Goal: Task Accomplishment & Management: Manage account settings

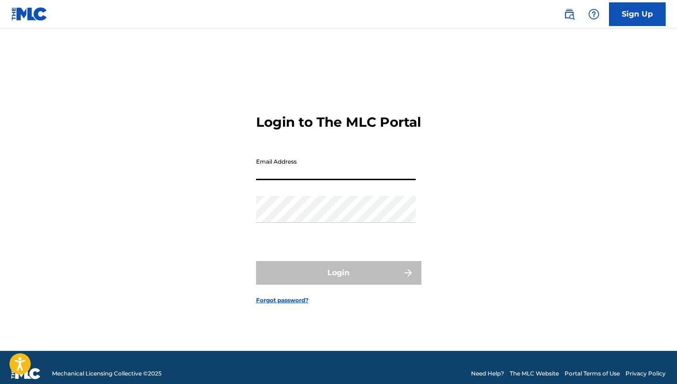
type input "[EMAIL_ADDRESS][DOMAIN_NAME]"
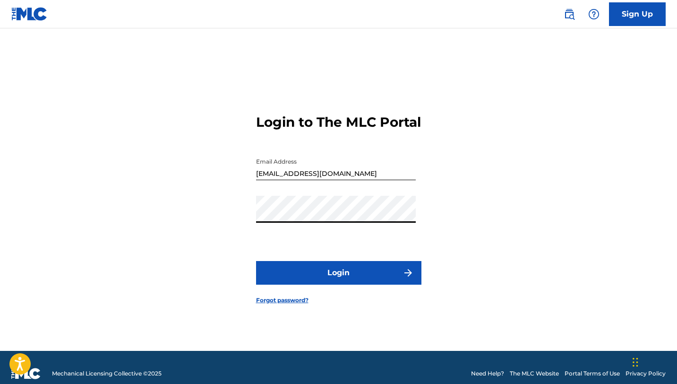
click at [256, 261] on button "Login" at bounding box center [338, 273] width 165 height 24
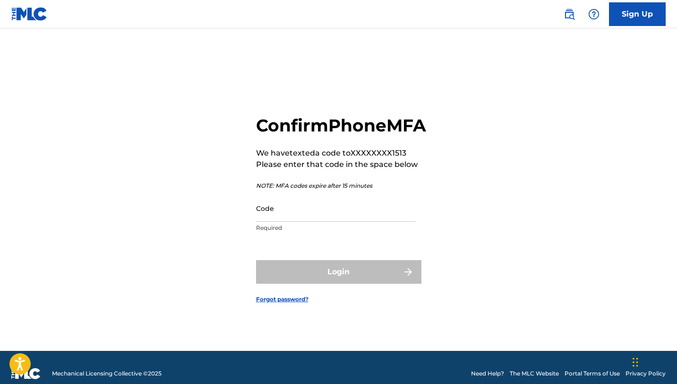
click at [263, 209] on input "Code" at bounding box center [336, 208] width 160 height 27
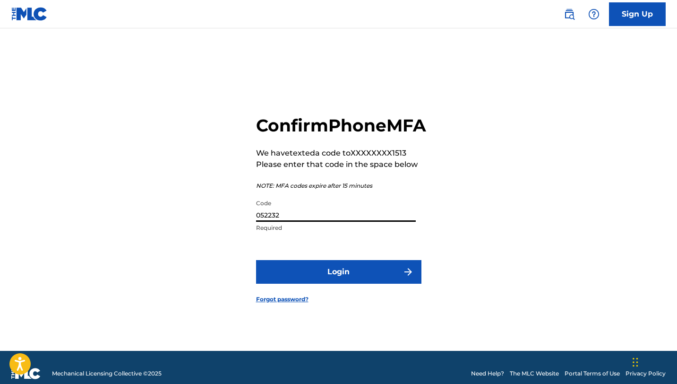
type input "052232"
click at [355, 282] on button "Login" at bounding box center [338, 272] width 165 height 24
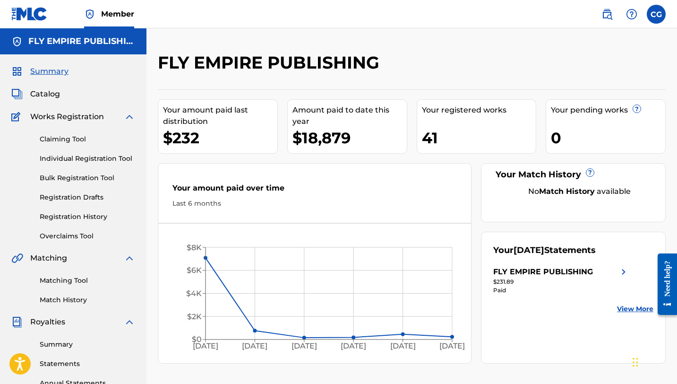
click at [48, 94] on span "Catalog" at bounding box center [45, 93] width 30 height 11
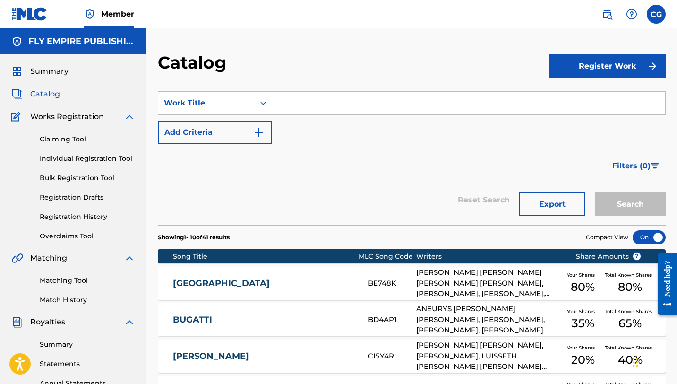
click at [334, 110] on input "Search Form" at bounding box center [468, 103] width 393 height 23
type input "HACKIA"
click at [595, 192] on button "Search" at bounding box center [630, 204] width 71 height 24
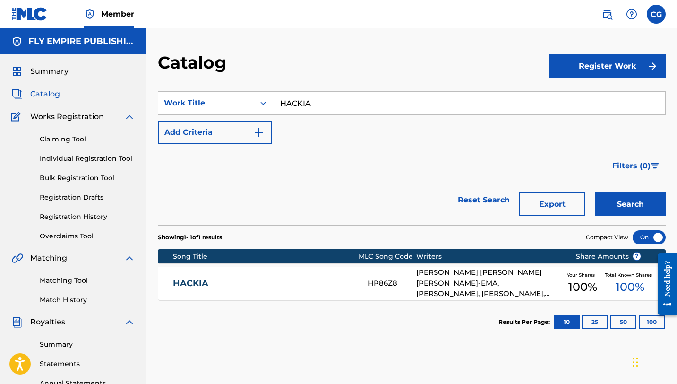
click at [271, 283] on link "HACKIA" at bounding box center [264, 283] width 182 height 11
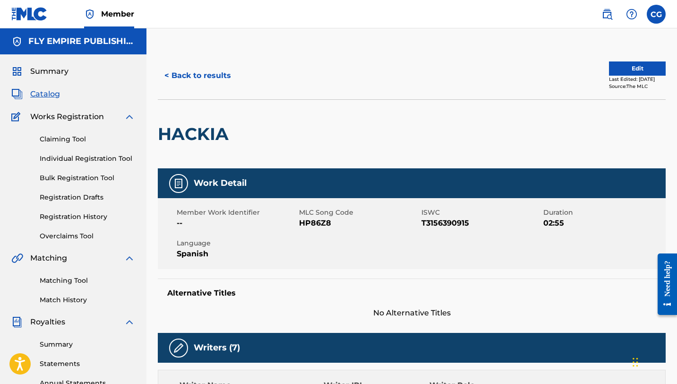
click at [618, 63] on button "Edit" at bounding box center [637, 68] width 57 height 14
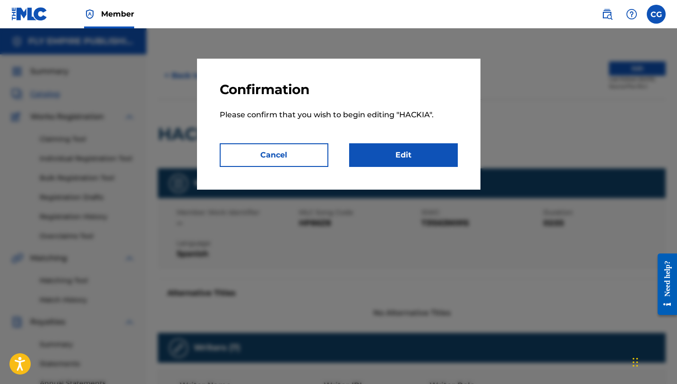
click at [405, 155] on link "Edit" at bounding box center [403, 155] width 109 height 24
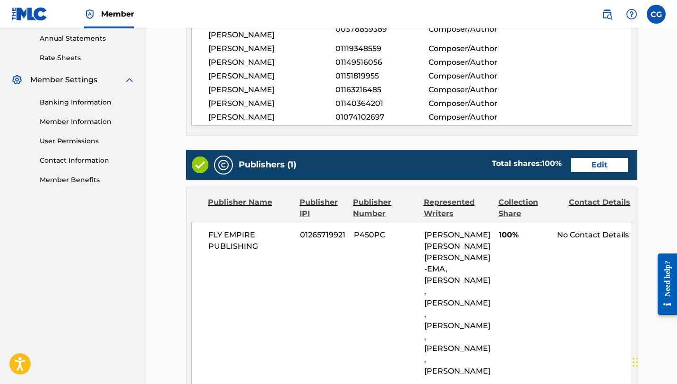
scroll to position [435, 0]
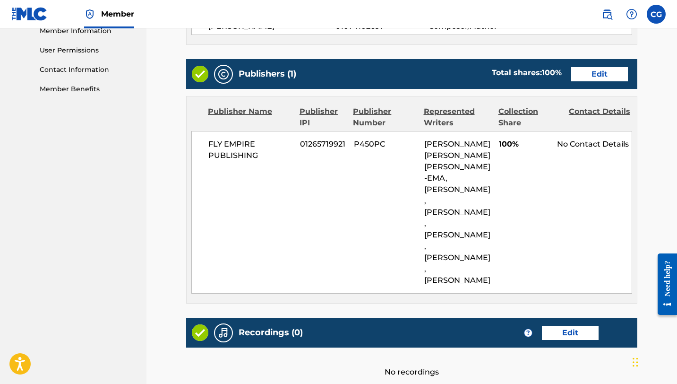
click at [576, 81] on link "Edit" at bounding box center [599, 74] width 57 height 14
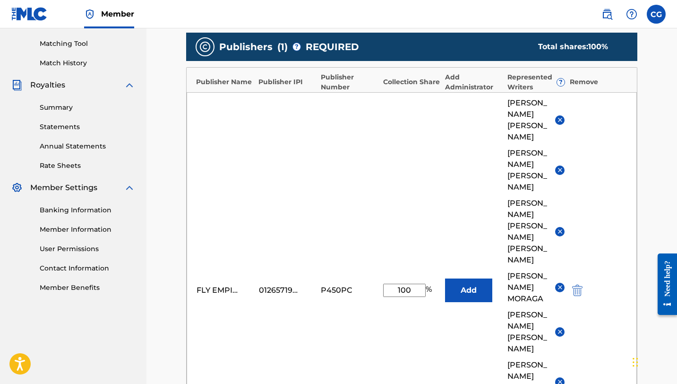
scroll to position [247, 0]
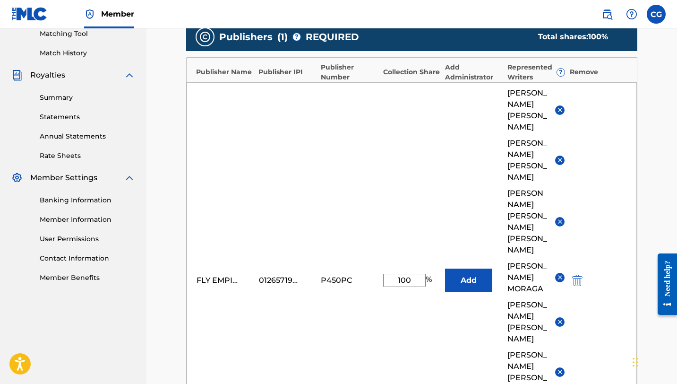
click at [403, 274] on input "100" at bounding box center [404, 280] width 43 height 13
type input "70"
click at [399, 216] on div "FLY EMPIRE PUBLISHING 01265719921 P450PC 70 % Add ANTONIO MANUEL COLON-RODRIGUE…" at bounding box center [412, 280] width 450 height 396
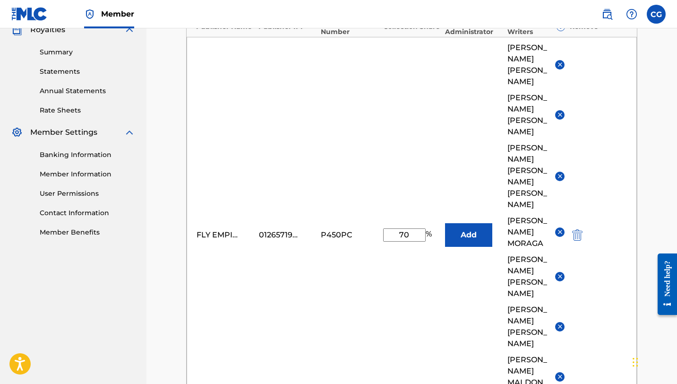
scroll to position [299, 0]
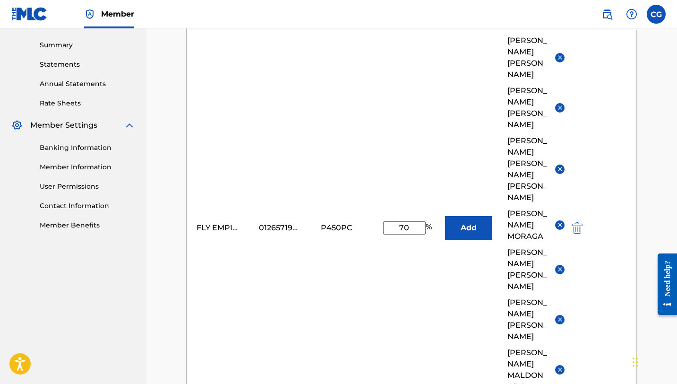
click at [559, 265] on img at bounding box center [559, 268] width 7 height 7
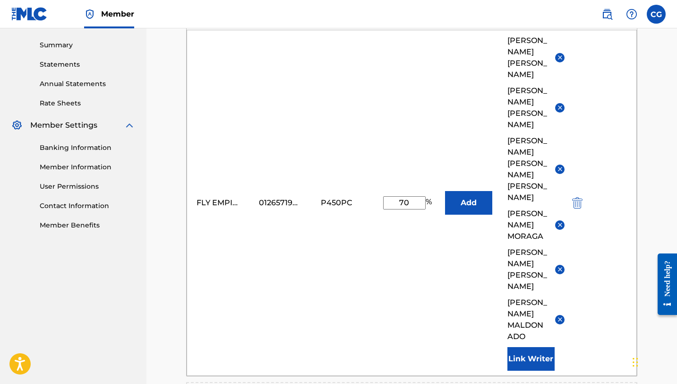
scroll to position [488, 0]
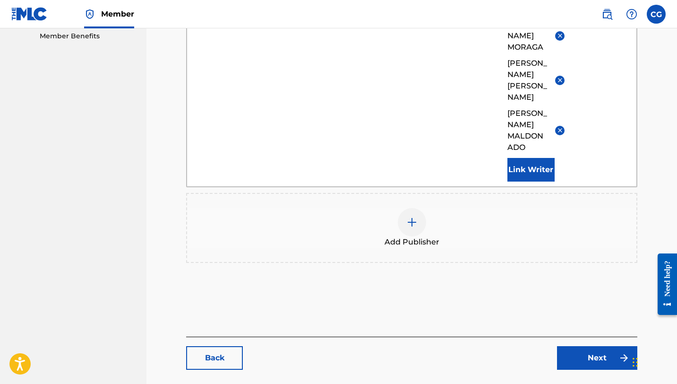
click at [590, 346] on link "Next" at bounding box center [597, 358] width 80 height 24
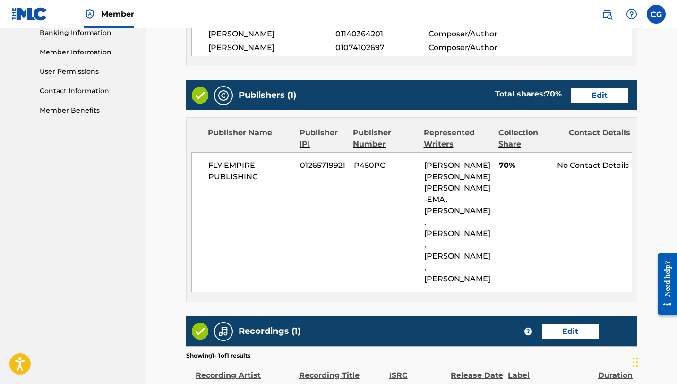
scroll to position [442, 0]
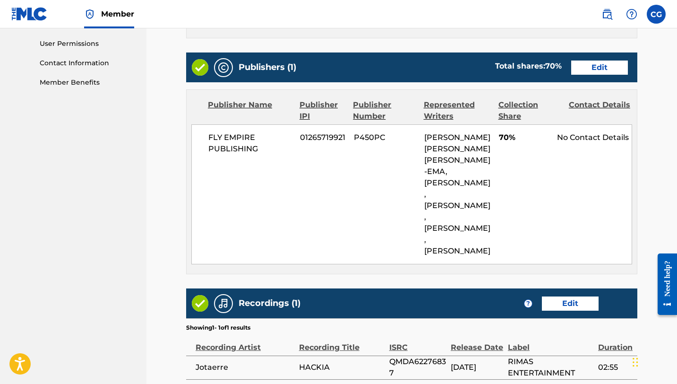
click at [607, 75] on link "Edit" at bounding box center [599, 67] width 57 height 14
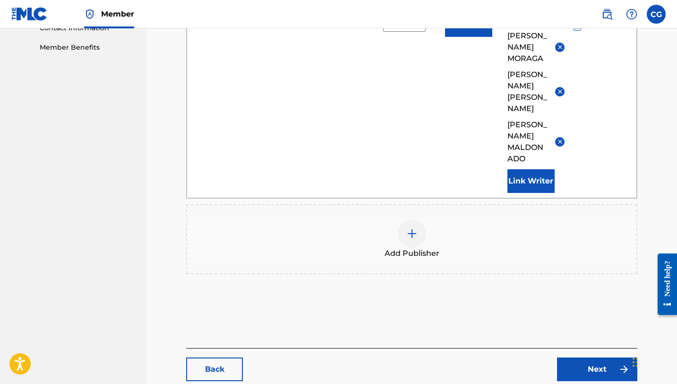
scroll to position [333, 0]
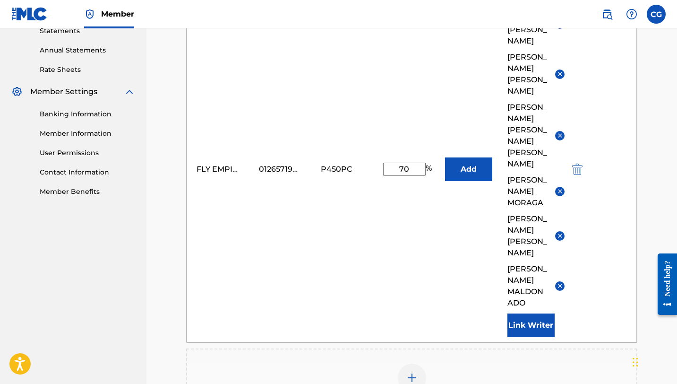
click at [416, 372] on img at bounding box center [411, 377] width 11 height 11
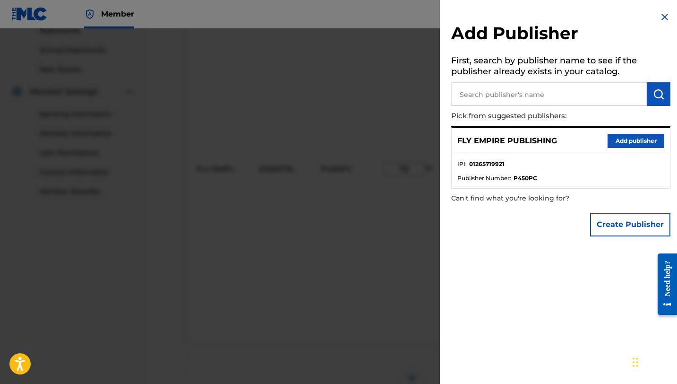
click at [498, 98] on input "text" at bounding box center [549, 94] width 196 height 24
type input "MUZE PUBLISHING"
click at [630, 93] on img at bounding box center [635, 93] width 11 height 11
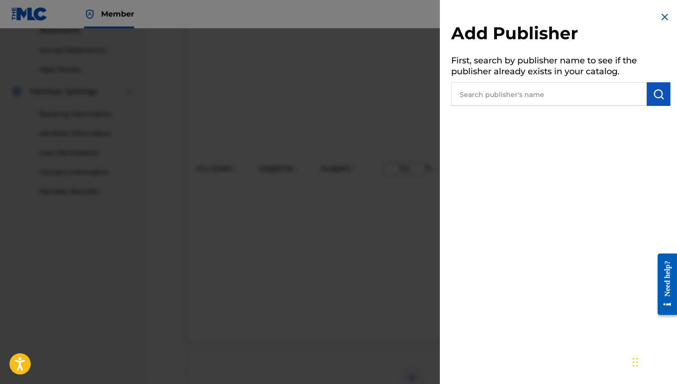
click at [593, 97] on input "text" at bounding box center [549, 94] width 196 height 24
paste input "1287906212"
click at [661, 102] on button "submit" at bounding box center [659, 94] width 24 height 24
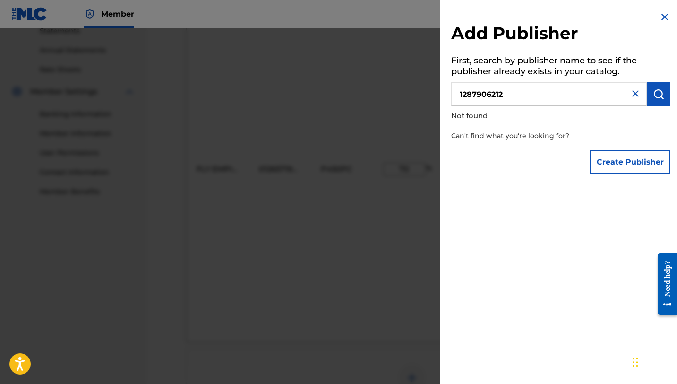
click at [461, 93] on input "1287906212" at bounding box center [549, 94] width 196 height 24
click at [456, 93] on input "01287906212" at bounding box center [549, 94] width 196 height 24
type input "001287906212"
click at [635, 93] on img at bounding box center [635, 93] width 11 height 11
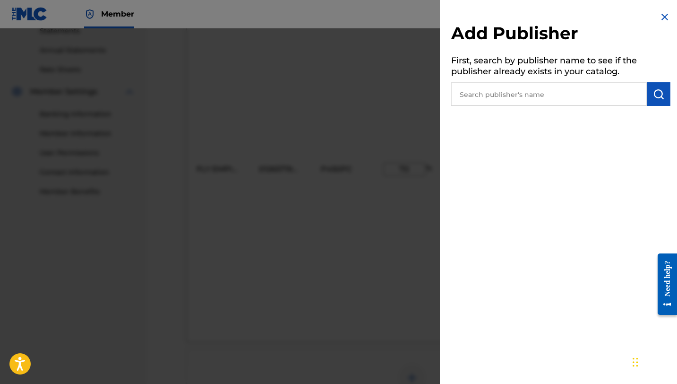
click at [608, 97] on input "text" at bounding box center [549, 94] width 196 height 24
click at [653, 97] on img "submit" at bounding box center [658, 93] width 11 height 11
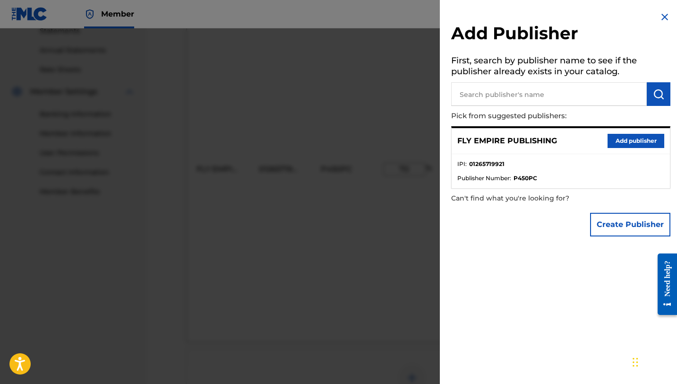
click at [618, 234] on button "Create Publisher" at bounding box center [630, 225] width 80 height 24
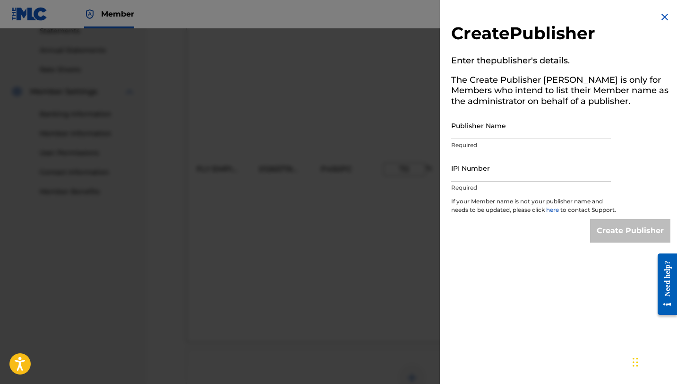
click at [489, 124] on input "Publisher Name" at bounding box center [531, 125] width 160 height 27
paste input "1287906212"
type input "1287906212"
click at [474, 128] on input "1287906212" at bounding box center [531, 125] width 160 height 27
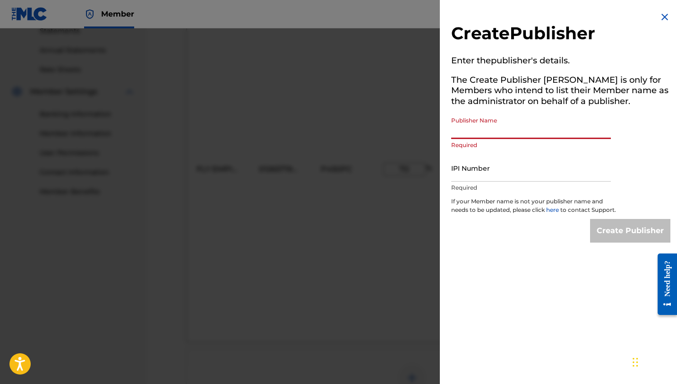
click at [473, 169] on input "IPI Number" at bounding box center [531, 167] width 160 height 27
paste input "1287906212"
type input "1287906212"
click at [475, 127] on input "Publisher Name" at bounding box center [531, 125] width 160 height 27
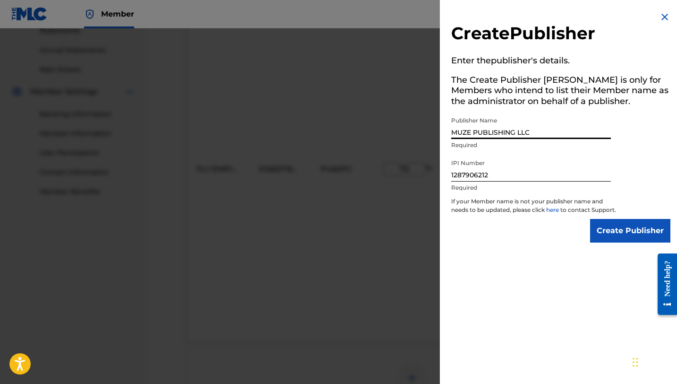
type input "MUZE PUBLISHING LLC"
click at [611, 233] on input "Create Publisher" at bounding box center [630, 231] width 80 height 24
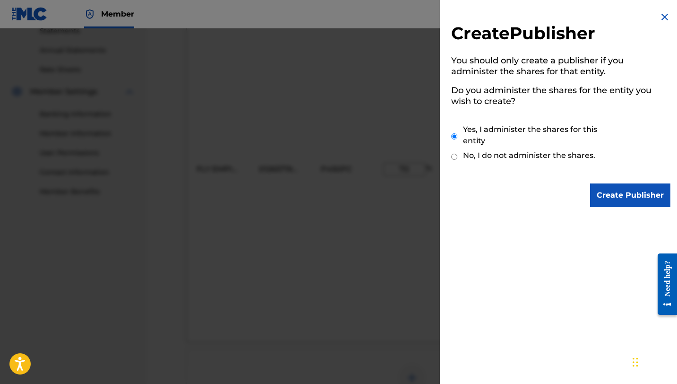
click at [532, 153] on label "No, I do not administer the shares." at bounding box center [529, 155] width 132 height 11
click at [457, 153] on input "No, I do not administer the shares." at bounding box center [454, 156] width 6 height 9
radio input "true"
click at [615, 196] on input "Create Publisher" at bounding box center [630, 195] width 80 height 24
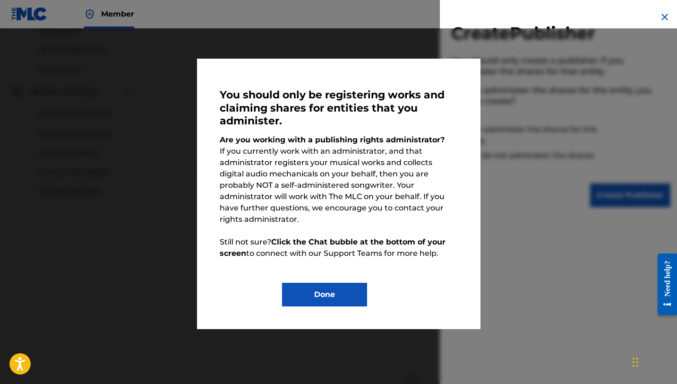
click at [338, 286] on button "Done" at bounding box center [324, 294] width 85 height 24
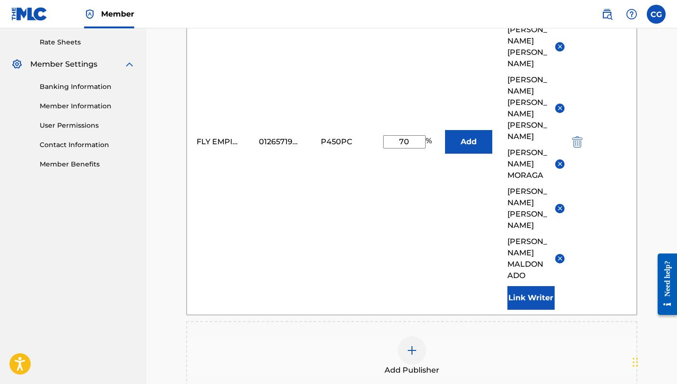
scroll to position [336, 0]
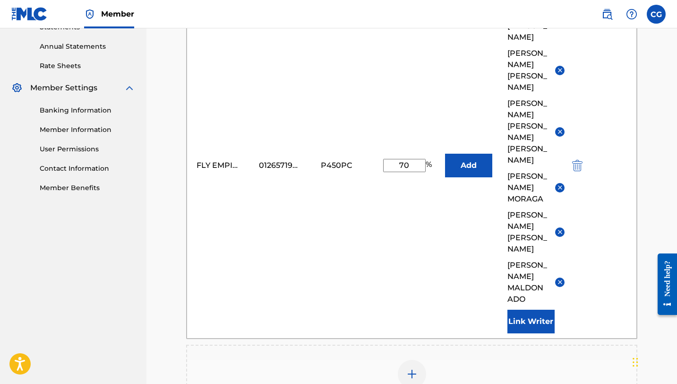
click at [448, 216] on div "FLY EMPIRE PUBLISHING 01265719921 P450PC 70 % Add ANTONIO MANUEL COLON-RODRIGUE…" at bounding box center [412, 165] width 450 height 346
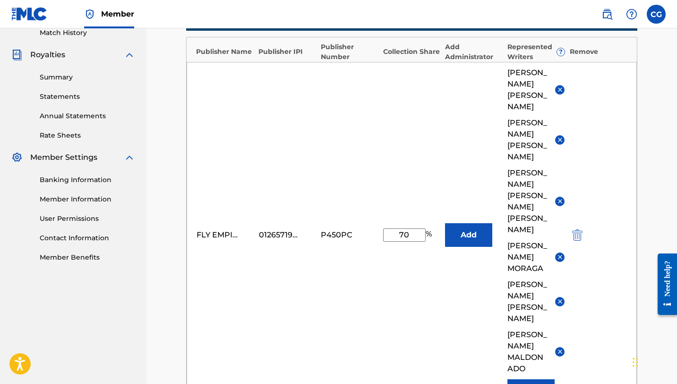
scroll to position [306, 0]
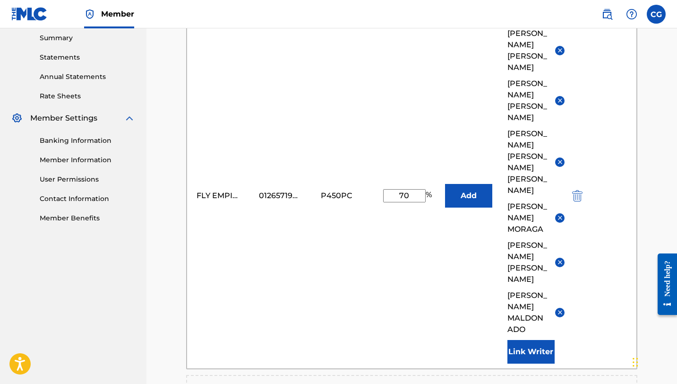
click at [432, 262] on div "FLY EMPIRE PUBLISHING 01265719921 P450PC 70 % Add ANTONIO MANUEL COLON-RODRIGUE…" at bounding box center [412, 196] width 450 height 346
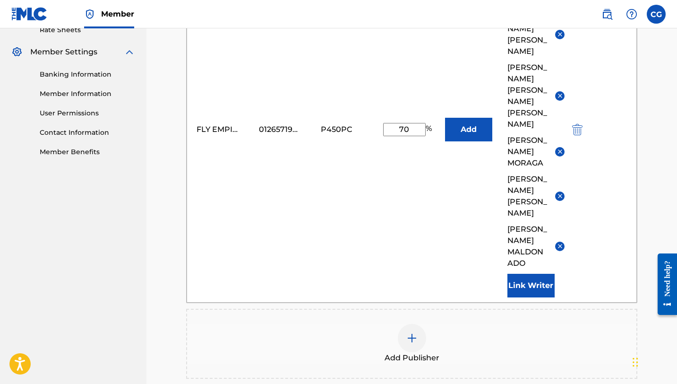
scroll to position [488, 0]
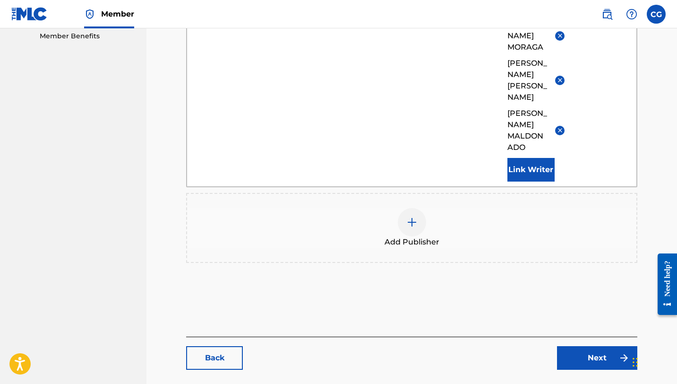
click at [583, 346] on link "Next" at bounding box center [597, 358] width 80 height 24
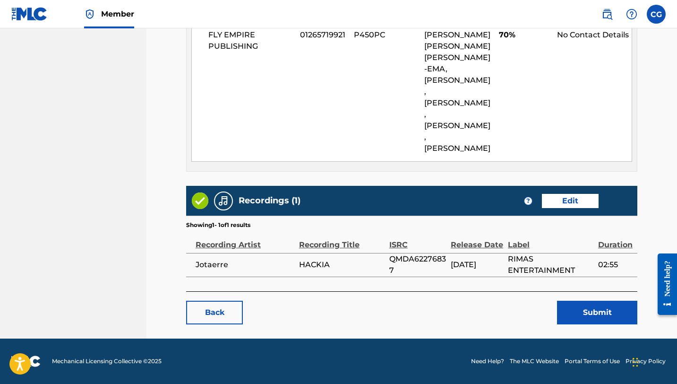
scroll to position [590, 0]
click at [589, 324] on button "Submit" at bounding box center [597, 312] width 80 height 24
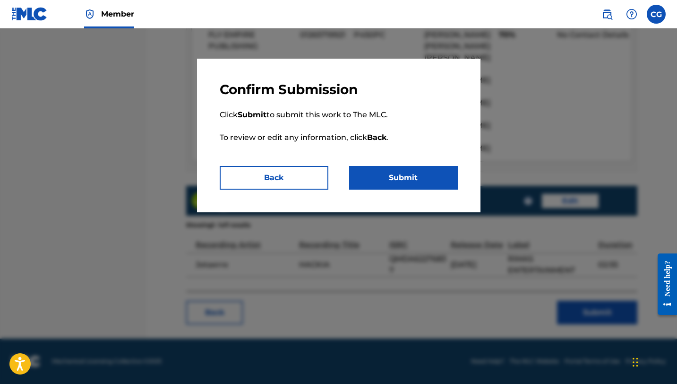
click at [436, 182] on button "Submit" at bounding box center [403, 178] width 109 height 24
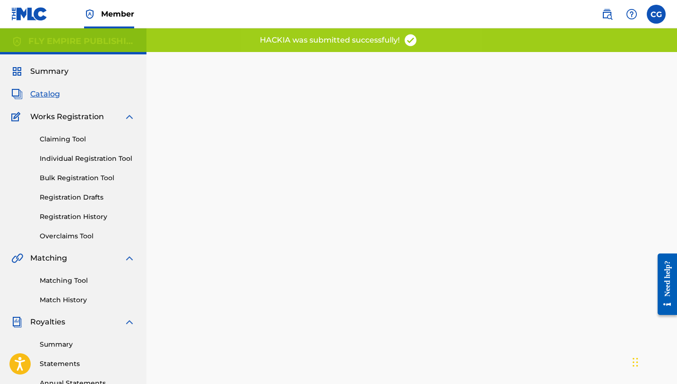
click at [50, 91] on span "Catalog" at bounding box center [45, 93] width 30 height 11
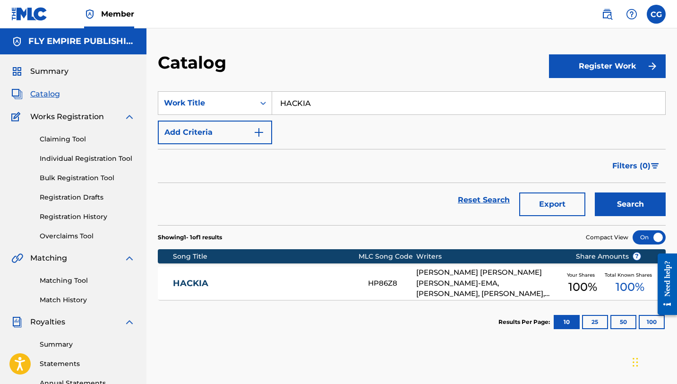
click at [43, 90] on span "Catalog" at bounding box center [45, 93] width 30 height 11
click at [60, 136] on link "Claiming Tool" at bounding box center [87, 139] width 95 height 10
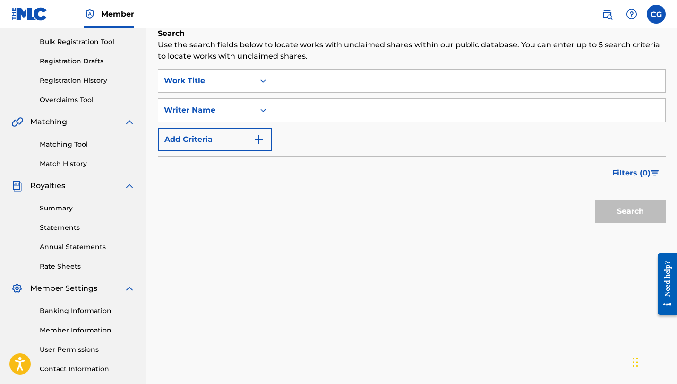
scroll to position [93, 0]
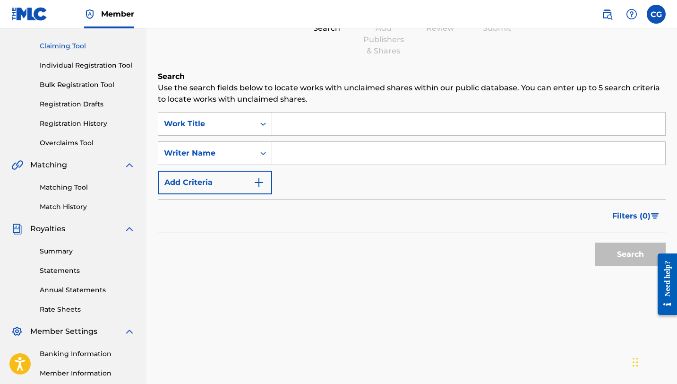
click at [56, 47] on link "Claiming Tool" at bounding box center [87, 46] width 95 height 10
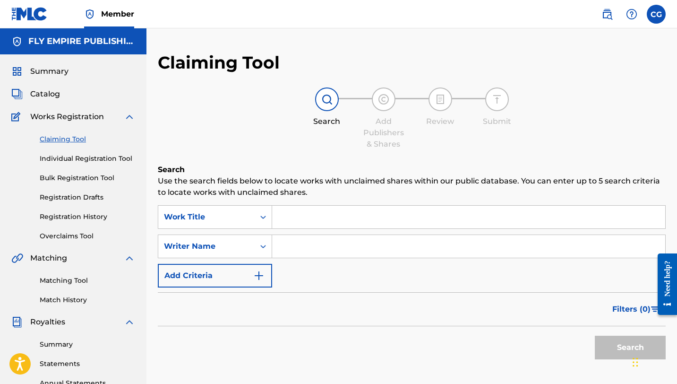
click at [51, 99] on span "Catalog" at bounding box center [45, 93] width 30 height 11
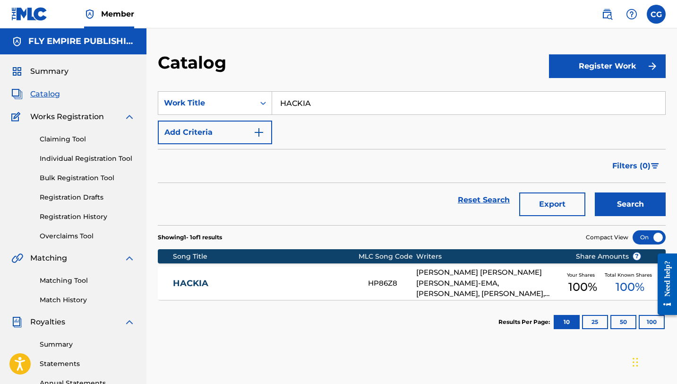
click at [321, 108] on input "HACKIA" at bounding box center [468, 103] width 393 height 23
click at [327, 152] on div "Filters ( 0 )" at bounding box center [412, 166] width 508 height 34
click at [48, 71] on span "Summary" at bounding box center [49, 71] width 38 height 11
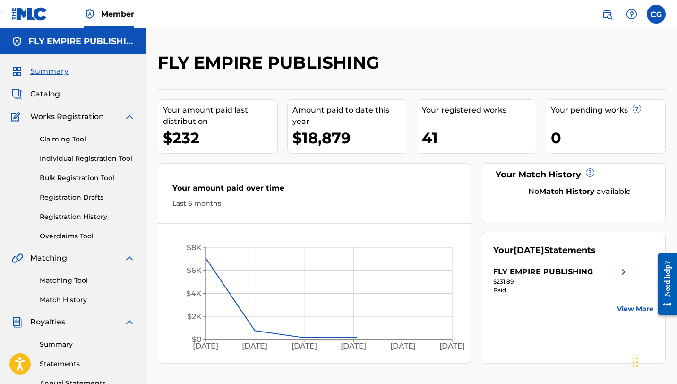
click at [53, 137] on link "Claiming Tool" at bounding box center [87, 139] width 95 height 10
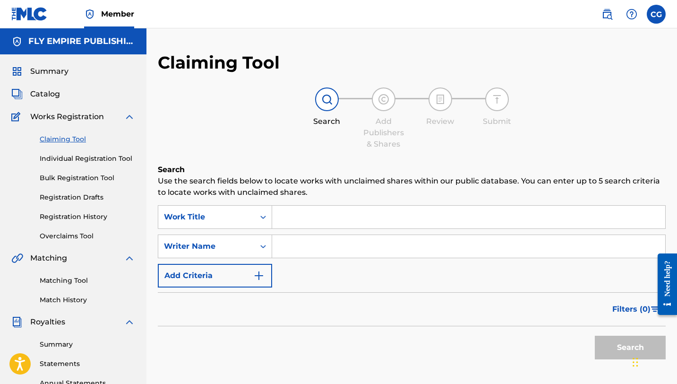
click at [52, 95] on span "Catalog" at bounding box center [45, 93] width 30 height 11
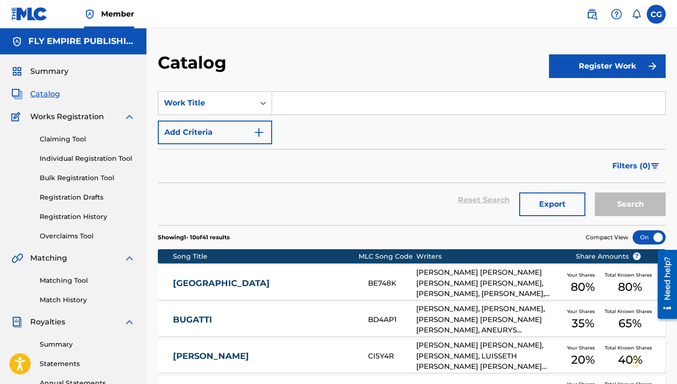
click at [72, 142] on link "Claiming Tool" at bounding box center [87, 139] width 95 height 10
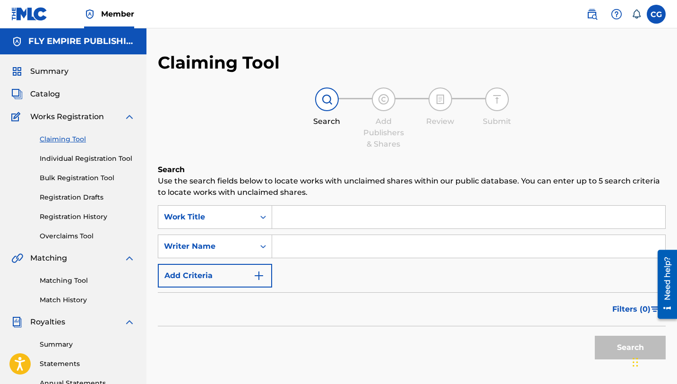
click at [61, 160] on link "Individual Registration Tool" at bounding box center [87, 159] width 95 height 10
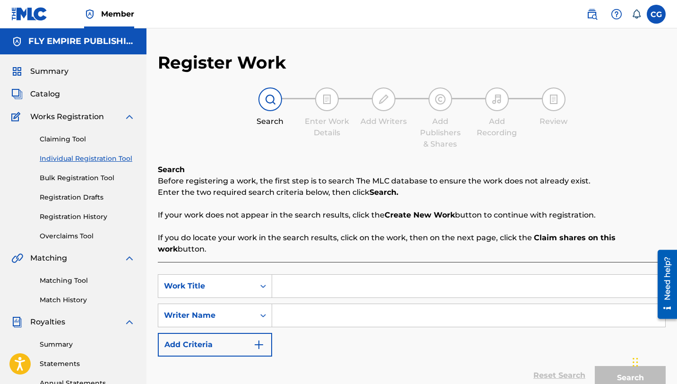
click at [60, 182] on link "Bulk Registration Tool" at bounding box center [87, 178] width 95 height 10
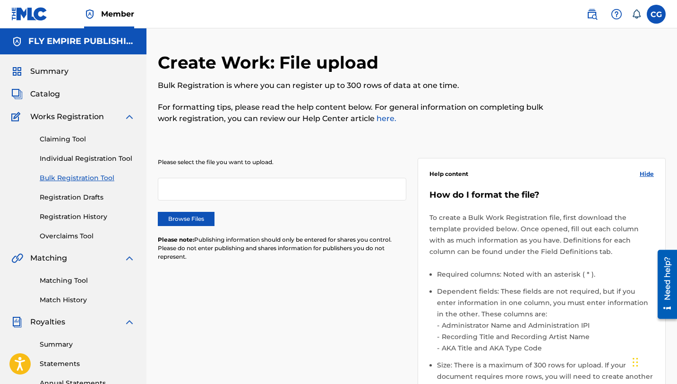
click at [61, 205] on div "Claiming Tool Individual Registration Tool Bulk Registration Tool Registration …" at bounding box center [73, 181] width 124 height 119
click at [65, 196] on link "Registration Drafts" at bounding box center [87, 197] width 95 height 10
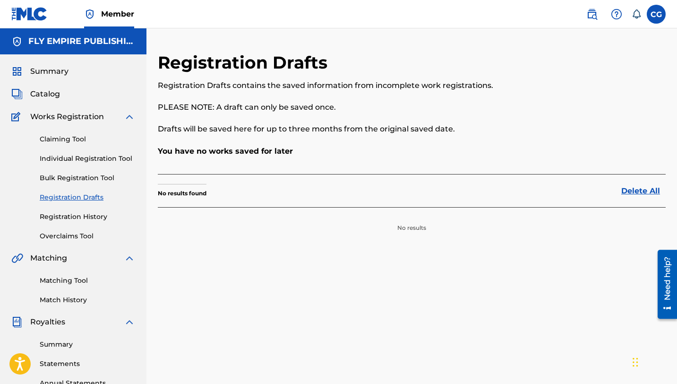
click at [65, 217] on link "Registration History" at bounding box center [87, 217] width 95 height 10
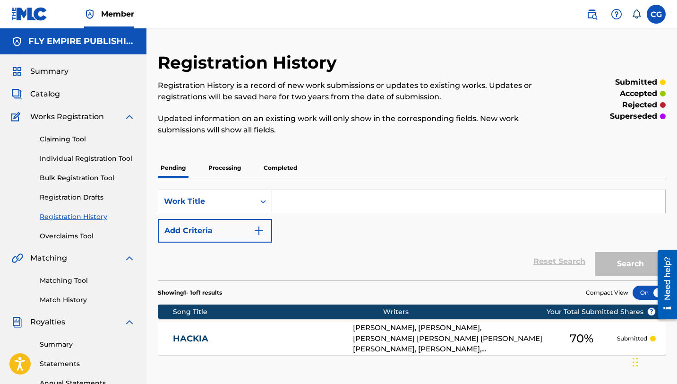
click at [53, 74] on span "Summary" at bounding box center [49, 71] width 38 height 11
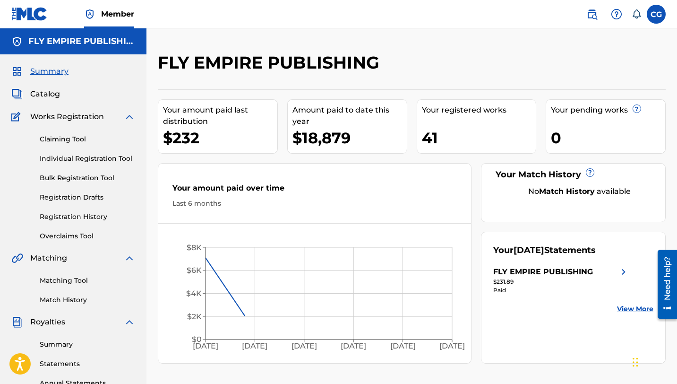
click at [68, 141] on link "Claiming Tool" at bounding box center [87, 139] width 95 height 10
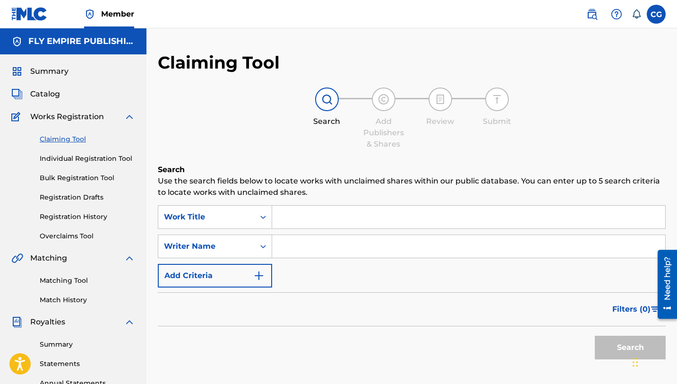
click at [56, 97] on span "Catalog" at bounding box center [45, 93] width 30 height 11
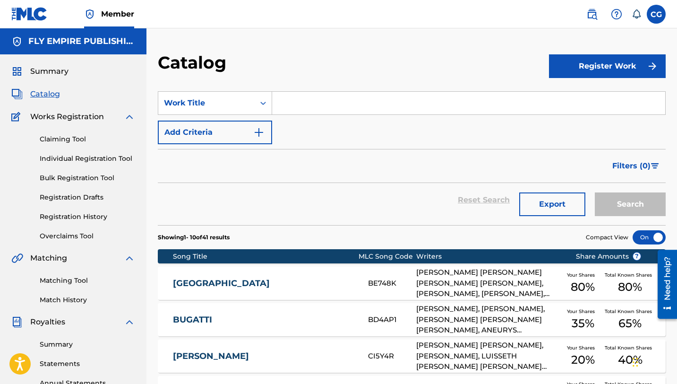
click at [343, 111] on input "Search Form" at bounding box center [468, 103] width 393 height 23
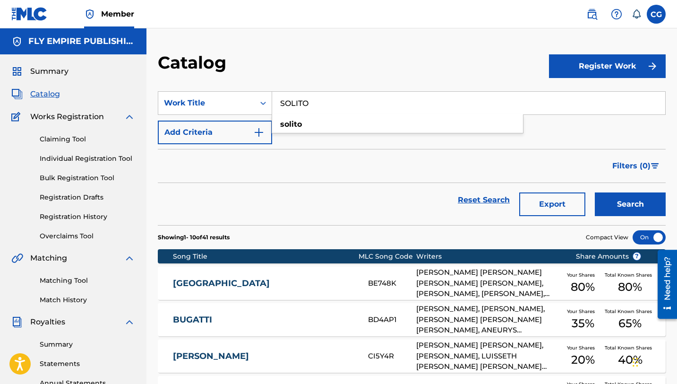
type input "SOLITO"
click at [595, 192] on button "Search" at bounding box center [630, 204] width 71 height 24
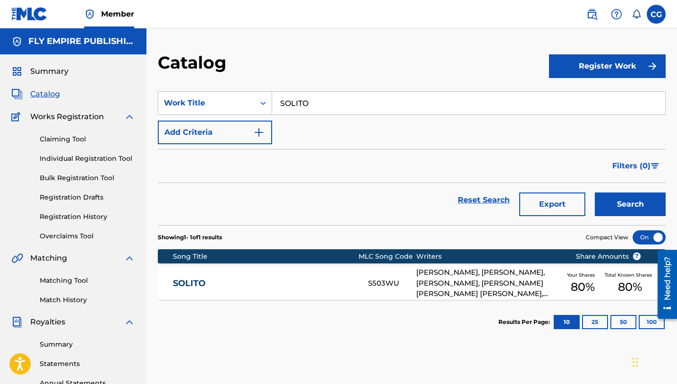
click at [274, 283] on link "SOLITO" at bounding box center [264, 283] width 182 height 11
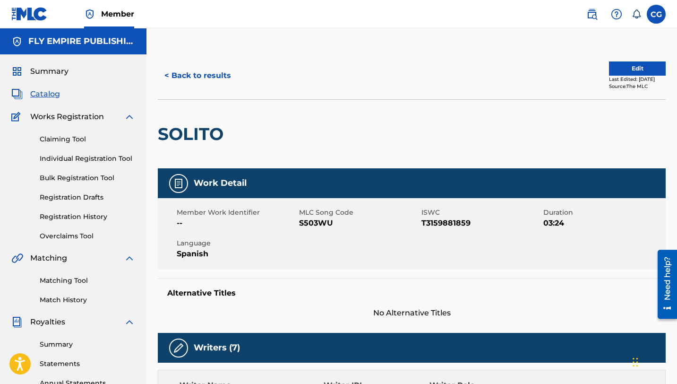
click at [623, 68] on button "Edit" at bounding box center [637, 68] width 57 height 14
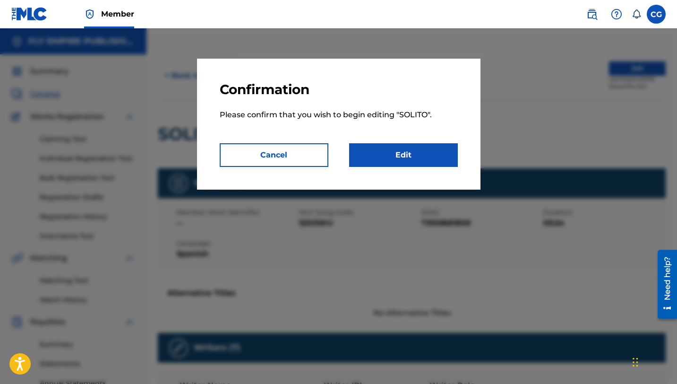
click at [420, 149] on link "Edit" at bounding box center [403, 155] width 109 height 24
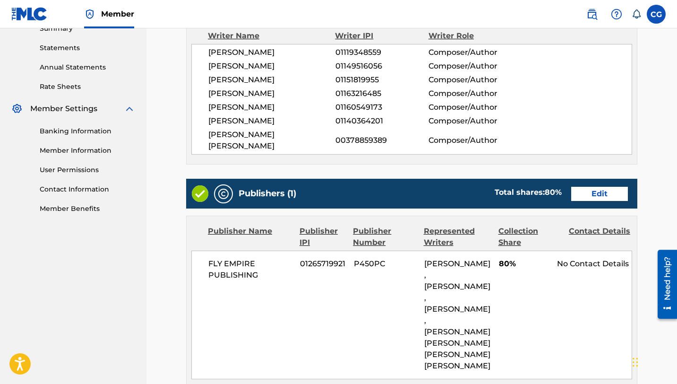
scroll to position [317, 0]
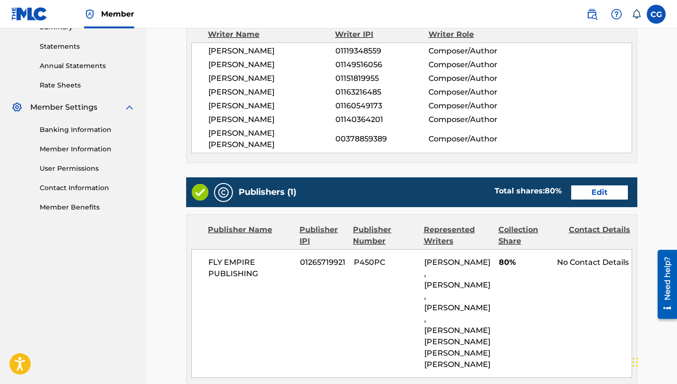
click at [603, 199] on link "Edit" at bounding box center [599, 192] width 57 height 14
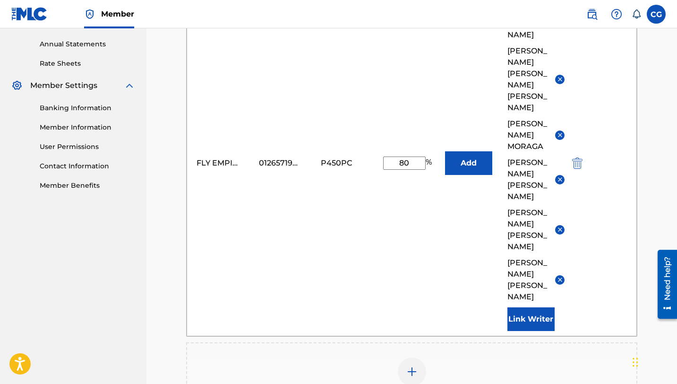
scroll to position [349, 0]
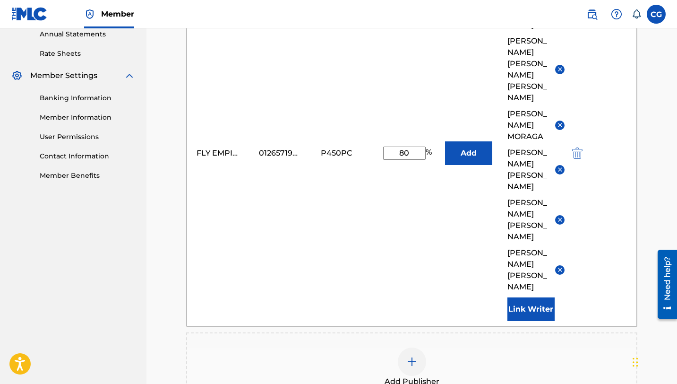
click at [403, 146] on input "80" at bounding box center [404, 152] width 43 height 13
type input "60"
click at [344, 226] on div "FLY EMPIRE PUBLISHING 01265719921 P450PC 60 % Add [PERSON_NAME]-EMA [PERSON_NAM…" at bounding box center [412, 153] width 450 height 346
click at [557, 166] on img at bounding box center [559, 169] width 7 height 7
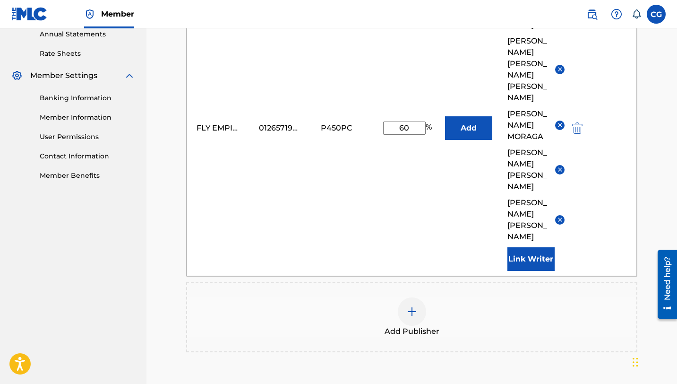
scroll to position [449, 0]
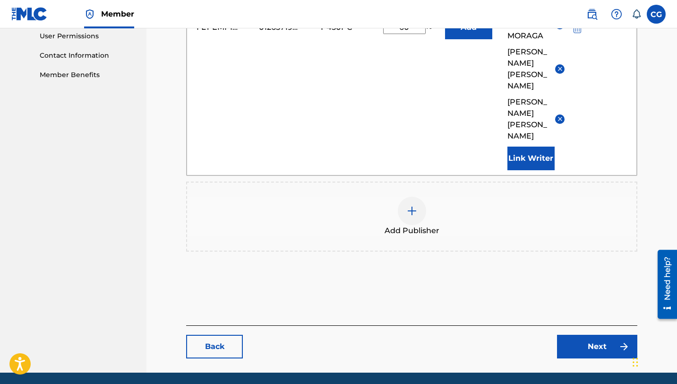
click at [584, 334] on link "Next" at bounding box center [597, 346] width 80 height 24
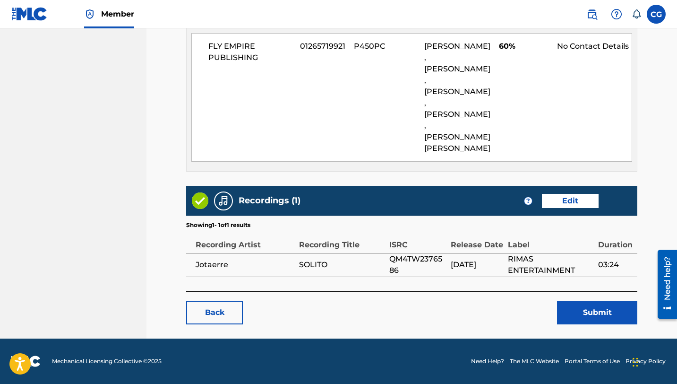
scroll to position [577, 0]
click at [585, 316] on button "Submit" at bounding box center [597, 312] width 80 height 24
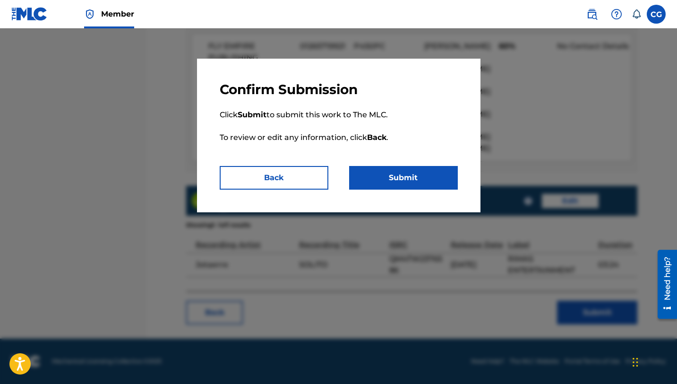
click at [411, 175] on button "Submit" at bounding box center [403, 178] width 109 height 24
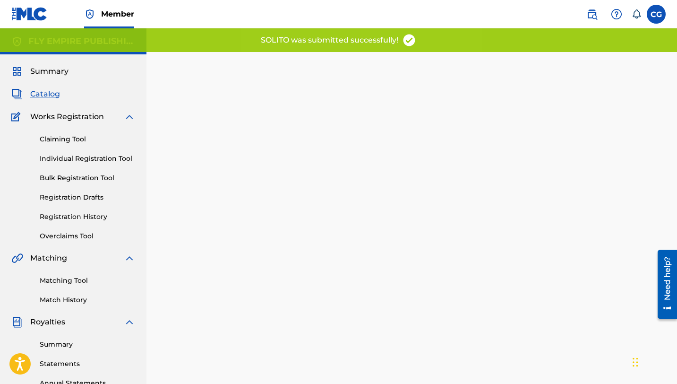
click at [44, 94] on span "Catalog" at bounding box center [45, 93] width 30 height 11
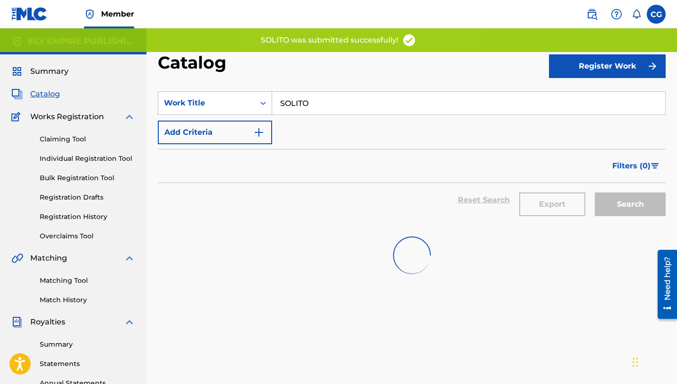
click at [288, 105] on input "SOLITO" at bounding box center [468, 103] width 393 height 23
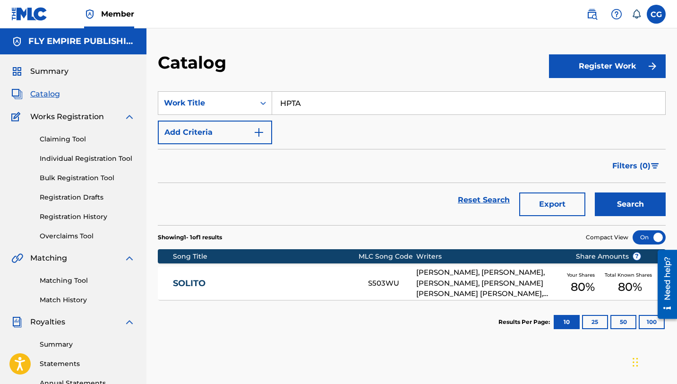
type input "HPTA"
click at [595, 192] on button "Search" at bounding box center [630, 204] width 71 height 24
click at [290, 266] on div "HPTA HP9EKD [PERSON_NAME], [PERSON_NAME], [PERSON_NAME] [PERSON_NAME] [PERSON_N…" at bounding box center [412, 282] width 508 height 33
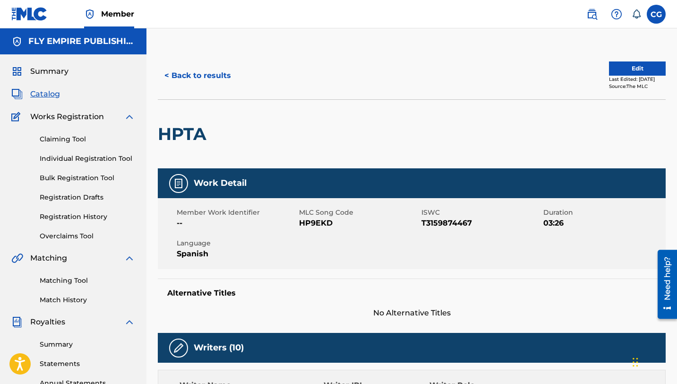
click at [616, 68] on button "Edit" at bounding box center [637, 68] width 57 height 14
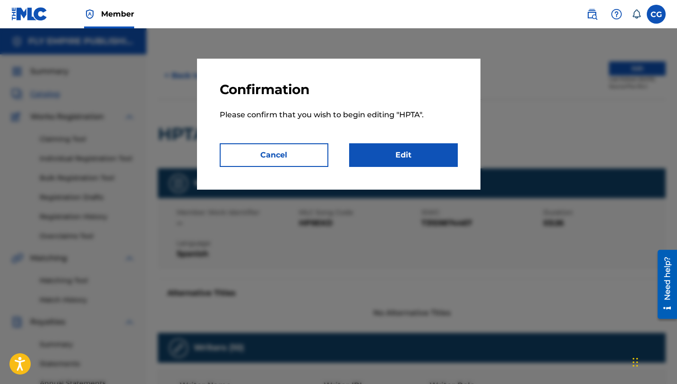
click at [436, 146] on link "Edit" at bounding box center [403, 155] width 109 height 24
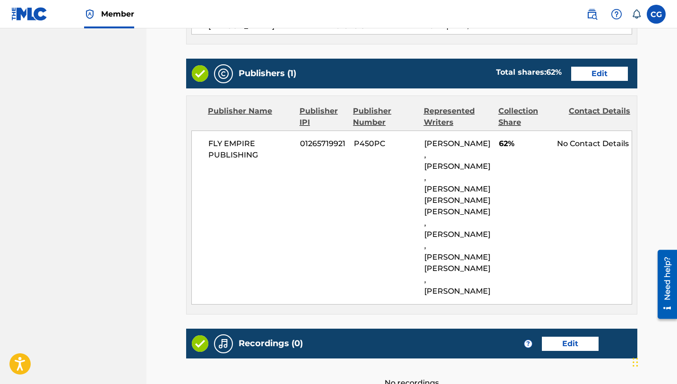
scroll to position [504, 0]
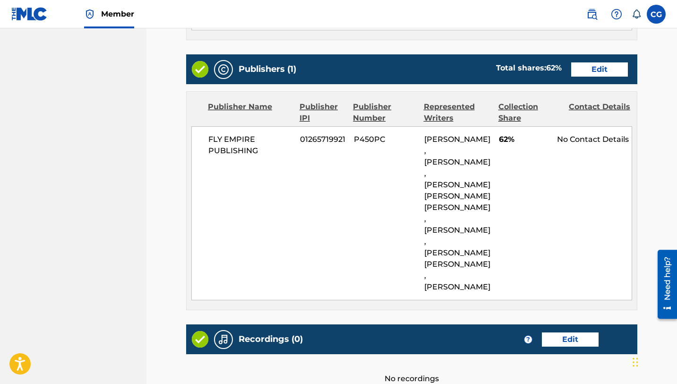
click at [591, 62] on link "Edit" at bounding box center [599, 69] width 57 height 14
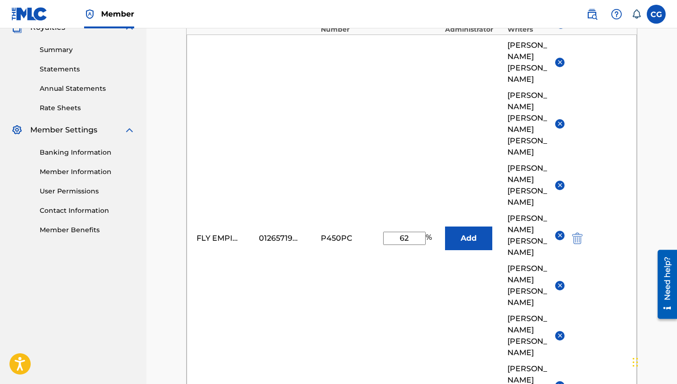
scroll to position [307, 0]
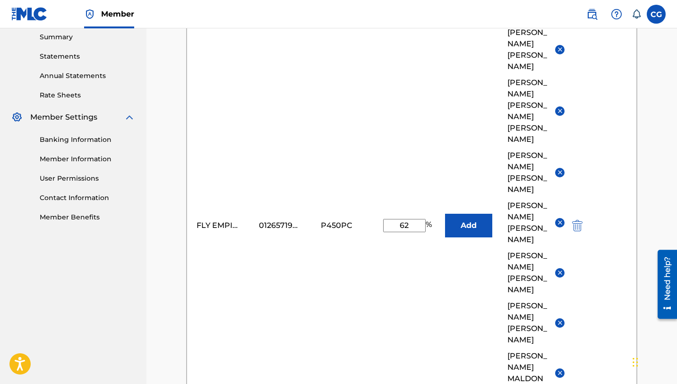
click at [560, 169] on img at bounding box center [559, 172] width 7 height 7
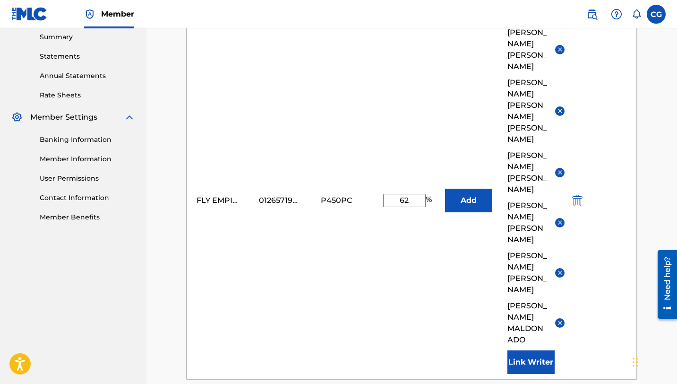
click at [408, 194] on input "62" at bounding box center [404, 200] width 43 height 13
type input "47"
click at [352, 231] on div "FLY EMPIRE PUBLISHING 01265719921 P450PC 47 % Add [PERSON_NAME]-EMA [PERSON_NAM…" at bounding box center [412, 200] width 450 height 357
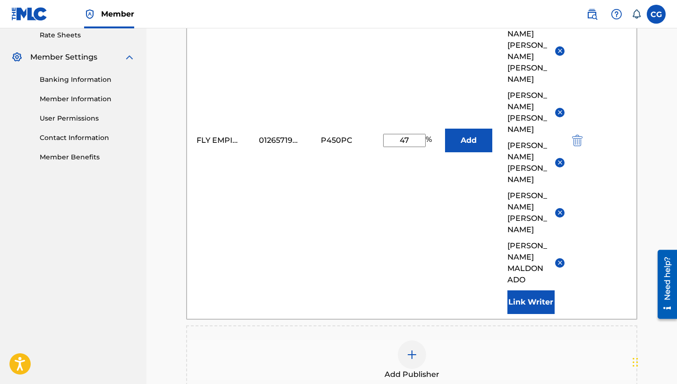
scroll to position [425, 0]
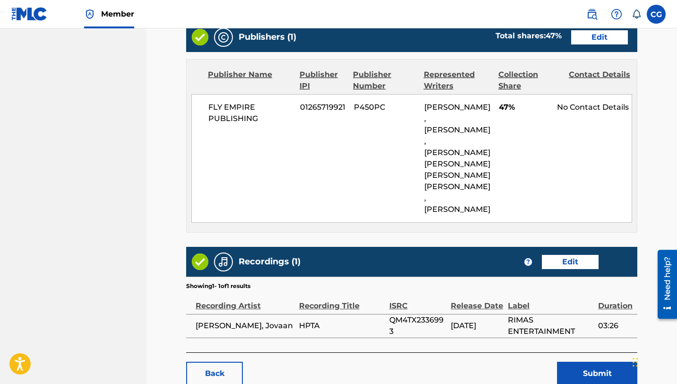
scroll to position [629, 0]
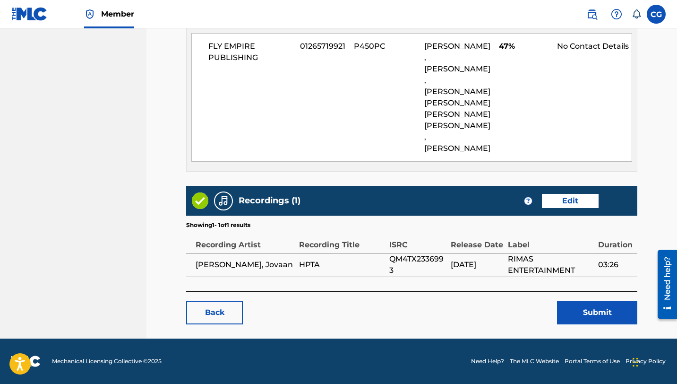
click at [590, 311] on button "Submit" at bounding box center [597, 312] width 80 height 24
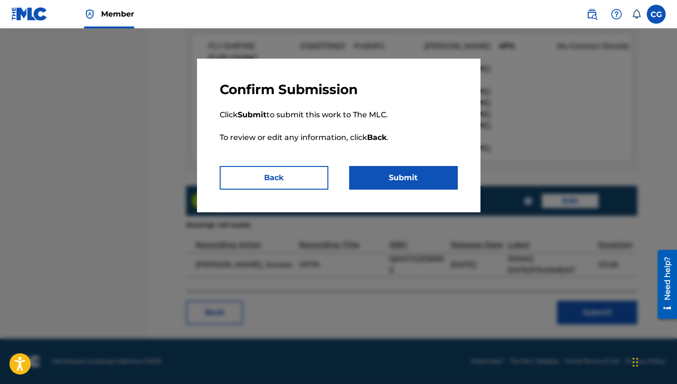
click at [392, 174] on button "Submit" at bounding box center [403, 178] width 109 height 24
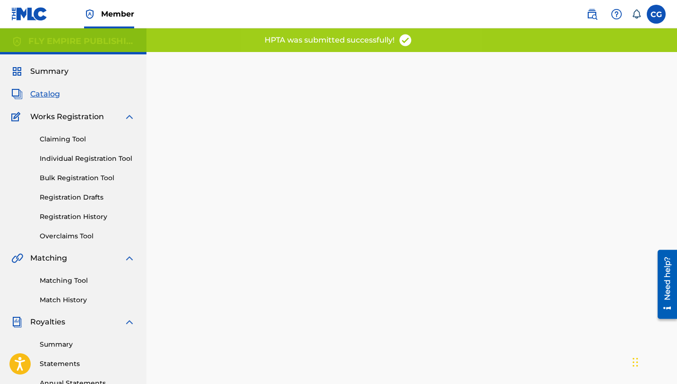
click at [47, 93] on span "Catalog" at bounding box center [45, 93] width 30 height 11
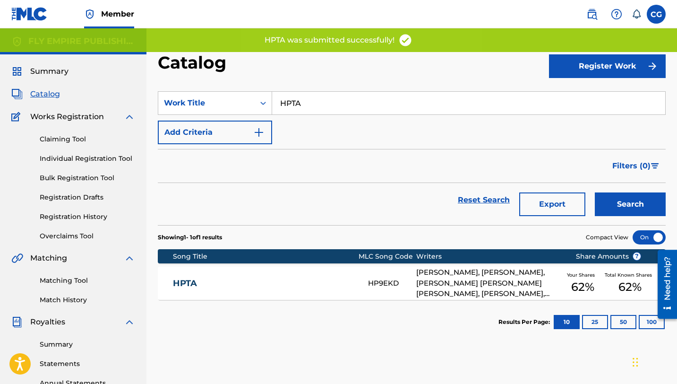
click at [283, 102] on input "HPTA" at bounding box center [468, 103] width 393 height 23
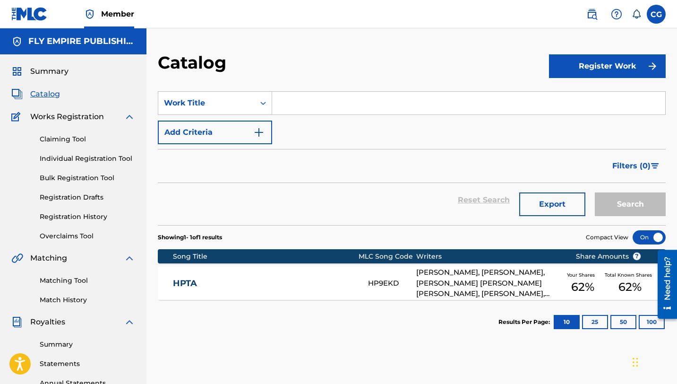
click at [316, 107] on input "Search Form" at bounding box center [468, 103] width 393 height 23
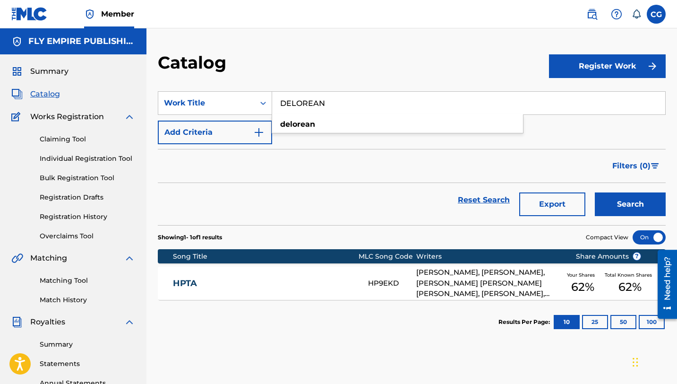
type input "DELOREAN"
click at [595, 192] on button "Search" at bounding box center [630, 204] width 71 height 24
click at [260, 285] on link "DELOREAN" at bounding box center [264, 283] width 182 height 11
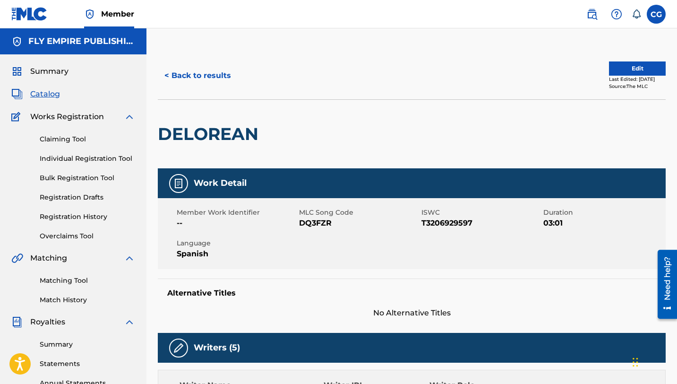
click at [637, 71] on button "Edit" at bounding box center [637, 68] width 57 height 14
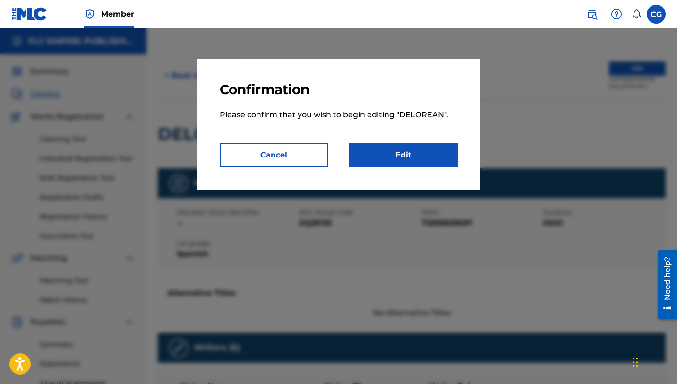
click at [424, 146] on link "Edit" at bounding box center [403, 155] width 109 height 24
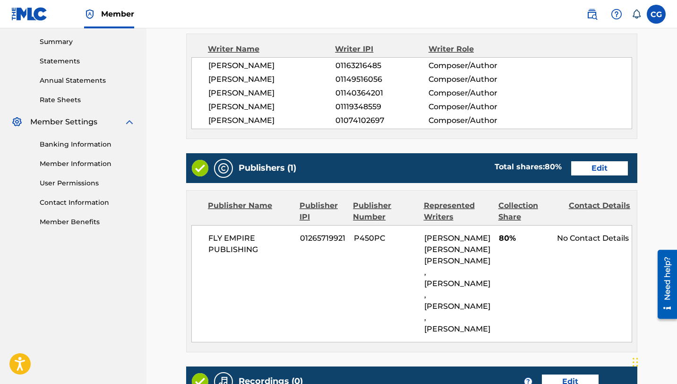
scroll to position [311, 0]
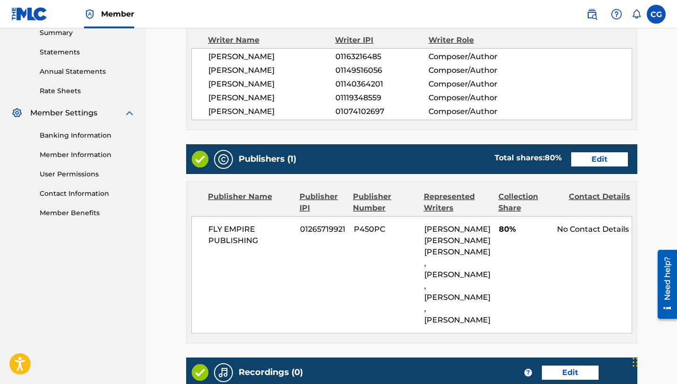
click at [598, 164] on link "Edit" at bounding box center [599, 159] width 57 height 14
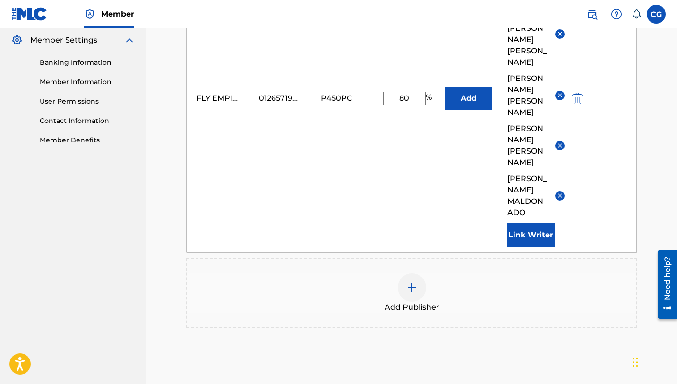
scroll to position [342, 0]
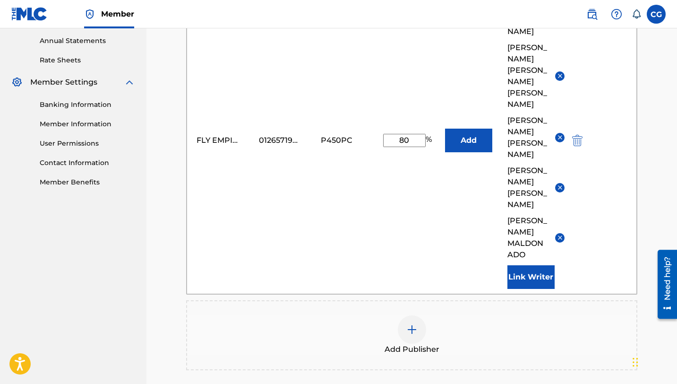
click at [402, 134] on input "80" at bounding box center [404, 140] width 43 height 13
type input "50"
click at [318, 154] on div "FLY EMPIRE PUBLISHING 01265719921 P450PC 50 % Add [PERSON_NAME] [PERSON_NAME] […" at bounding box center [412, 140] width 450 height 307
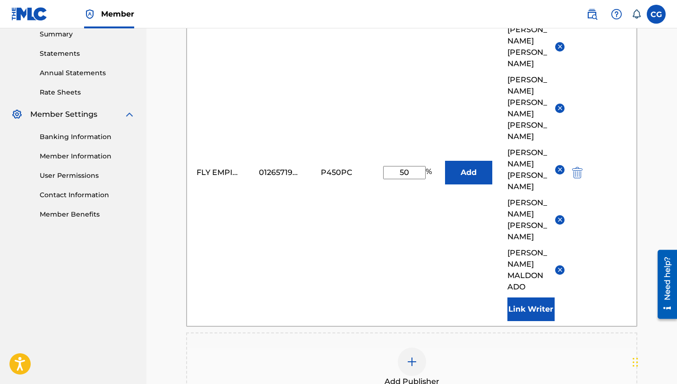
scroll to position [279, 0]
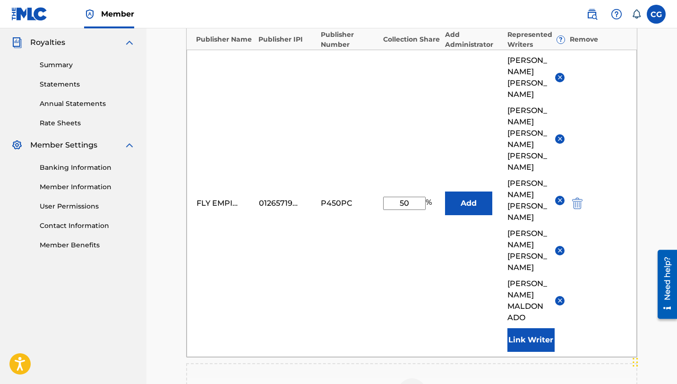
click at [559, 78] on img at bounding box center [559, 77] width 7 height 7
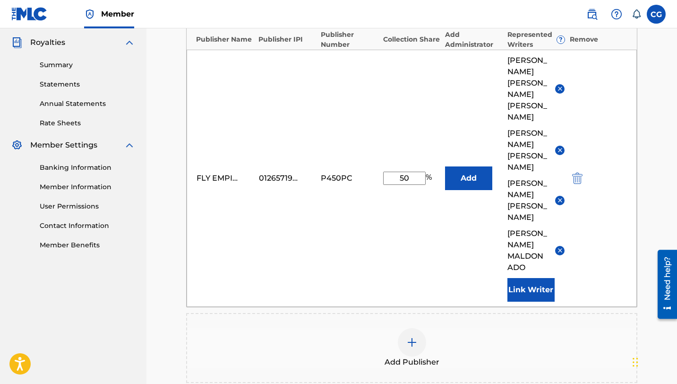
scroll to position [388, 0]
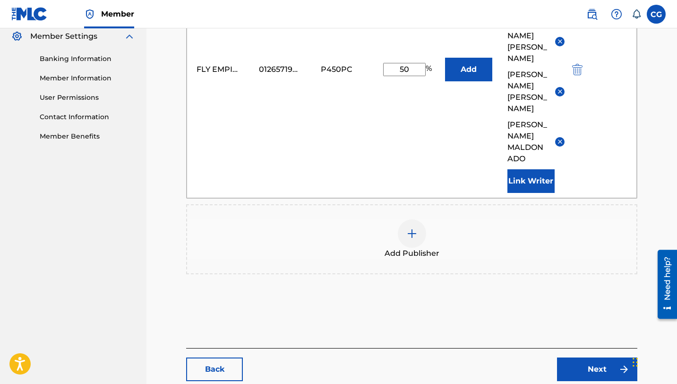
click at [589, 357] on link "Next" at bounding box center [597, 369] width 80 height 24
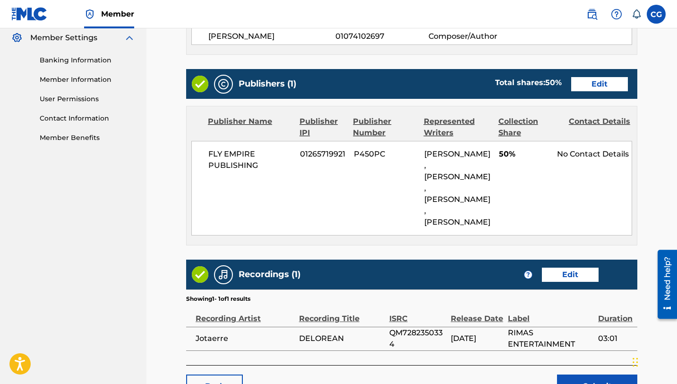
scroll to position [471, 0]
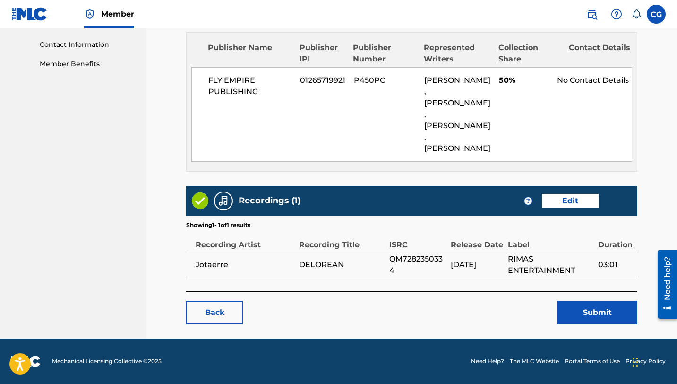
click at [595, 324] on button "Submit" at bounding box center [597, 312] width 80 height 24
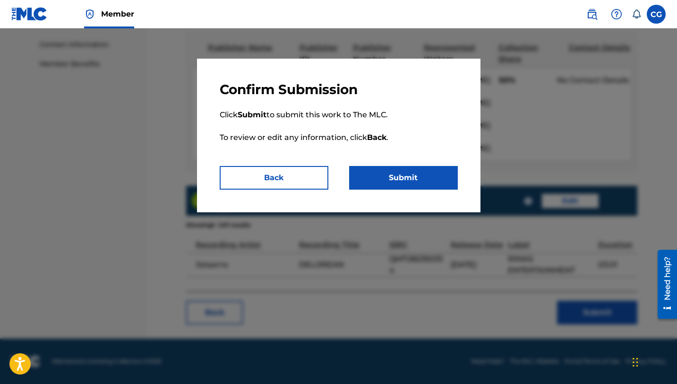
click at [404, 175] on button "Submit" at bounding box center [403, 178] width 109 height 24
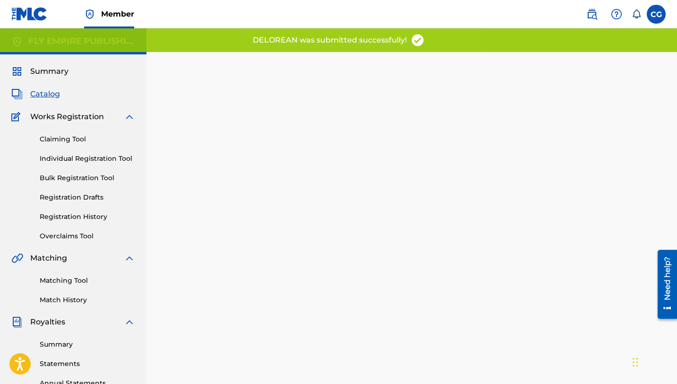
click at [51, 88] on span "Catalog" at bounding box center [45, 93] width 30 height 11
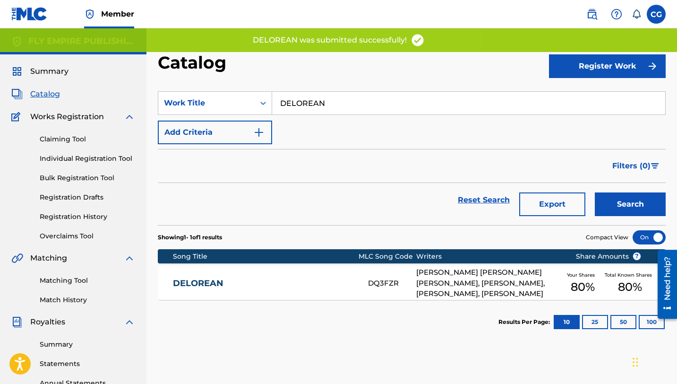
click at [292, 105] on input "DELOREAN" at bounding box center [468, 103] width 393 height 23
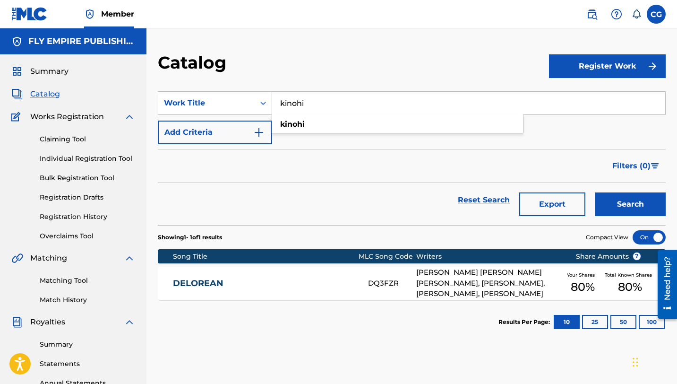
type input "kinohi"
click at [292, 121] on strong "kinohi" at bounding box center [292, 124] width 25 height 9
click at [490, 103] on input "kinohi" at bounding box center [468, 103] width 393 height 23
click at [595, 192] on button "Search" at bounding box center [630, 204] width 71 height 24
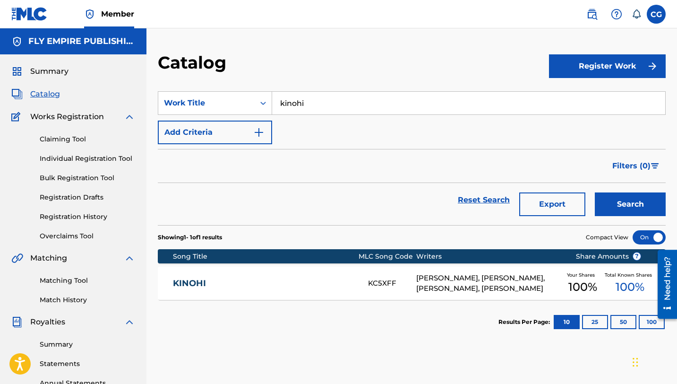
click at [263, 293] on div "KINOHI KC5XFF [PERSON_NAME], [PERSON_NAME], [PERSON_NAME], [PERSON_NAME] Your S…" at bounding box center [412, 282] width 508 height 33
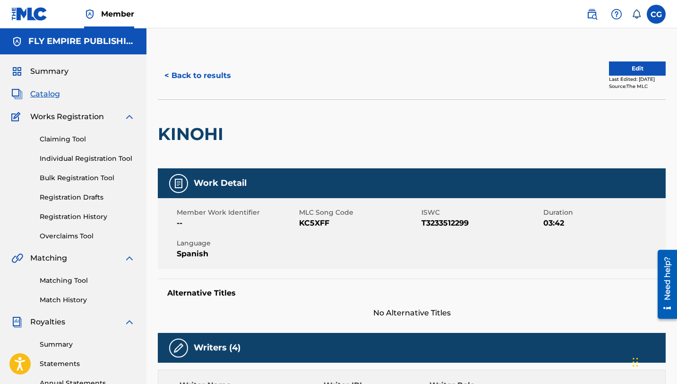
click at [618, 70] on button "Edit" at bounding box center [637, 68] width 57 height 14
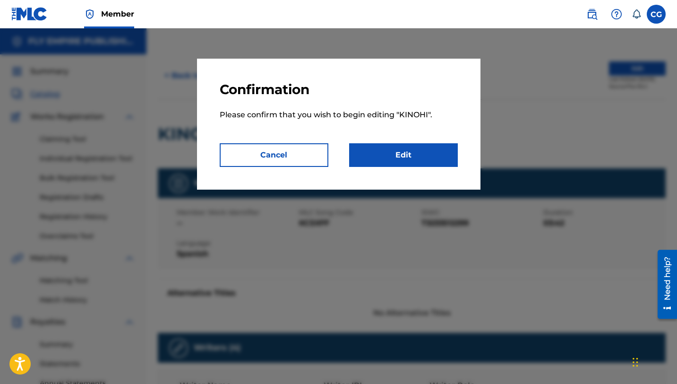
click at [422, 154] on link "Edit" at bounding box center [403, 155] width 109 height 24
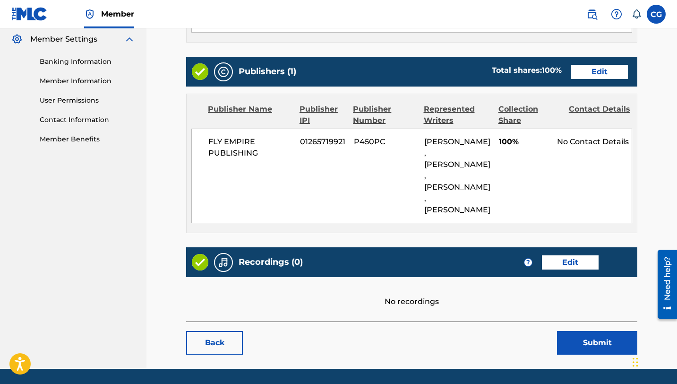
scroll to position [385, 0]
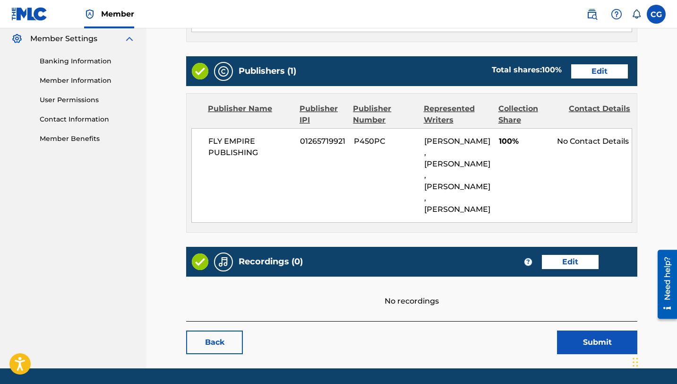
click at [585, 78] on link "Edit" at bounding box center [599, 71] width 57 height 14
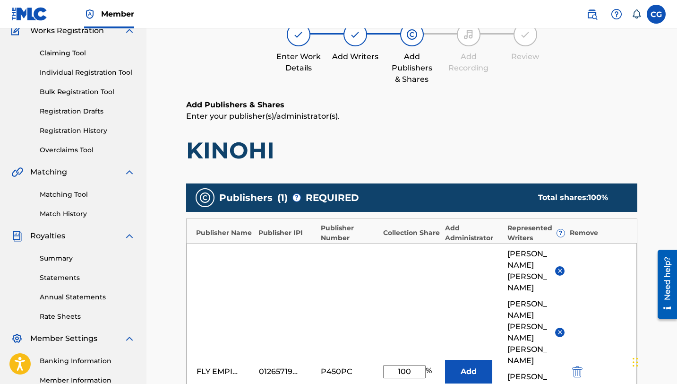
scroll to position [256, 0]
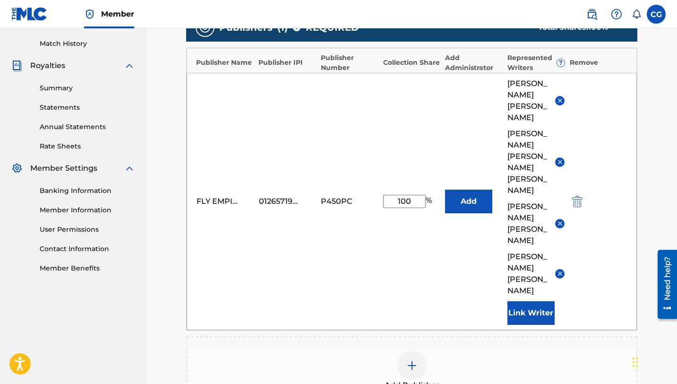
click at [558, 220] on img at bounding box center [559, 223] width 7 height 7
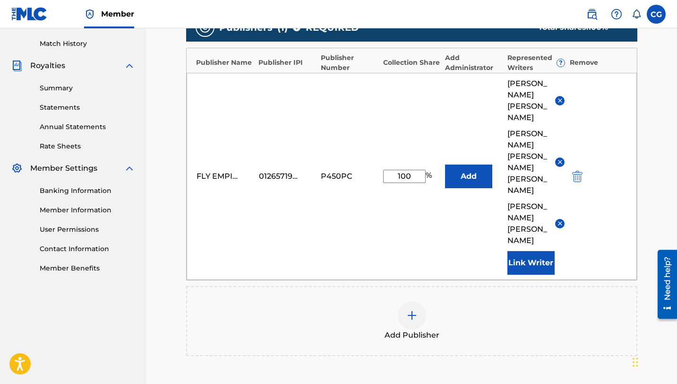
click at [410, 170] on input "100" at bounding box center [404, 176] width 43 height 13
type input "54.5"
click at [382, 225] on div "FLY EMPIRE PUBLISHING 01265719921 P450PC 54.5 % Add [PERSON_NAME]-EMA [PERSON_N…" at bounding box center [412, 176] width 450 height 207
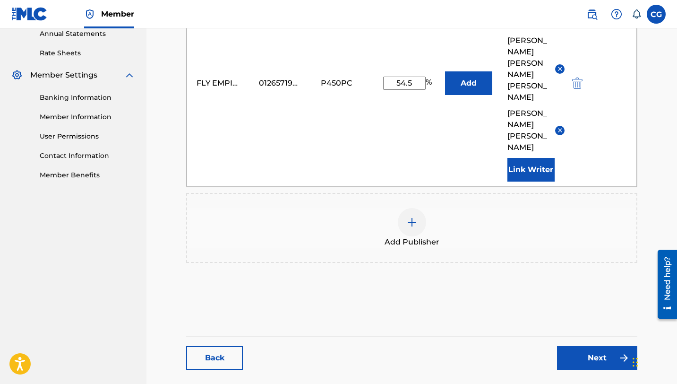
click at [600, 336] on div "Back Next" at bounding box center [411, 352] width 451 height 33
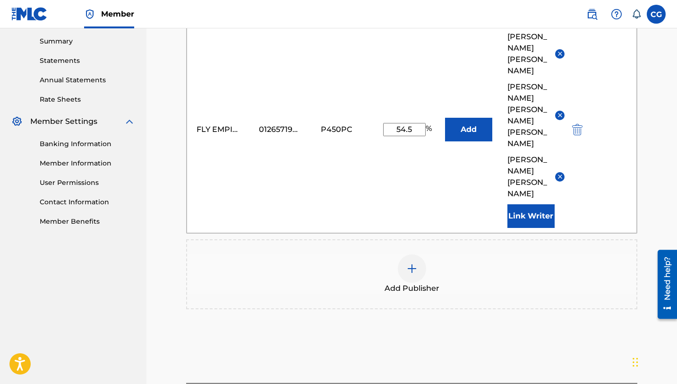
scroll to position [333, 0]
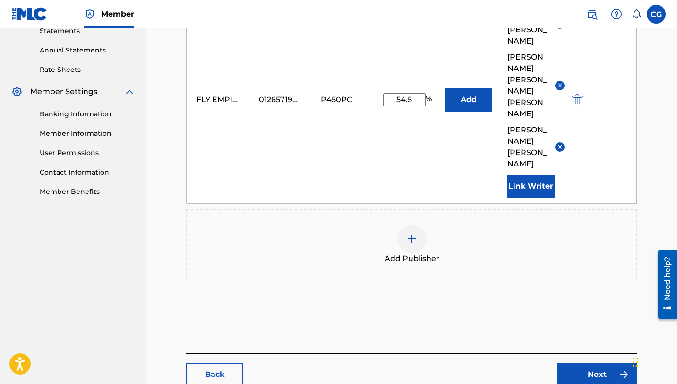
click at [595, 362] on link "Next" at bounding box center [597, 374] width 80 height 24
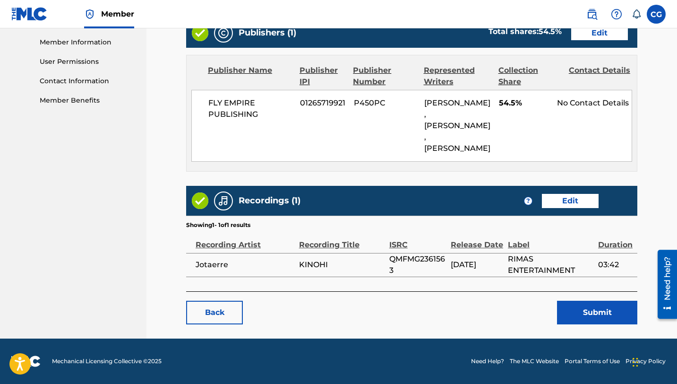
scroll to position [468, 0]
click at [591, 309] on button "Submit" at bounding box center [597, 312] width 80 height 24
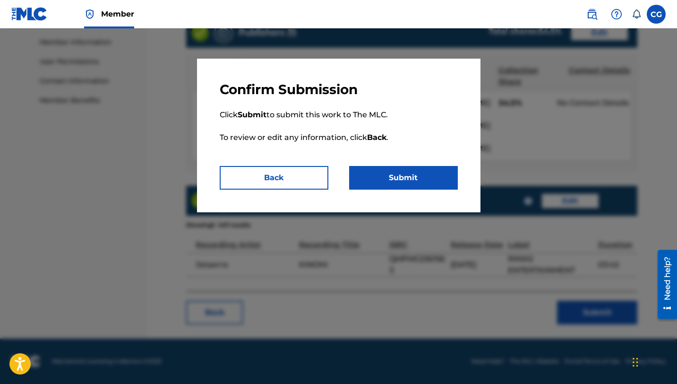
click at [397, 178] on button "Submit" at bounding box center [403, 178] width 109 height 24
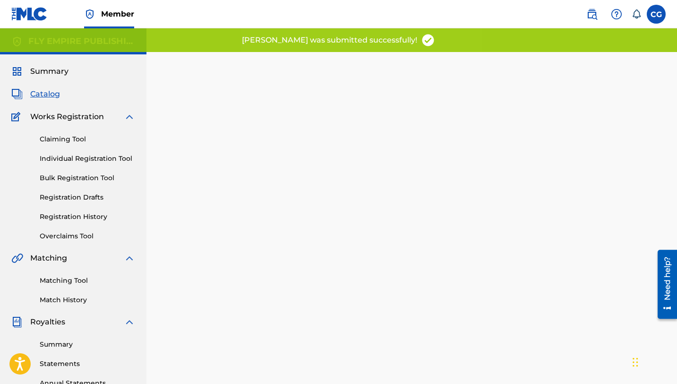
click at [52, 94] on span "Catalog" at bounding box center [45, 93] width 30 height 11
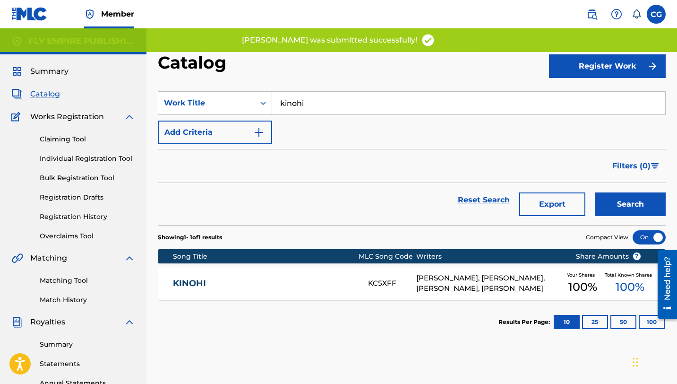
click at [323, 108] on input "kinohi" at bounding box center [468, 103] width 393 height 23
click at [322, 108] on input "kinohi" at bounding box center [468, 103] width 393 height 23
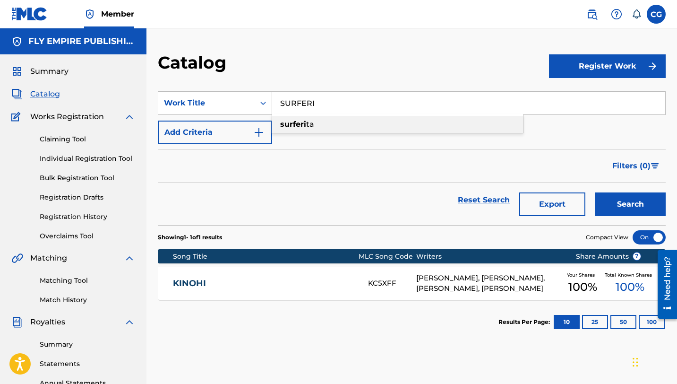
click at [318, 123] on div "surferi ta" at bounding box center [397, 124] width 251 height 17
type input "surferita"
click at [595, 192] on button "Search" at bounding box center [630, 204] width 71 height 24
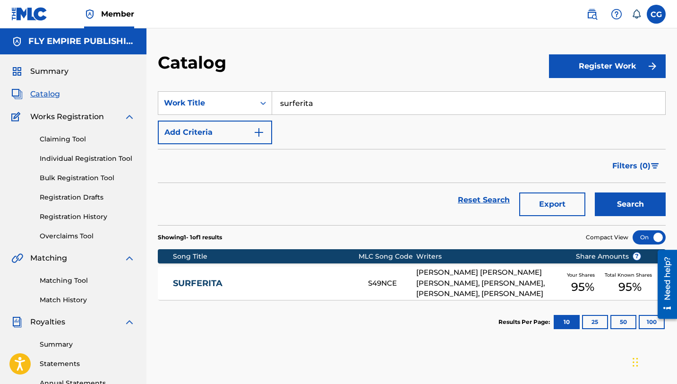
click at [482, 278] on div "[PERSON_NAME] [PERSON_NAME] [PERSON_NAME], [PERSON_NAME], [PERSON_NAME], [PERSO…" at bounding box center [488, 283] width 145 height 32
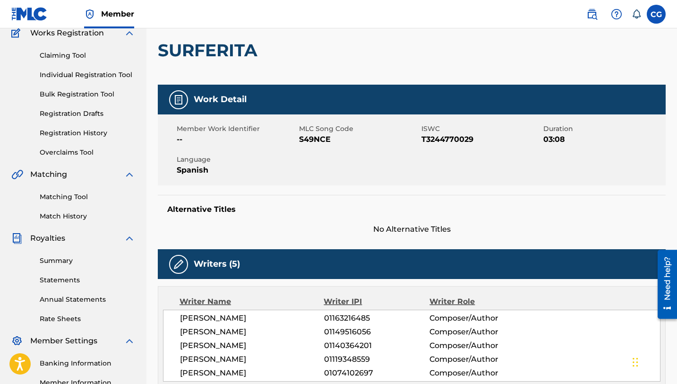
scroll to position [36, 0]
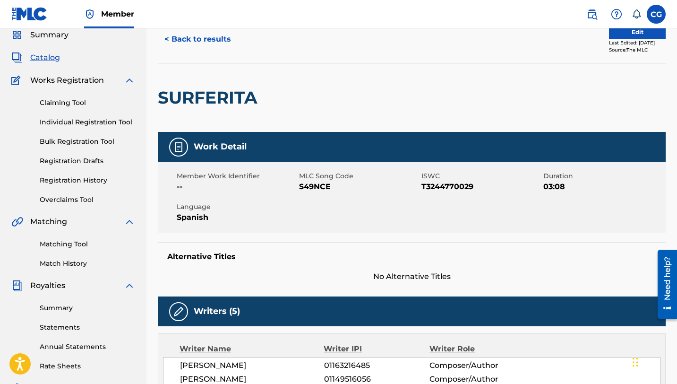
click at [623, 33] on button "Edit" at bounding box center [637, 32] width 57 height 14
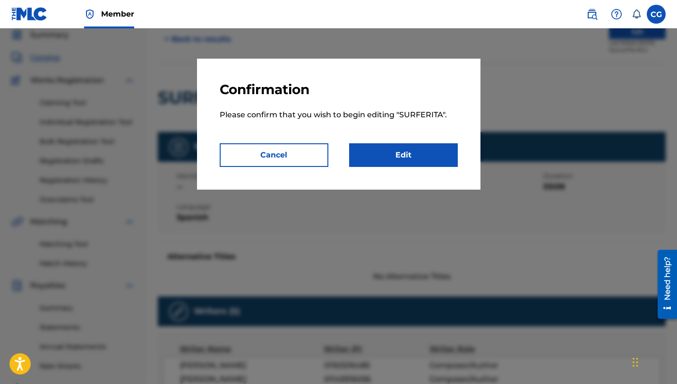
click at [419, 154] on link "Edit" at bounding box center [403, 155] width 109 height 24
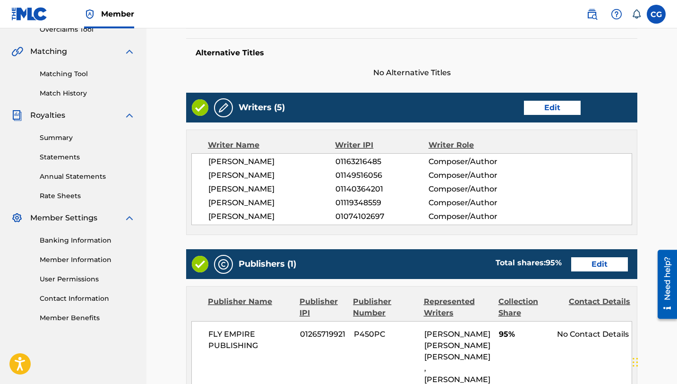
scroll to position [333, 0]
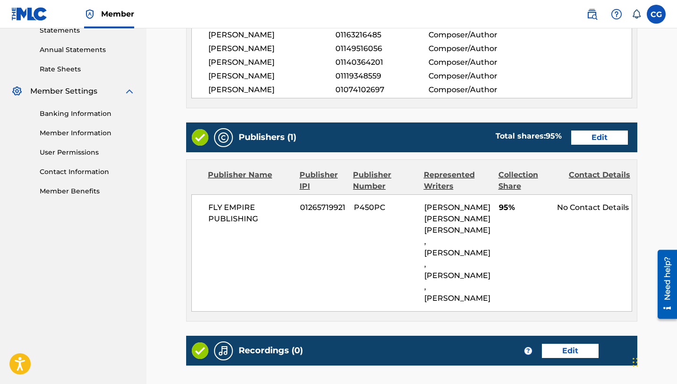
click at [577, 145] on link "Edit" at bounding box center [599, 137] width 57 height 14
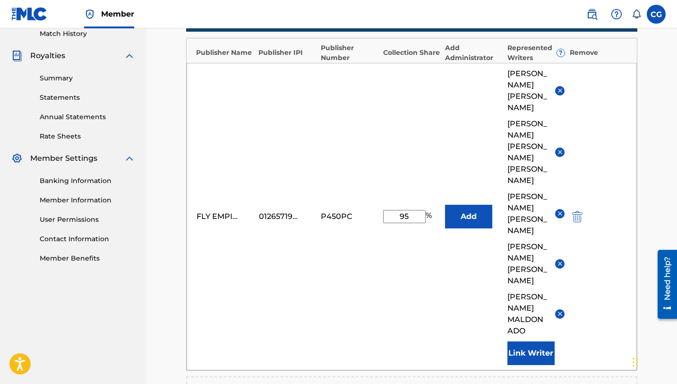
scroll to position [250, 0]
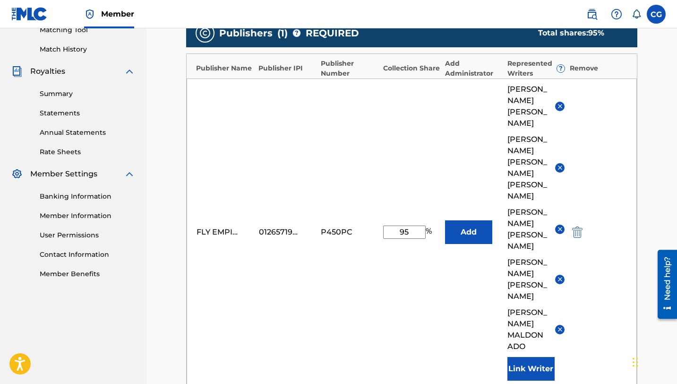
click at [560, 105] on img at bounding box center [559, 106] width 7 height 7
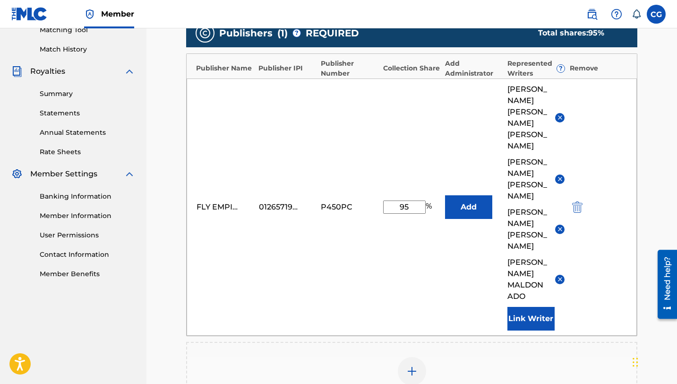
click at [404, 200] on input "95" at bounding box center [404, 206] width 43 height 13
type input "52.5"
click at [363, 248] on div "FLY EMPIRE PUBLISHING 01265719921 P450PC 52.5 % Add [PERSON_NAME] [PERSON_NAME]…" at bounding box center [412, 206] width 450 height 257
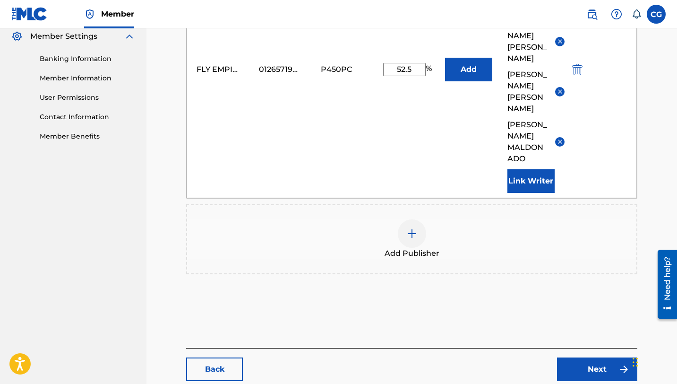
click at [592, 357] on link "Next" at bounding box center [597, 369] width 80 height 24
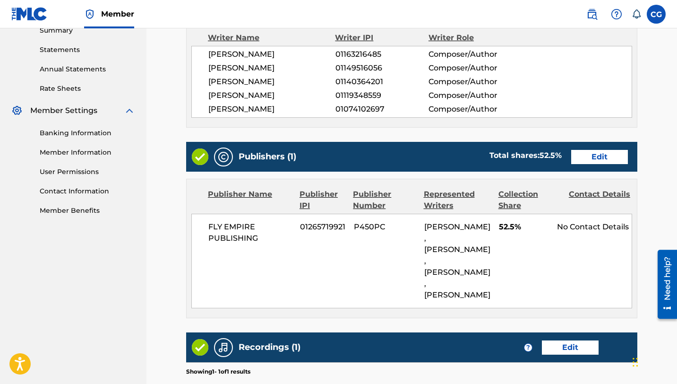
scroll to position [310, 0]
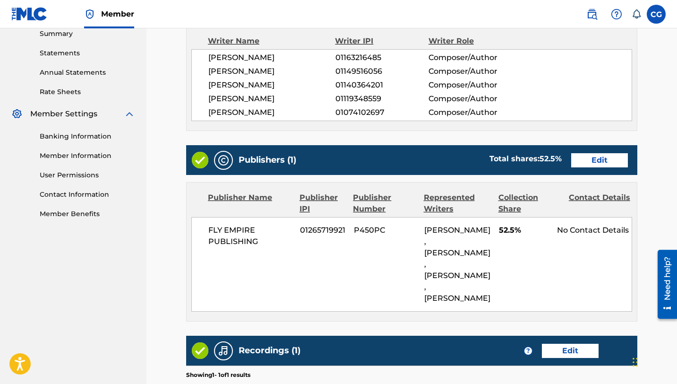
click at [597, 167] on link "Edit" at bounding box center [599, 160] width 57 height 14
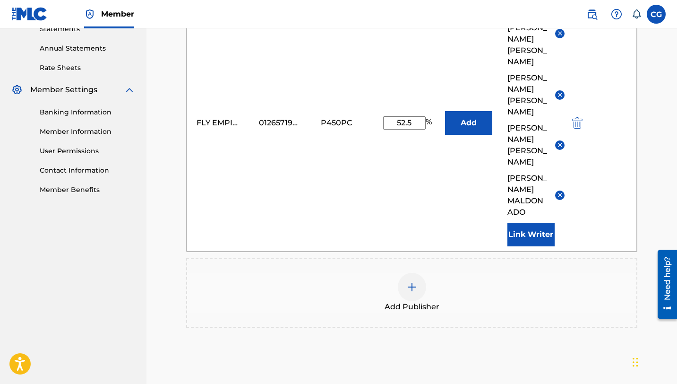
scroll to position [388, 0]
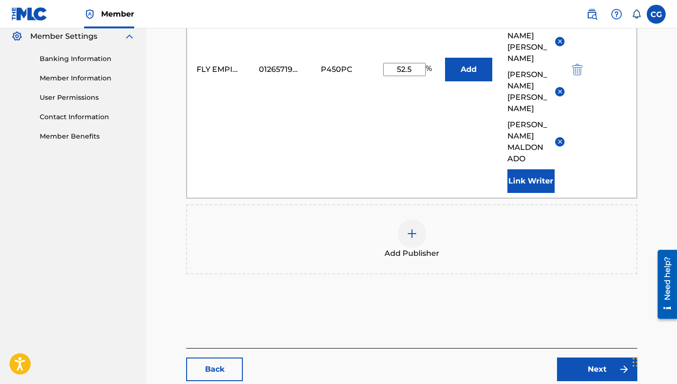
click at [588, 357] on link "Next" at bounding box center [597, 369] width 80 height 24
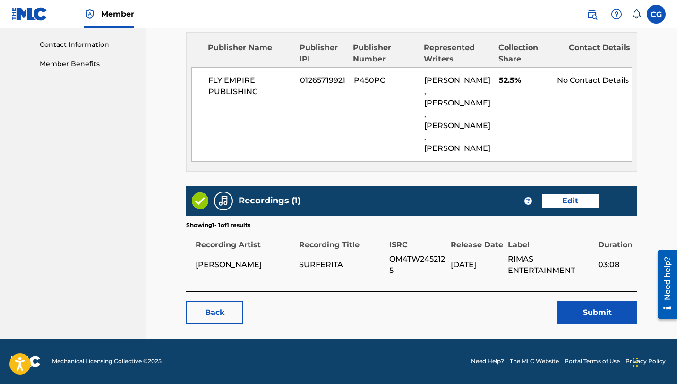
scroll to position [310, 0]
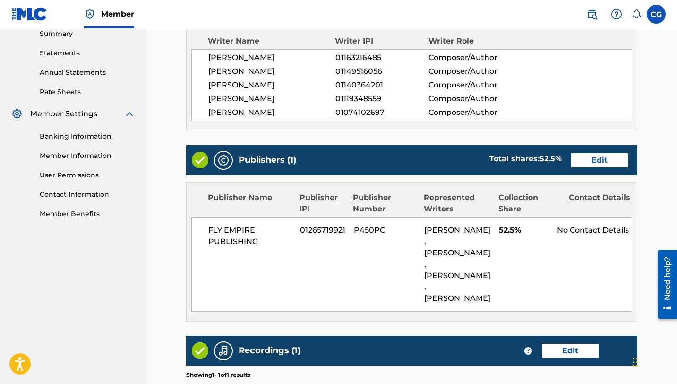
click at [592, 167] on link "Edit" at bounding box center [599, 160] width 57 height 14
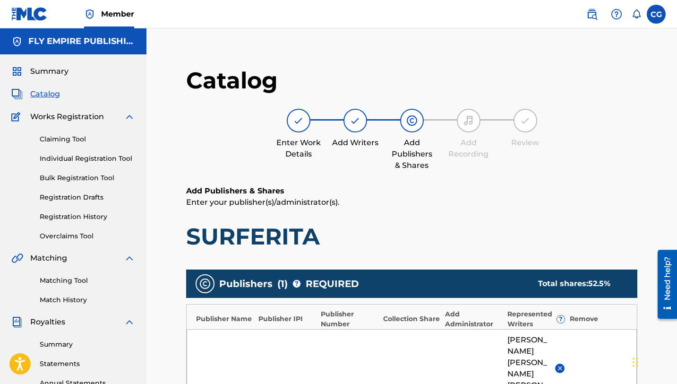
scroll to position [199, 0]
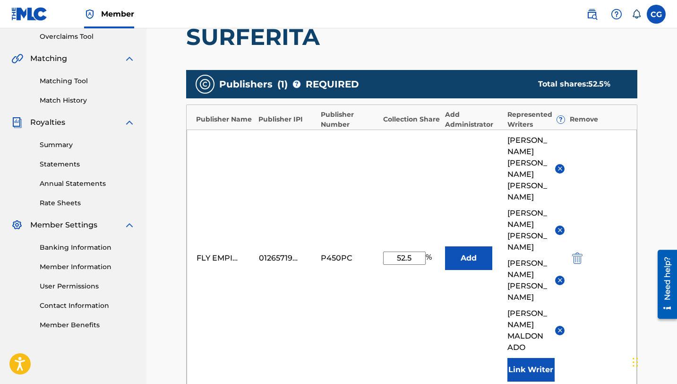
click at [558, 326] on img at bounding box center [559, 329] width 7 height 7
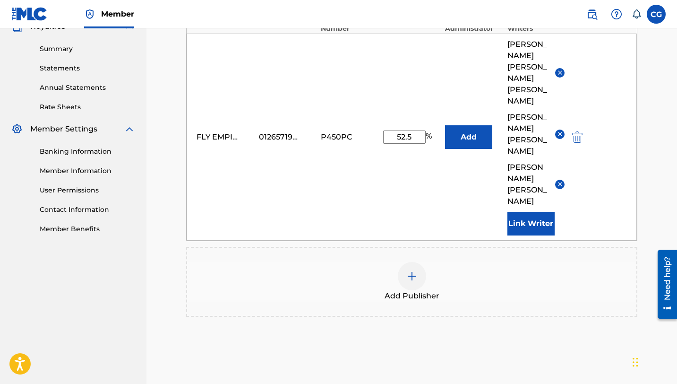
scroll to position [349, 0]
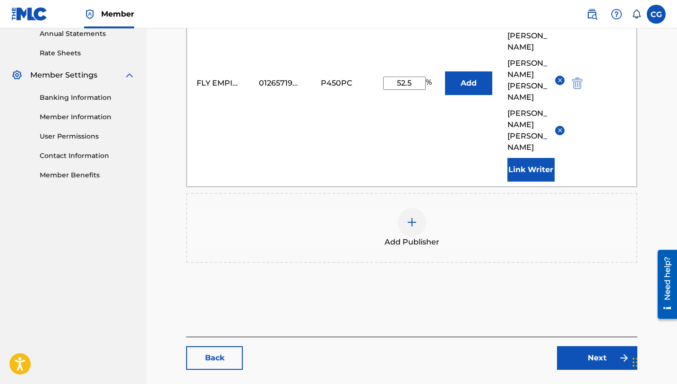
click at [583, 346] on link "Next" at bounding box center [597, 358] width 80 height 24
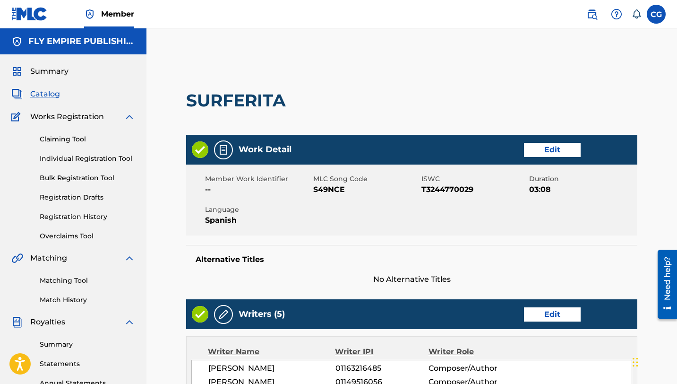
scroll to position [452, 0]
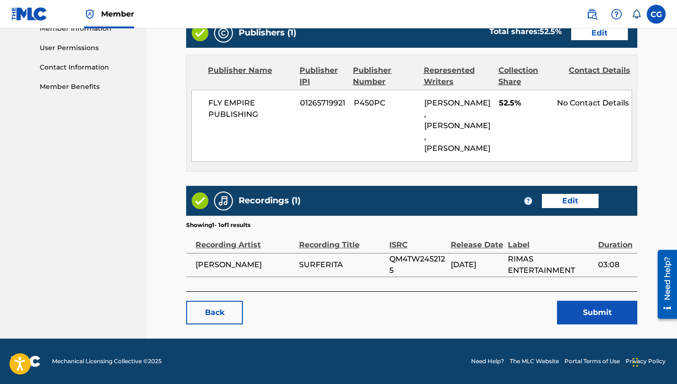
click at [584, 324] on button "Submit" at bounding box center [597, 312] width 80 height 24
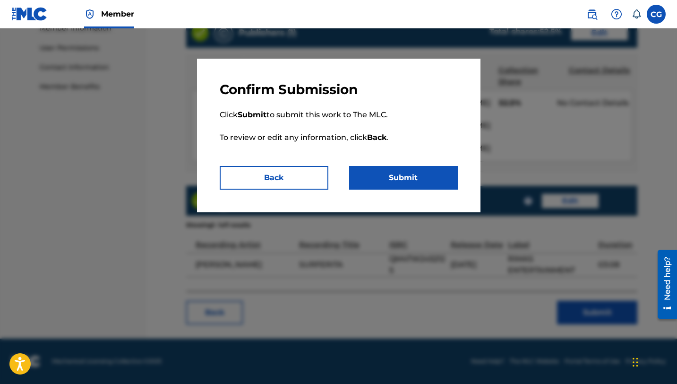
click at [422, 177] on button "Submit" at bounding box center [403, 178] width 109 height 24
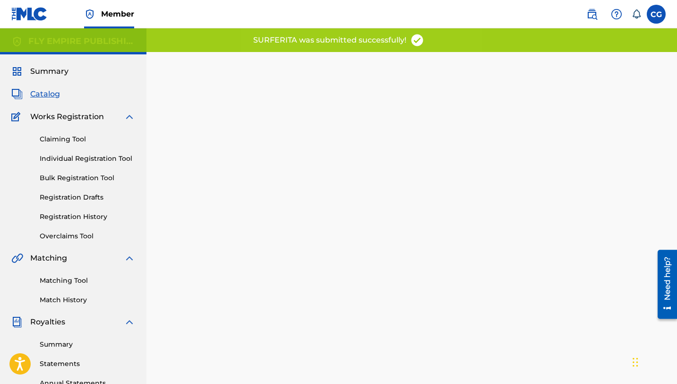
click at [39, 96] on span "Catalog" at bounding box center [45, 93] width 30 height 11
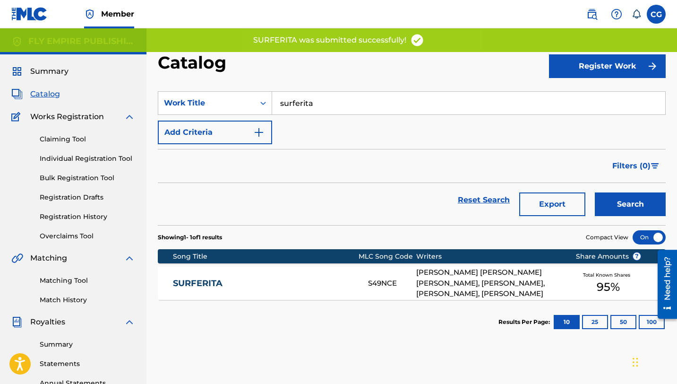
click at [302, 104] on input "surferita" at bounding box center [468, 103] width 393 height 23
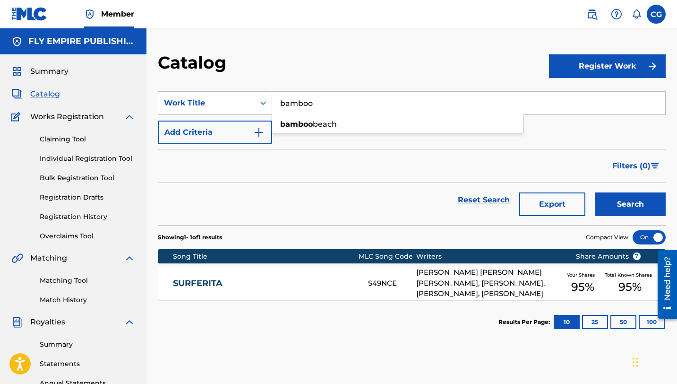
click at [313, 126] on span "beach" at bounding box center [325, 124] width 24 height 9
type input "bamboo beach"
click at [531, 274] on div "[PERSON_NAME] [PERSON_NAME] [PERSON_NAME], [PERSON_NAME], [PERSON_NAME], [PERSO…" at bounding box center [488, 283] width 145 height 32
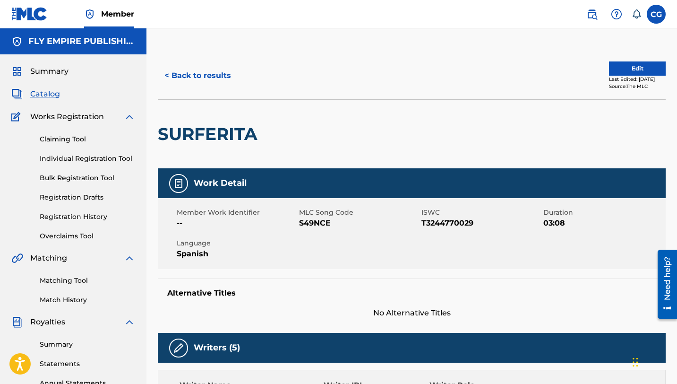
click at [623, 69] on button "Edit" at bounding box center [637, 68] width 57 height 14
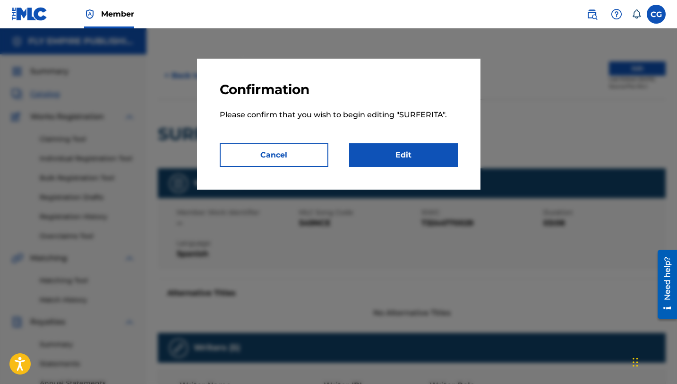
click at [422, 163] on link "Edit" at bounding box center [403, 155] width 109 height 24
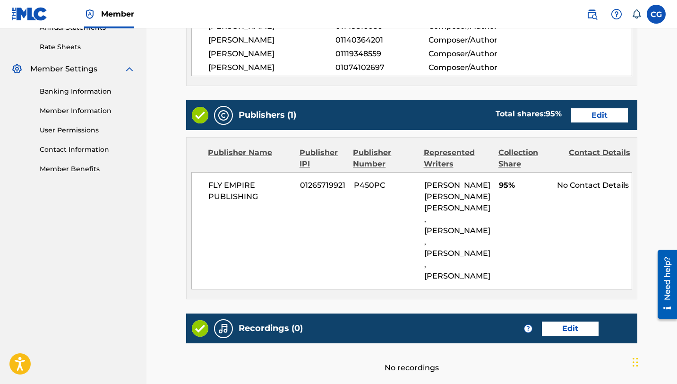
scroll to position [361, 0]
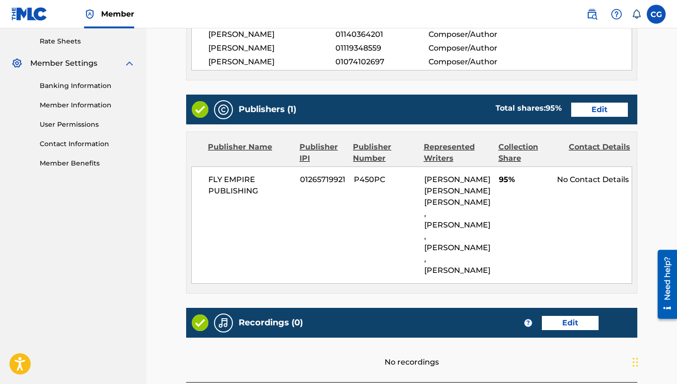
click at [592, 117] on link "Edit" at bounding box center [599, 110] width 57 height 14
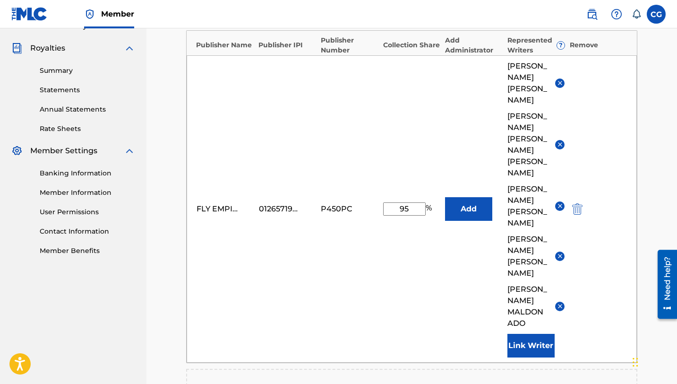
scroll to position [272, 0]
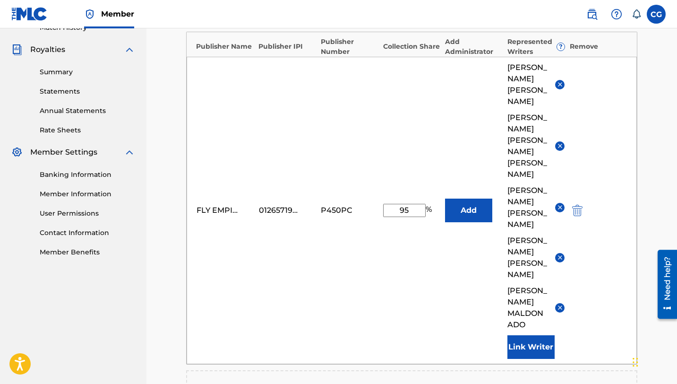
click at [402, 204] on input "95" at bounding box center [404, 210] width 43 height 13
type input "67.5"
click at [372, 252] on div "FLY EMPIRE PUBLISHING 01265719921 P450PC 67.5 % Add [PERSON_NAME] [PERSON_NAME]…" at bounding box center [412, 210] width 450 height 307
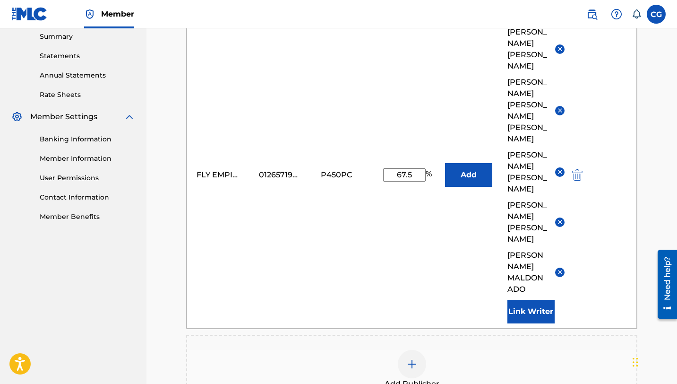
scroll to position [291, 0]
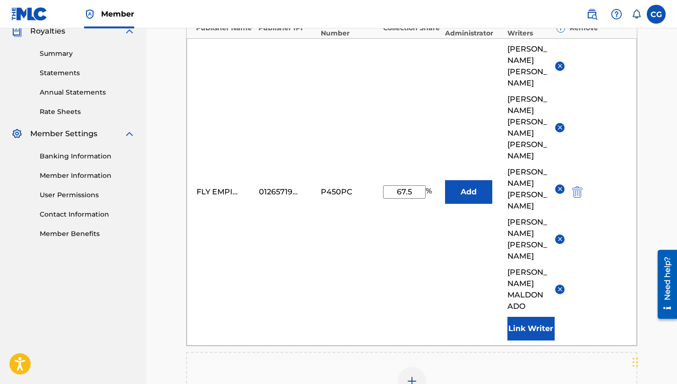
click at [560, 65] on img at bounding box center [559, 65] width 7 height 7
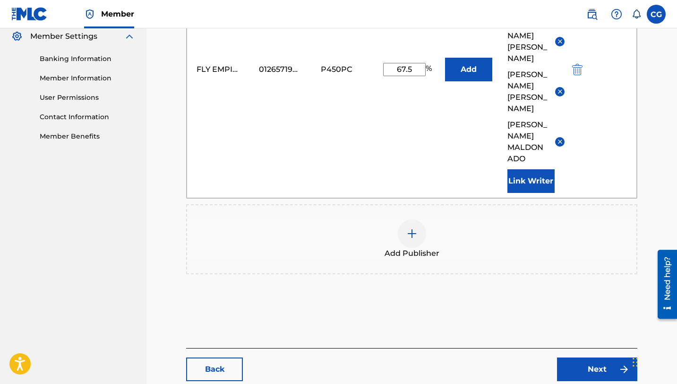
click at [583, 357] on link "Next" at bounding box center [597, 369] width 80 height 24
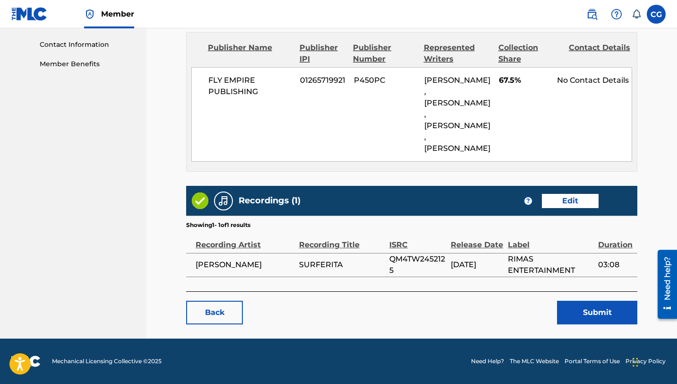
scroll to position [493, 0]
click at [597, 316] on button "Submit" at bounding box center [597, 312] width 80 height 24
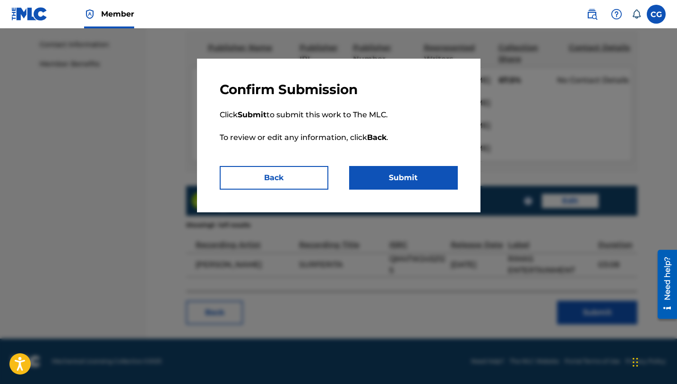
click at [413, 174] on button "Submit" at bounding box center [403, 178] width 109 height 24
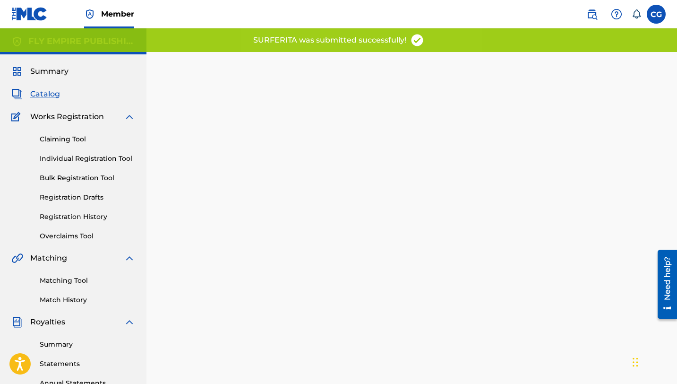
click at [48, 98] on span "Catalog" at bounding box center [45, 93] width 30 height 11
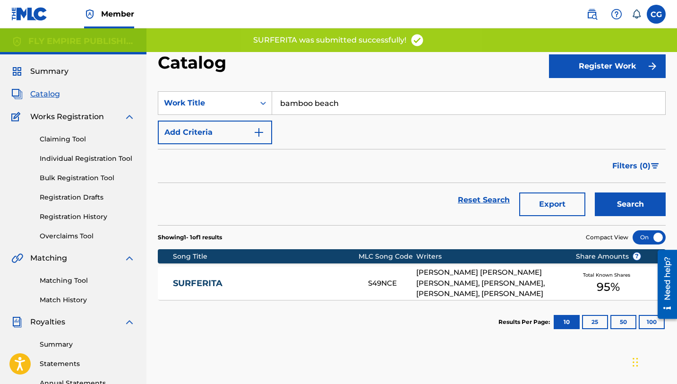
click at [309, 113] on input "bamboo beach" at bounding box center [468, 103] width 393 height 23
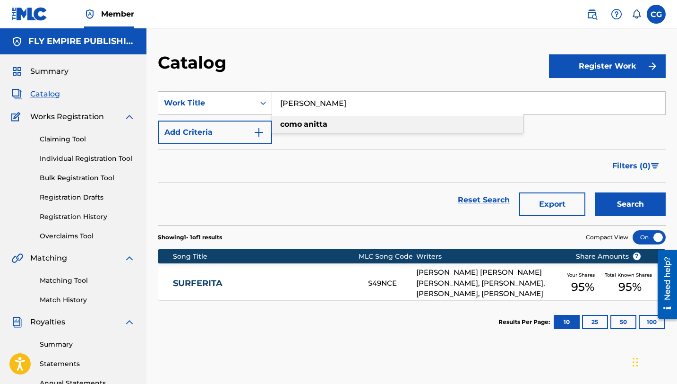
click at [351, 116] on div "[PERSON_NAME]" at bounding box center [397, 124] width 251 height 17
type input "[PERSON_NAME]"
click at [595, 192] on button "Search" at bounding box center [630, 204] width 71 height 24
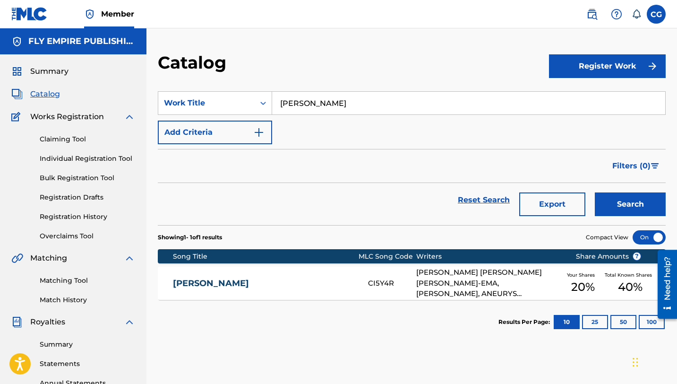
click at [256, 282] on link "[PERSON_NAME]" at bounding box center [264, 283] width 182 height 11
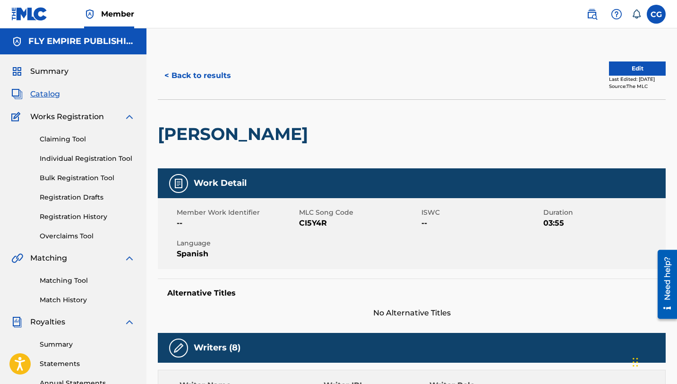
click at [641, 73] on button "Edit" at bounding box center [637, 68] width 57 height 14
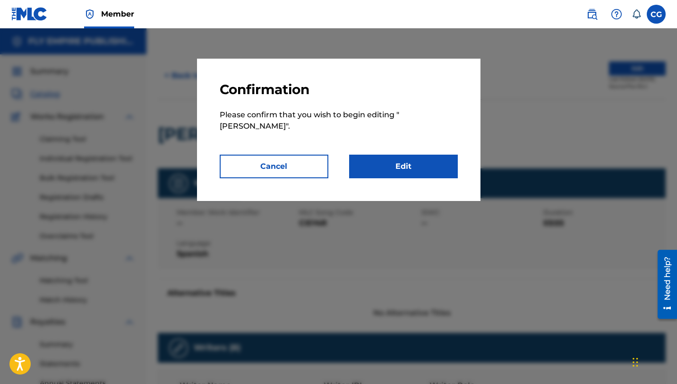
click at [402, 169] on link "Edit" at bounding box center [403, 166] width 109 height 24
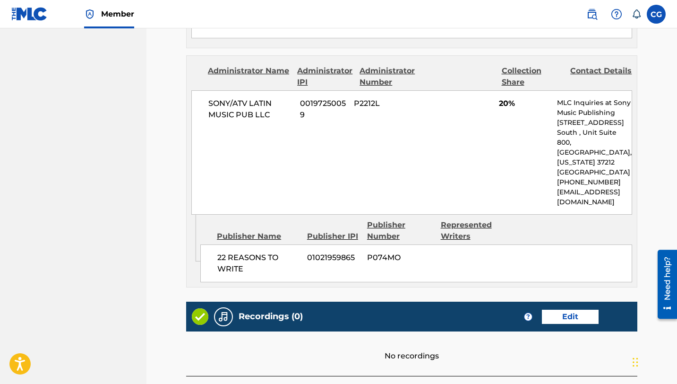
scroll to position [460, 0]
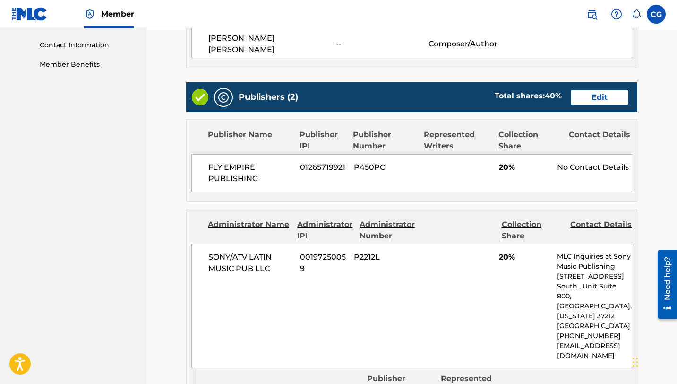
click at [607, 92] on link "Edit" at bounding box center [599, 97] width 57 height 14
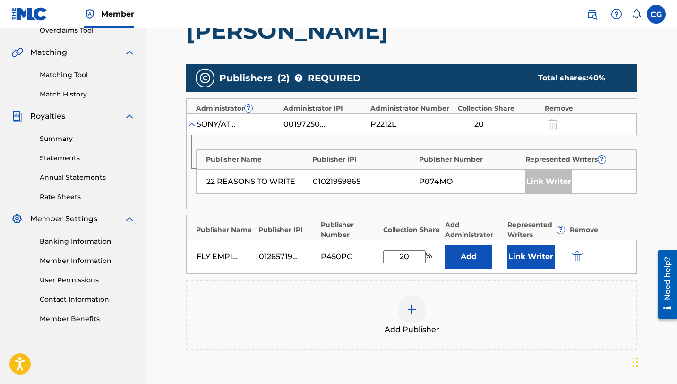
scroll to position [211, 0]
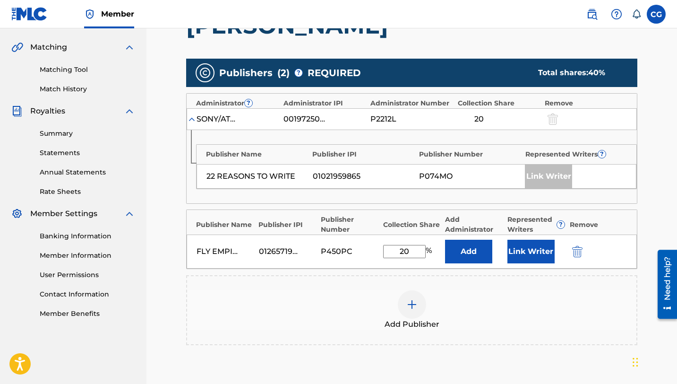
click at [403, 245] on input "20" at bounding box center [404, 251] width 43 height 13
type input "30"
click at [330, 279] on div "Add Publisher" at bounding box center [411, 310] width 451 height 70
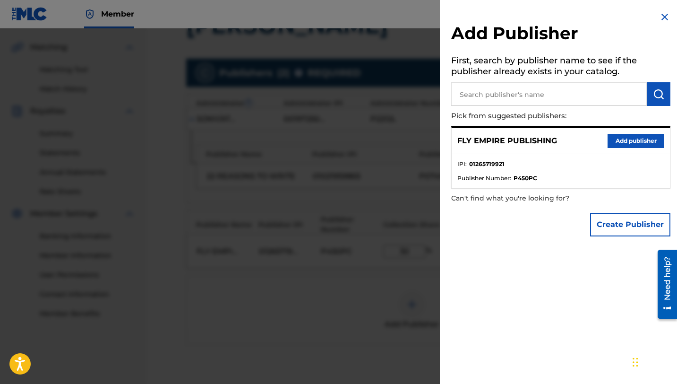
click at [659, 22] on img at bounding box center [664, 16] width 11 height 11
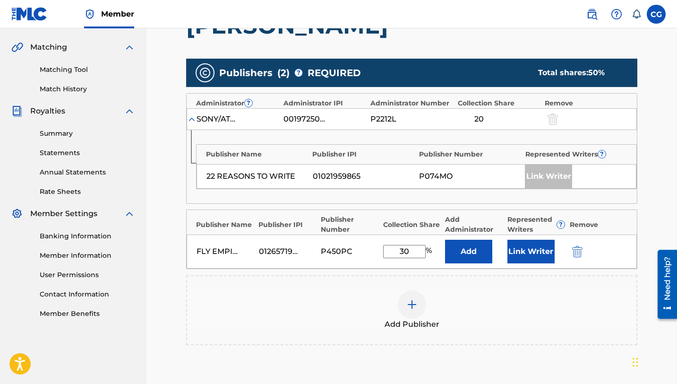
click at [489, 257] on button "Add" at bounding box center [468, 251] width 47 height 24
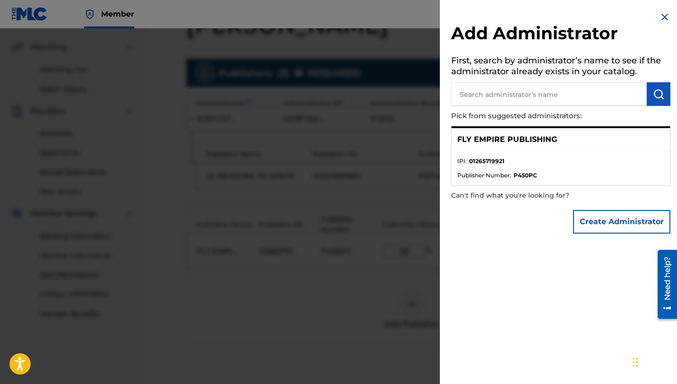
click at [508, 94] on input "text" at bounding box center [549, 94] width 196 height 24
click at [659, 16] on img at bounding box center [664, 16] width 11 height 11
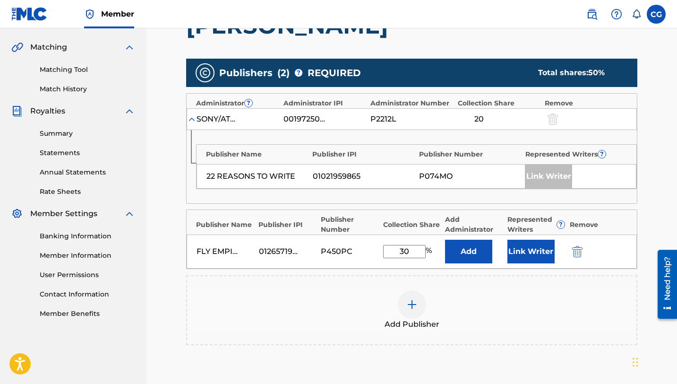
click at [515, 325] on div "Add Publisher" at bounding box center [411, 310] width 449 height 40
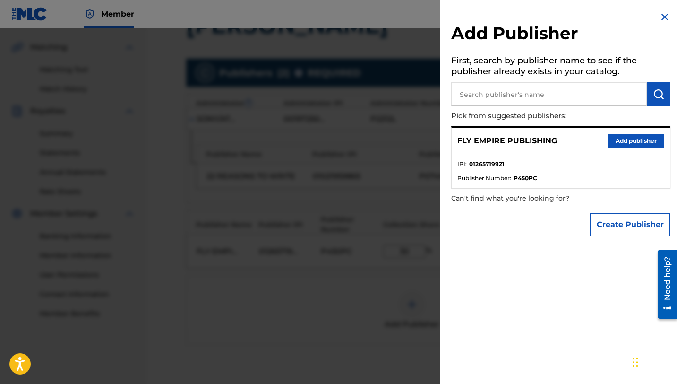
click at [376, 280] on div at bounding box center [338, 220] width 677 height 384
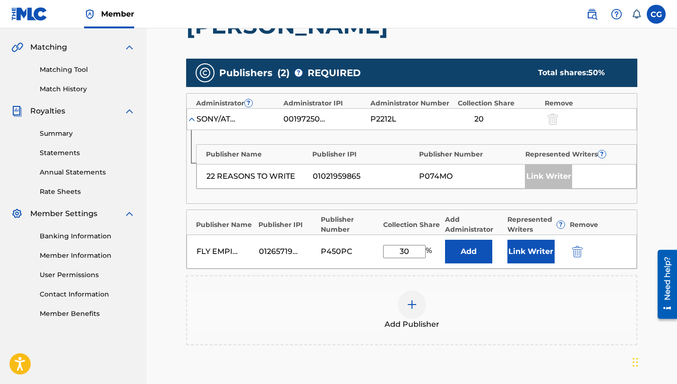
click at [540, 254] on button "Link Writer" at bounding box center [530, 251] width 47 height 24
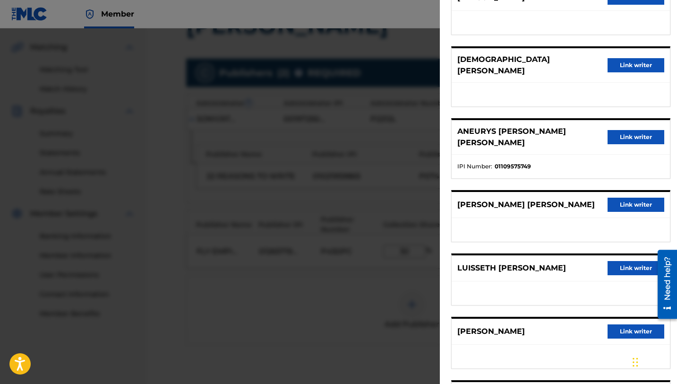
scroll to position [181, 0]
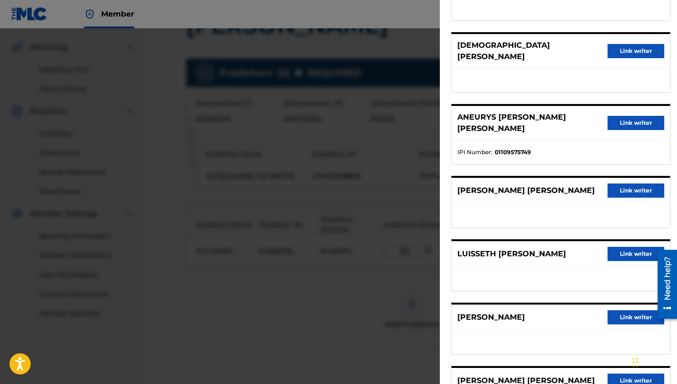
click at [613, 190] on button "Link writer" at bounding box center [635, 190] width 57 height 14
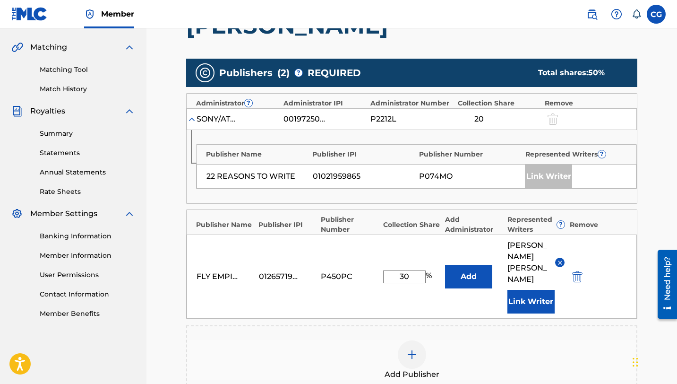
click at [525, 308] on button "Link Writer" at bounding box center [530, 302] width 47 height 24
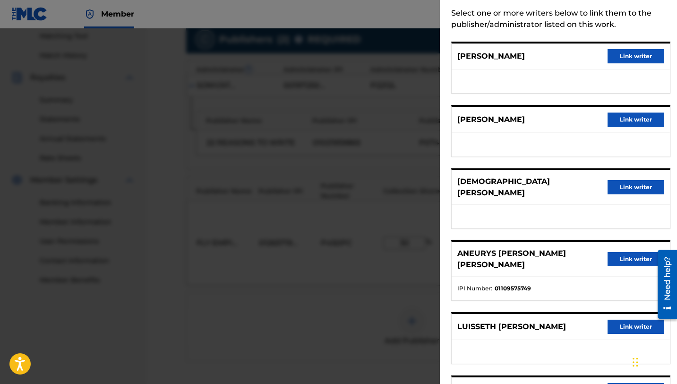
scroll to position [0, 0]
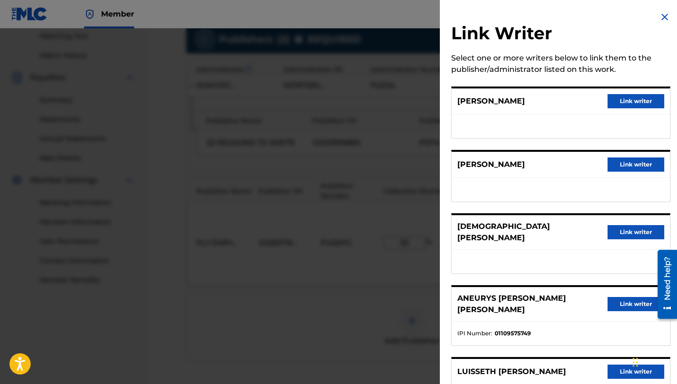
click at [630, 165] on button "Link writer" at bounding box center [635, 164] width 57 height 14
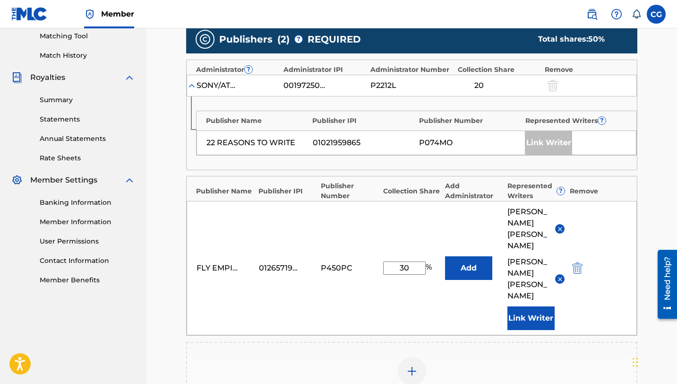
click at [459, 315] on div "FLY EMPIRE PUBLISHING 01265719921 P450PC 30 % Add [PERSON_NAME] [PERSON_NAME] […" at bounding box center [412, 268] width 450 height 134
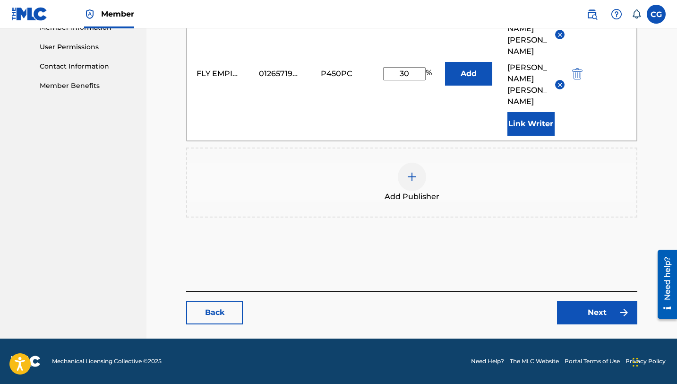
click at [617, 308] on link "Next" at bounding box center [597, 312] width 80 height 24
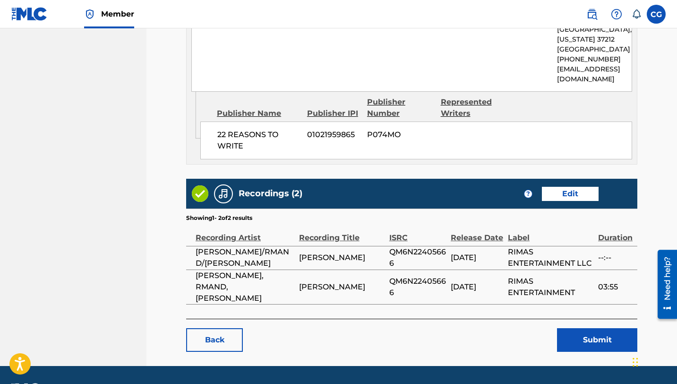
scroll to position [797, 0]
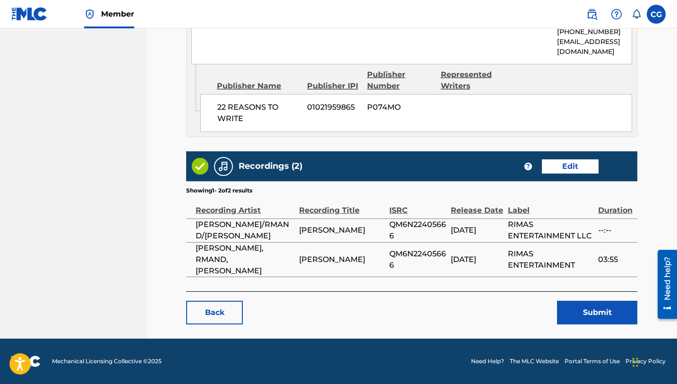
click at [584, 313] on button "Submit" at bounding box center [597, 312] width 80 height 24
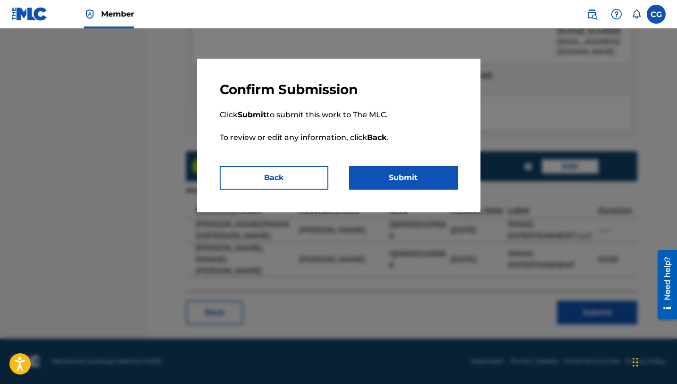
click at [426, 178] on button "Submit" at bounding box center [403, 178] width 109 height 24
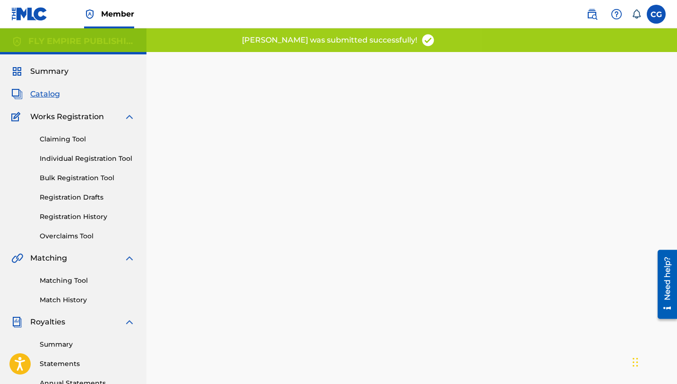
click at [48, 94] on span "Catalog" at bounding box center [45, 93] width 30 height 11
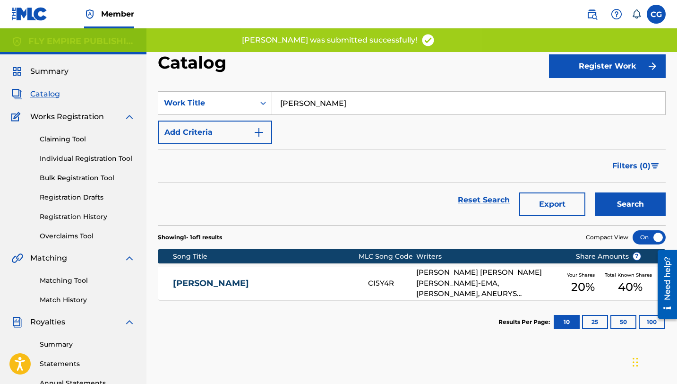
click at [291, 101] on input "[PERSON_NAME]" at bounding box center [468, 103] width 393 height 23
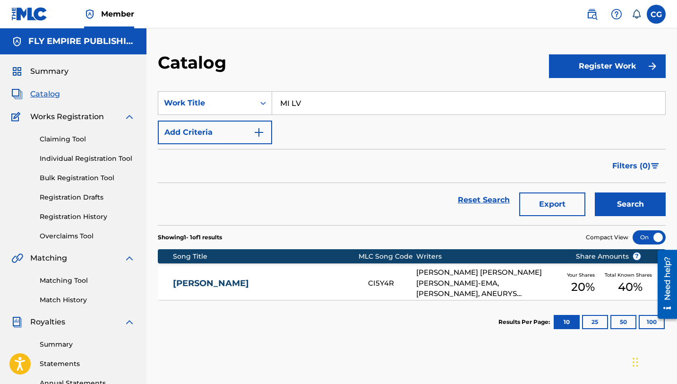
type input "MI LV"
click at [595, 192] on button "Search" at bounding box center [630, 204] width 71 height 24
click at [496, 278] on div "[PERSON_NAME], [PERSON_NAME], [PERSON_NAME], [PERSON_NAME], [PERSON_NAME]" at bounding box center [488, 283] width 145 height 32
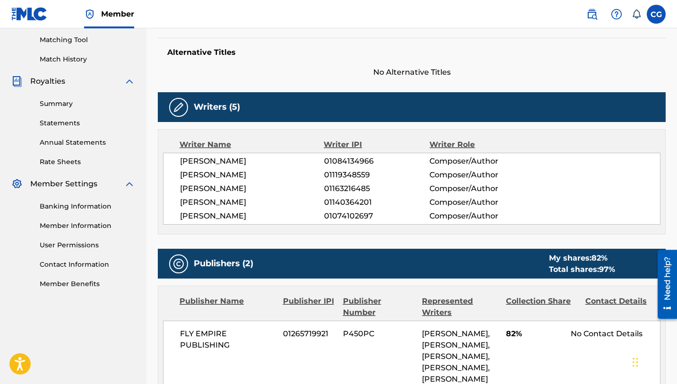
scroll to position [17, 0]
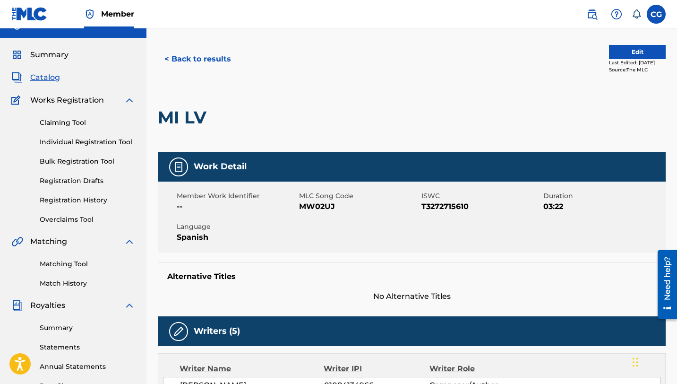
click at [637, 52] on button "Edit" at bounding box center [637, 52] width 57 height 14
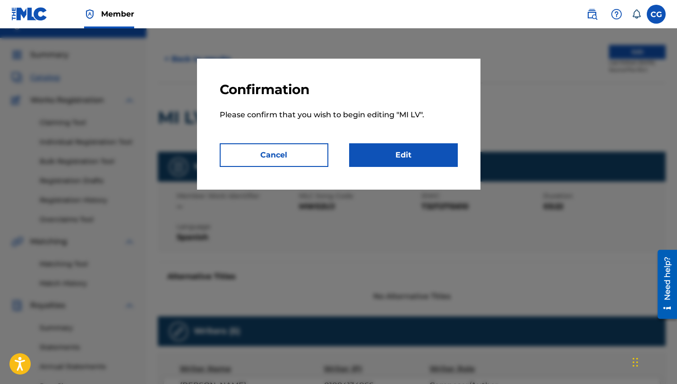
click at [383, 153] on link "Edit" at bounding box center [403, 155] width 109 height 24
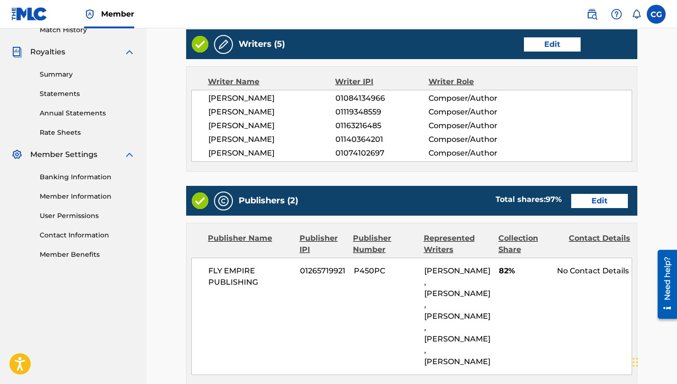
scroll to position [288, 0]
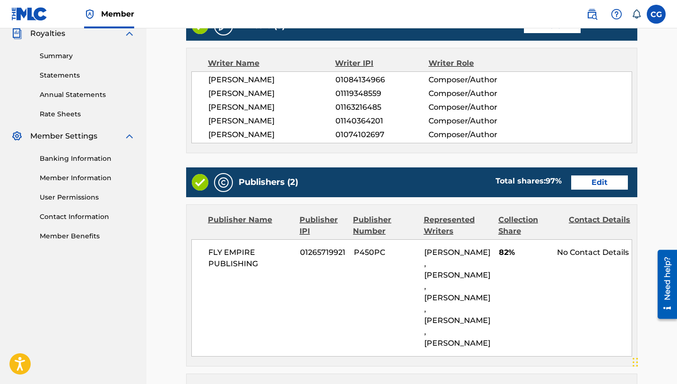
click at [592, 189] on link "Edit" at bounding box center [599, 182] width 57 height 14
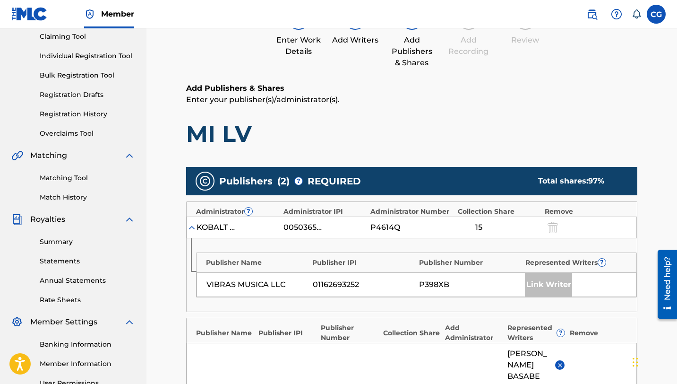
scroll to position [226, 0]
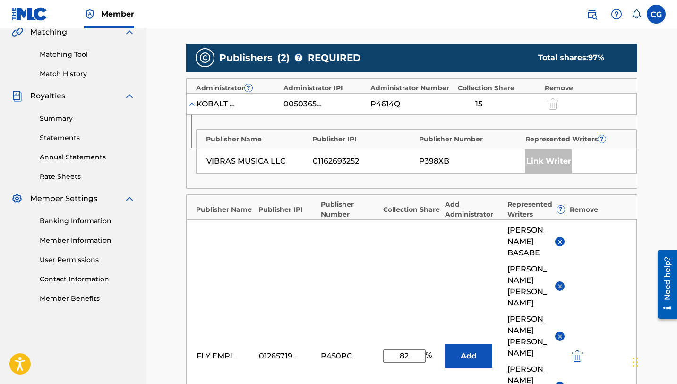
click at [406, 349] on input "82" at bounding box center [404, 355] width 43 height 13
type input "52"
click at [340, 323] on div "FLY EMPIRE PUBLISHING 01265719921 P450PC 52 % Add [PERSON_NAME] [PERSON_NAME]-E…" at bounding box center [412, 355] width 450 height 273
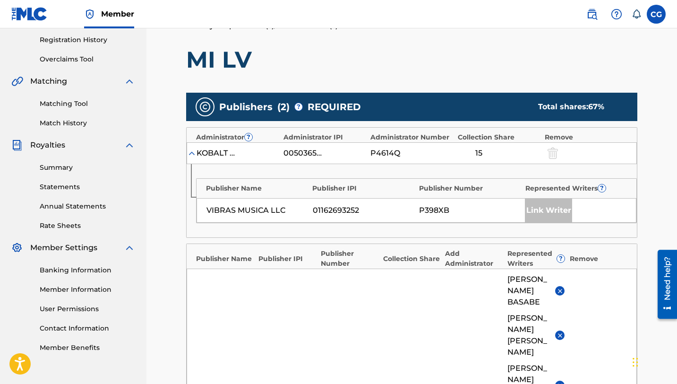
scroll to position [174, 0]
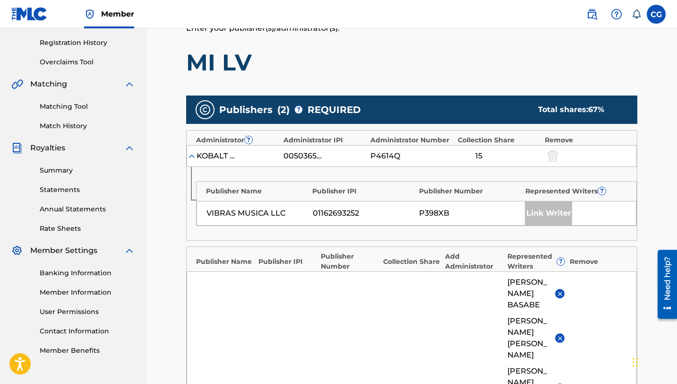
click at [561, 290] on img at bounding box center [559, 293] width 7 height 7
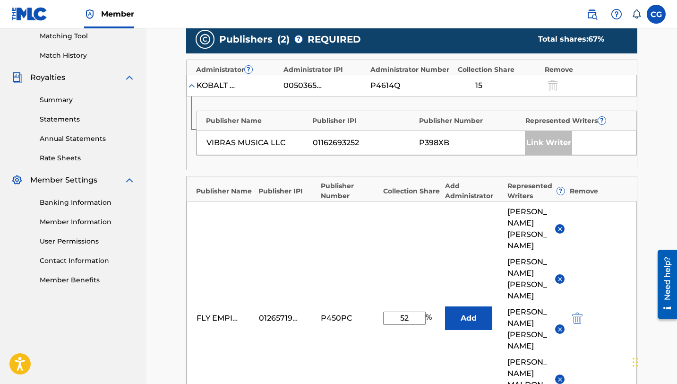
click at [561, 281] on img at bounding box center [559, 278] width 7 height 7
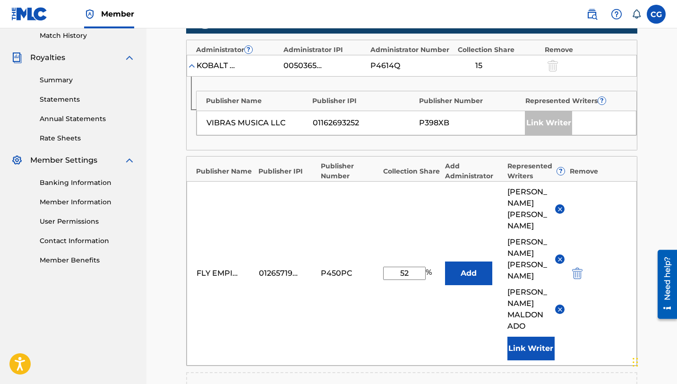
scroll to position [271, 0]
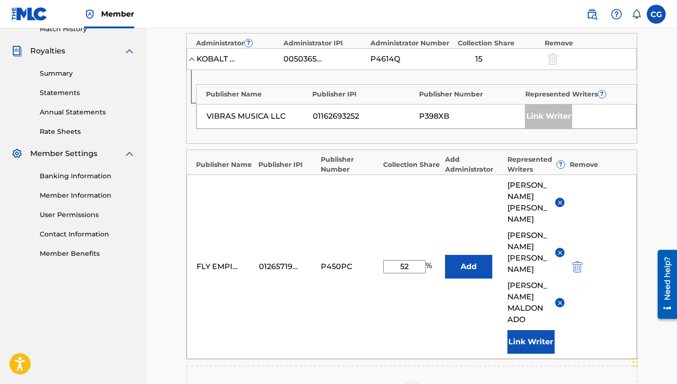
click at [585, 322] on div "FLY EMPIRE PUBLISHING 01265719921 P450PC 52 % Add [PERSON_NAME]-EMA [PERSON_NAM…" at bounding box center [412, 266] width 450 height 184
click at [404, 260] on input "52" at bounding box center [404, 266] width 43 height 13
type input "55"
click at [364, 309] on div "FLY EMPIRE PUBLISHING 01265719921 P450PC 55 % Add [PERSON_NAME]-EMA [PERSON_NAM…" at bounding box center [412, 266] width 450 height 184
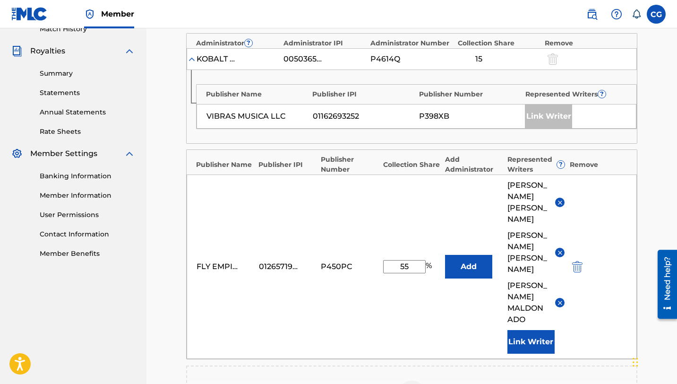
click at [456, 201] on div "FLY EMPIRE PUBLISHING 01265719921 P450PC 55 % Add [PERSON_NAME]-EMA [PERSON_NAM…" at bounding box center [412, 266] width 450 height 184
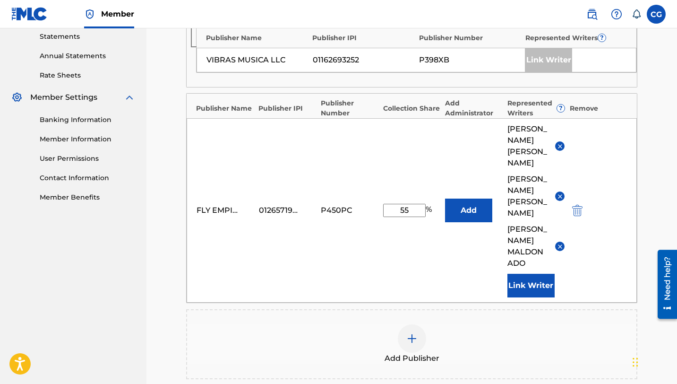
scroll to position [420, 0]
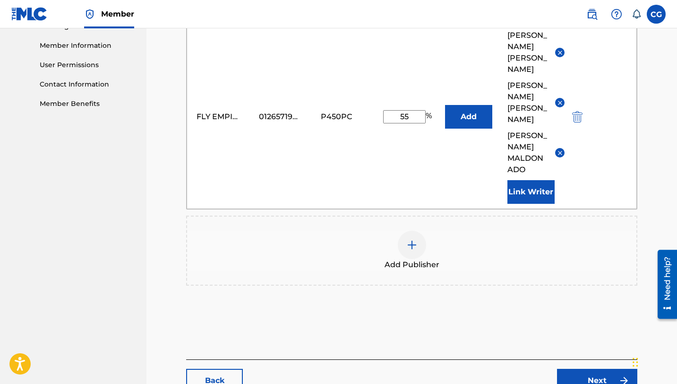
click at [582, 359] on div "Back Next" at bounding box center [411, 375] width 451 height 33
click at [582, 368] on link "Next" at bounding box center [597, 380] width 80 height 24
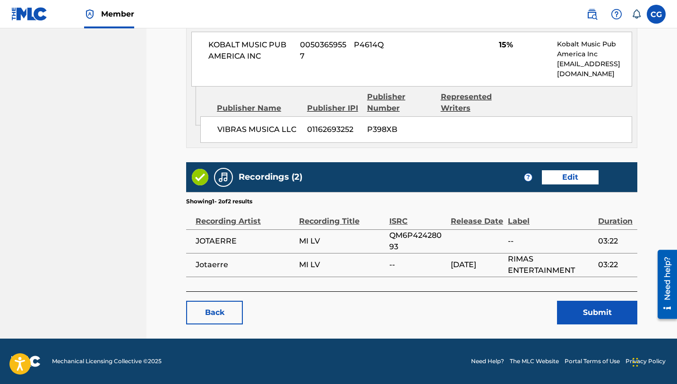
scroll to position [640, 0]
click at [582, 324] on button "Submit" at bounding box center [597, 312] width 80 height 24
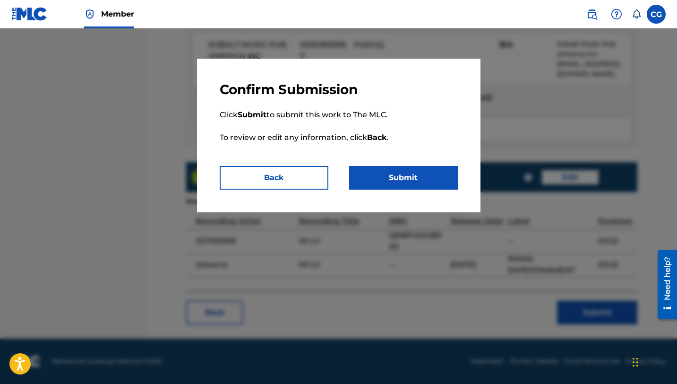
click at [409, 179] on button "Submit" at bounding box center [403, 178] width 109 height 24
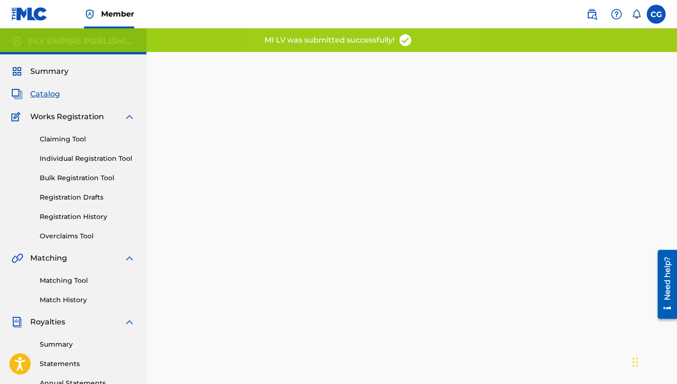
click at [46, 96] on span "Catalog" at bounding box center [45, 93] width 30 height 11
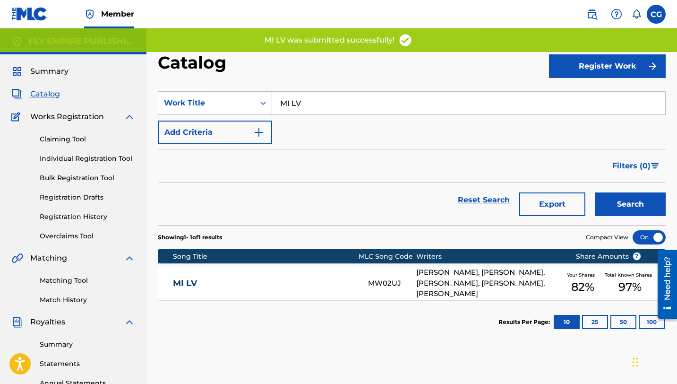
click at [302, 103] on input "MI LV" at bounding box center [468, 103] width 393 height 23
type input "M"
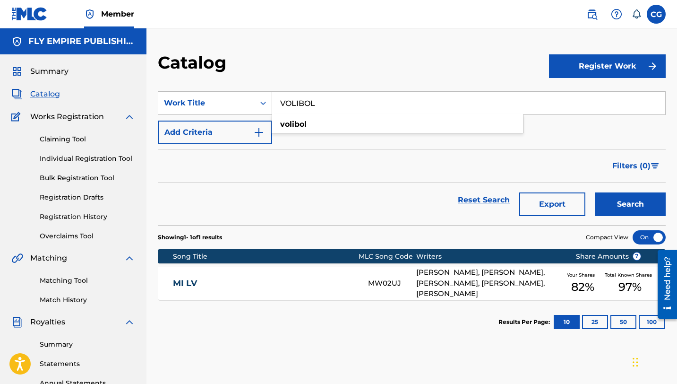
type input "VOLIBOL"
click at [595, 192] on button "Search" at bounding box center [630, 204] width 71 height 24
click at [233, 289] on div "VOLIBOL VW47LE [PERSON_NAME] [PERSON_NAME] [PERSON_NAME] [PERSON_NAME]-EMA, [PE…" at bounding box center [412, 282] width 508 height 33
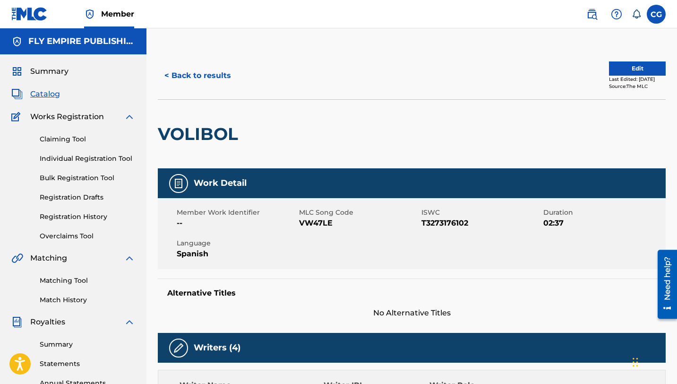
click at [628, 66] on button "Edit" at bounding box center [637, 68] width 57 height 14
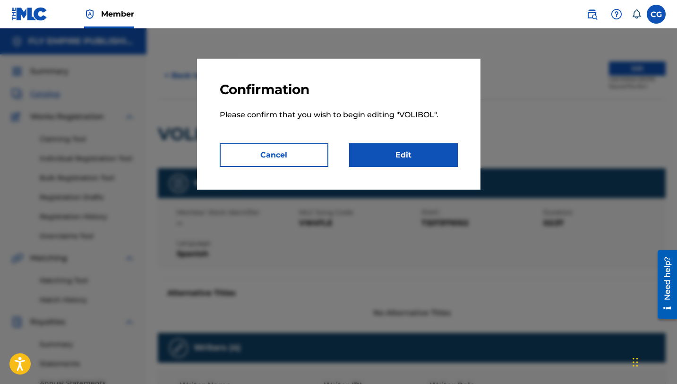
click at [406, 153] on link "Edit" at bounding box center [403, 155] width 109 height 24
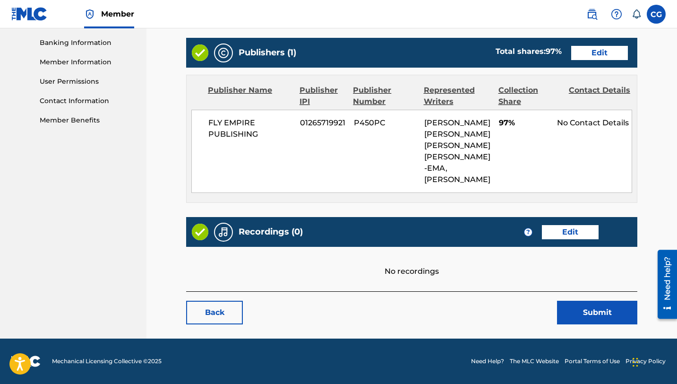
scroll to position [368, 0]
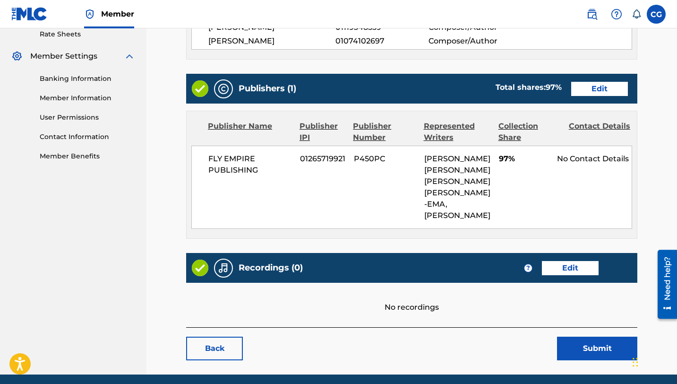
click at [583, 93] on link "Edit" at bounding box center [599, 89] width 57 height 14
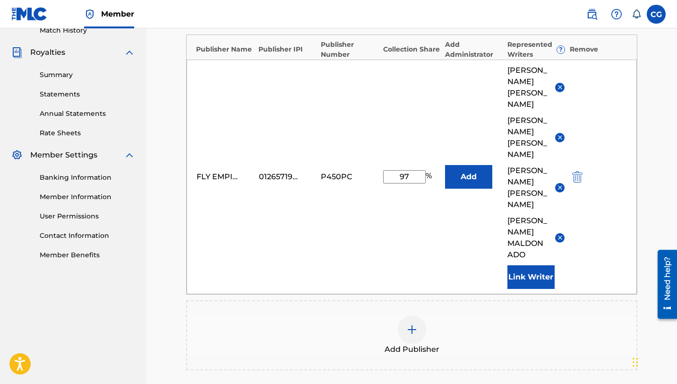
scroll to position [234, 0]
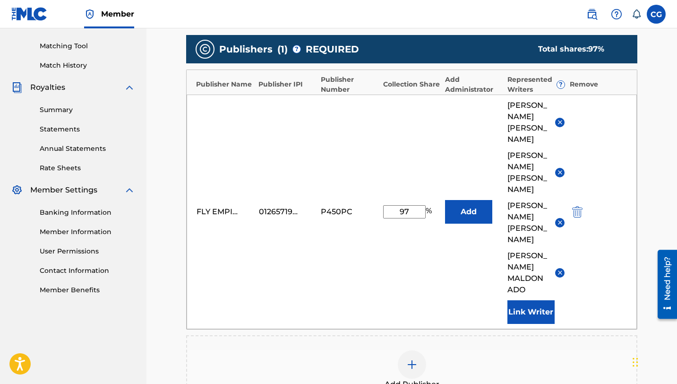
click at [560, 120] on img at bounding box center [559, 122] width 7 height 7
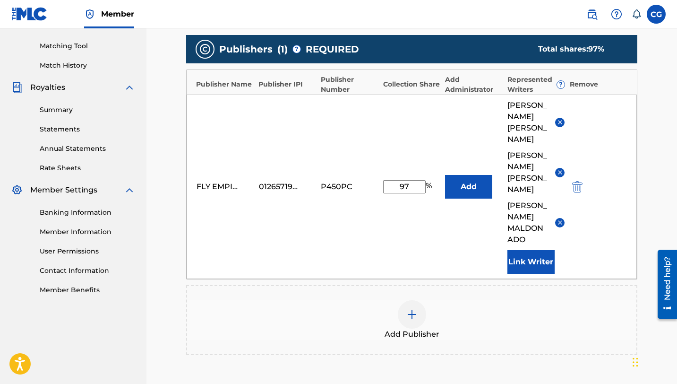
click at [407, 180] on input "97" at bounding box center [404, 186] width 43 height 13
type input "67"
click at [366, 226] on div "FLY EMPIRE PUBLISHING 01265719921 P450PC 67 % Add [PERSON_NAME] [PERSON_NAME]-E…" at bounding box center [412, 186] width 450 height 184
click at [559, 219] on img at bounding box center [559, 222] width 7 height 7
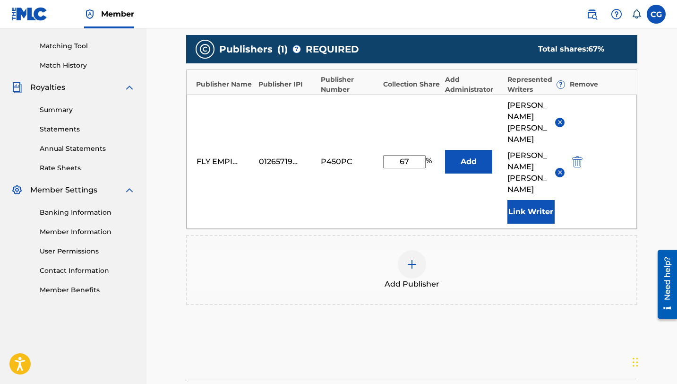
click at [346, 208] on div "FLY EMPIRE PUBLISHING 01265719921 P450PC 67 % Add [PERSON_NAME] [PERSON_NAME]-[…" at bounding box center [412, 161] width 450 height 134
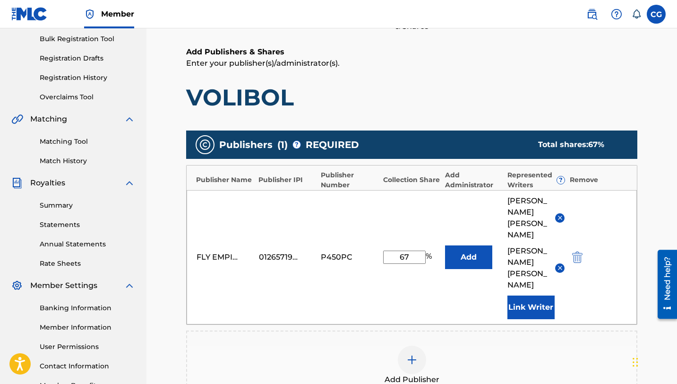
scroll to position [310, 0]
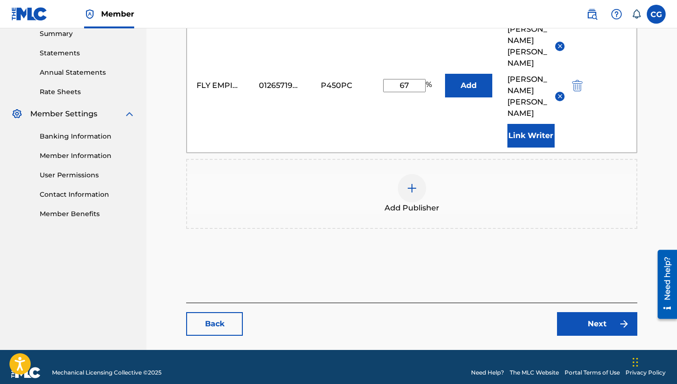
click at [595, 315] on link "Next" at bounding box center [597, 324] width 80 height 24
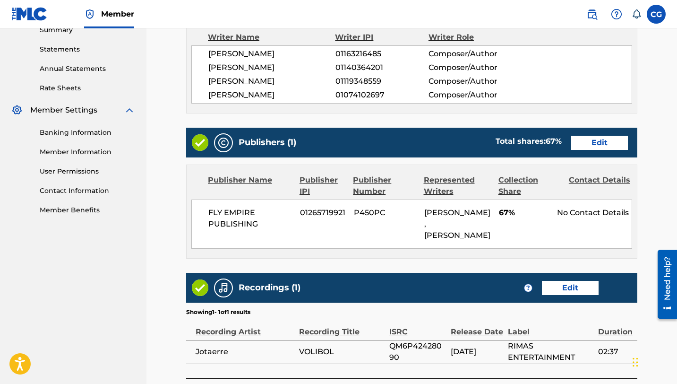
scroll to position [445, 0]
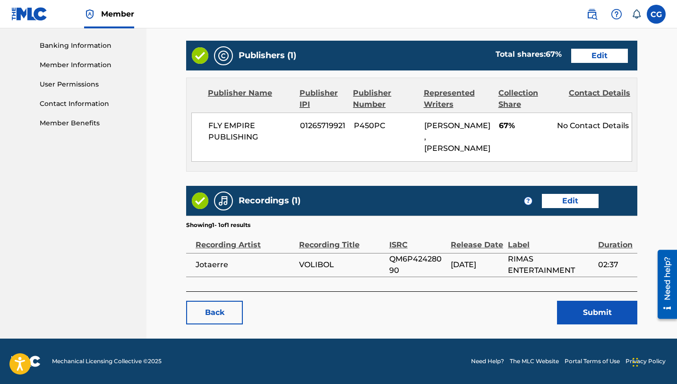
click at [582, 317] on button "Submit" at bounding box center [597, 312] width 80 height 24
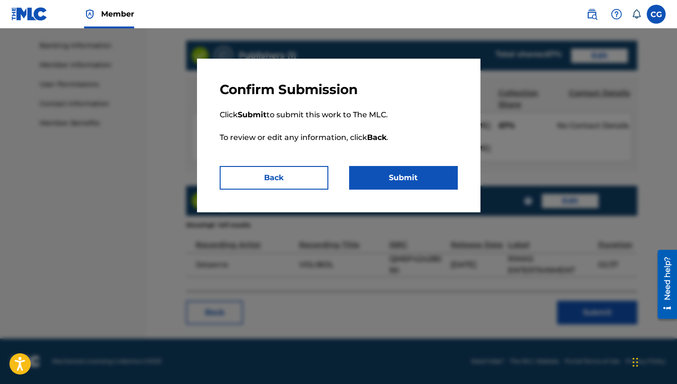
click at [370, 171] on button "Submit" at bounding box center [403, 178] width 109 height 24
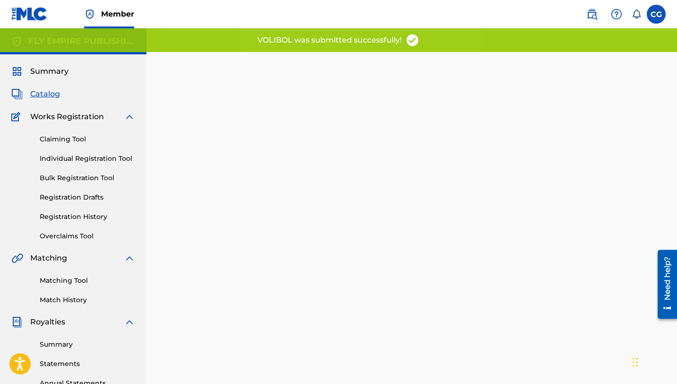
click at [48, 92] on span "Catalog" at bounding box center [45, 93] width 30 height 11
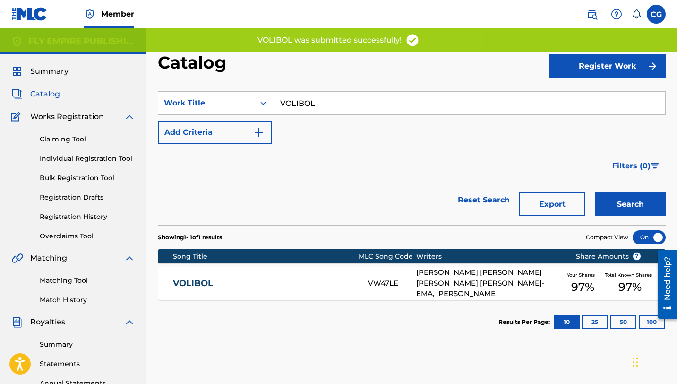
click at [292, 103] on input "VOLIBOL" at bounding box center [468, 103] width 393 height 23
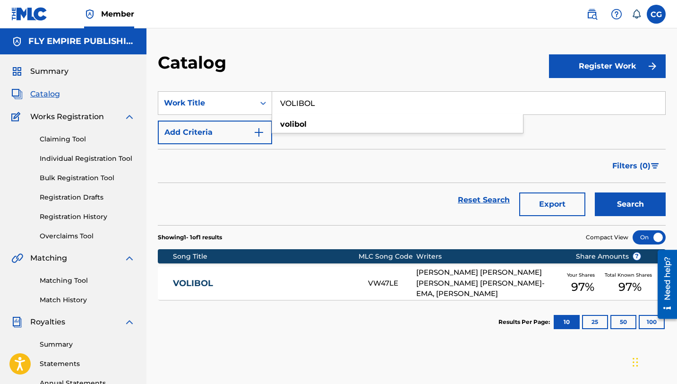
click at [292, 103] on input "VOLIBOL" at bounding box center [468, 103] width 393 height 23
type input "VIVO"
click at [595, 192] on button "Search" at bounding box center [630, 204] width 71 height 24
click at [237, 267] on div "VIVO VW47HD [PERSON_NAME], [PERSON_NAME], [PERSON_NAME], [PERSON_NAME], [PERSON…" at bounding box center [412, 282] width 508 height 33
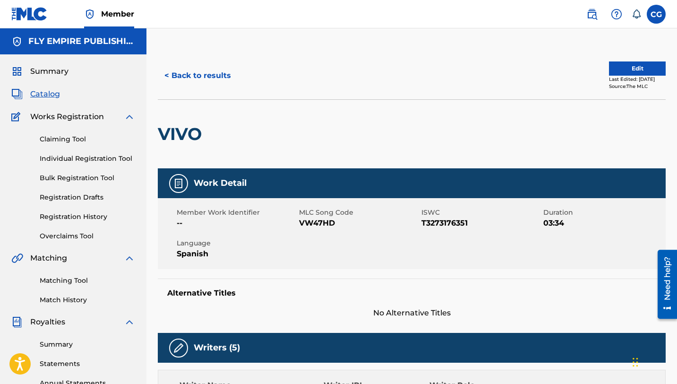
click at [619, 67] on button "Edit" at bounding box center [637, 68] width 57 height 14
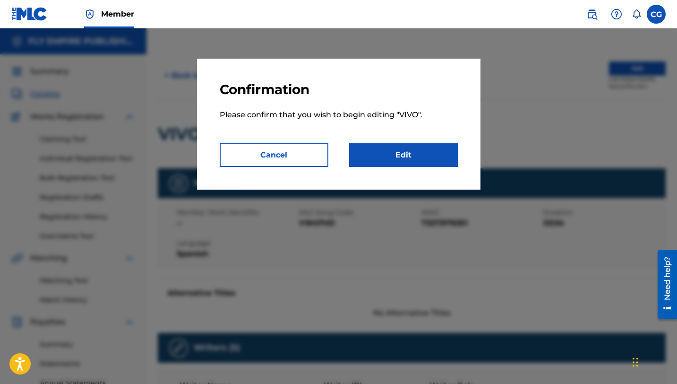
click at [432, 151] on link "Edit" at bounding box center [403, 155] width 109 height 24
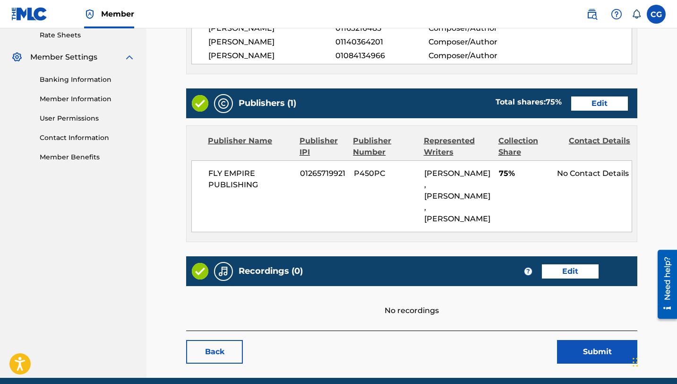
scroll to position [374, 0]
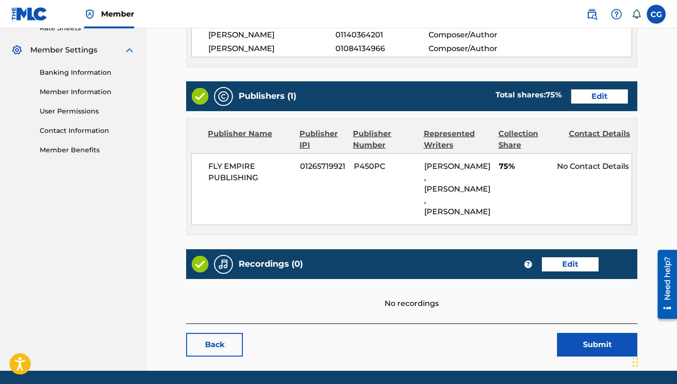
click at [591, 122] on div "Publishers (1) Total shares: 75 % Edit Publisher Name Publisher IPI Publisher N…" at bounding box center [411, 158] width 451 height 154
click at [591, 111] on div "Publishers (1) Total shares: 75 % Edit" at bounding box center [411, 96] width 451 height 30
click at [591, 103] on link "Edit" at bounding box center [599, 96] width 57 height 14
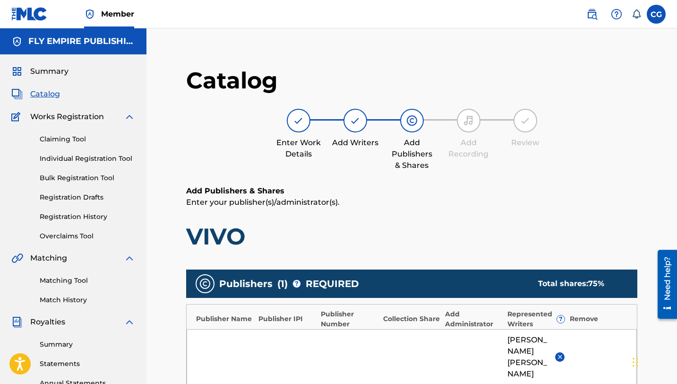
scroll to position [259, 0]
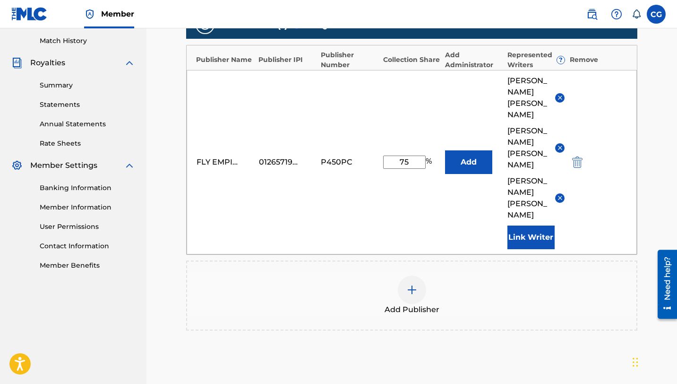
click at [410, 156] on input "75" at bounding box center [404, 161] width 43 height 13
type input "4"
type input "51"
click at [363, 227] on div "FLY EMPIRE PUBLISHING 01265719921 P450PC 51 % Add [PERSON_NAME]-EMA [PERSON_NAM…" at bounding box center [412, 162] width 450 height 184
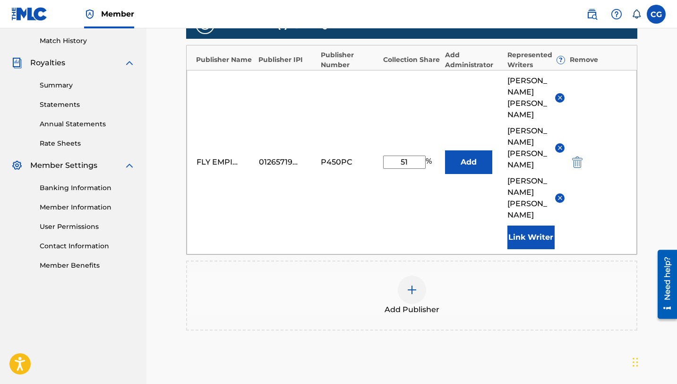
click at [562, 150] on img at bounding box center [559, 147] width 7 height 7
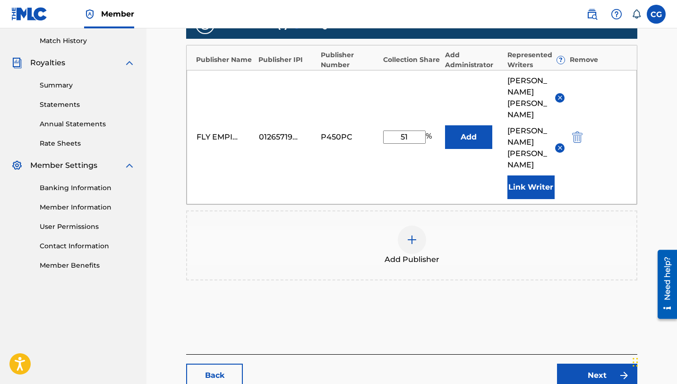
click at [524, 260] on div "Add Publisher" at bounding box center [411, 245] width 451 height 70
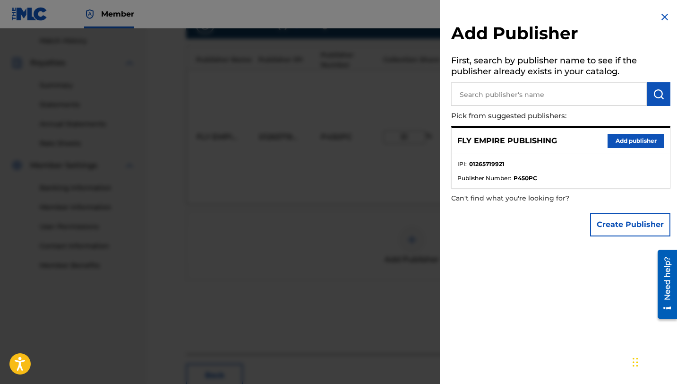
click at [357, 230] on div at bounding box center [338, 220] width 677 height 384
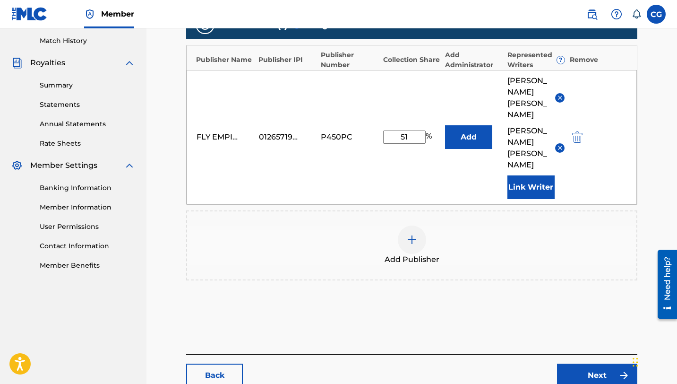
click at [574, 363] on link "Next" at bounding box center [597, 375] width 80 height 24
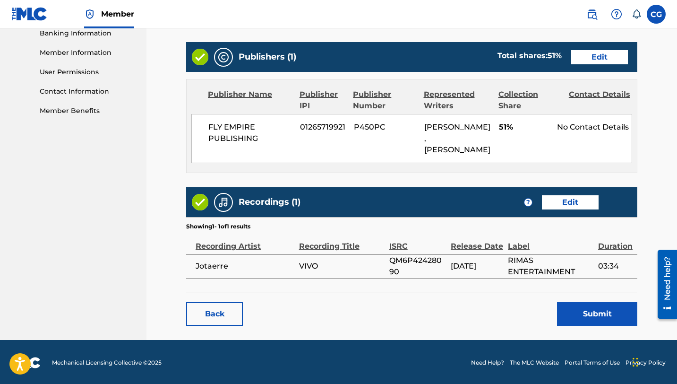
scroll to position [447, 0]
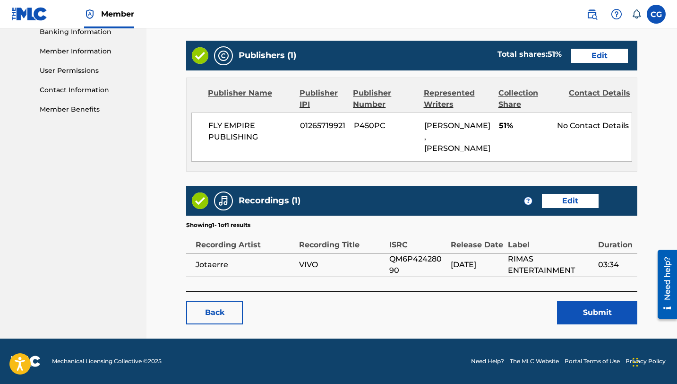
click at [585, 315] on button "Submit" at bounding box center [597, 312] width 80 height 24
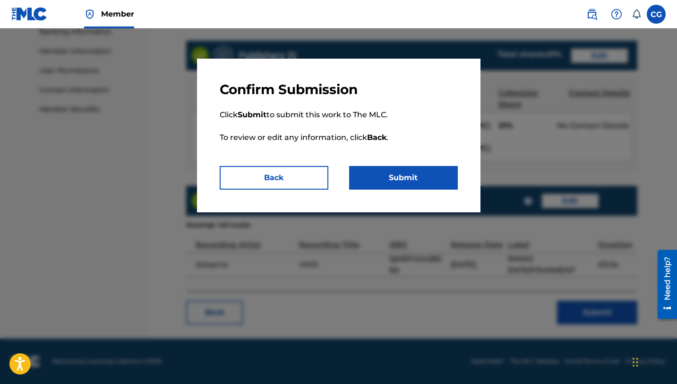
click at [413, 183] on button "Submit" at bounding box center [403, 178] width 109 height 24
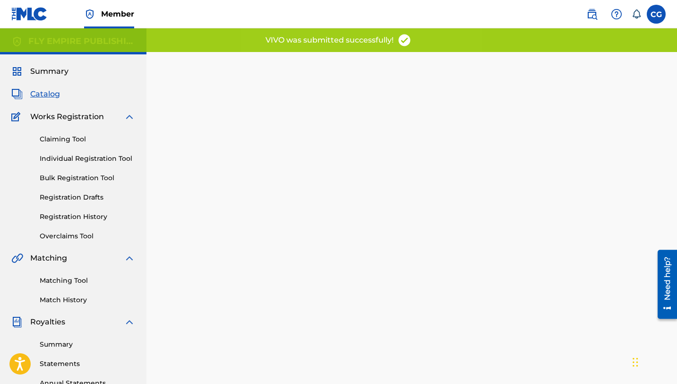
click at [36, 95] on span "Catalog" at bounding box center [45, 93] width 30 height 11
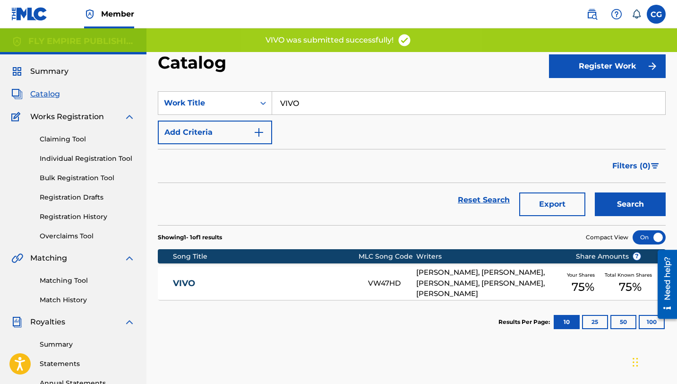
click at [290, 107] on input "VIVO" at bounding box center [468, 103] width 393 height 23
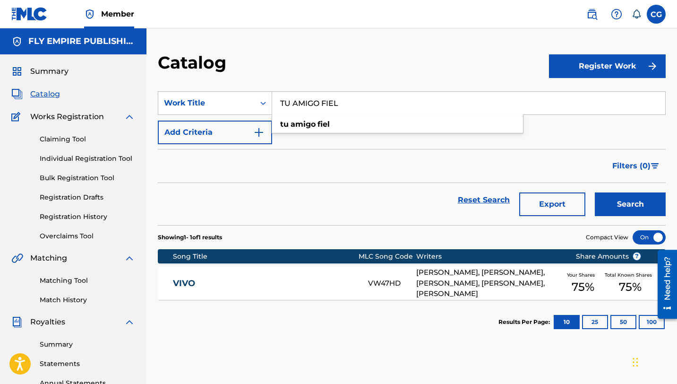
type input "TU AMIGO FIEL"
click at [595, 192] on button "Search" at bounding box center [630, 204] width 71 height 24
click at [277, 285] on link "TU AMIGO FIEL" at bounding box center [264, 283] width 182 height 11
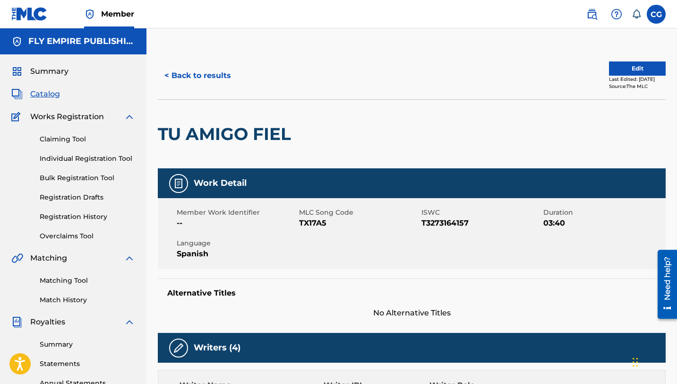
click at [625, 72] on button "Edit" at bounding box center [637, 68] width 57 height 14
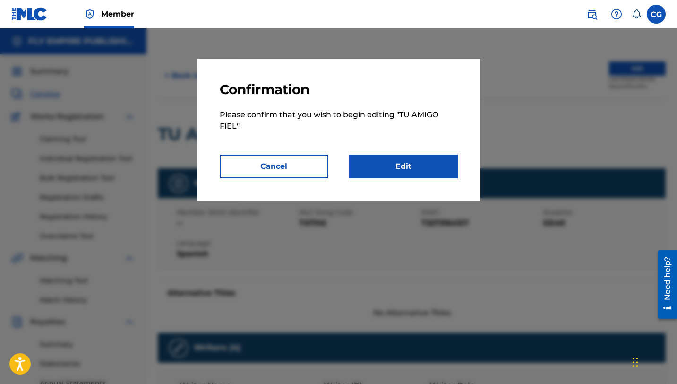
click at [365, 165] on link "Edit" at bounding box center [403, 166] width 109 height 24
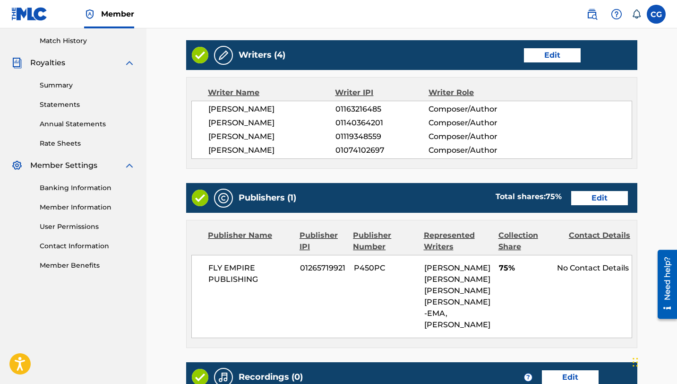
scroll to position [270, 0]
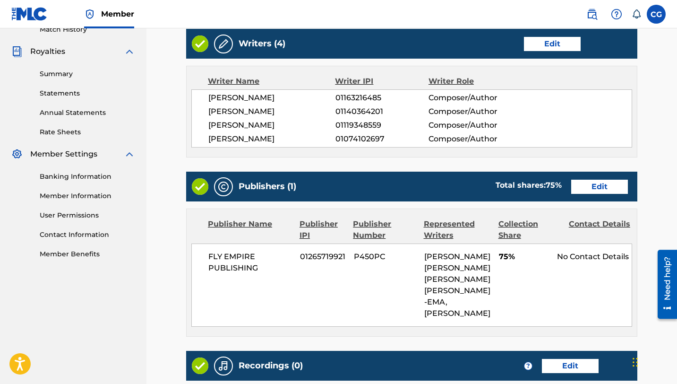
click at [581, 194] on link "Edit" at bounding box center [599, 187] width 57 height 14
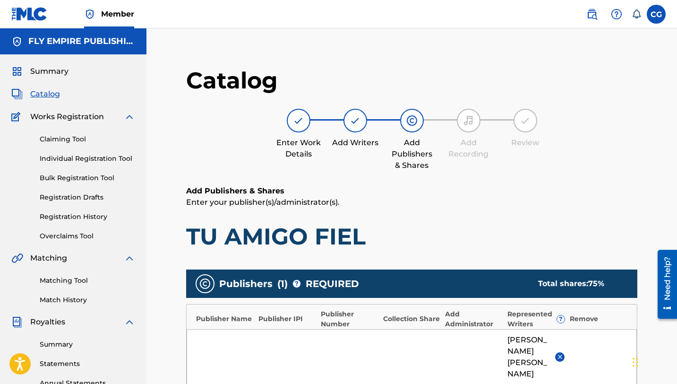
scroll to position [280, 0]
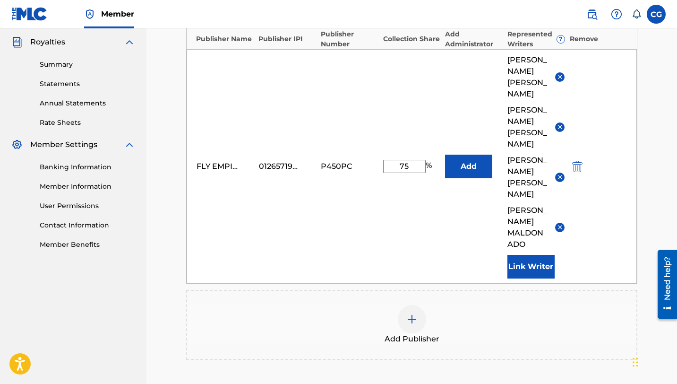
click at [404, 160] on input "75" at bounding box center [404, 166] width 43 height 13
click at [325, 187] on div "FLY EMPIRE PUBLISHING 01265719921 P450PC 50 % Add [PERSON_NAME] [PERSON_NAME] F…" at bounding box center [412, 166] width 450 height 234
click at [556, 78] on button at bounding box center [559, 76] width 9 height 9
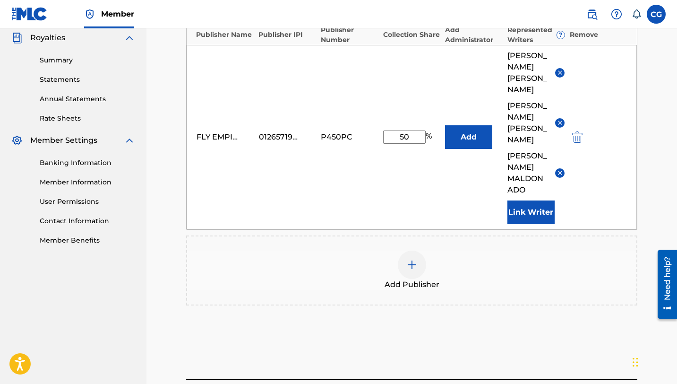
scroll to position [287, 0]
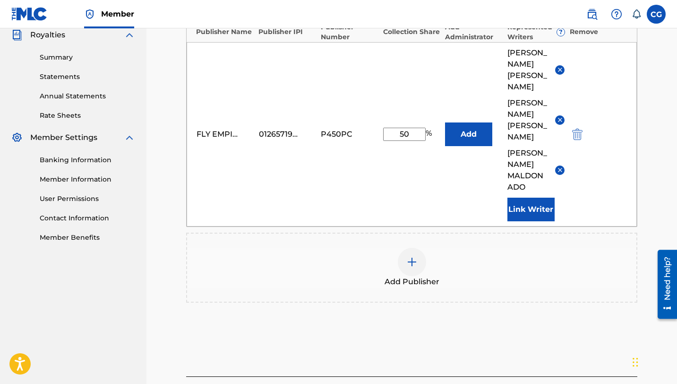
click at [559, 166] on img at bounding box center [559, 169] width 7 height 7
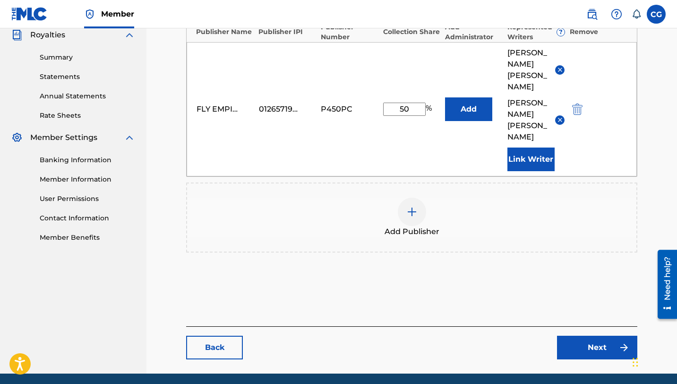
click at [404, 105] on input "50" at bounding box center [404, 109] width 43 height 13
type input "55"
click at [346, 159] on div "FLY EMPIRE PUBLISHING 01265719921 P450PC 55 % Add [PERSON_NAME] [PERSON_NAME]-[…" at bounding box center [412, 109] width 450 height 134
click at [287, 182] on div "Add Publisher" at bounding box center [411, 217] width 451 height 70
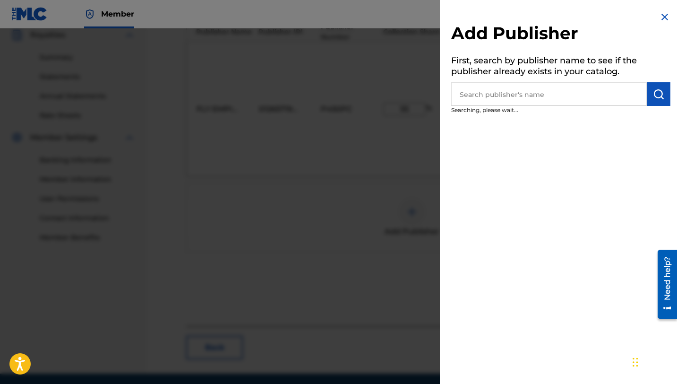
click at [347, 271] on div at bounding box center [338, 220] width 677 height 384
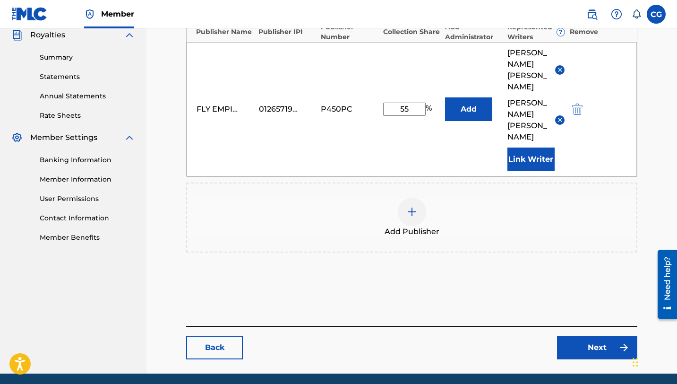
click at [590, 342] on link "Next" at bounding box center [597, 347] width 80 height 24
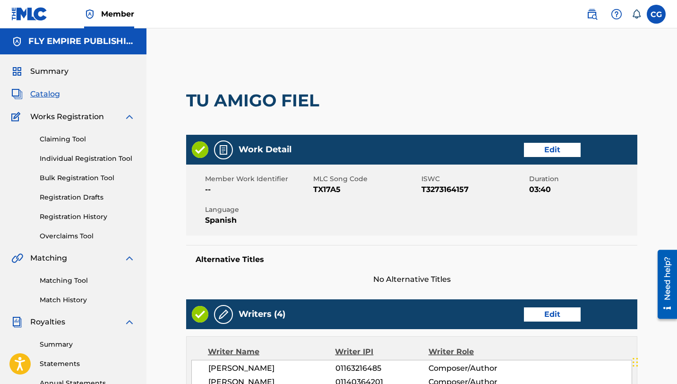
scroll to position [445, 0]
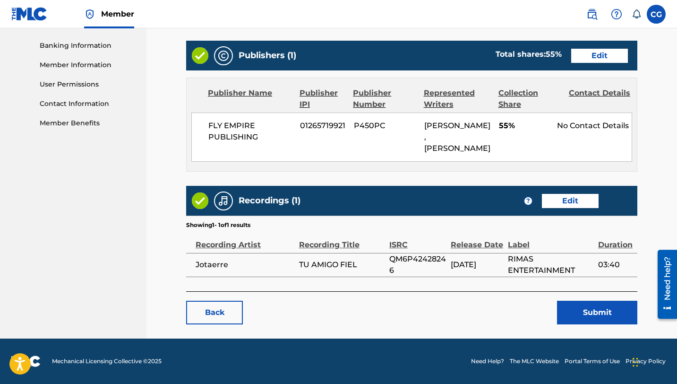
click at [577, 309] on button "Submit" at bounding box center [597, 312] width 80 height 24
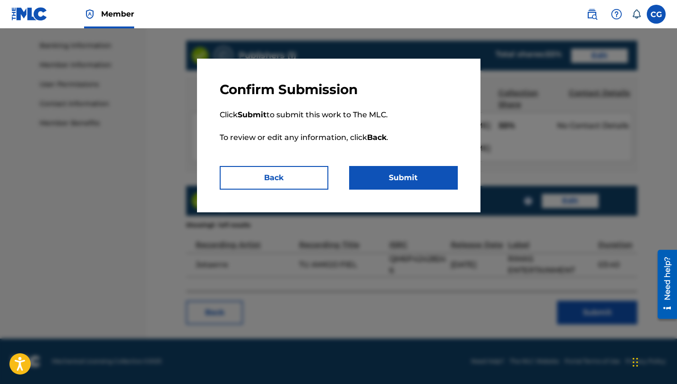
click at [410, 179] on button "Submit" at bounding box center [403, 178] width 109 height 24
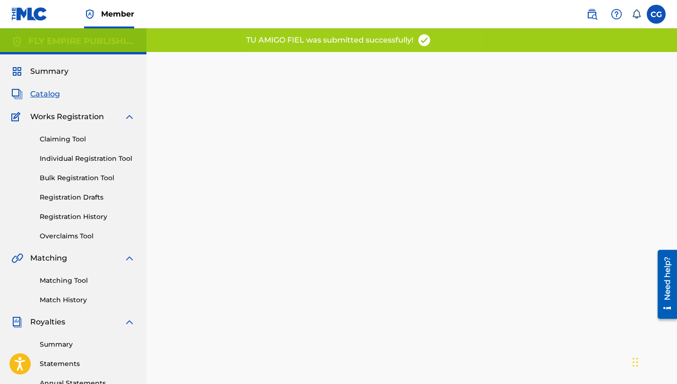
click at [59, 96] on span "Catalog" at bounding box center [45, 93] width 30 height 11
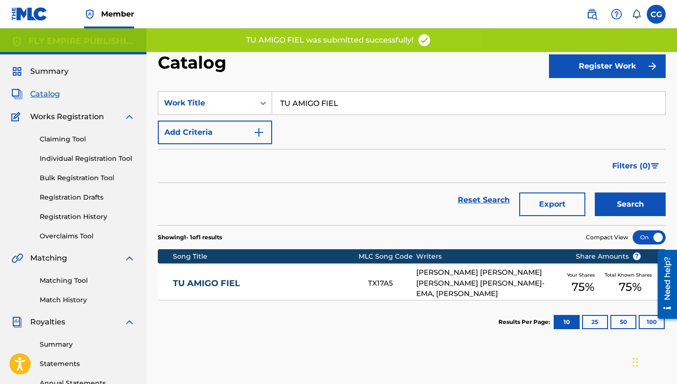
click at [322, 106] on input "TU AMIGO FIEL" at bounding box center [468, 103] width 393 height 23
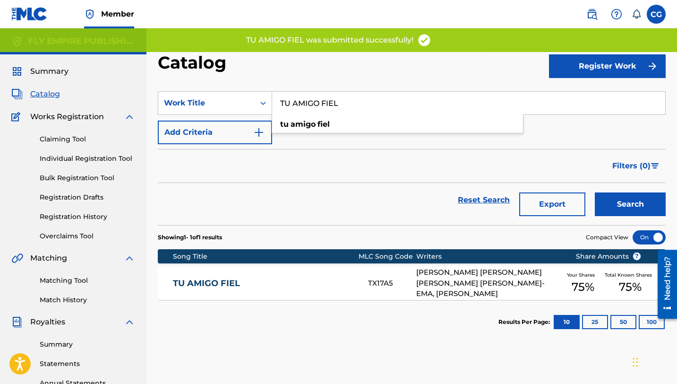
click at [322, 106] on input "TU AMIGO FIEL" at bounding box center [468, 103] width 393 height 23
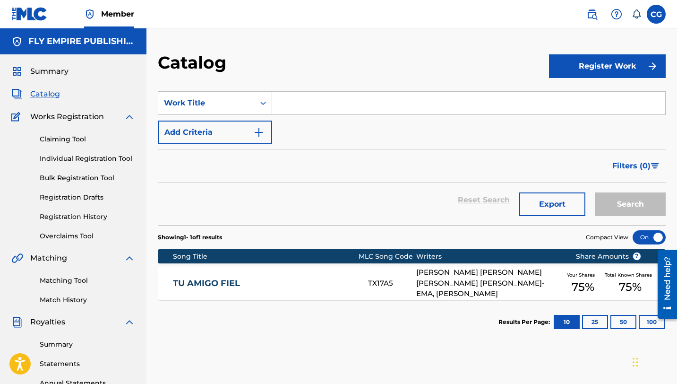
click at [405, 287] on div "TX17A5" at bounding box center [392, 283] width 48 height 11
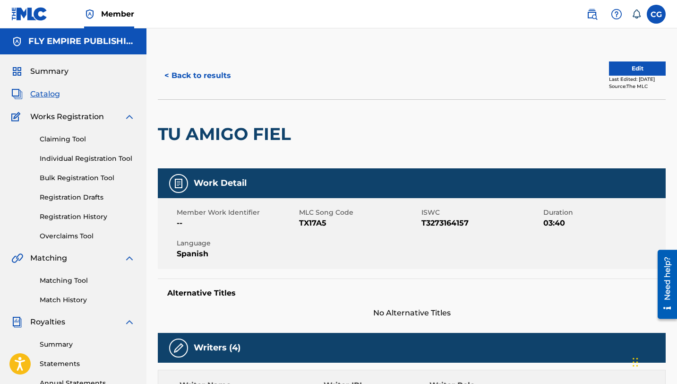
click at [627, 76] on div "Last Edited: [DATE]" at bounding box center [637, 79] width 57 height 7
click at [627, 72] on button "Edit" at bounding box center [637, 68] width 57 height 14
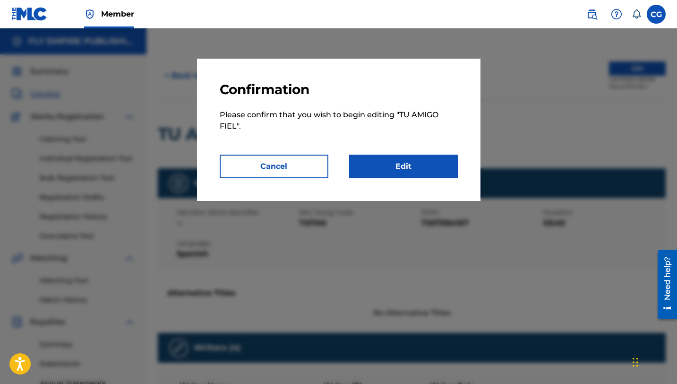
click at [413, 160] on link "Edit" at bounding box center [403, 166] width 109 height 24
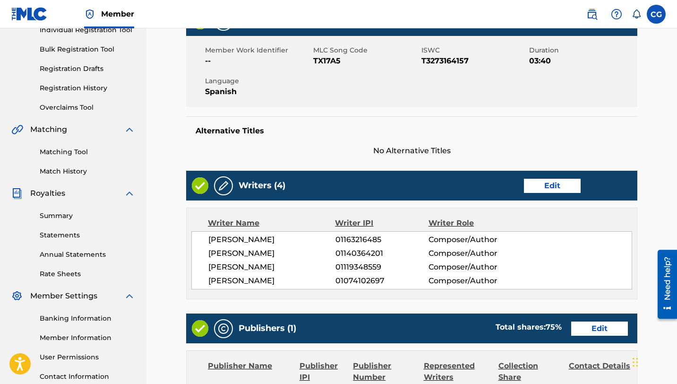
scroll to position [386, 0]
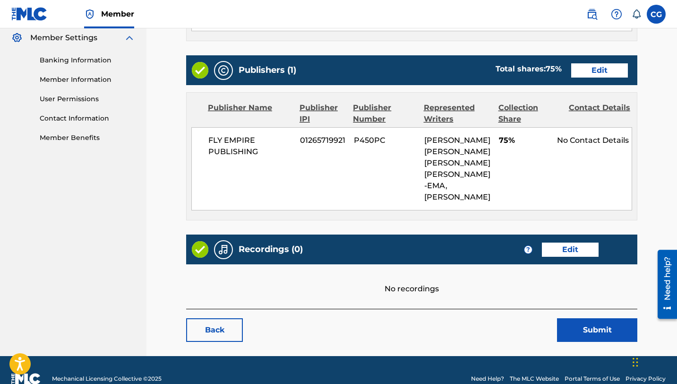
click at [597, 77] on link "Edit" at bounding box center [599, 70] width 57 height 14
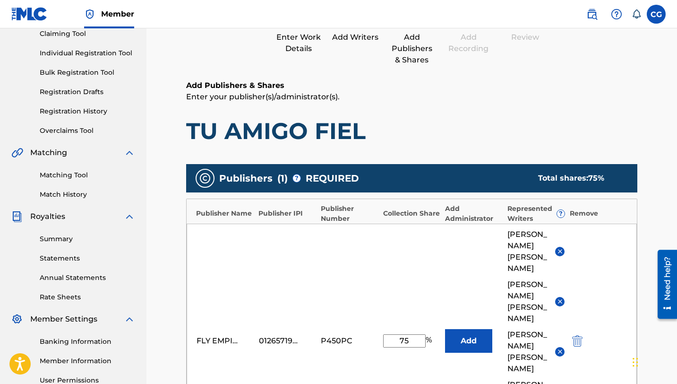
scroll to position [289, 0]
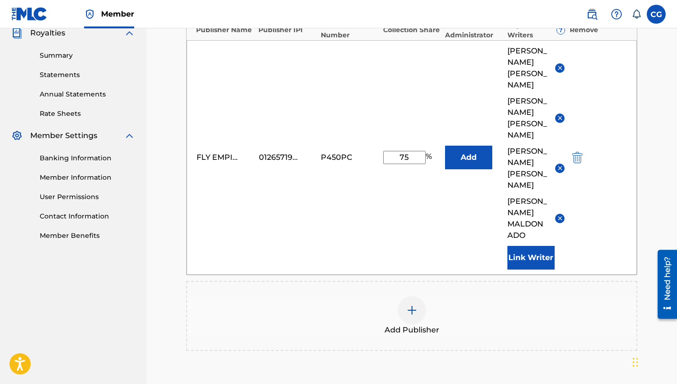
click at [560, 70] on img at bounding box center [559, 67] width 7 height 7
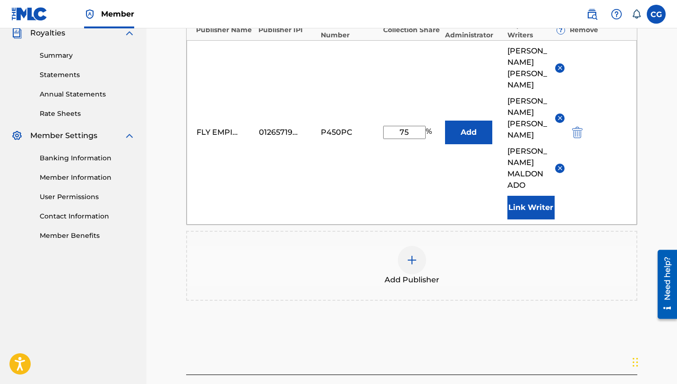
click at [411, 126] on input "75" at bounding box center [404, 132] width 43 height 13
type input "50"
click at [321, 157] on div "FLY EMPIRE PUBLISHING 01265719921 P450PC 50 % Add [PERSON_NAME] [PERSON_NAME]-E…" at bounding box center [412, 132] width 450 height 184
click at [561, 163] on button at bounding box center [559, 167] width 9 height 9
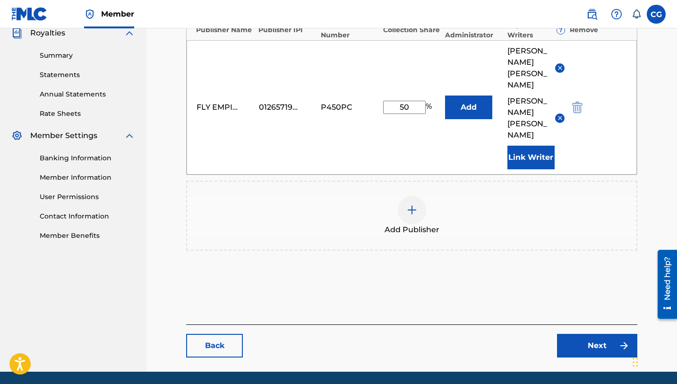
click at [553, 232] on div "Add Publisher" at bounding box center [411, 215] width 451 height 70
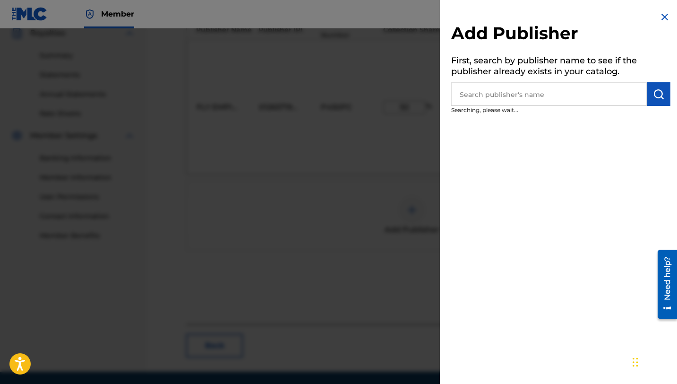
click at [385, 226] on div at bounding box center [338, 220] width 677 height 384
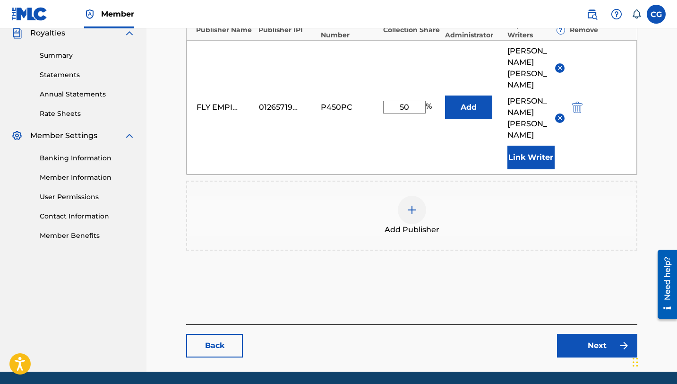
click at [595, 337] on link "Next" at bounding box center [597, 345] width 80 height 24
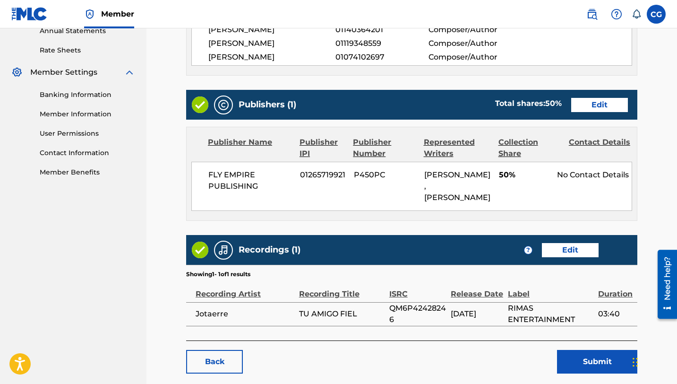
scroll to position [425, 0]
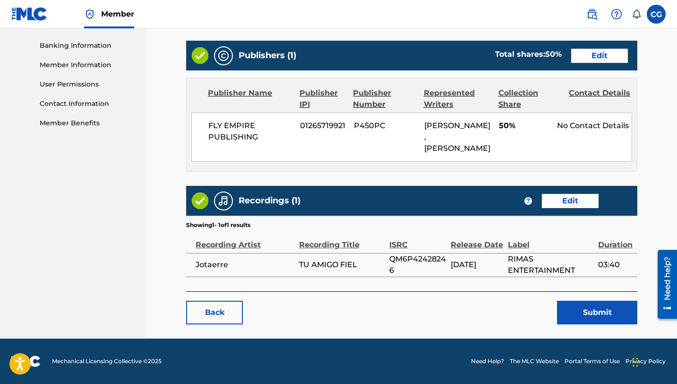
click at [594, 49] on link "Edit" at bounding box center [599, 56] width 57 height 14
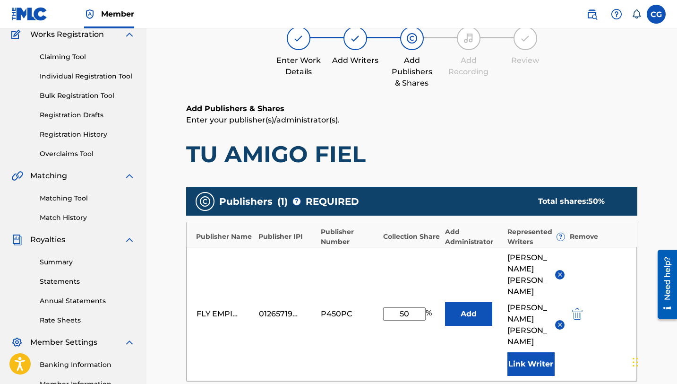
scroll to position [277, 0]
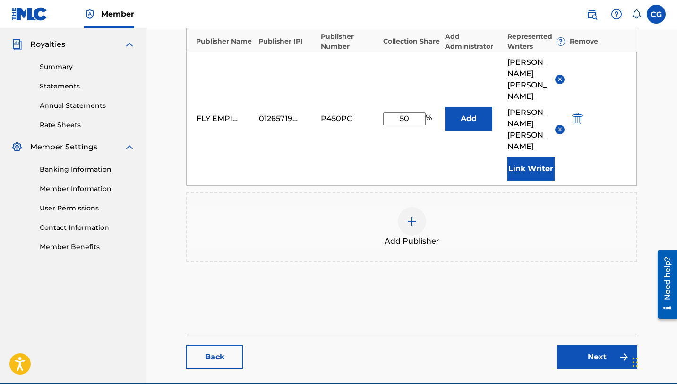
click at [405, 112] on input "50" at bounding box center [404, 118] width 43 height 13
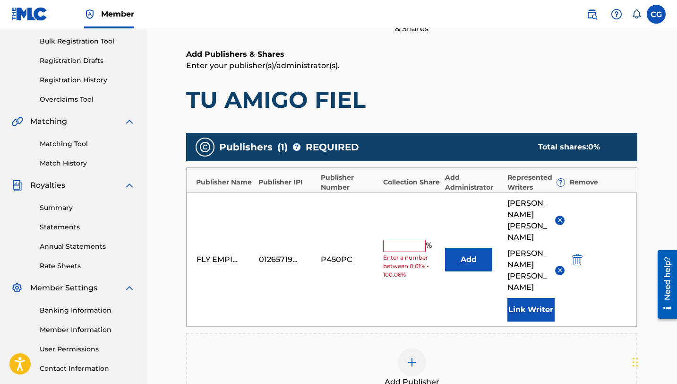
scroll to position [145, 0]
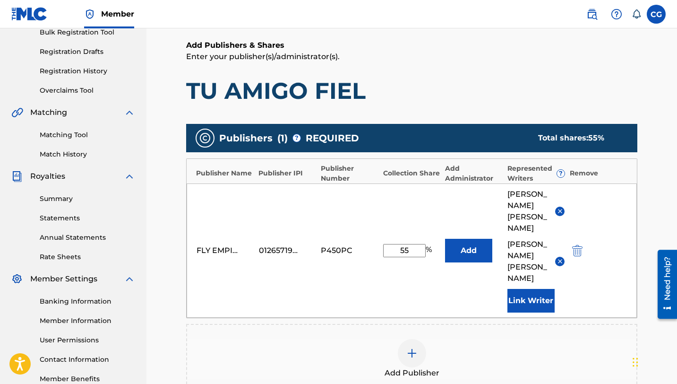
type input "55"
click at [367, 340] on div "Add Publisher" at bounding box center [411, 359] width 449 height 40
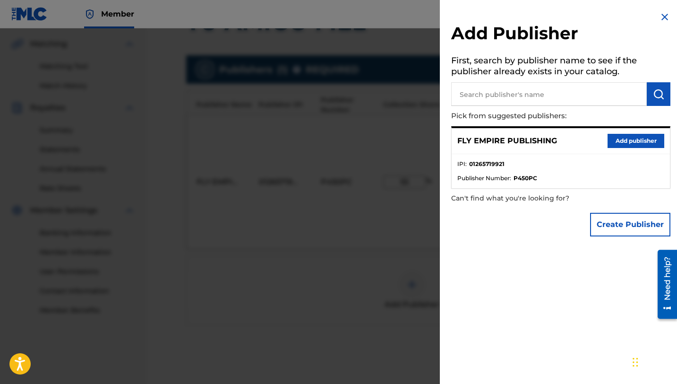
click at [349, 287] on div at bounding box center [338, 220] width 677 height 384
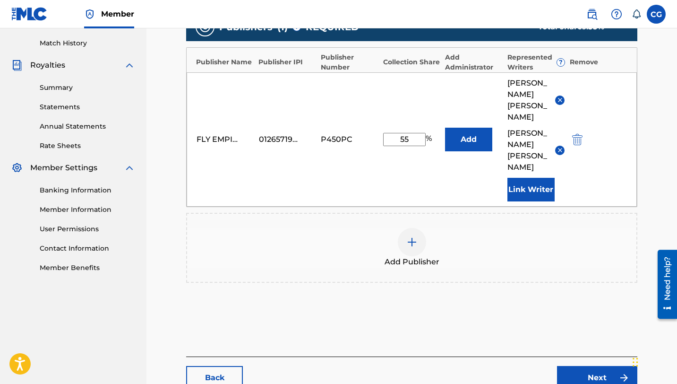
scroll to position [310, 0]
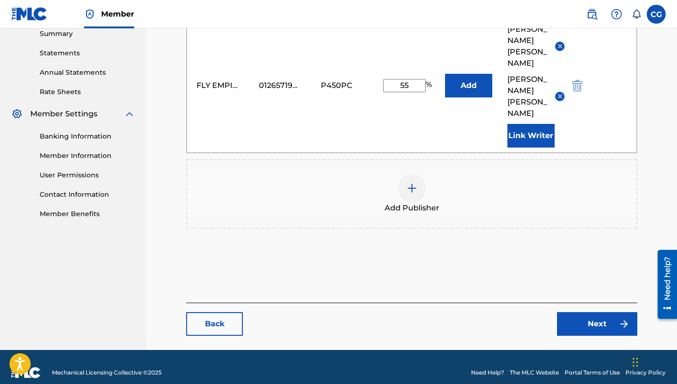
click at [580, 312] on link "Next" at bounding box center [597, 324] width 80 height 24
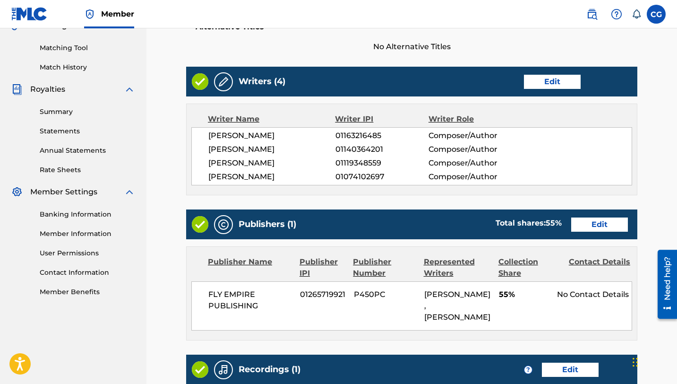
scroll to position [445, 0]
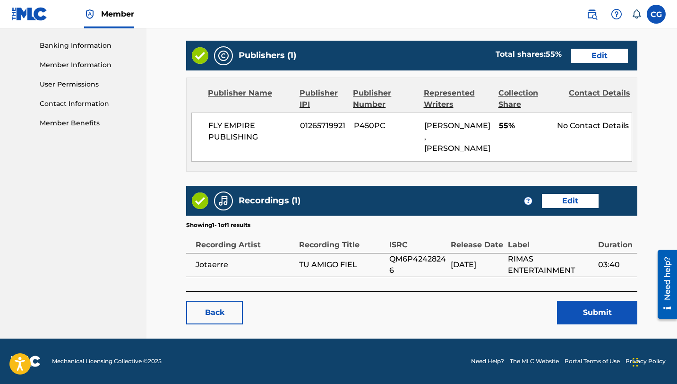
click at [589, 312] on button "Submit" at bounding box center [597, 312] width 80 height 24
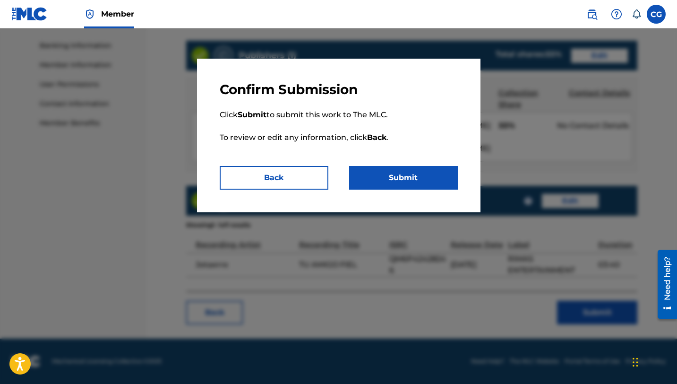
click at [435, 185] on button "Submit" at bounding box center [403, 178] width 109 height 24
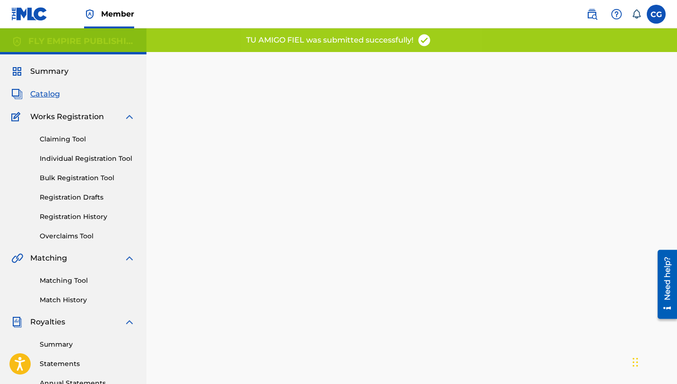
click at [42, 90] on span "Catalog" at bounding box center [45, 93] width 30 height 11
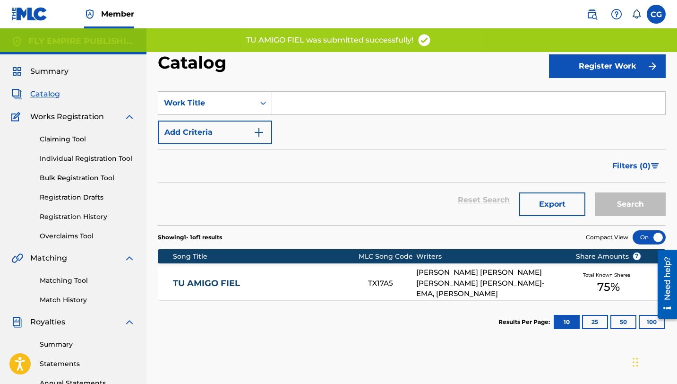
click at [289, 105] on input "Search Form" at bounding box center [468, 103] width 393 height 23
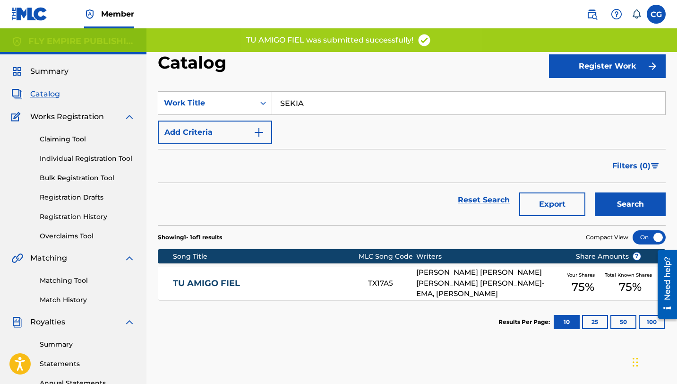
type input "SEKIA"
click at [595, 192] on button "Search" at bounding box center [630, 204] width 71 height 24
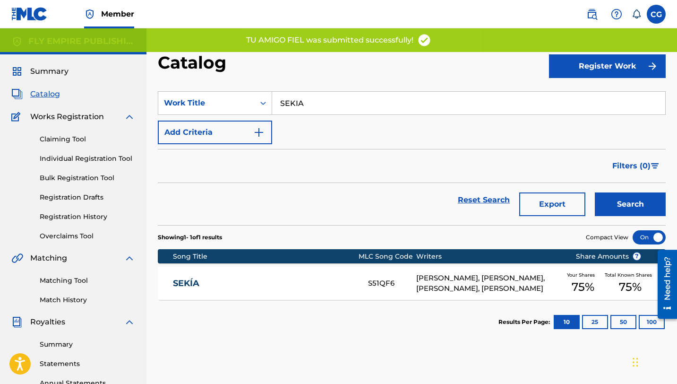
click at [263, 281] on link "SEKÍA" at bounding box center [264, 283] width 182 height 11
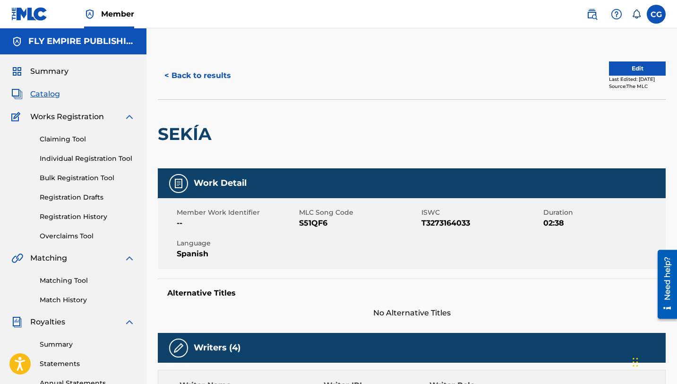
click at [615, 67] on button "Edit" at bounding box center [637, 68] width 57 height 14
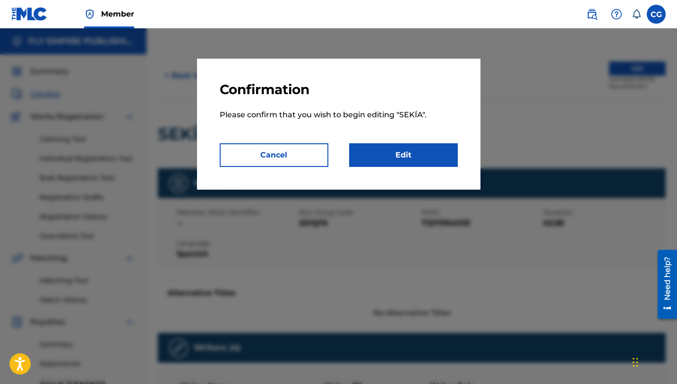
click at [430, 151] on link "Edit" at bounding box center [403, 155] width 109 height 24
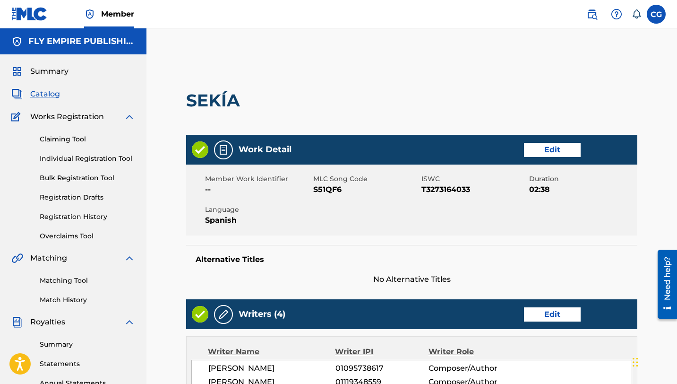
click at [569, 149] on link "Edit" at bounding box center [552, 150] width 57 height 14
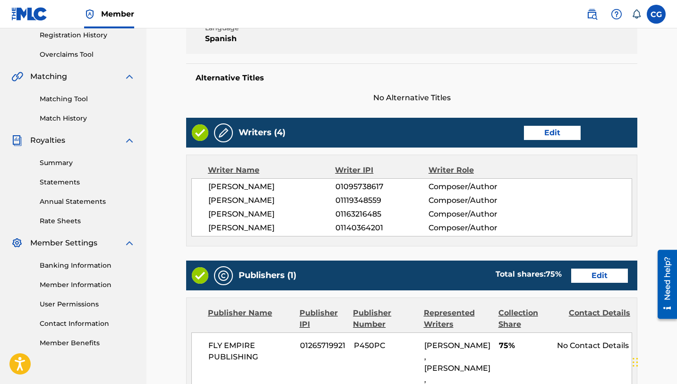
scroll to position [200, 0]
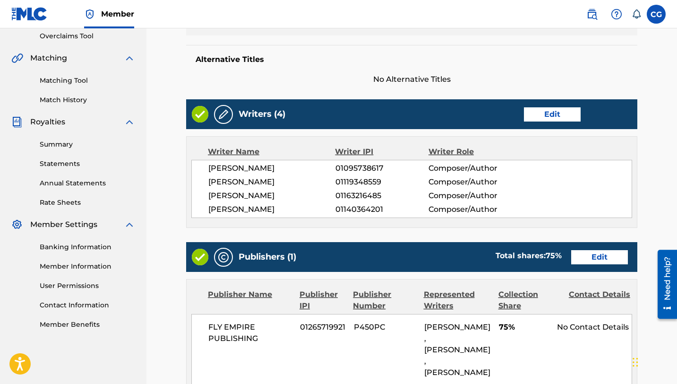
click at [602, 264] on link "Edit" at bounding box center [599, 257] width 57 height 14
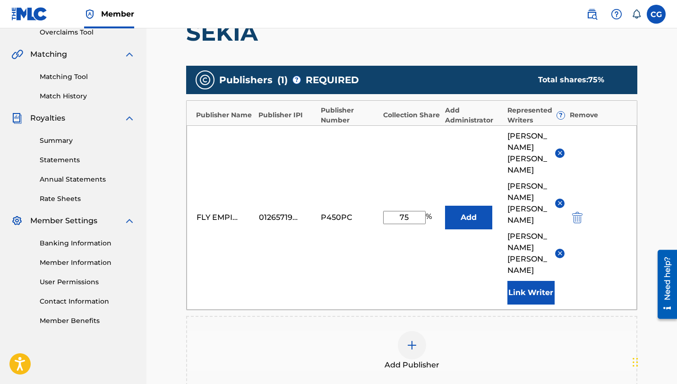
scroll to position [208, 0]
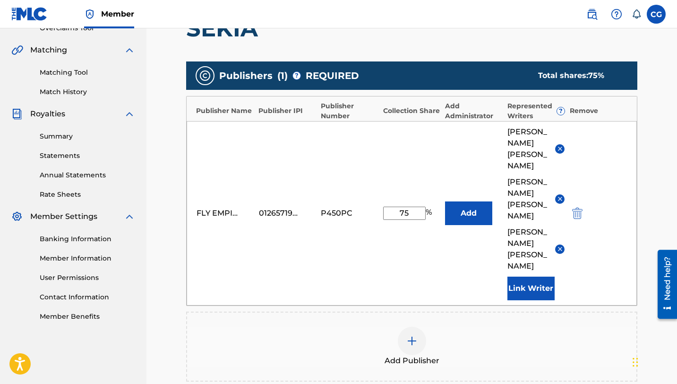
click at [558, 200] on img at bounding box center [559, 198] width 7 height 7
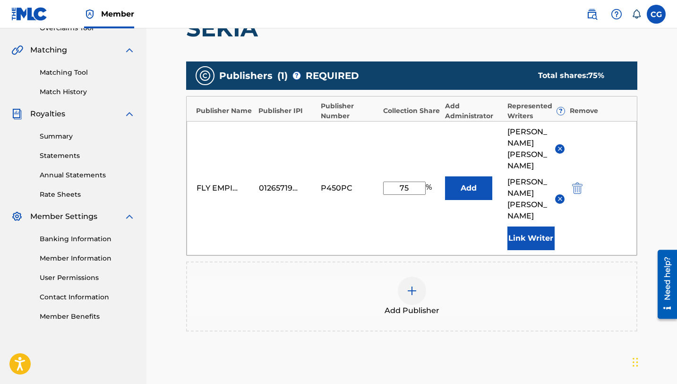
click at [406, 181] on input "75" at bounding box center [404, 187] width 43 height 13
type input "50"
click at [309, 215] on div "FLY EMPIRE PUBLISHING 01265719921 P450PC 50 % Add [PERSON_NAME]-EMA [PERSON_NAM…" at bounding box center [412, 188] width 450 height 134
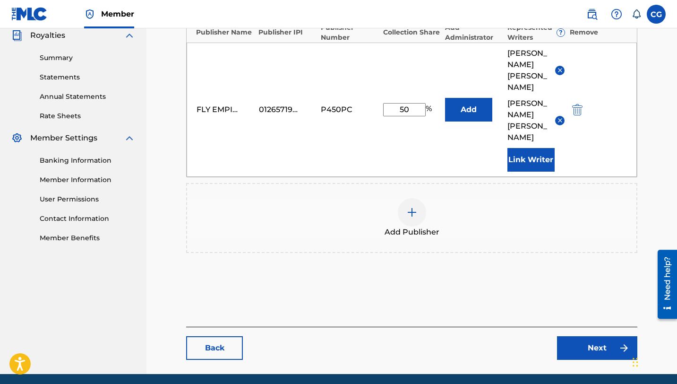
scroll to position [310, 0]
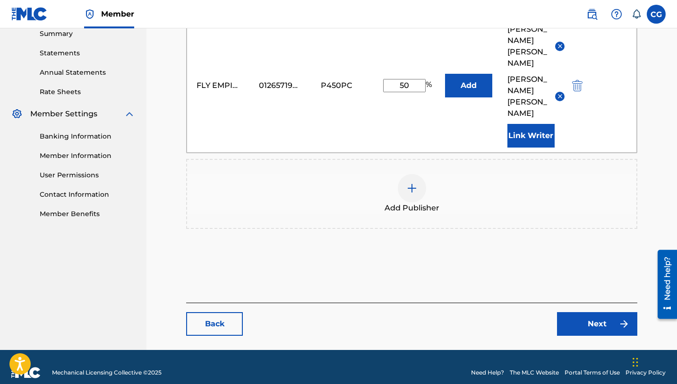
click at [584, 312] on link "Next" at bounding box center [597, 324] width 80 height 24
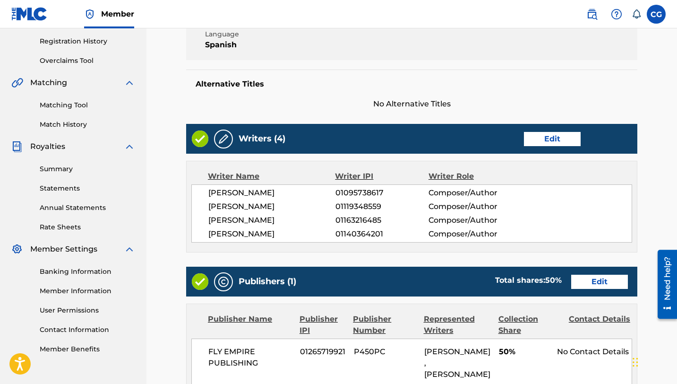
scroll to position [434, 0]
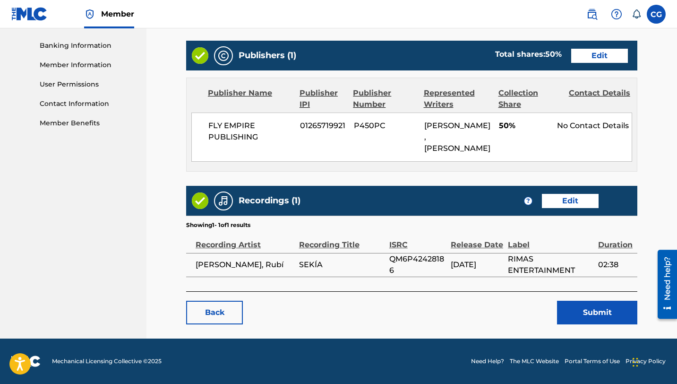
click at [584, 316] on button "Submit" at bounding box center [597, 312] width 80 height 24
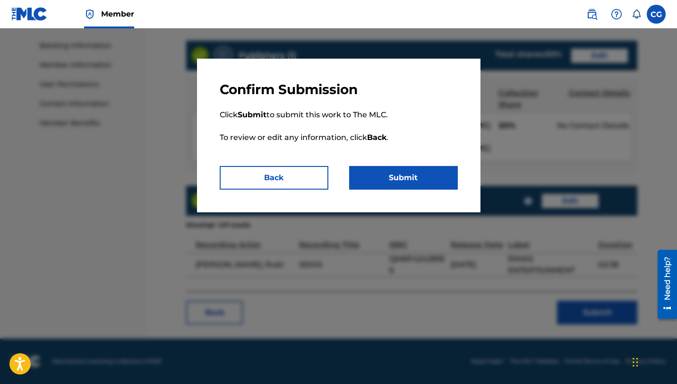
click at [401, 170] on button "Submit" at bounding box center [403, 178] width 109 height 24
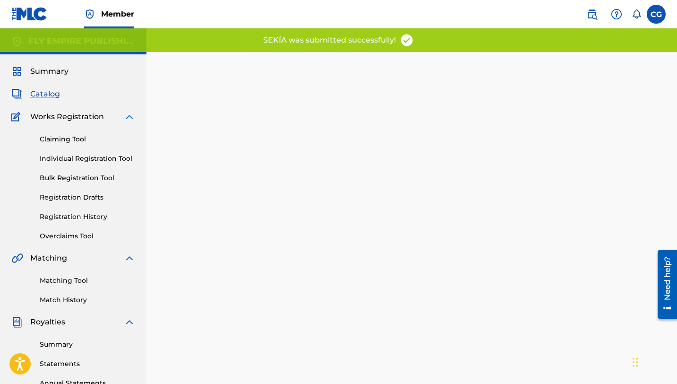
click at [38, 94] on span "Catalog" at bounding box center [45, 93] width 30 height 11
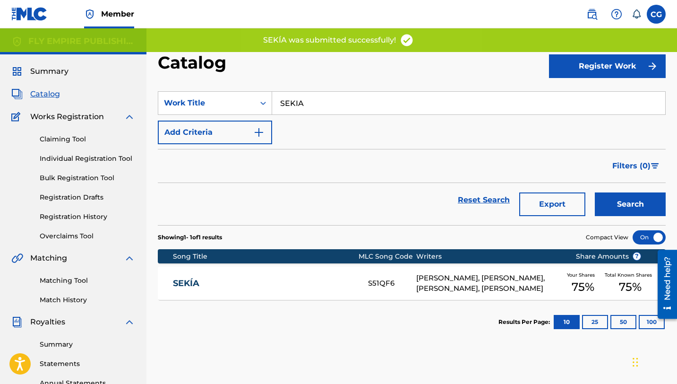
click at [288, 104] on input "SEKIA" at bounding box center [468, 103] width 393 height 23
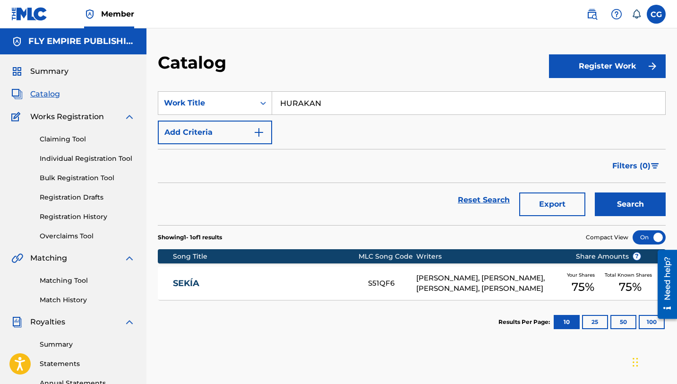
type input "HURAKAN"
click at [595, 192] on button "Search" at bounding box center [630, 204] width 71 height 24
click at [273, 273] on div "HURAKÁN HP9LWB ZION [PERSON_NAME], [PERSON_NAME] [PERSON_NAME] [PERSON_NAME] F …" at bounding box center [412, 282] width 508 height 33
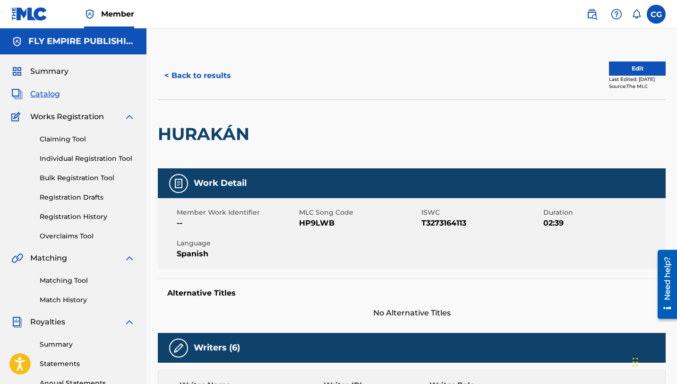
click at [627, 70] on button "Edit" at bounding box center [637, 68] width 57 height 14
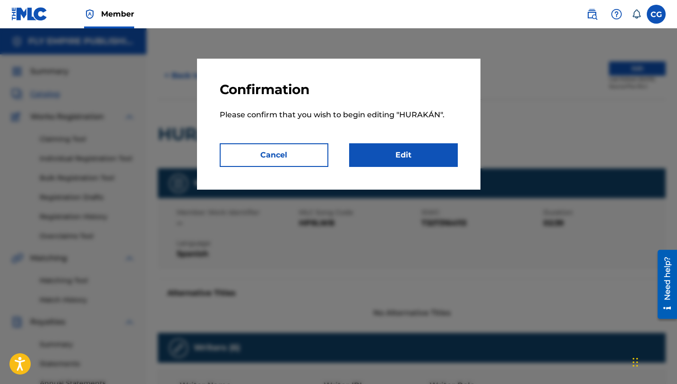
click at [374, 161] on link "Edit" at bounding box center [403, 155] width 109 height 24
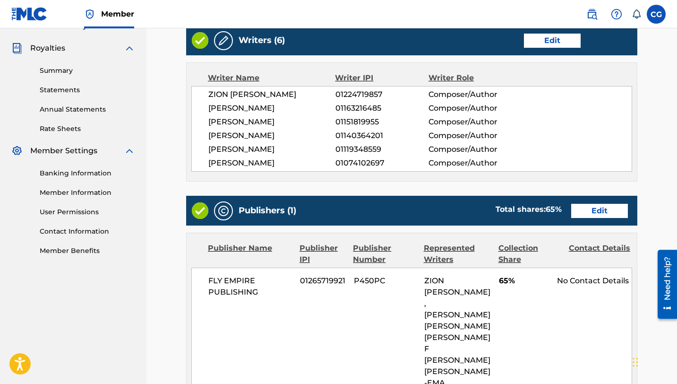
scroll to position [275, 0]
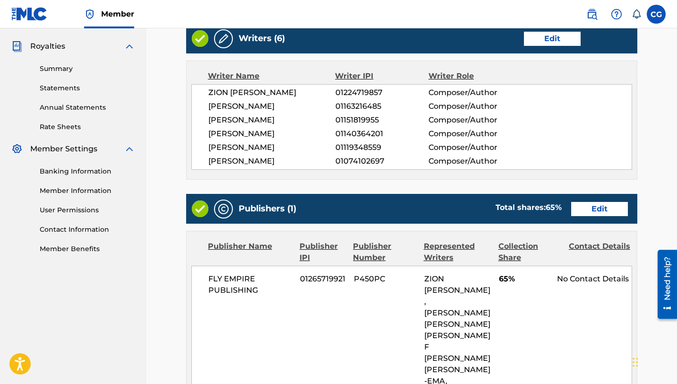
click at [593, 216] on link "Edit" at bounding box center [599, 209] width 57 height 14
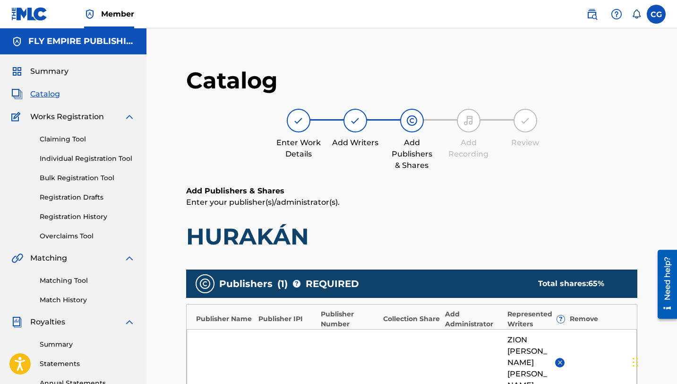
scroll to position [238, 0]
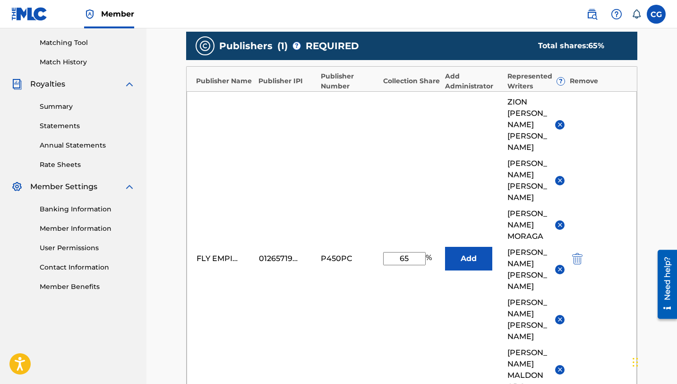
click at [560, 126] on img at bounding box center [559, 124] width 7 height 7
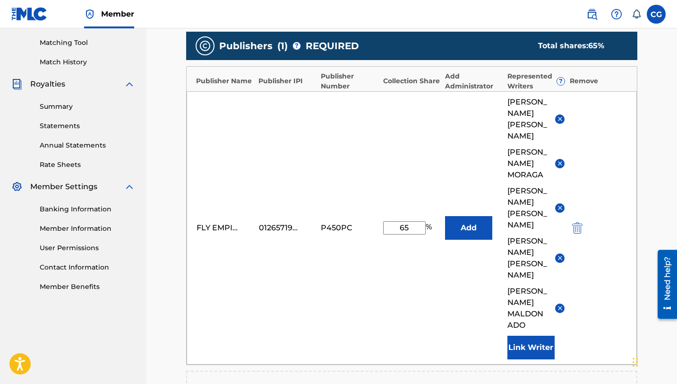
click at [558, 117] on img at bounding box center [559, 118] width 7 height 7
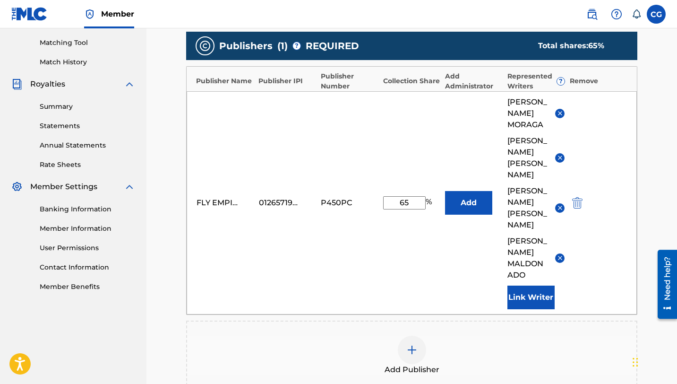
click at [405, 196] on input "65" at bounding box center [404, 202] width 43 height 13
click at [371, 244] on div "FLY EMPIRE PUBLISHING 01265719921 P450PC 50 % Add [PERSON_NAME] [PERSON_NAME] […" at bounding box center [412, 202] width 450 height 223
click at [403, 197] on input "50" at bounding box center [404, 202] width 43 height 13
click at [403, 196] on input "50" at bounding box center [404, 202] width 43 height 13
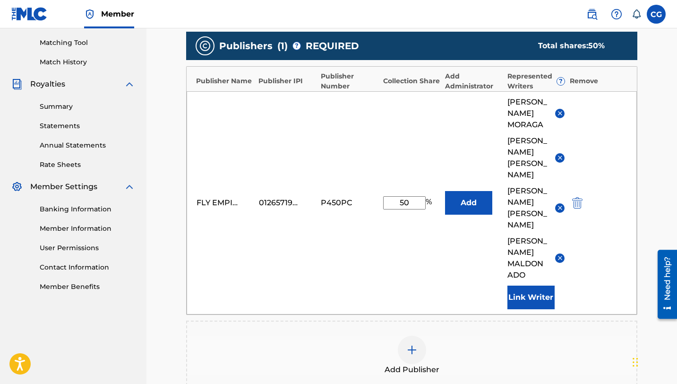
click at [403, 196] on input "50" at bounding box center [404, 202] width 43 height 13
type input "65"
click at [363, 265] on div "FLY EMPIRE PUBLISHING 01265719921 P450PC 65 % Add [PERSON_NAME] [PERSON_NAME] […" at bounding box center [412, 202] width 450 height 223
click at [449, 265] on div "FLY EMPIRE PUBLISHING 01265719921 P450PC 65 % Add [PERSON_NAME] [PERSON_NAME] […" at bounding box center [412, 202] width 450 height 223
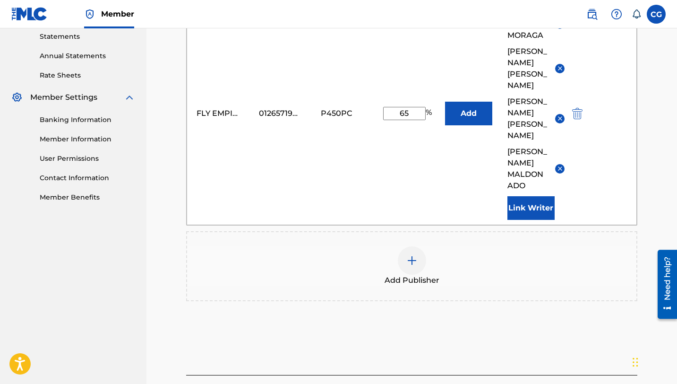
scroll to position [291, 0]
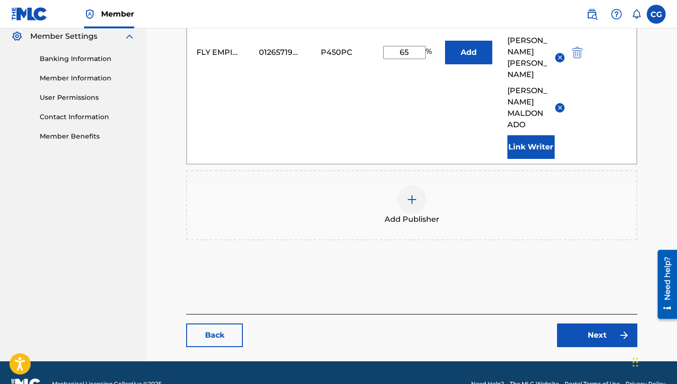
click at [591, 323] on link "Next" at bounding box center [597, 335] width 80 height 24
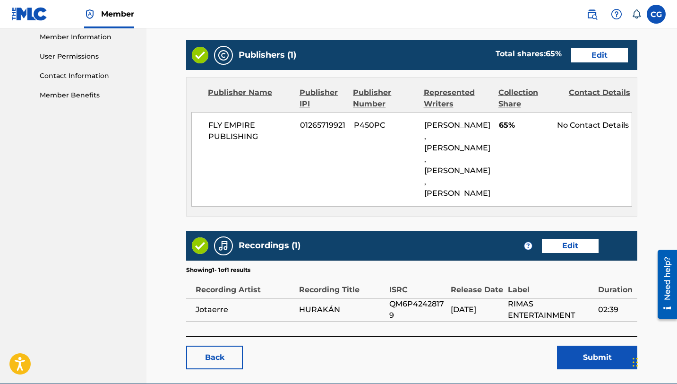
scroll to position [487, 0]
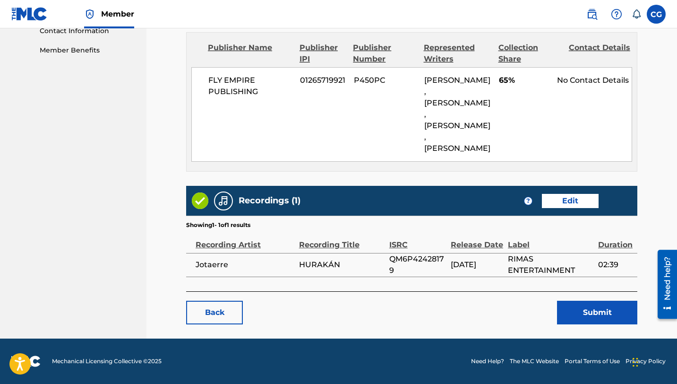
click at [582, 324] on button "Submit" at bounding box center [597, 312] width 80 height 24
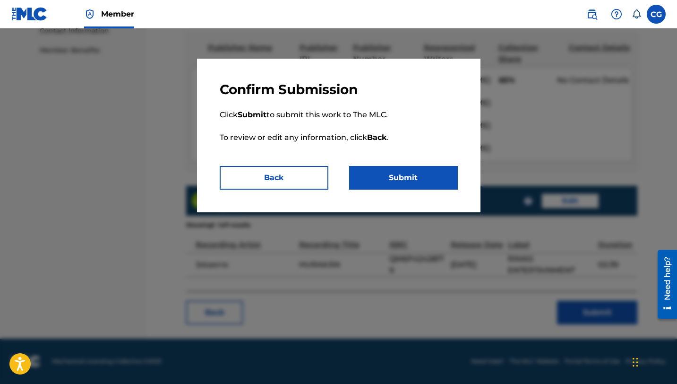
click at [384, 179] on button "Submit" at bounding box center [403, 178] width 109 height 24
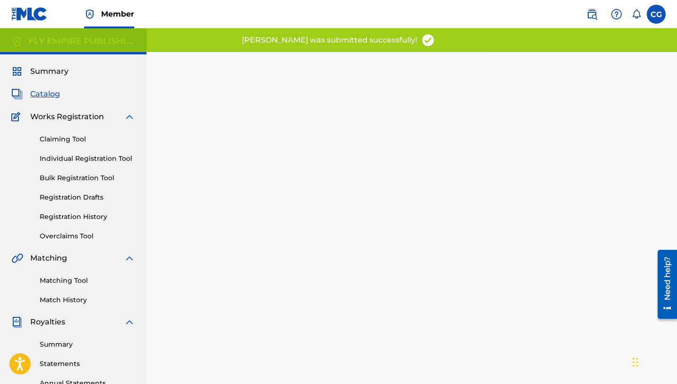
click at [43, 90] on span "Catalog" at bounding box center [45, 93] width 30 height 11
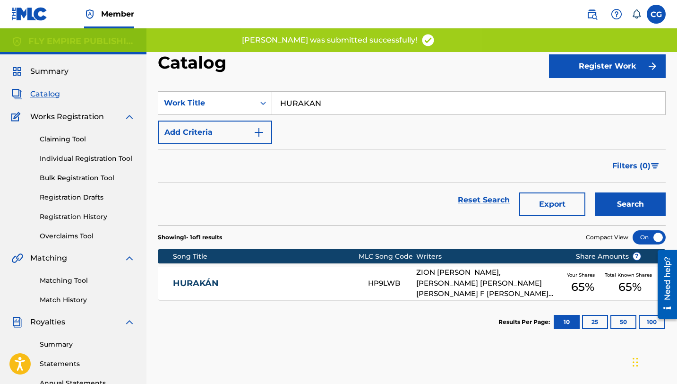
click at [306, 108] on input "HURAKAN" at bounding box center [468, 103] width 393 height 23
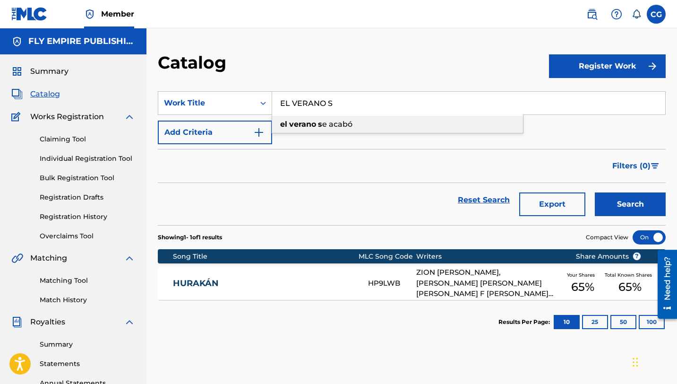
click at [308, 131] on div "el verano s e acabó" at bounding box center [397, 124] width 251 height 17
type input "el verano se acabó"
click at [304, 135] on div "SearchWithCriteriac0642ee5-cfd4-4da5-b4ec-ca8cd1ca3fff Work Title el verano se …" at bounding box center [412, 117] width 508 height 53
click at [313, 108] on input "el verano se acabó" at bounding box center [468, 103] width 393 height 23
click at [595, 192] on button "Search" at bounding box center [630, 204] width 71 height 24
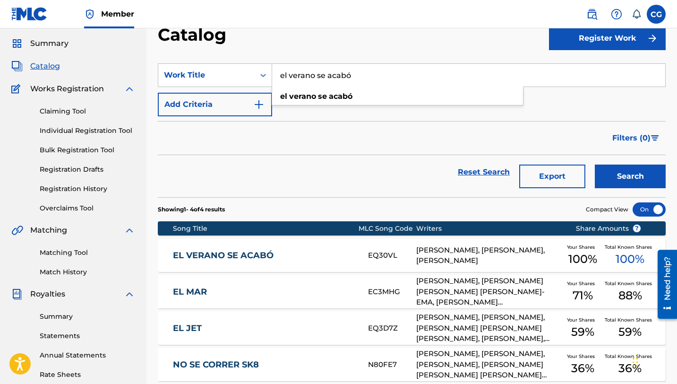
scroll to position [36, 0]
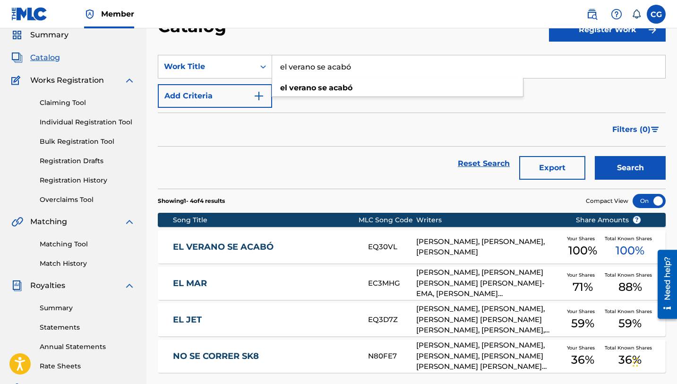
click at [309, 246] on link "EL VERANO SE ACABÓ" at bounding box center [264, 246] width 182 height 11
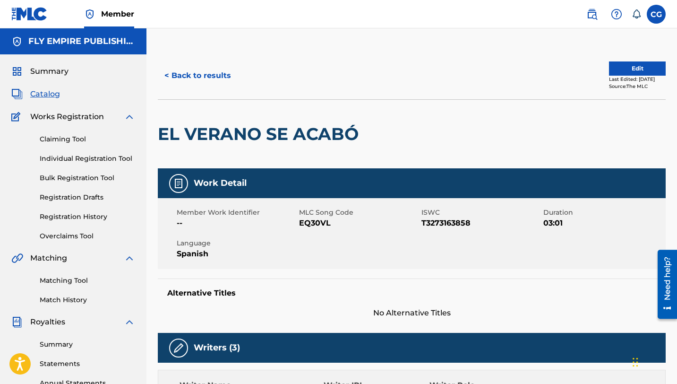
click at [615, 71] on button "Edit" at bounding box center [637, 68] width 57 height 14
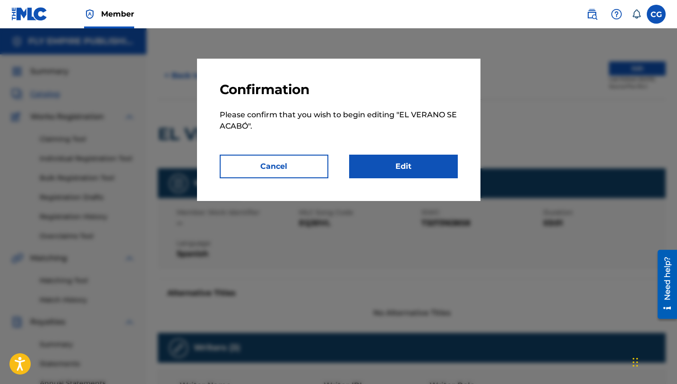
click at [435, 173] on link "Edit" at bounding box center [403, 166] width 109 height 24
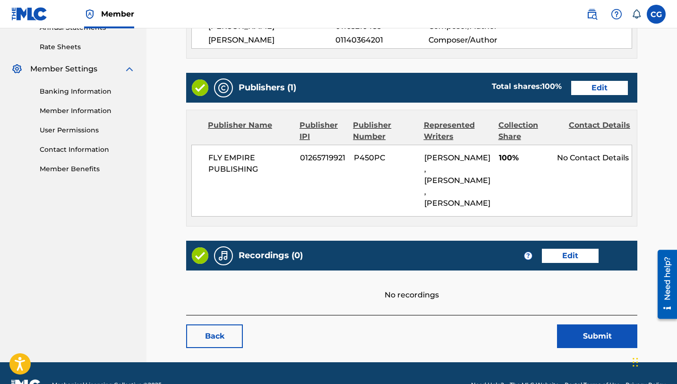
scroll to position [359, 0]
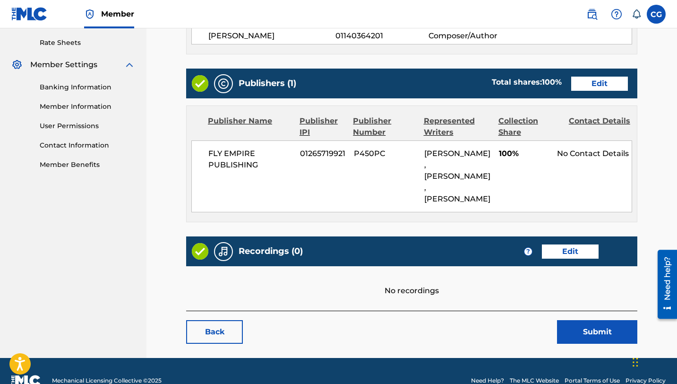
click at [605, 91] on link "Edit" at bounding box center [599, 84] width 57 height 14
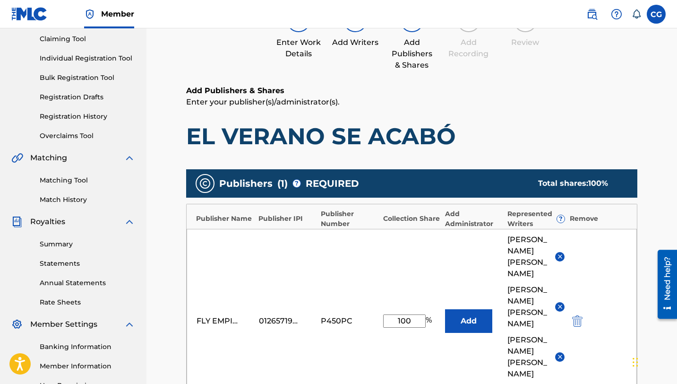
scroll to position [213, 0]
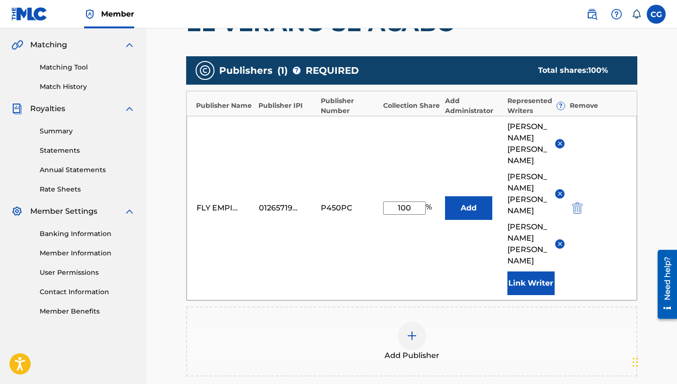
click at [562, 194] on img at bounding box center [559, 193] width 7 height 7
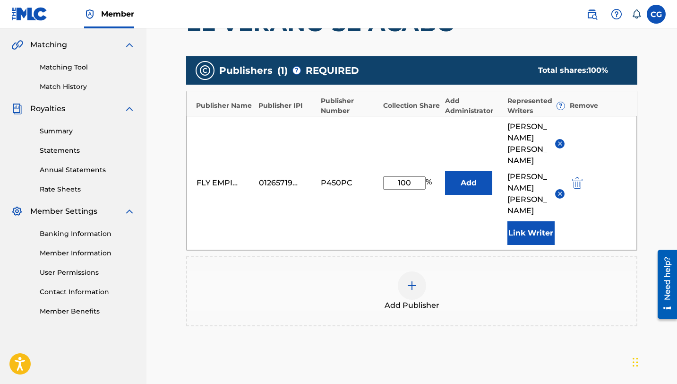
click at [414, 176] on input "100" at bounding box center [404, 182] width 43 height 13
type input "70"
click at [297, 235] on div "FLY EMPIRE PUBLISHING 01265719921 P450PC 70 % Add [PERSON_NAME]-EMA [PERSON_NAM…" at bounding box center [412, 183] width 450 height 134
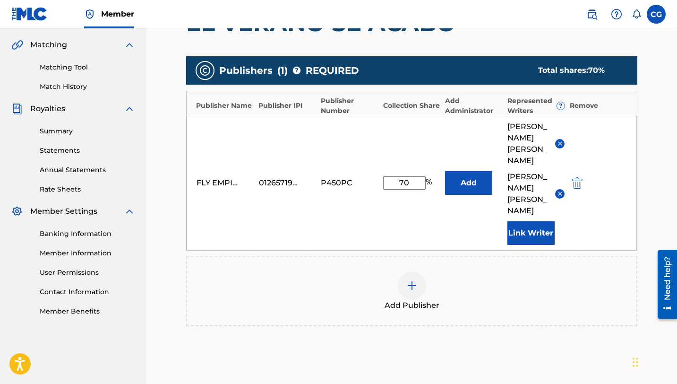
scroll to position [310, 0]
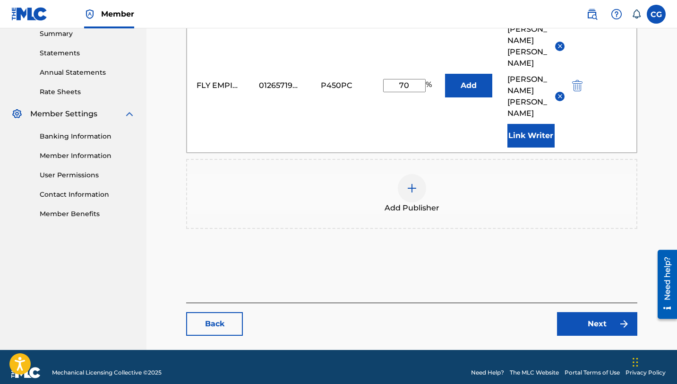
click at [597, 312] on link "Next" at bounding box center [597, 324] width 80 height 24
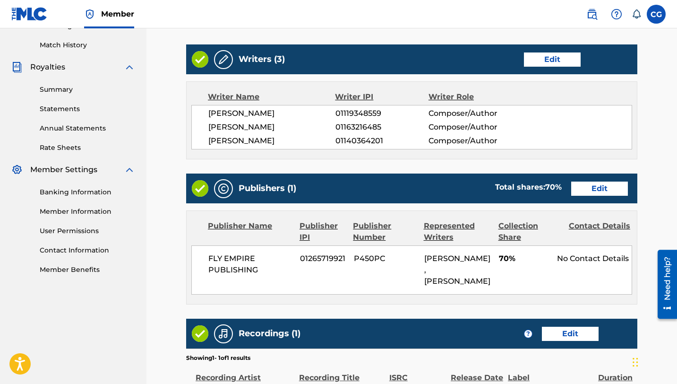
scroll to position [420, 0]
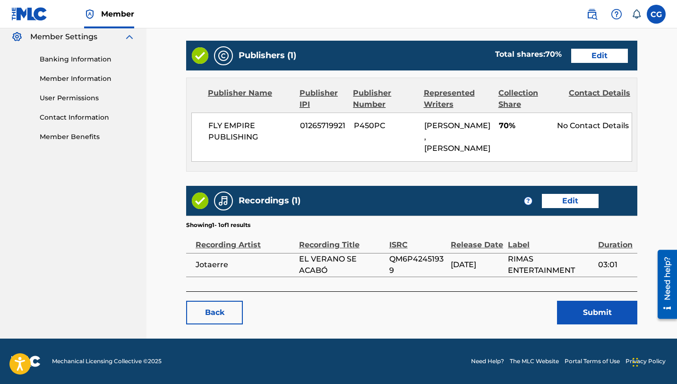
click at [582, 310] on button "Submit" at bounding box center [597, 312] width 80 height 24
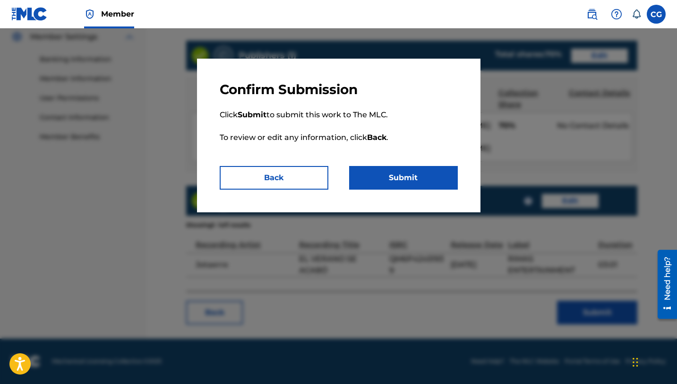
click at [406, 173] on button "Submit" at bounding box center [403, 178] width 109 height 24
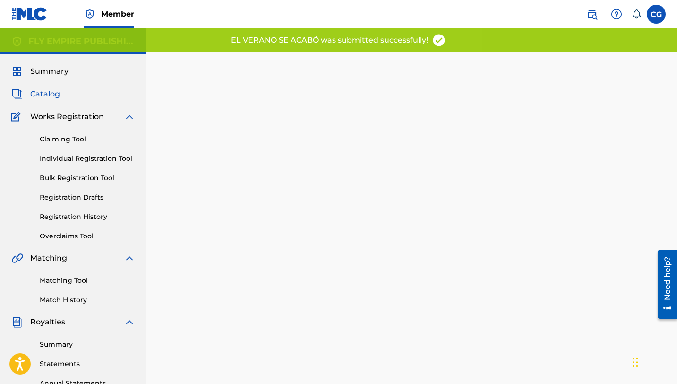
click at [32, 90] on span "Catalog" at bounding box center [45, 93] width 30 height 11
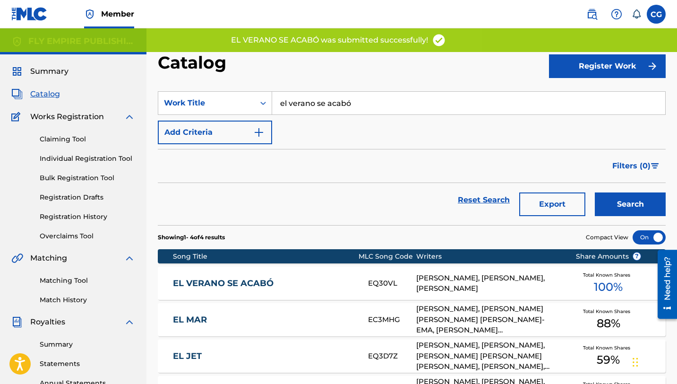
click at [281, 102] on input "el verano se acabó" at bounding box center [468, 103] width 393 height 23
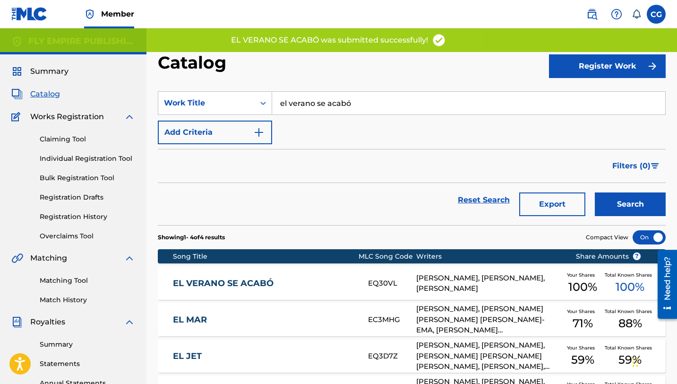
click at [281, 102] on input "el verano se acabó" at bounding box center [468, 103] width 393 height 23
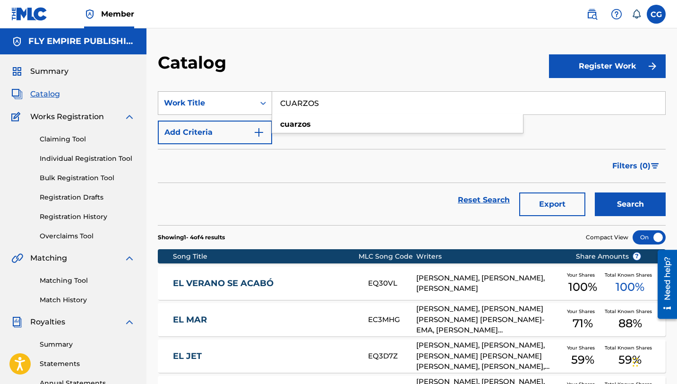
type input "CUARZOS"
click at [595, 192] on button "Search" at bounding box center [630, 204] width 71 height 24
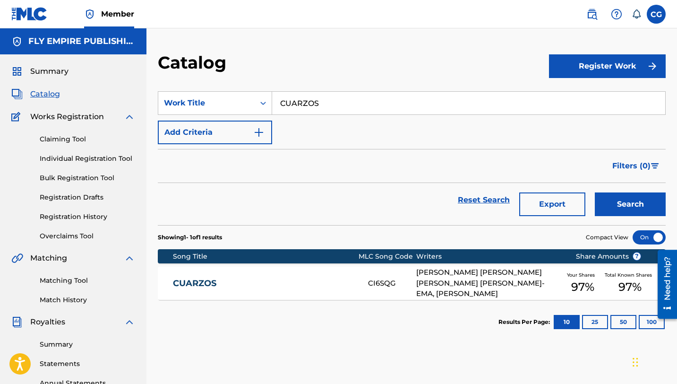
click at [296, 290] on div "CUARZOS CI6SQG [PERSON_NAME] [PERSON_NAME] [PERSON_NAME] [PERSON_NAME]-EMA, [PE…" at bounding box center [412, 282] width 508 height 33
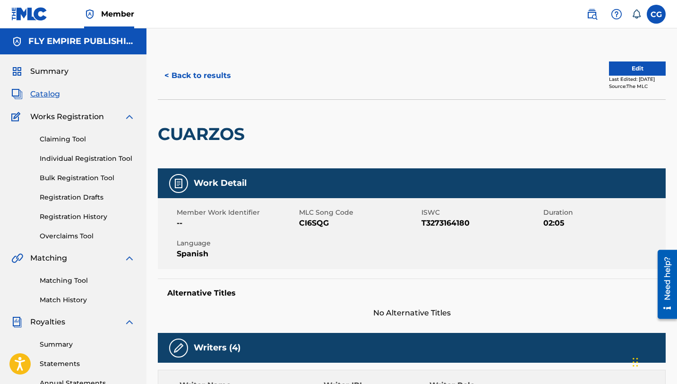
click at [638, 68] on button "Edit" at bounding box center [637, 68] width 57 height 14
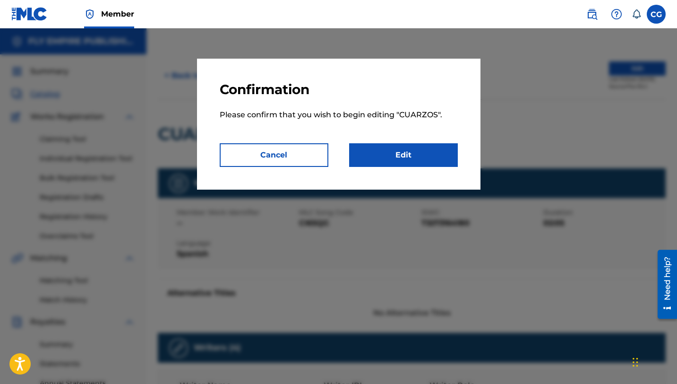
click at [422, 155] on link "Edit" at bounding box center [403, 155] width 109 height 24
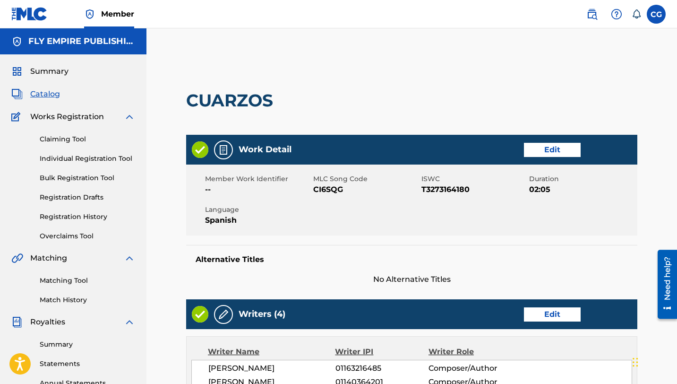
scroll to position [274, 0]
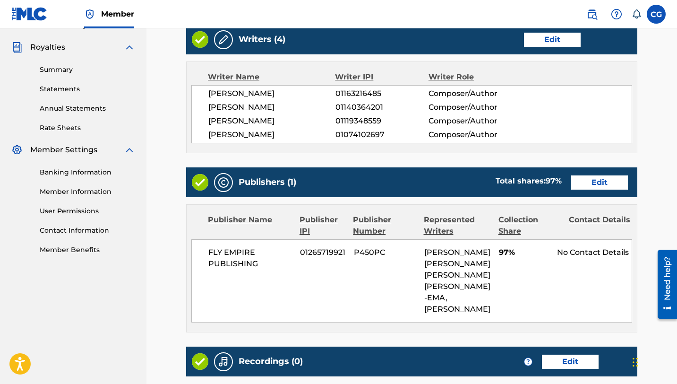
click at [591, 189] on link "Edit" at bounding box center [599, 182] width 57 height 14
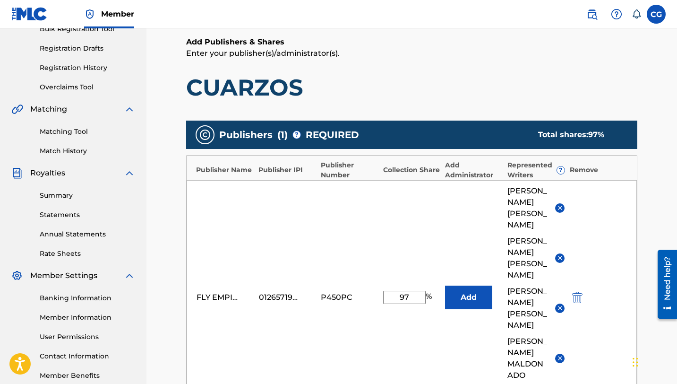
scroll to position [342, 0]
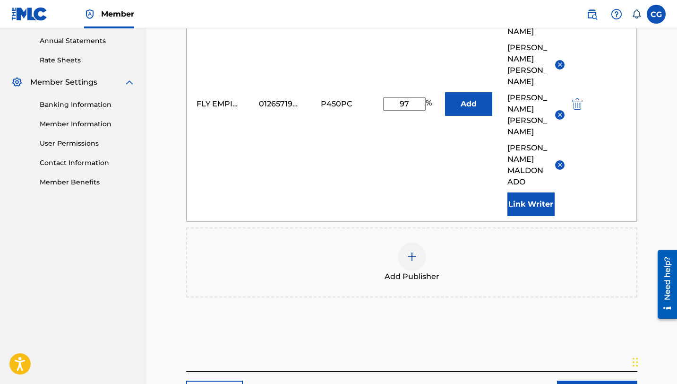
click at [406, 97] on input "97" at bounding box center [404, 103] width 43 height 13
type input "67"
click at [340, 168] on div "FLY EMPIRE PUBLISHING 01265719921 P450PC 67 % Add [PERSON_NAME] [PERSON_NAME] F…" at bounding box center [412, 104] width 450 height 234
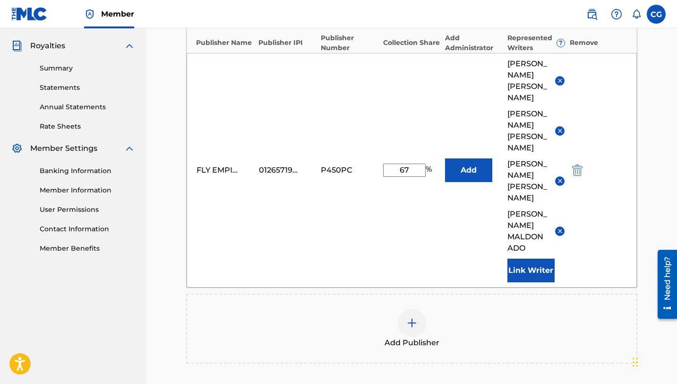
scroll to position [266, 0]
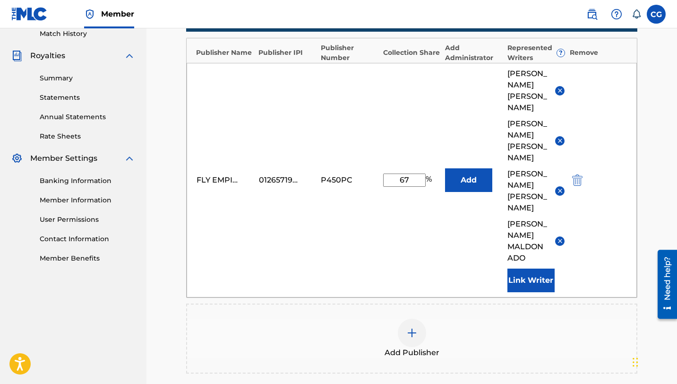
click at [561, 91] on img at bounding box center [559, 90] width 7 height 7
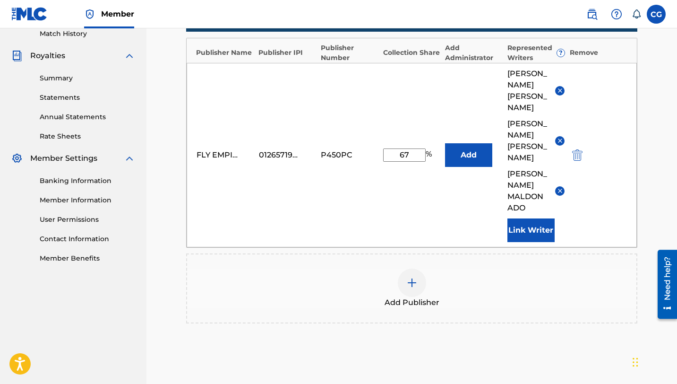
click at [555, 186] on button at bounding box center [559, 190] width 9 height 9
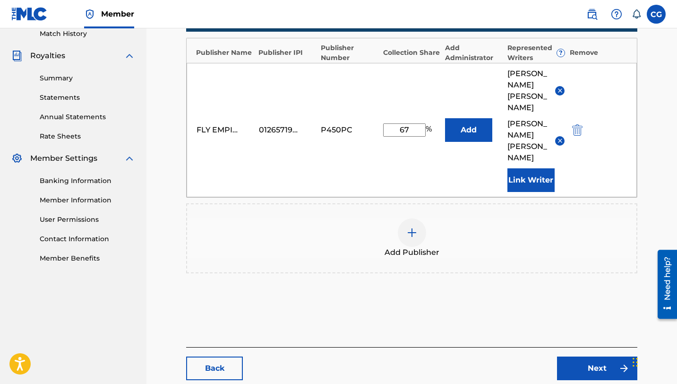
click at [523, 255] on div "Add Publisher" at bounding box center [411, 238] width 451 height 70
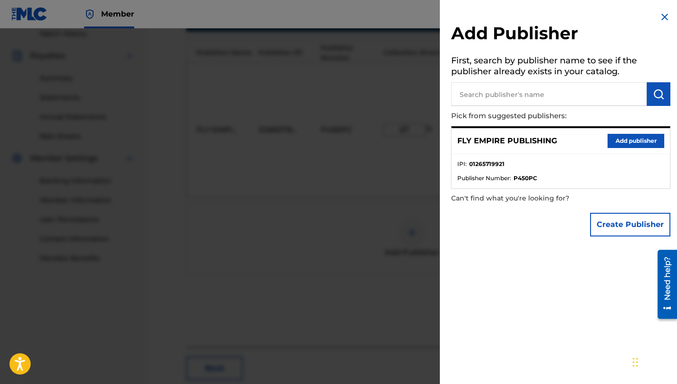
click at [351, 237] on div at bounding box center [338, 220] width 677 height 384
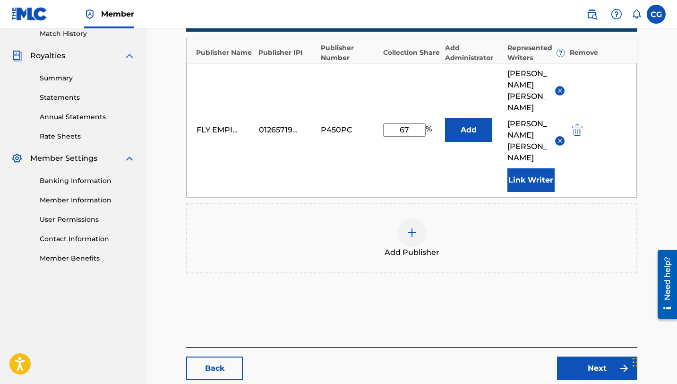
click at [590, 365] on link "Next" at bounding box center [597, 368] width 80 height 24
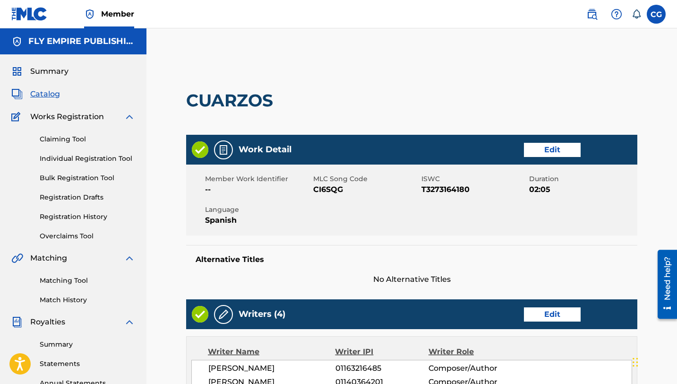
scroll to position [417, 0]
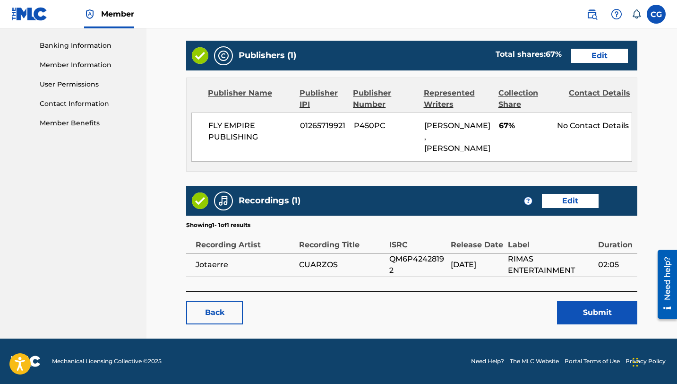
click at [589, 324] on button "Submit" at bounding box center [597, 312] width 80 height 24
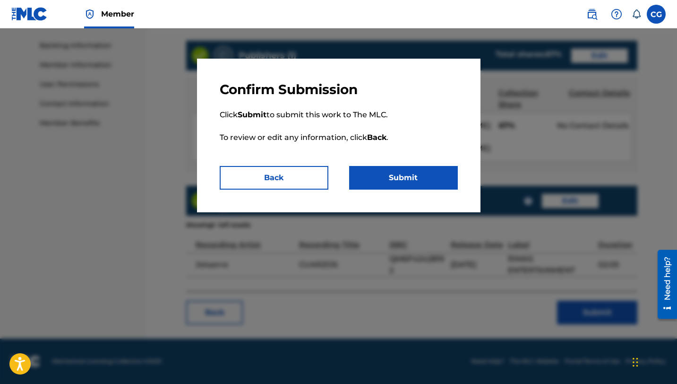
click at [381, 174] on button "Submit" at bounding box center [403, 178] width 109 height 24
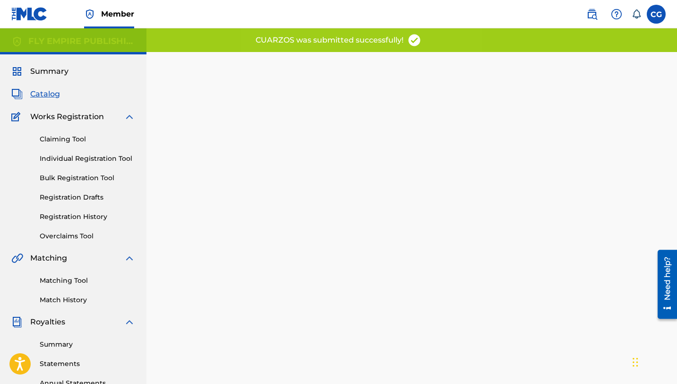
click at [50, 94] on span "Catalog" at bounding box center [45, 93] width 30 height 11
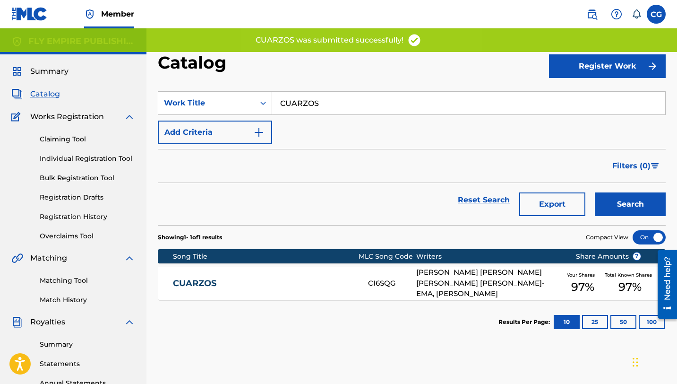
click at [296, 104] on input "CUARZOS" at bounding box center [468, 103] width 393 height 23
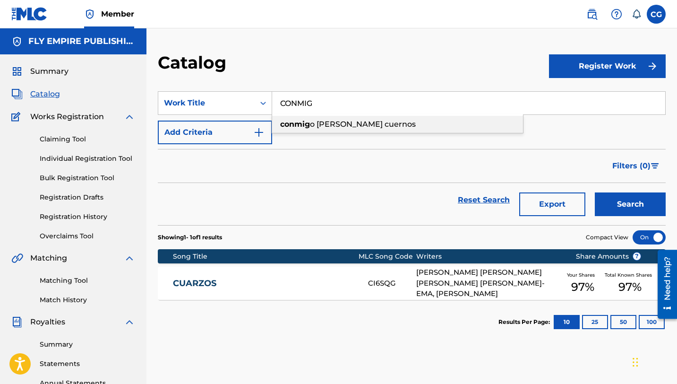
click at [335, 122] on span "o [PERSON_NAME] cuernos" at bounding box center [363, 124] width 106 height 9
type input "conmigo [PERSON_NAME] cuernos"
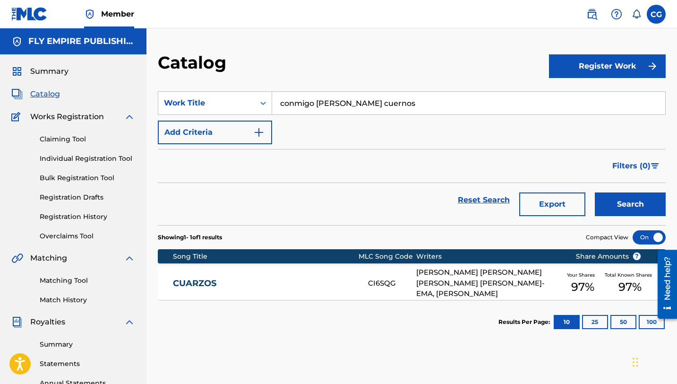
click at [595, 192] on button "Search" at bounding box center [630, 204] width 71 height 24
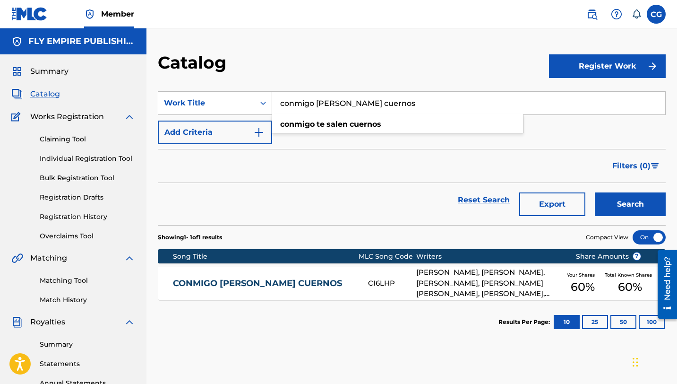
click at [323, 278] on link "CONMIGO [PERSON_NAME] CUERNOS" at bounding box center [264, 283] width 182 height 11
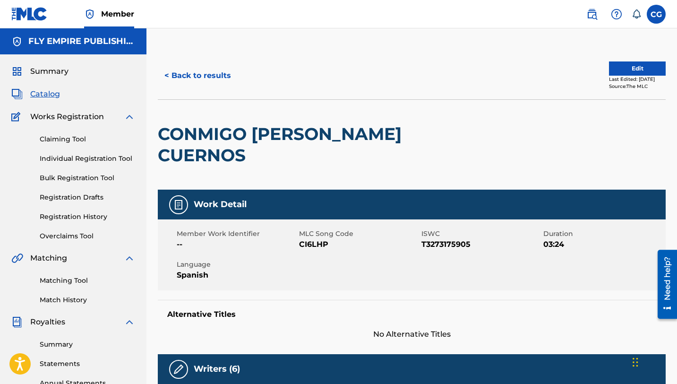
click at [631, 68] on button "Edit" at bounding box center [637, 68] width 57 height 14
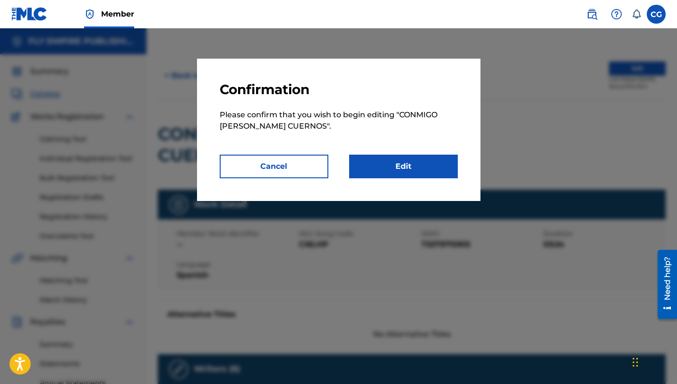
click at [398, 172] on link "Edit" at bounding box center [403, 166] width 109 height 24
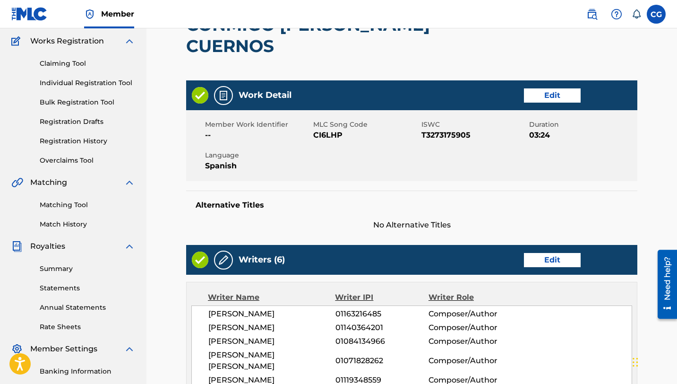
scroll to position [202, 0]
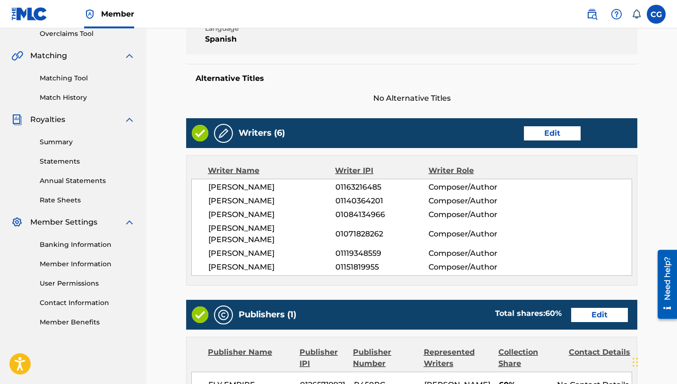
click at [598, 316] on link "Edit" at bounding box center [599, 315] width 57 height 14
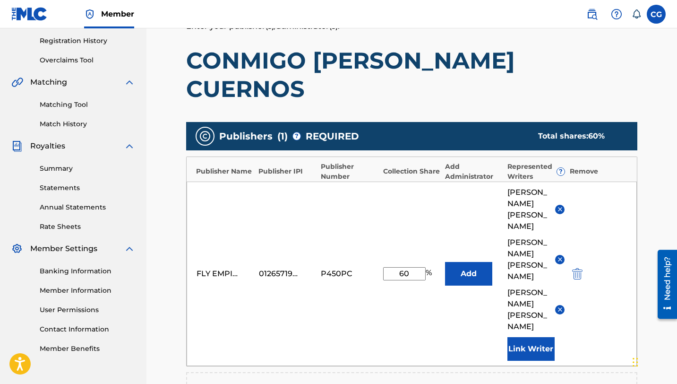
scroll to position [233, 0]
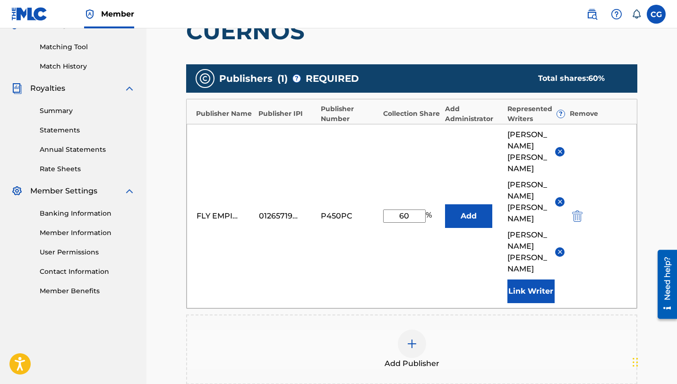
click at [407, 209] on input "60" at bounding box center [404, 215] width 43 height 13
type input "40"
click at [305, 217] on div "FLY EMPIRE PUBLISHING 01265719921 P450PC 40 % Add [PERSON_NAME] [PERSON_NAME] F…" at bounding box center [412, 216] width 450 height 184
click at [561, 148] on img at bounding box center [559, 151] width 7 height 7
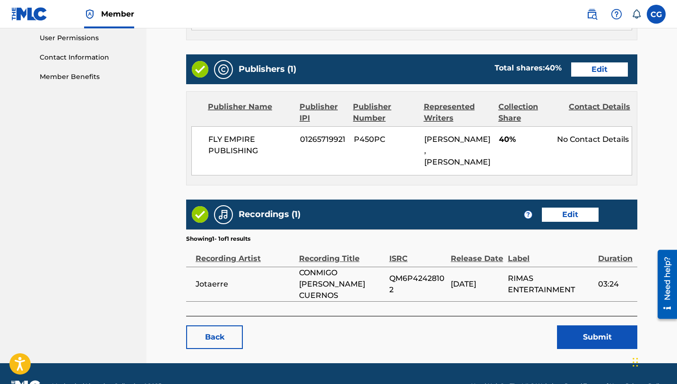
scroll to position [494, 0]
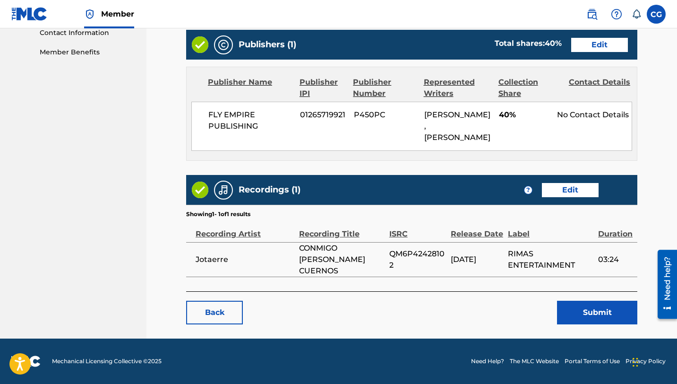
click at [585, 318] on button "Submit" at bounding box center [597, 312] width 80 height 24
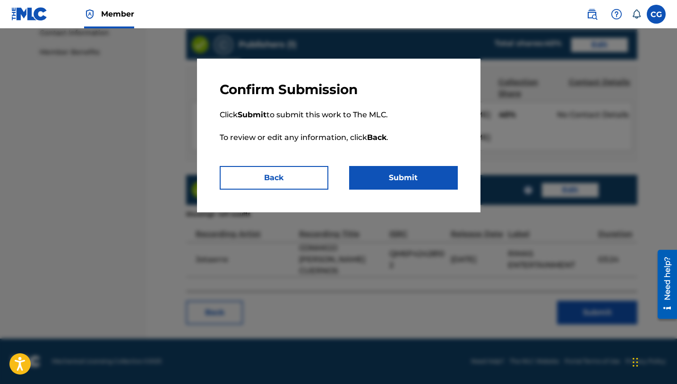
click at [431, 186] on button "Submit" at bounding box center [403, 178] width 109 height 24
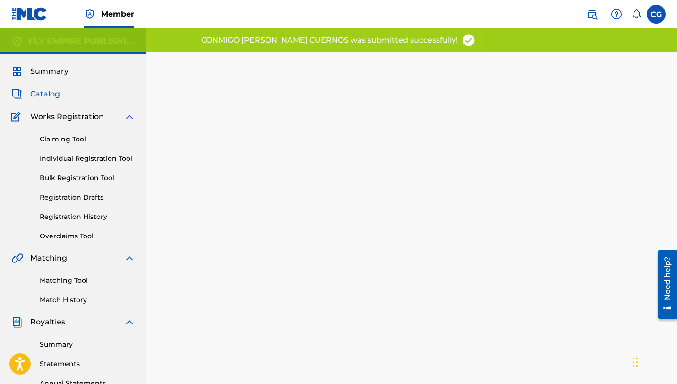
click at [40, 93] on span "Catalog" at bounding box center [45, 93] width 30 height 11
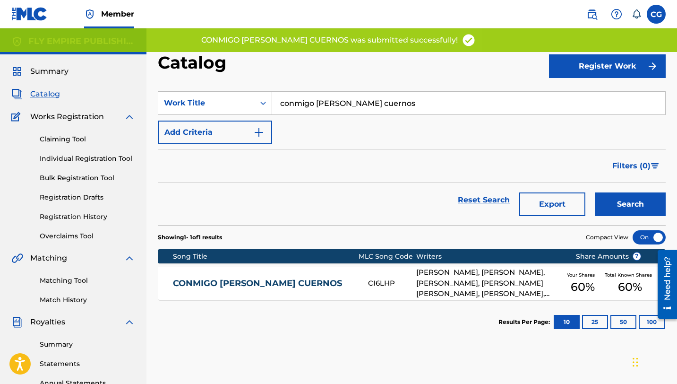
click at [315, 103] on input "conmigo [PERSON_NAME] cuernos" at bounding box center [468, 103] width 393 height 23
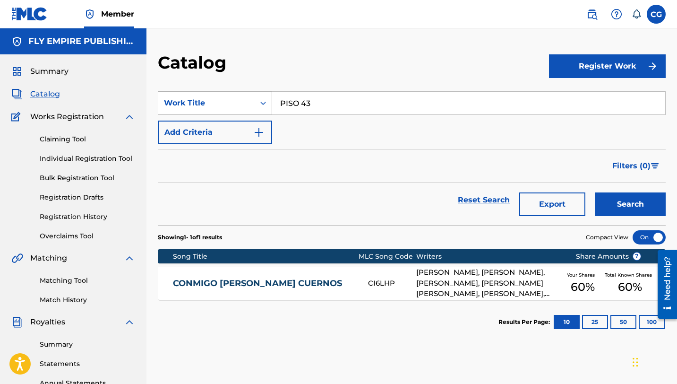
click at [595, 192] on button "Search" at bounding box center [630, 204] width 71 height 24
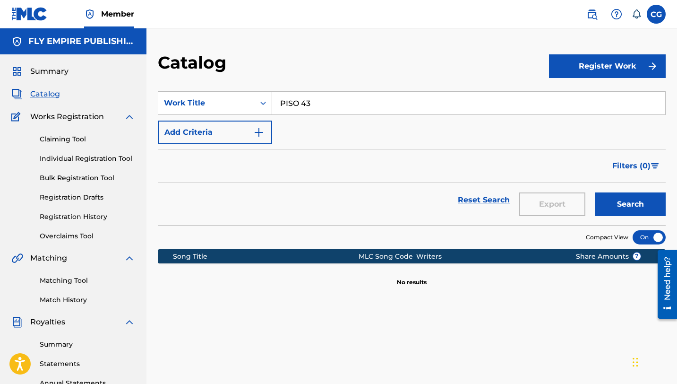
click at [305, 100] on input "PISO 43" at bounding box center [468, 103] width 393 height 23
type input "P"
click at [595, 192] on button "Search" at bounding box center [630, 204] width 71 height 24
click at [290, 104] on input "LULU" at bounding box center [468, 103] width 393 height 23
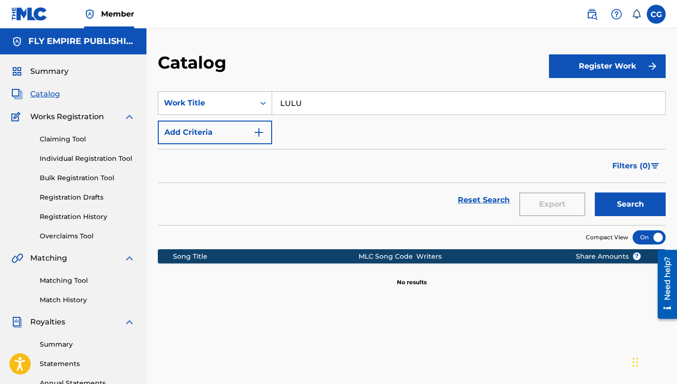
click at [290, 104] on input "LULU" at bounding box center [468, 103] width 393 height 23
type input "UNA GATITA"
click at [595, 192] on button "Search" at bounding box center [630, 204] width 71 height 24
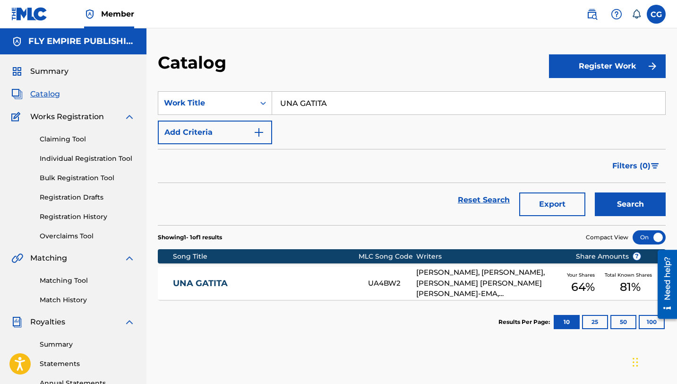
click at [290, 285] on link "UNA GATITA" at bounding box center [264, 283] width 182 height 11
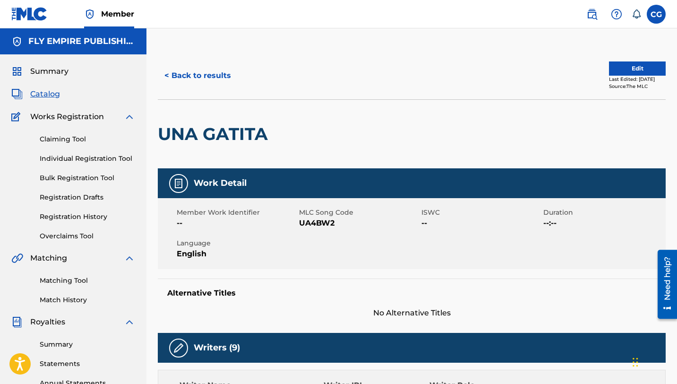
click at [623, 68] on button "Edit" at bounding box center [637, 68] width 57 height 14
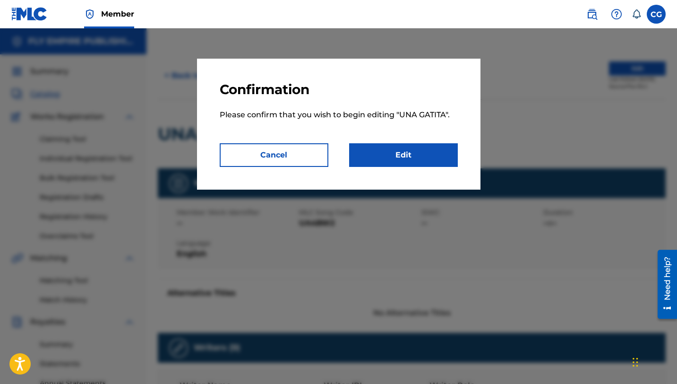
click at [376, 156] on link "Edit" at bounding box center [403, 155] width 109 height 24
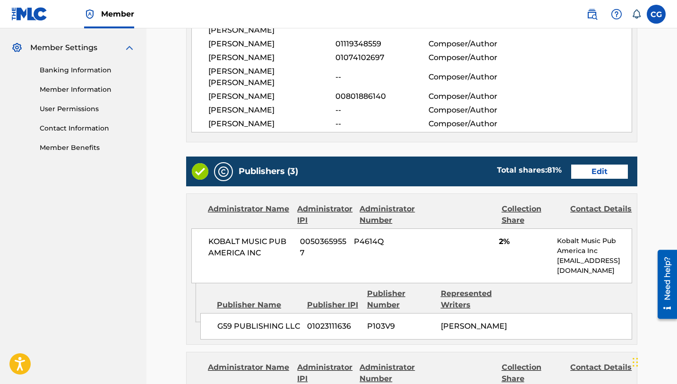
scroll to position [381, 0]
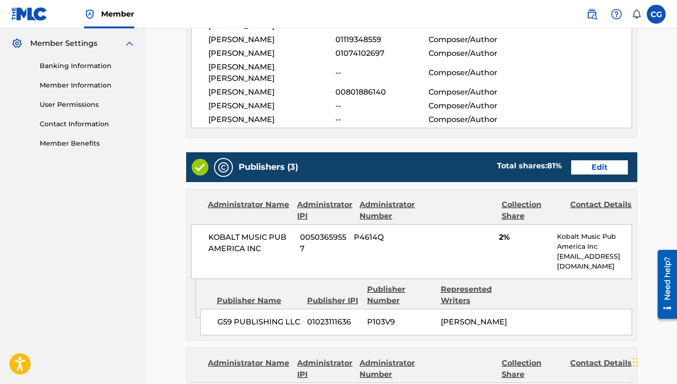
click at [605, 160] on link "Edit" at bounding box center [599, 167] width 57 height 14
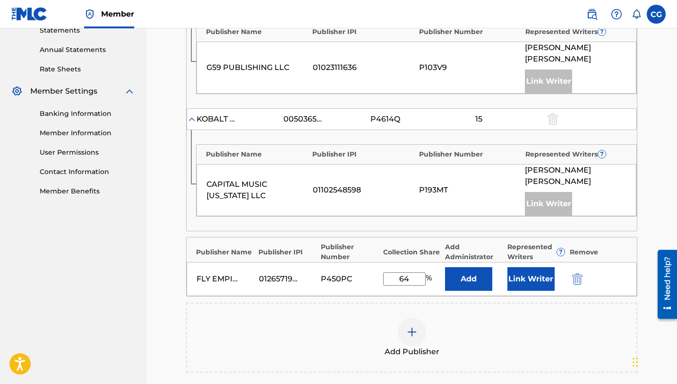
scroll to position [344, 0]
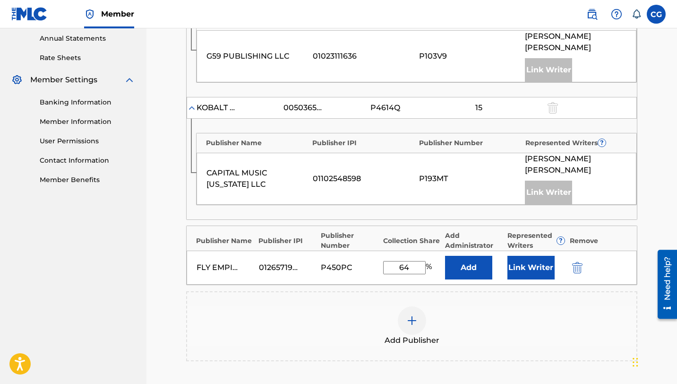
click at [412, 261] on input "64" at bounding box center [404, 267] width 43 height 13
type input "44"
click at [353, 291] on div "Add Publisher" at bounding box center [411, 326] width 451 height 70
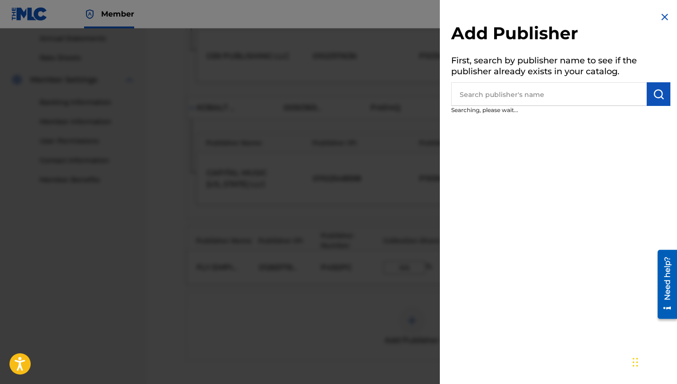
click at [174, 104] on div at bounding box center [338, 220] width 677 height 384
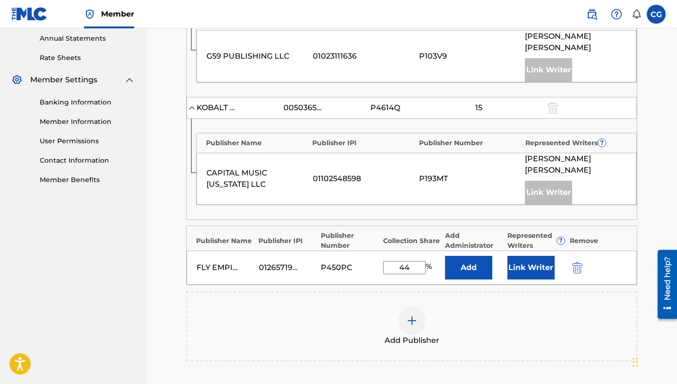
click at [512, 256] on button "Link Writer" at bounding box center [530, 268] width 47 height 24
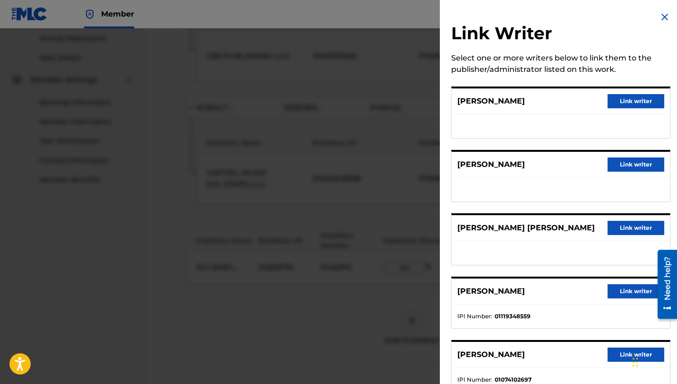
click at [628, 298] on button "Link writer" at bounding box center [635, 291] width 57 height 14
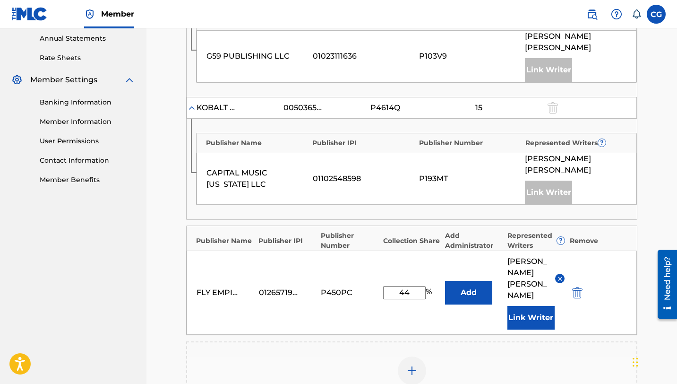
click at [531, 311] on button "Link Writer" at bounding box center [530, 318] width 47 height 24
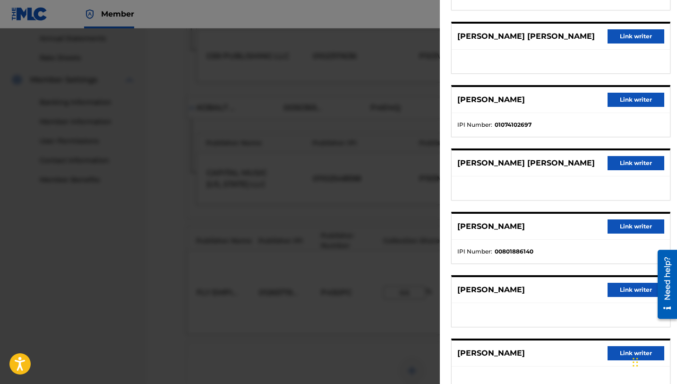
scroll to position [205, 0]
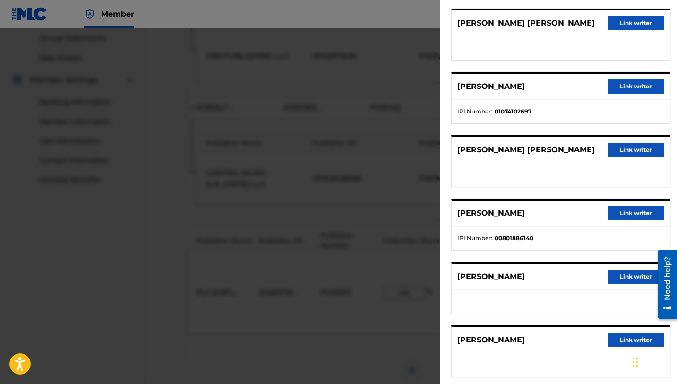
click at [615, 216] on button "Link writer" at bounding box center [635, 213] width 57 height 14
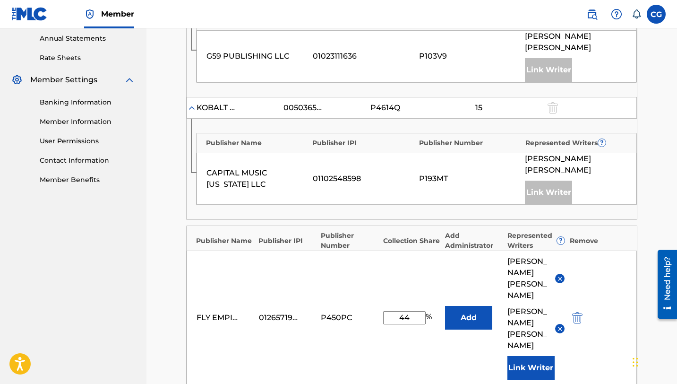
click at [528, 356] on button "Link Writer" at bounding box center [530, 368] width 47 height 24
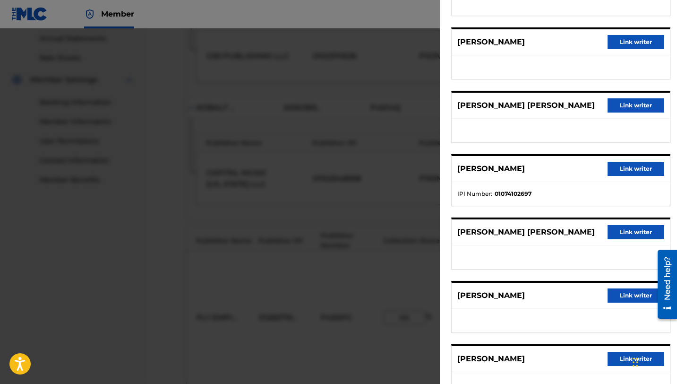
scroll to position [157, 0]
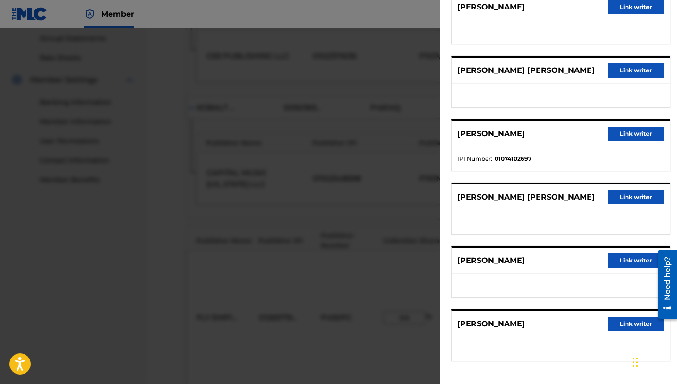
click at [620, 129] on button "Link writer" at bounding box center [635, 134] width 57 height 14
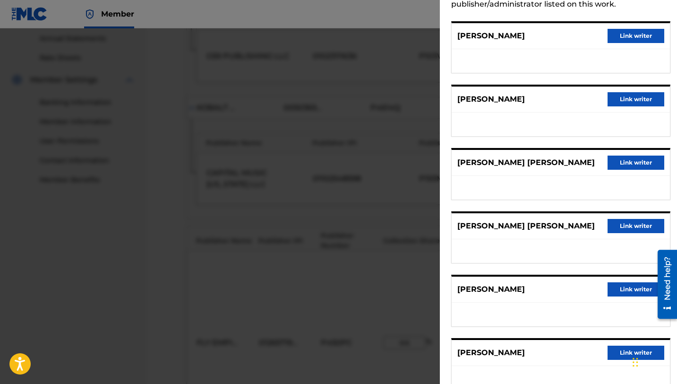
scroll to position [84, 0]
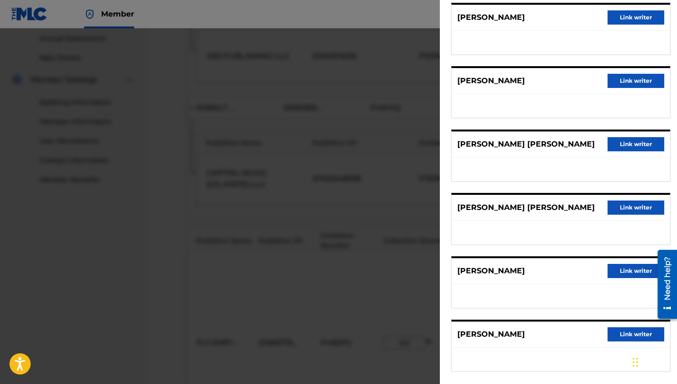
click at [611, 269] on button "Link writer" at bounding box center [635, 271] width 57 height 14
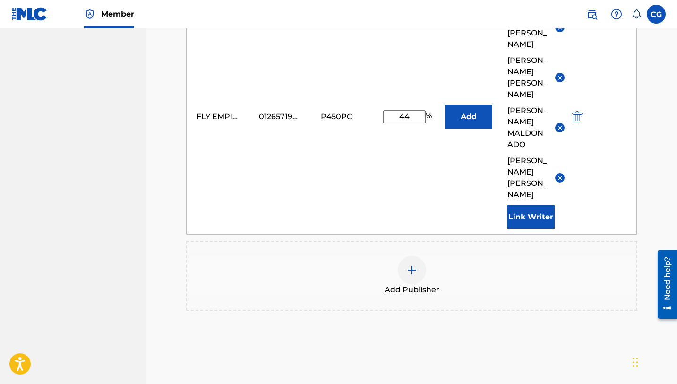
scroll to position [631, 0]
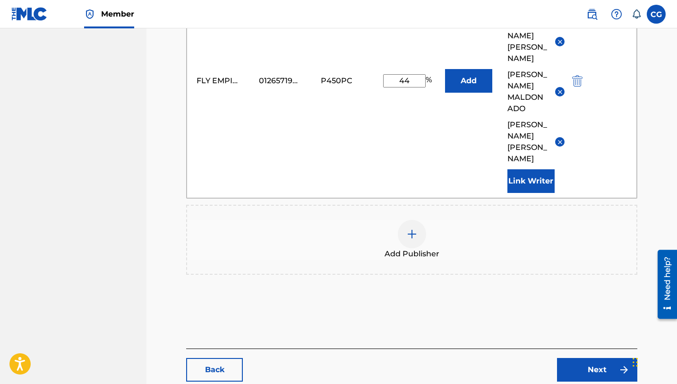
click at [615, 358] on link "Next" at bounding box center [597, 370] width 80 height 24
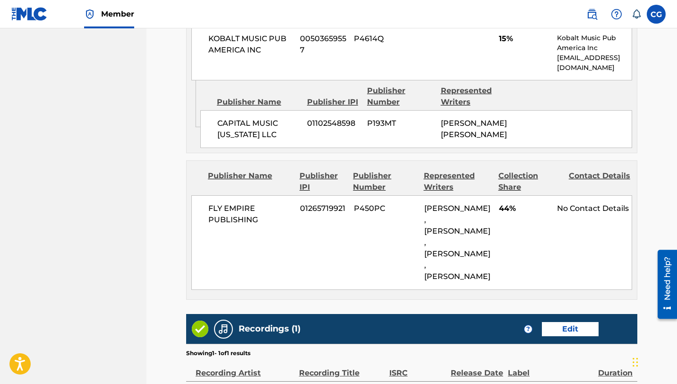
scroll to position [873, 0]
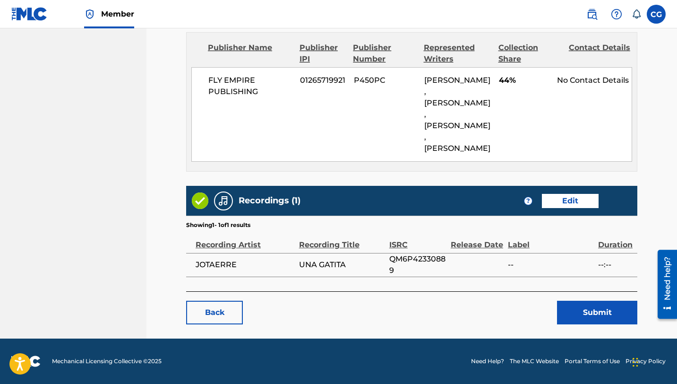
click at [594, 312] on button "Submit" at bounding box center [597, 312] width 80 height 24
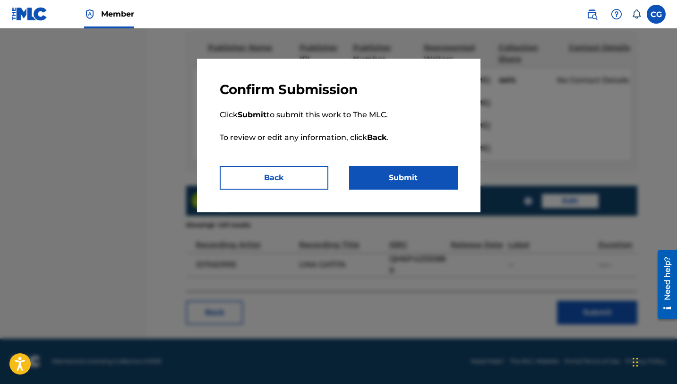
click at [409, 179] on button "Submit" at bounding box center [403, 178] width 109 height 24
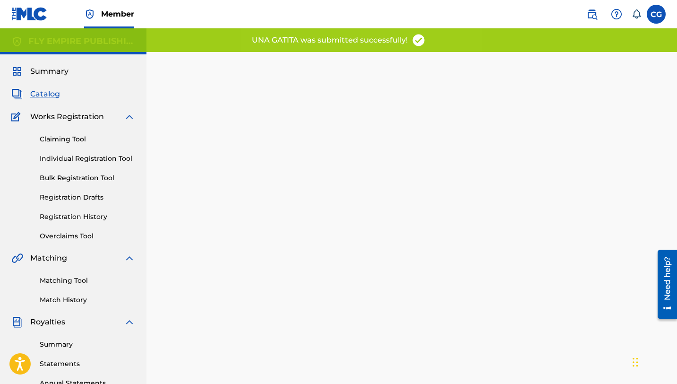
click at [45, 95] on span "Catalog" at bounding box center [45, 93] width 30 height 11
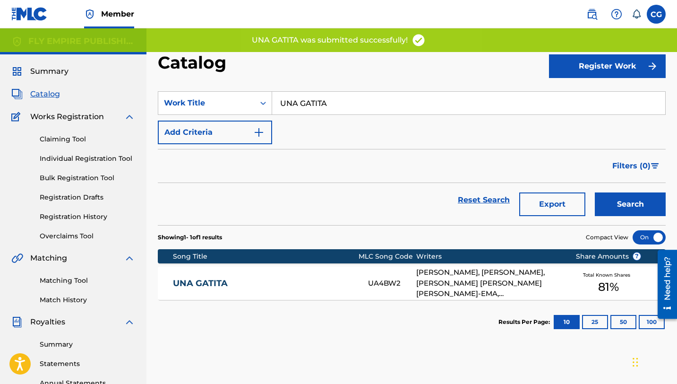
click at [297, 100] on input "UNA GATITA" at bounding box center [468, 103] width 393 height 23
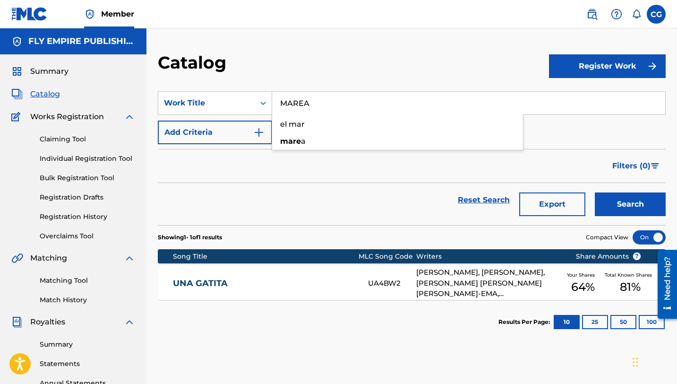
type input "MAREA"
click at [595, 192] on button "Search" at bounding box center [630, 204] width 71 height 24
click at [272, 294] on div "MAREA MH1ZKC [PERSON_NAME], [PERSON_NAME] [PERSON_NAME] [PERSON_NAME] [PERSON_N…" at bounding box center [412, 282] width 508 height 33
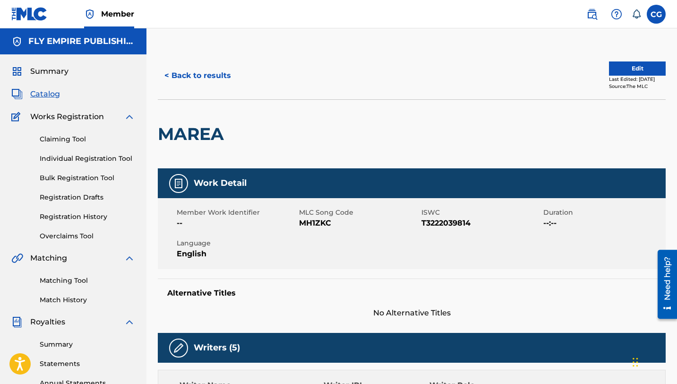
click at [609, 68] on button "Edit" at bounding box center [637, 68] width 57 height 14
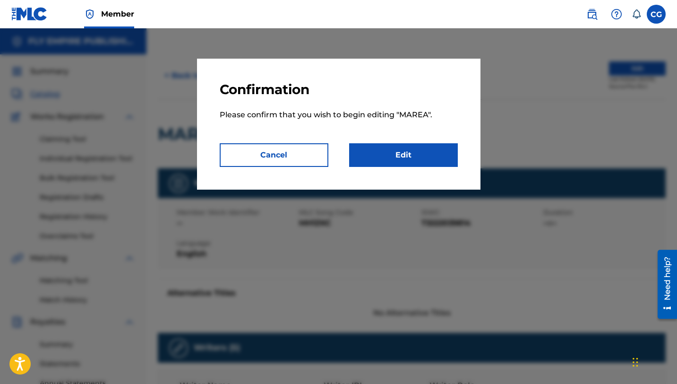
click at [412, 160] on link "Edit" at bounding box center [403, 155] width 109 height 24
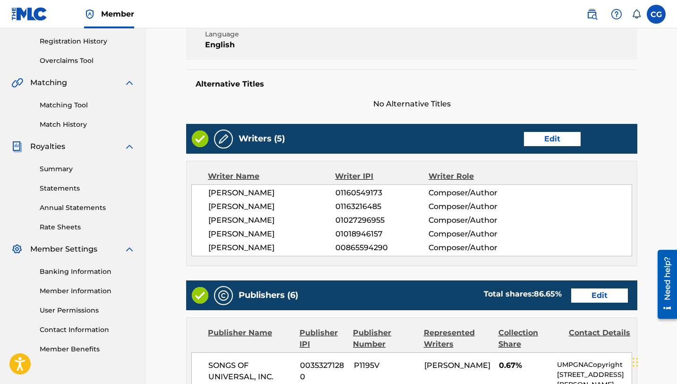
scroll to position [218, 0]
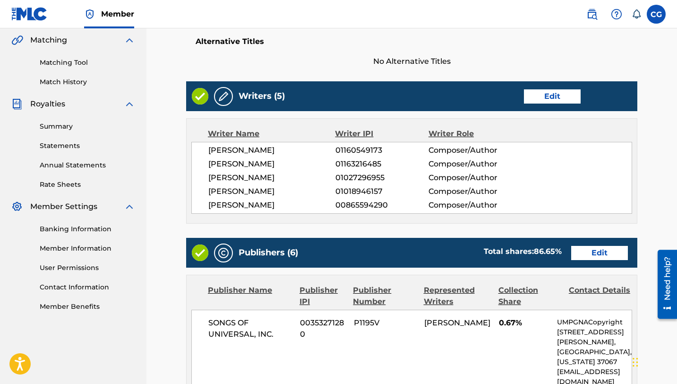
click at [579, 253] on link "Edit" at bounding box center [599, 253] width 57 height 14
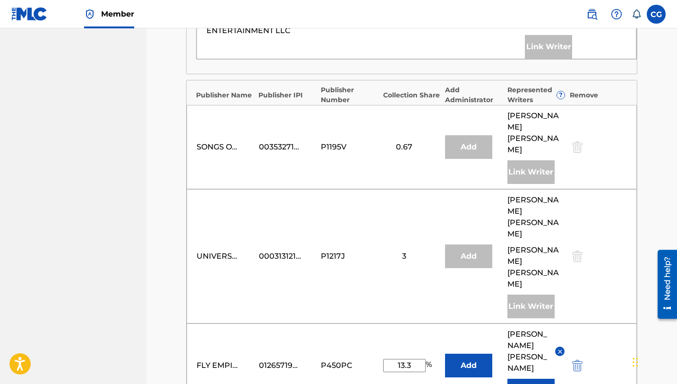
scroll to position [641, 0]
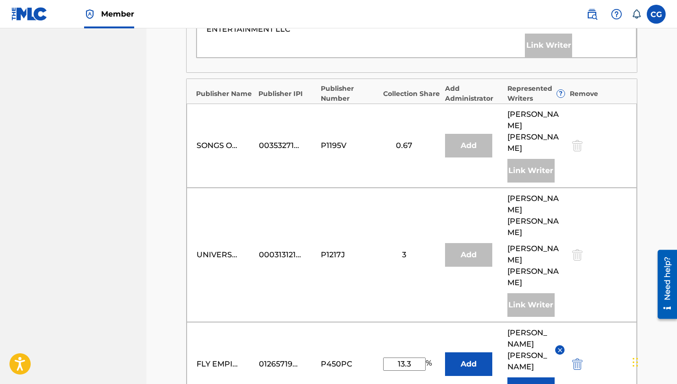
click at [408, 357] on input "13.3" at bounding box center [404, 363] width 43 height 13
click at [563, 327] on div "[PERSON_NAME]" at bounding box center [536, 349] width 58 height 45
click at [562, 346] on img at bounding box center [559, 349] width 7 height 7
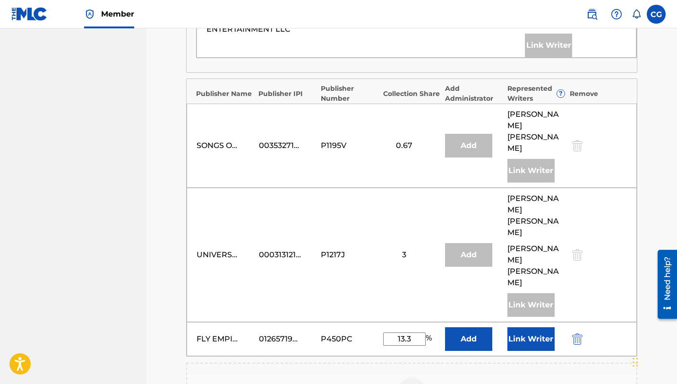
click at [575, 333] on img "submit" at bounding box center [577, 338] width 10 height 11
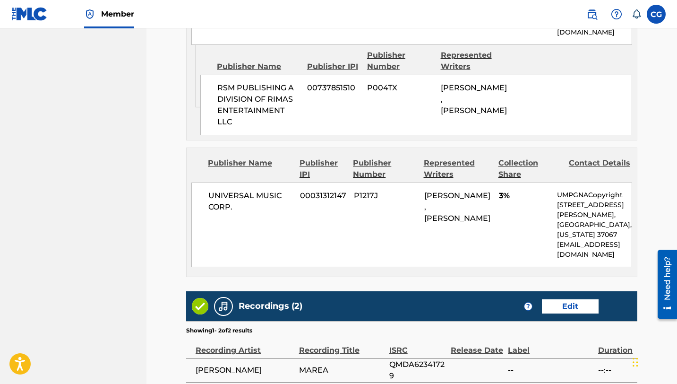
scroll to position [1226, 0]
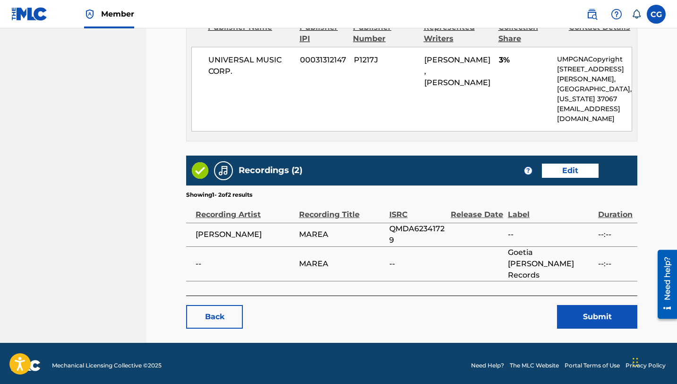
click at [591, 310] on button "Submit" at bounding box center [597, 317] width 80 height 24
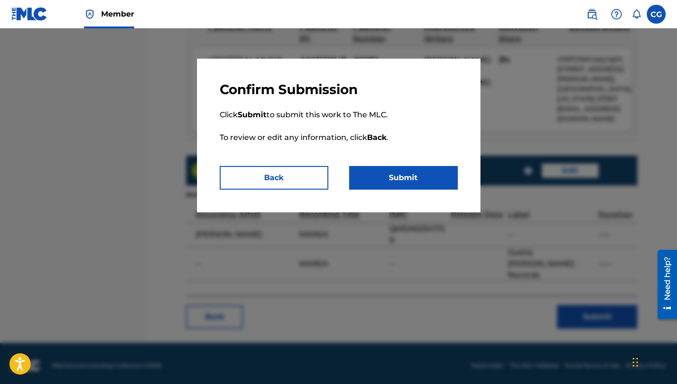
click at [407, 180] on button "Submit" at bounding box center [403, 178] width 109 height 24
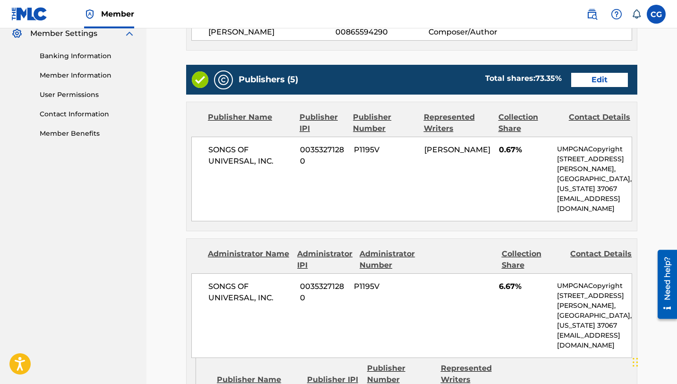
scroll to position [385, 0]
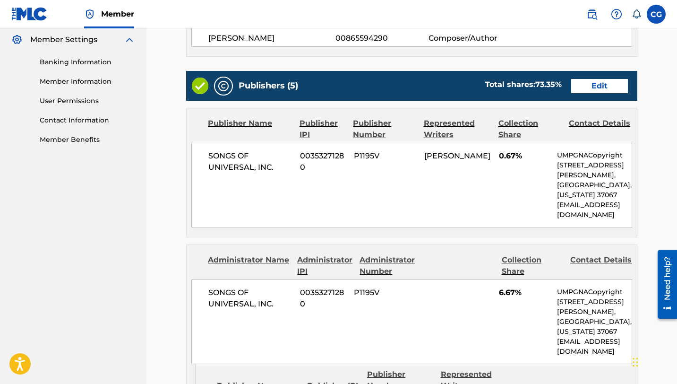
click at [585, 89] on link "Edit" at bounding box center [599, 86] width 57 height 14
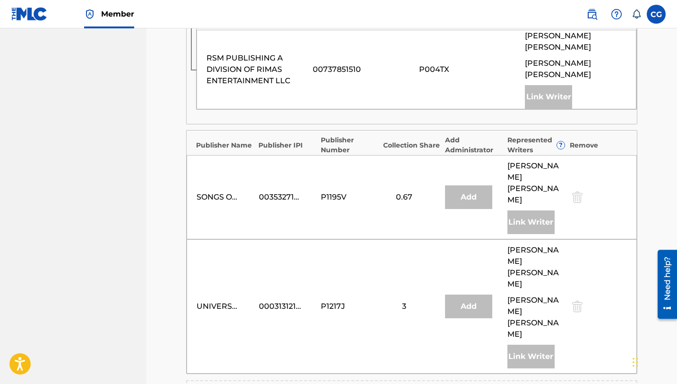
scroll to position [589, 0]
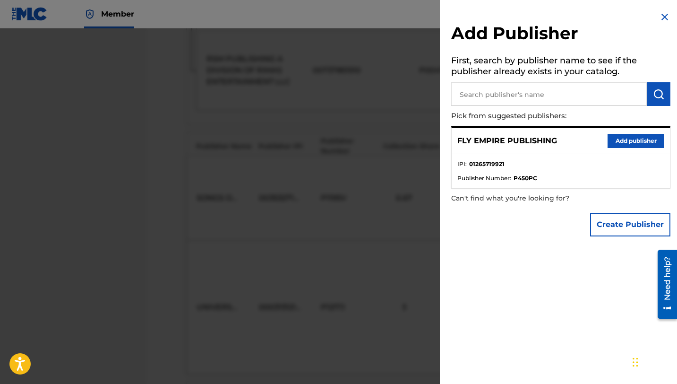
click at [490, 99] on input "text" at bounding box center [549, 94] width 196 height 24
type input "MUZE PUBLISHING LLC"
click at [648, 90] on button "submit" at bounding box center [659, 94] width 24 height 24
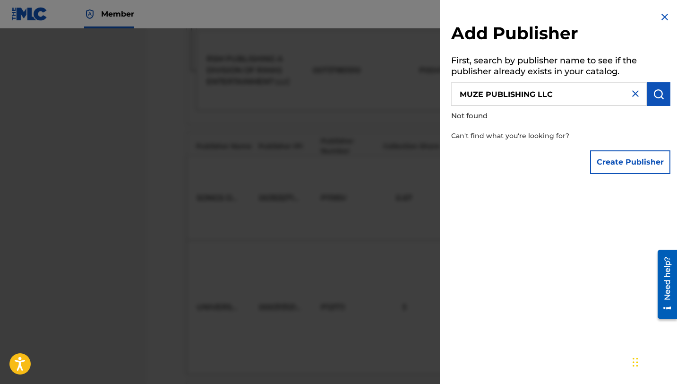
click at [620, 158] on button "Create Publisher" at bounding box center [630, 162] width 80 height 24
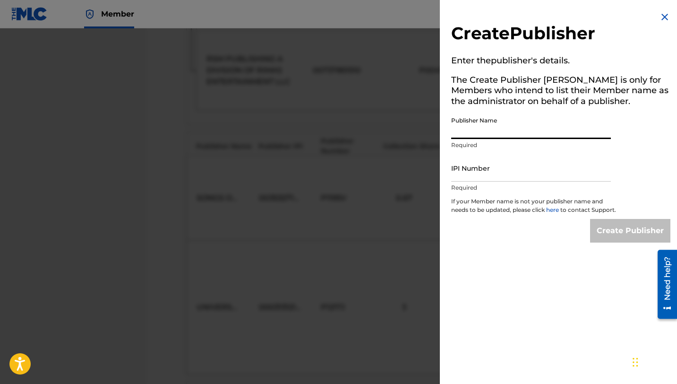
click at [504, 131] on input "Publisher Name" at bounding box center [531, 125] width 160 height 27
type input "MUZE PUBLISHING LLC"
click at [507, 169] on input "IPI Number" at bounding box center [531, 167] width 160 height 27
paste input "1287906212)"
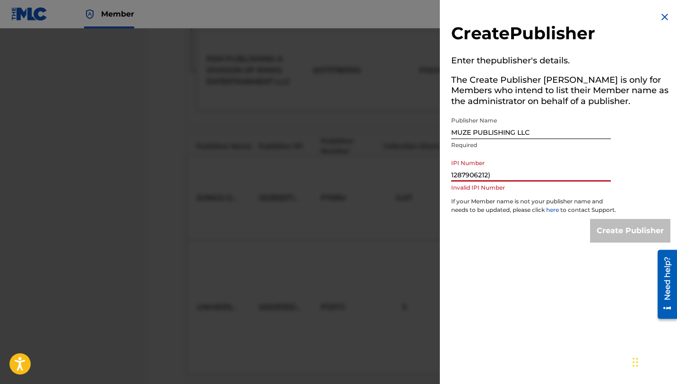
click at [538, 251] on div "Create Publisher Enter the publisher 's details. The Create Publisher button is…" at bounding box center [561, 127] width 242 height 254
click at [498, 172] on input "1287906212)" at bounding box center [531, 167] width 160 height 27
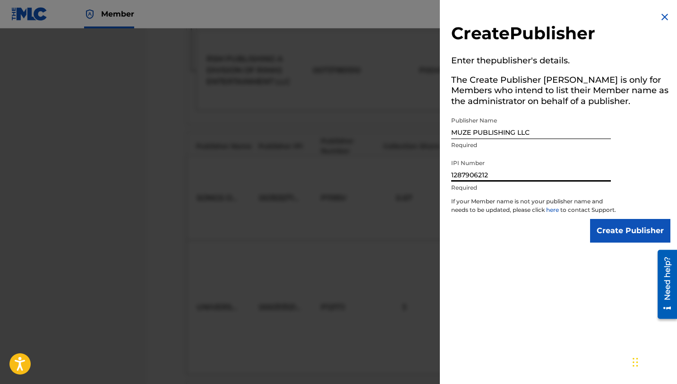
type input "1287906212"
click at [610, 233] on input "Create Publisher" at bounding box center [630, 231] width 80 height 24
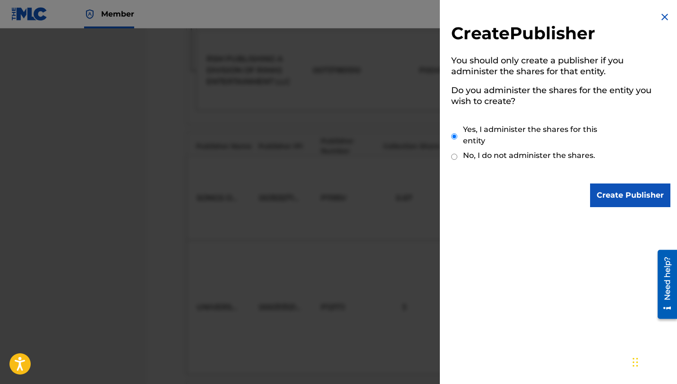
click at [611, 194] on input "Create Publisher" at bounding box center [630, 195] width 80 height 24
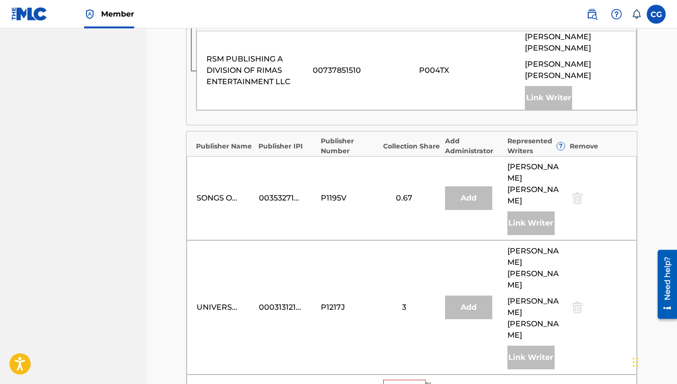
click at [406, 379] on input "text" at bounding box center [404, 385] width 43 height 12
type input "13.3"
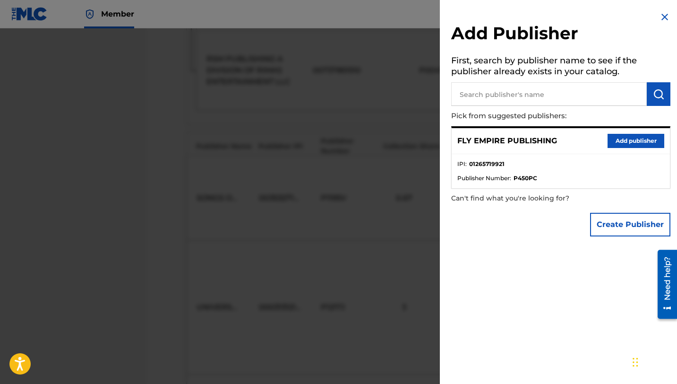
click at [318, 305] on div at bounding box center [338, 220] width 677 height 384
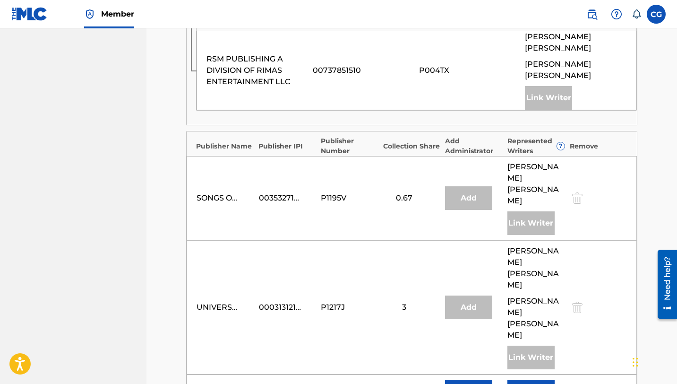
click at [520, 379] on button "Link Writer" at bounding box center [530, 391] width 47 height 24
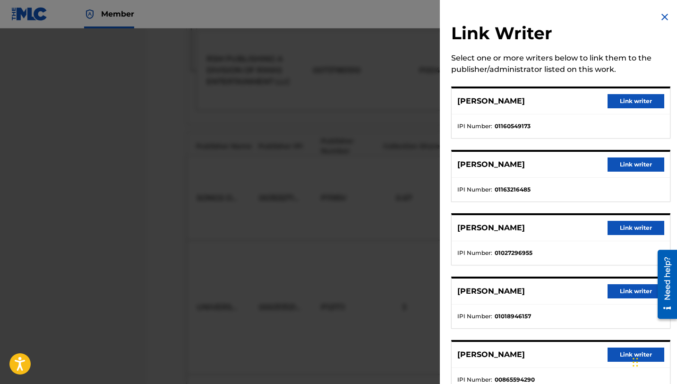
click at [624, 163] on button "Link writer" at bounding box center [635, 164] width 57 height 14
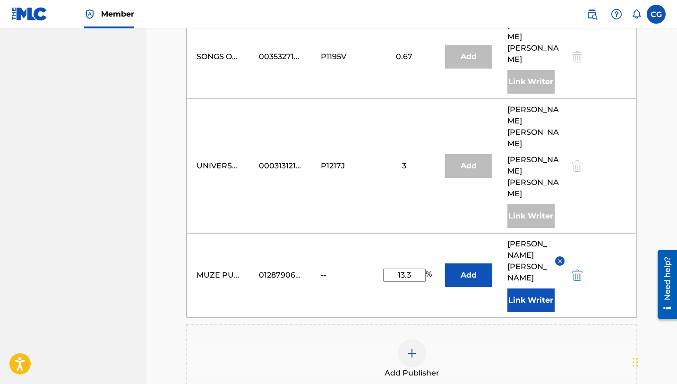
scroll to position [732, 0]
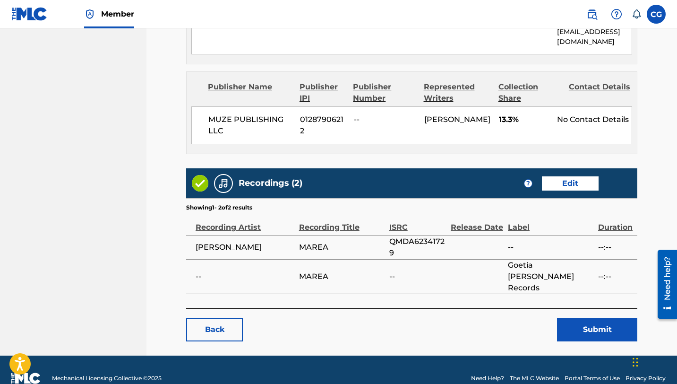
scroll to position [1327, 0]
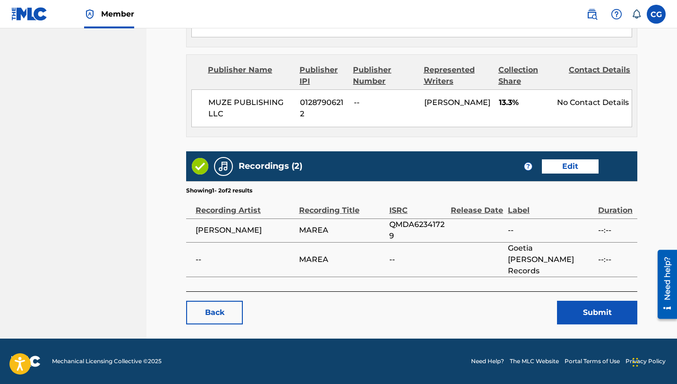
click at [581, 317] on button "Submit" at bounding box center [597, 312] width 80 height 24
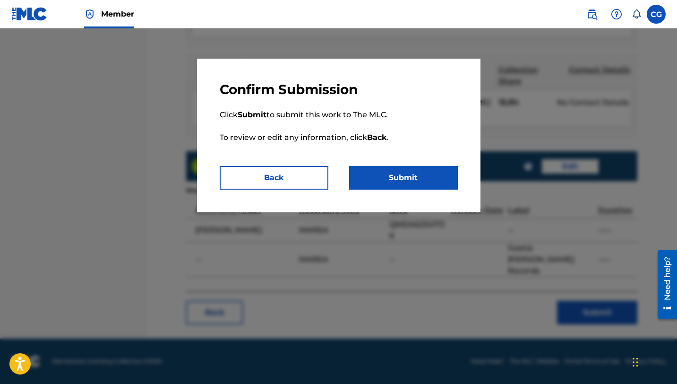
click at [371, 178] on button "Submit" at bounding box center [403, 178] width 109 height 24
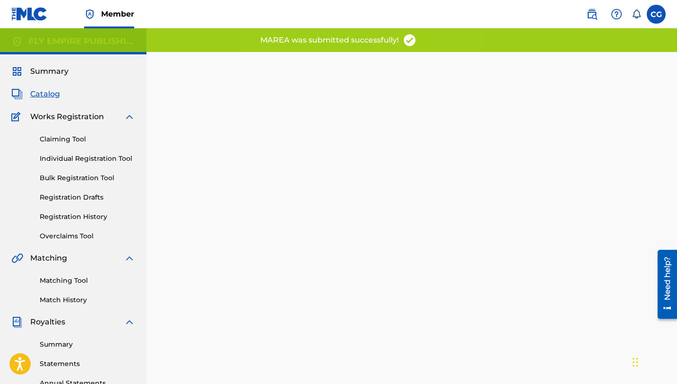
click at [40, 96] on span "Catalog" at bounding box center [45, 93] width 30 height 11
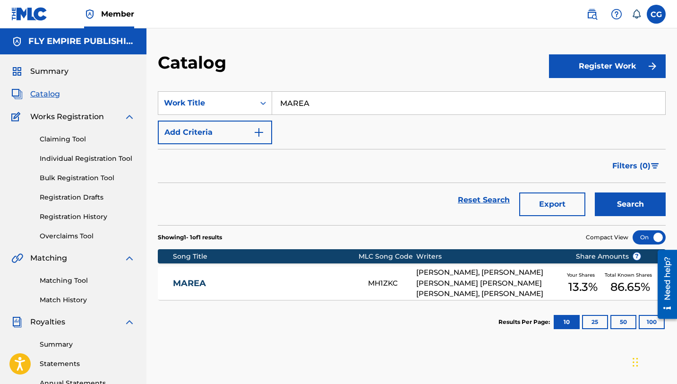
click at [274, 293] on div "MAREA MH1ZKC [PERSON_NAME], [PERSON_NAME] [PERSON_NAME] [PERSON_NAME] [PERSON_N…" at bounding box center [412, 282] width 508 height 33
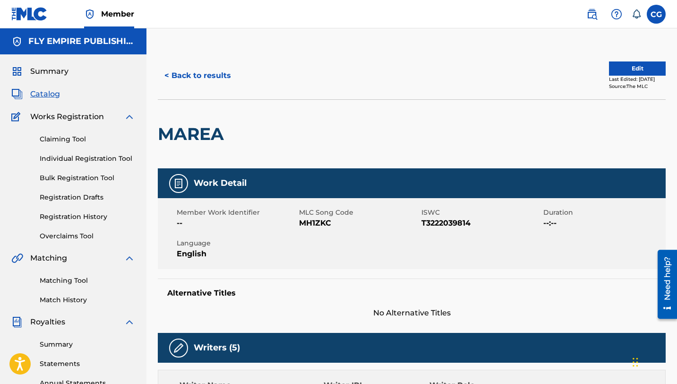
click at [171, 68] on button "< Back to results" at bounding box center [198, 76] width 80 height 24
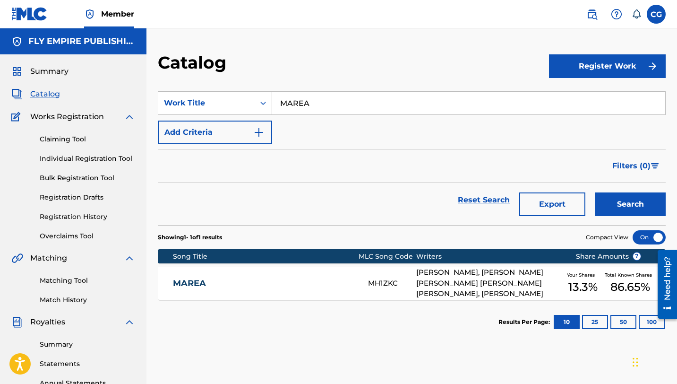
click at [293, 106] on input "MAREA" at bounding box center [468, 103] width 393 height 23
type input "LAGUNA"
click at [595, 192] on button "Search" at bounding box center [630, 204] width 71 height 24
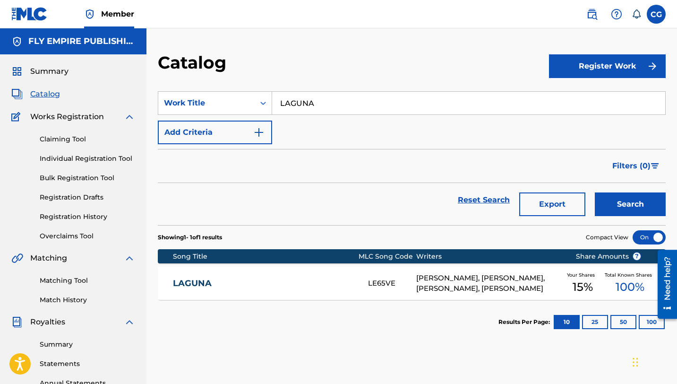
click at [252, 273] on div "LAGUNA LE65VE [PERSON_NAME], [PERSON_NAME], [PERSON_NAME], [PERSON_NAME] Your S…" at bounding box center [412, 282] width 508 height 33
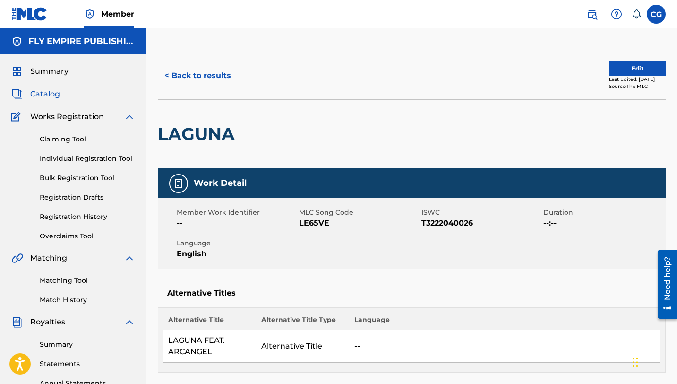
click at [631, 58] on div "< Back to results Edit Last Edited: [DATE] Source: The MLC" at bounding box center [412, 75] width 508 height 47
click at [625, 63] on button "Edit" at bounding box center [637, 68] width 57 height 14
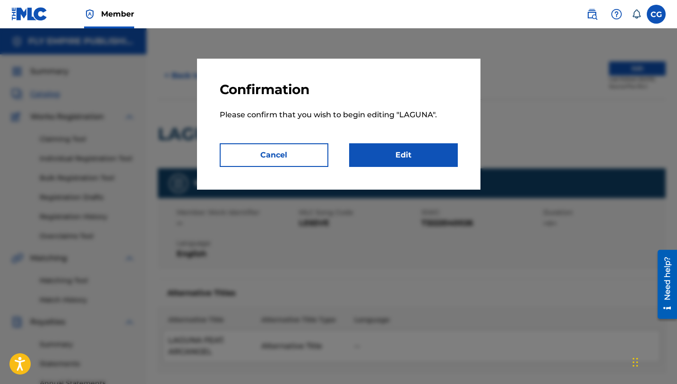
click at [433, 151] on link "Edit" at bounding box center [403, 155] width 109 height 24
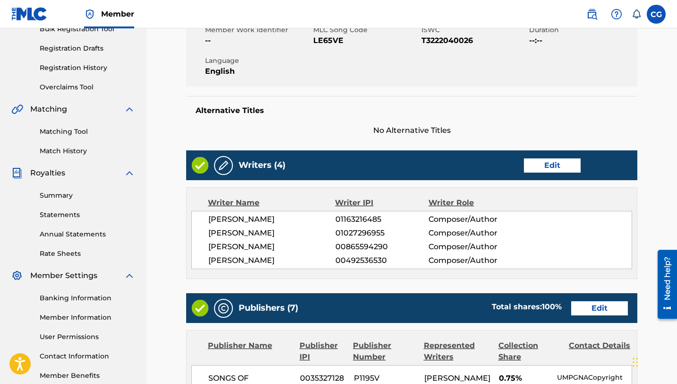
scroll to position [242, 0]
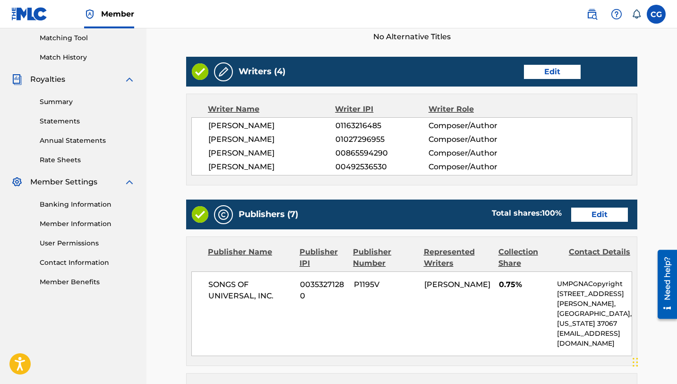
click at [604, 214] on link "Edit" at bounding box center [599, 214] width 57 height 14
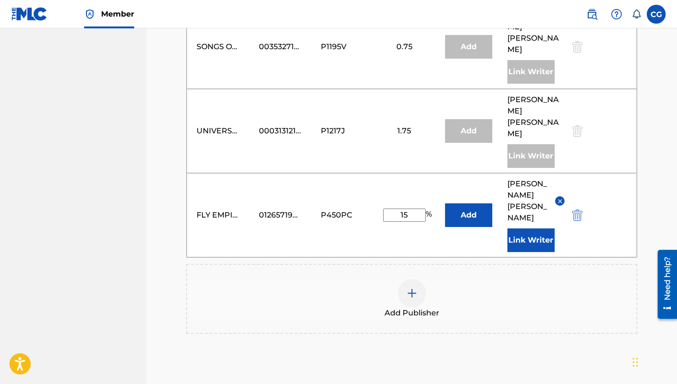
scroll to position [824, 0]
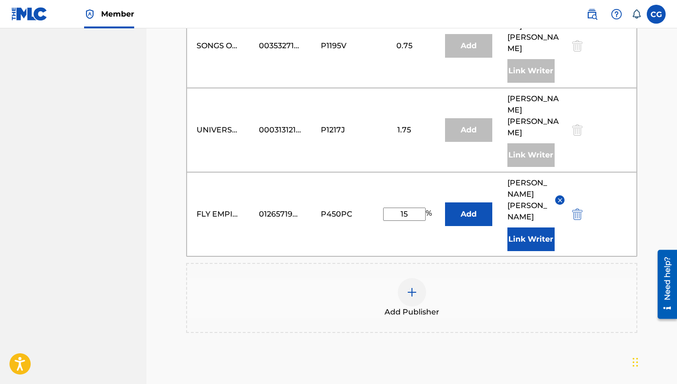
click at [410, 207] on input "15" at bounding box center [404, 213] width 43 height 13
click at [385, 172] on div "FLY EMPIRE PUBLISHING 01265719921 P450PC 15 % Add [PERSON_NAME] Link Writer" at bounding box center [412, 214] width 450 height 84
click at [578, 208] on img "submit" at bounding box center [577, 213] width 10 height 11
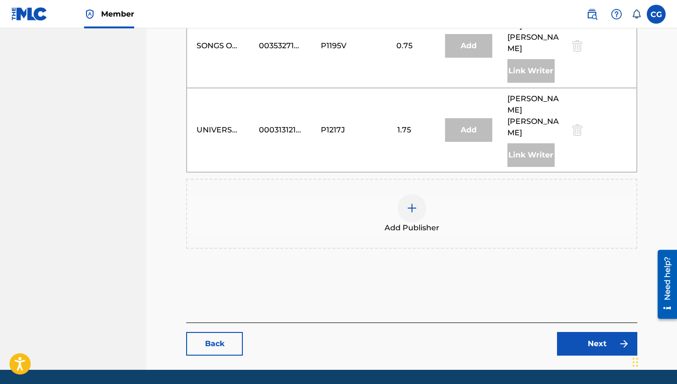
scroll to position [776, 0]
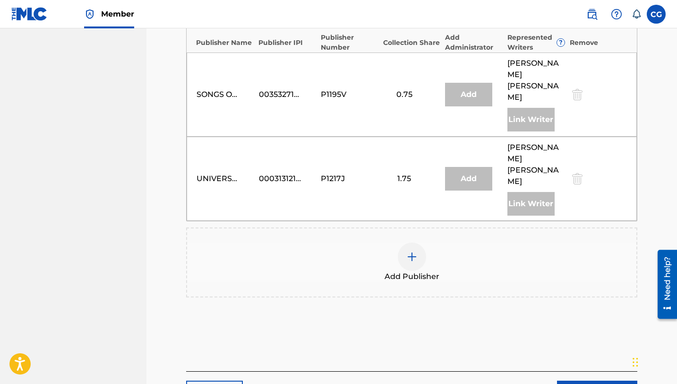
click at [423, 242] on div at bounding box center [412, 256] width 28 height 28
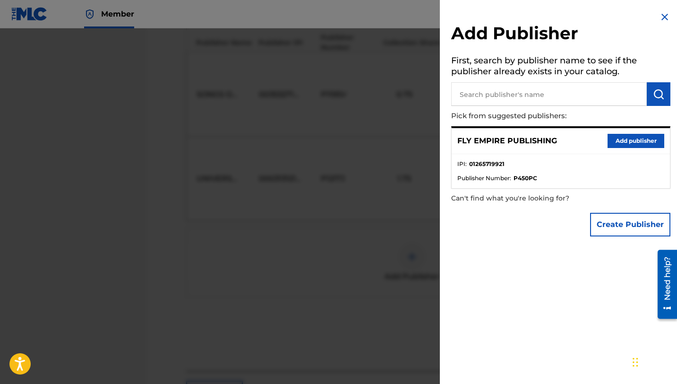
click at [493, 100] on input "text" at bounding box center [549, 94] width 196 height 24
type input "MUZE PUBLISHING LLC"
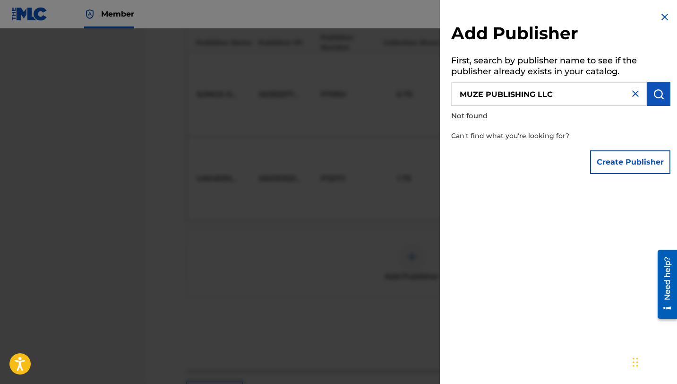
click at [599, 166] on button "Create Publisher" at bounding box center [630, 162] width 80 height 24
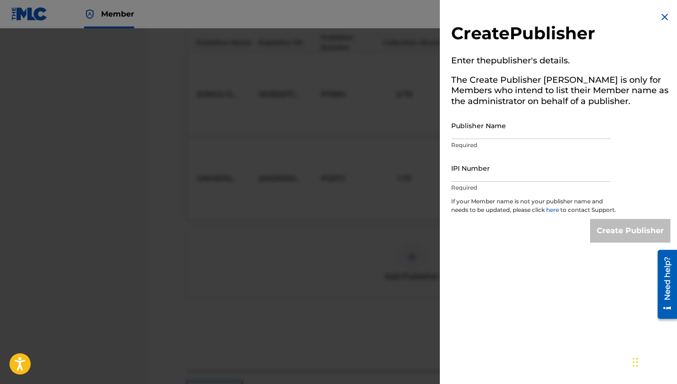
click at [479, 130] on input "Publisher Name" at bounding box center [531, 125] width 160 height 27
type input "MUZE PUBLISHING LLC"
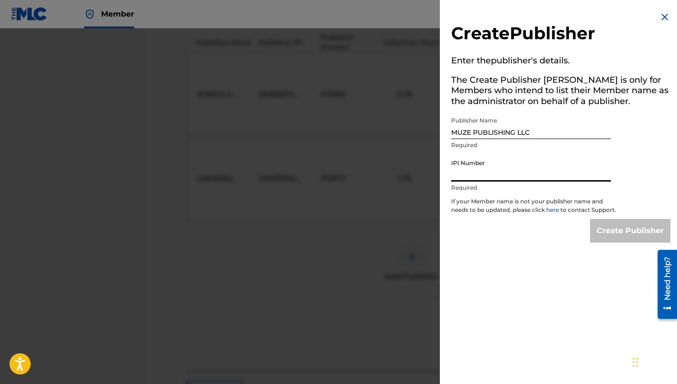
click at [488, 164] on input "IPI Number" at bounding box center [531, 167] width 160 height 27
paste input "1287906212)"
type input "1287906212"
click at [612, 234] on input "Create Publisher" at bounding box center [630, 231] width 80 height 24
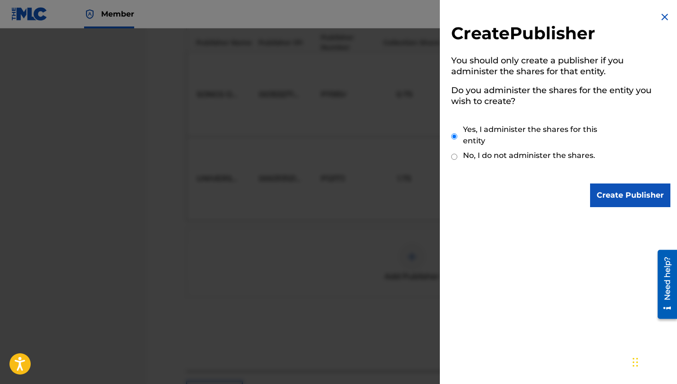
click at [607, 200] on input "Create Publisher" at bounding box center [630, 195] width 80 height 24
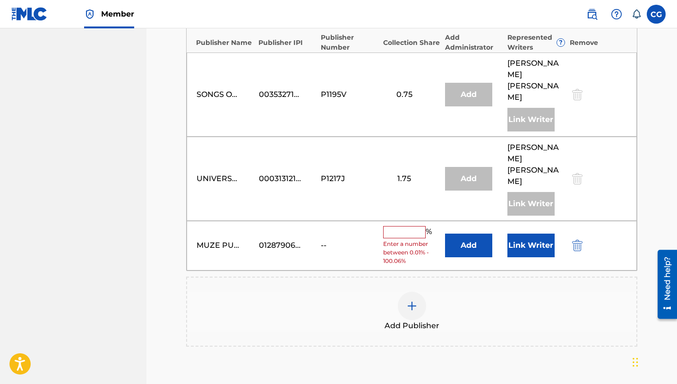
click at [401, 226] on input "text" at bounding box center [404, 232] width 43 height 12
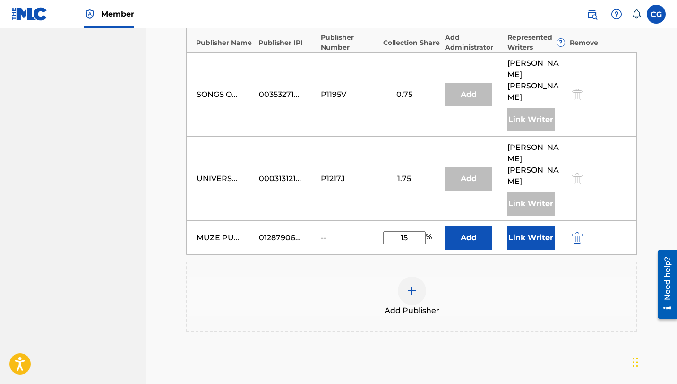
type input "15"
click at [335, 276] on div "Add Publisher" at bounding box center [411, 296] width 449 height 40
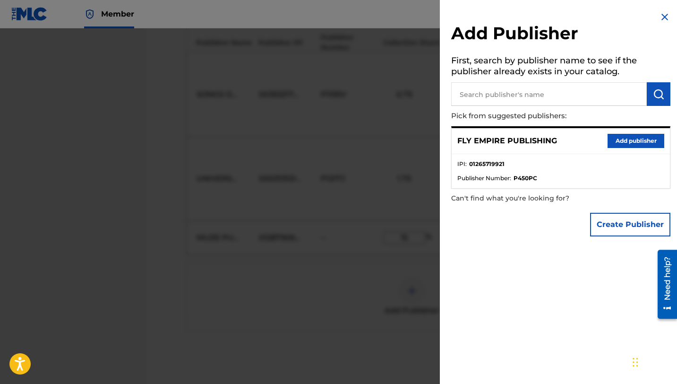
click at [396, 310] on div at bounding box center [338, 220] width 677 height 384
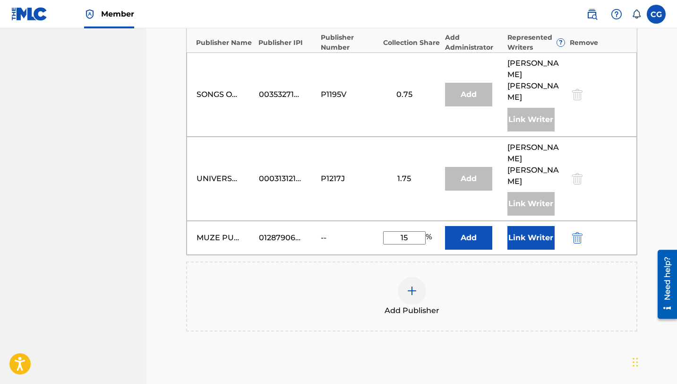
click at [474, 226] on button "Add" at bounding box center [468, 238] width 47 height 24
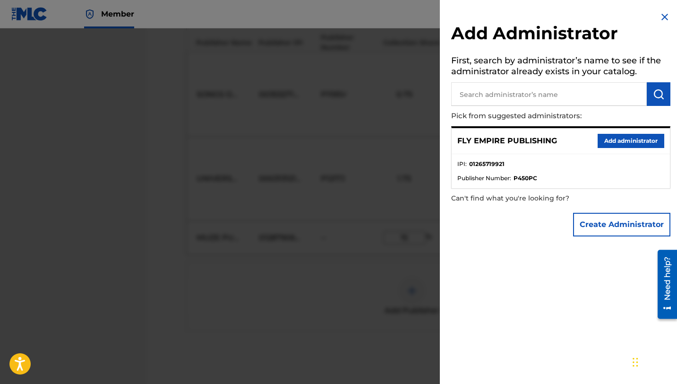
click at [410, 239] on div at bounding box center [338, 220] width 677 height 384
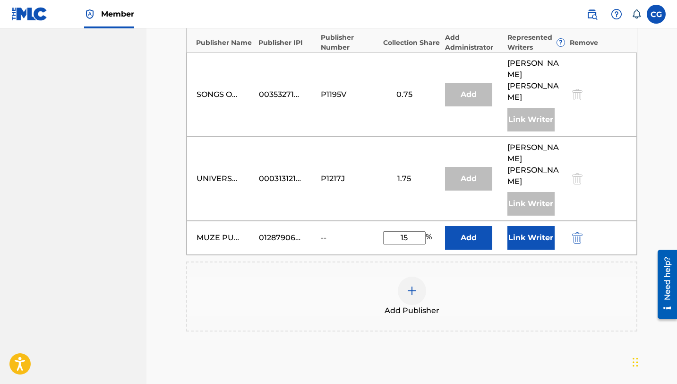
click at [537, 226] on button "Link Writer" at bounding box center [530, 238] width 47 height 24
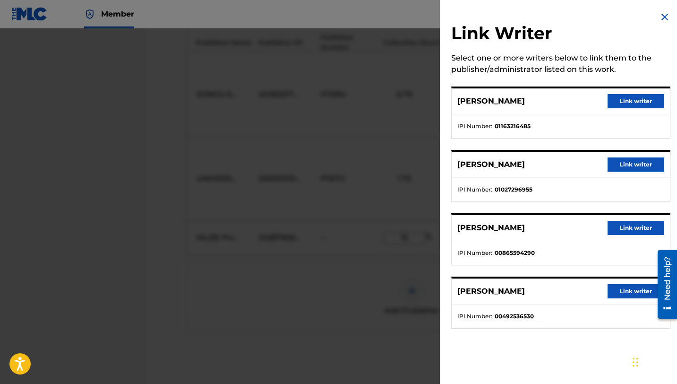
click at [630, 105] on button "Link writer" at bounding box center [635, 101] width 57 height 14
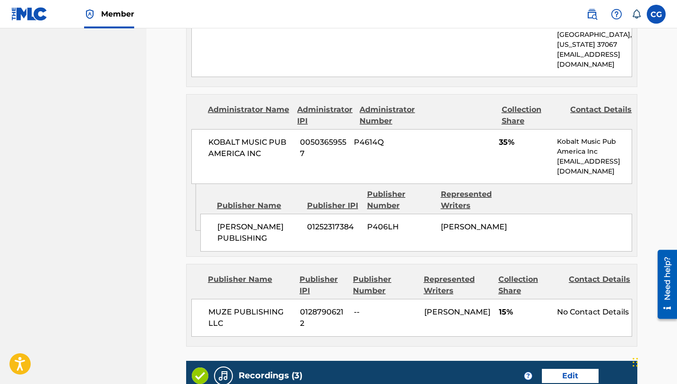
scroll to position [1539, 0]
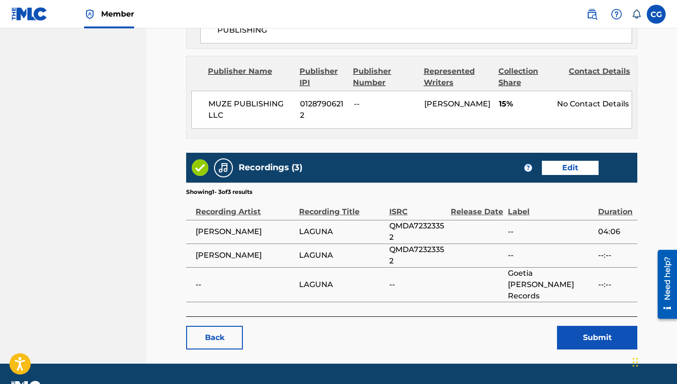
click at [578, 338] on button "Submit" at bounding box center [597, 337] width 80 height 24
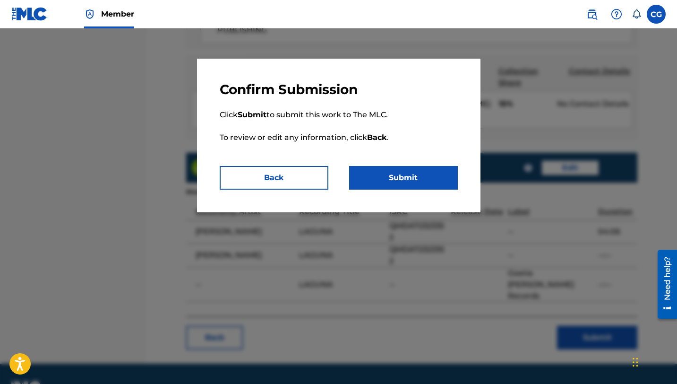
click at [416, 179] on button "Submit" at bounding box center [403, 178] width 109 height 24
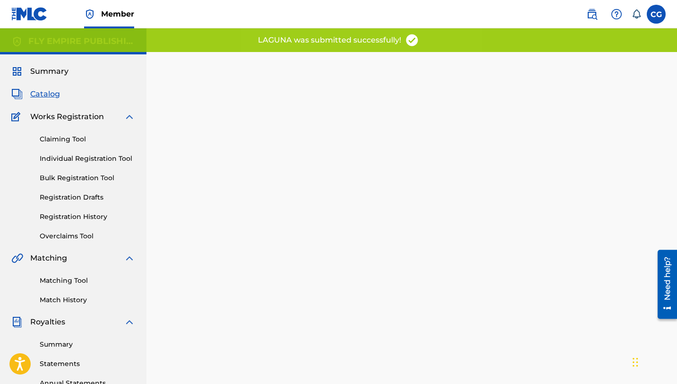
click at [43, 94] on span "Catalog" at bounding box center [45, 93] width 30 height 11
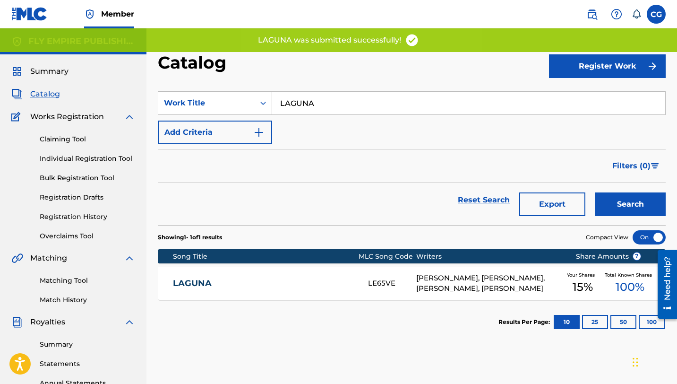
click at [296, 103] on input "LAGUNA" at bounding box center [468, 103] width 393 height 23
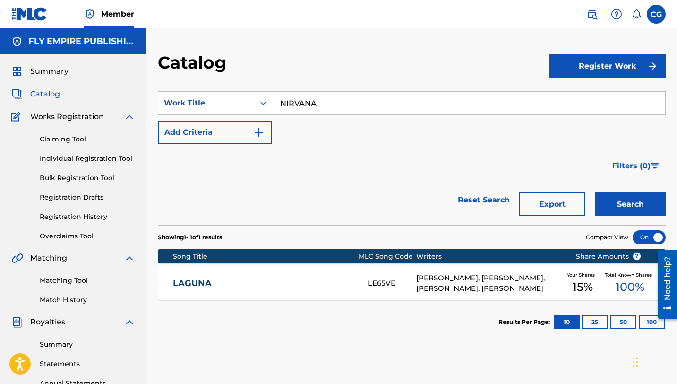
type input "NIRVANA"
click at [595, 192] on button "Search" at bounding box center [630, 204] width 71 height 24
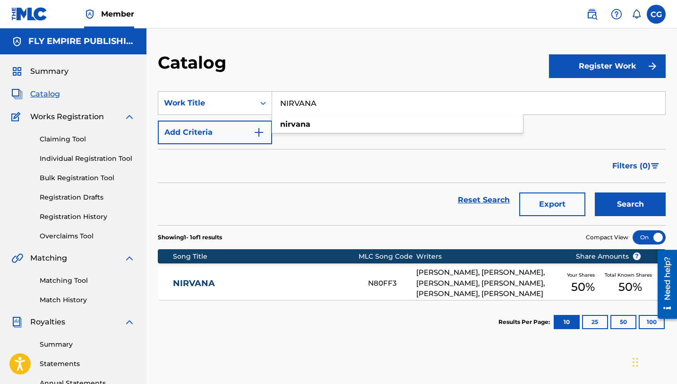
click at [248, 286] on link "NIRVANA" at bounding box center [264, 283] width 182 height 11
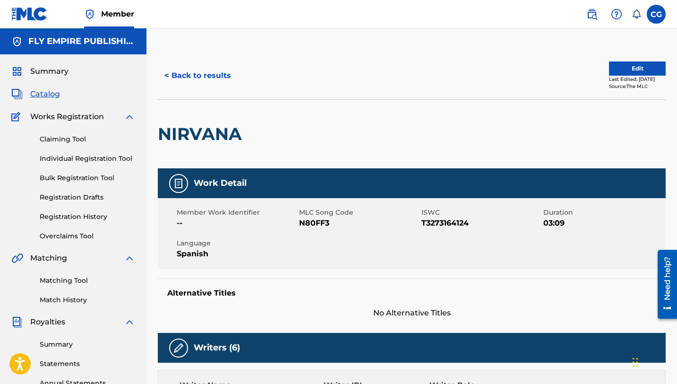
click at [612, 67] on button "Edit" at bounding box center [637, 68] width 57 height 14
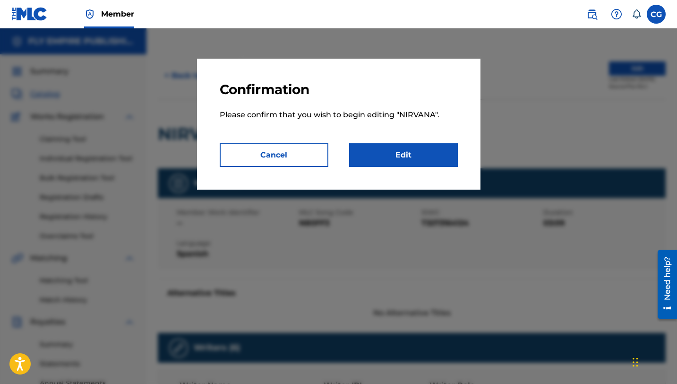
click at [431, 158] on link "Edit" at bounding box center [403, 155] width 109 height 24
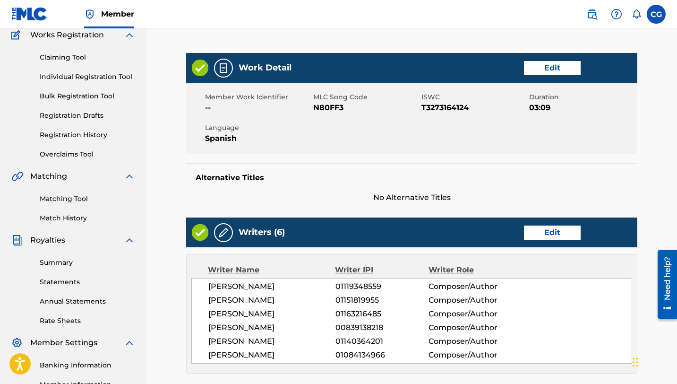
scroll to position [200, 0]
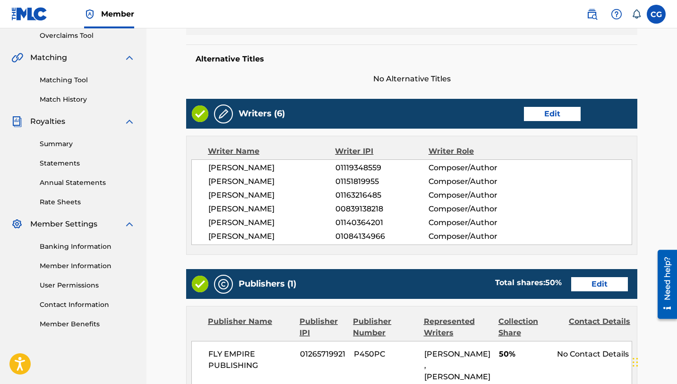
click at [589, 291] on link "Edit" at bounding box center [599, 284] width 57 height 14
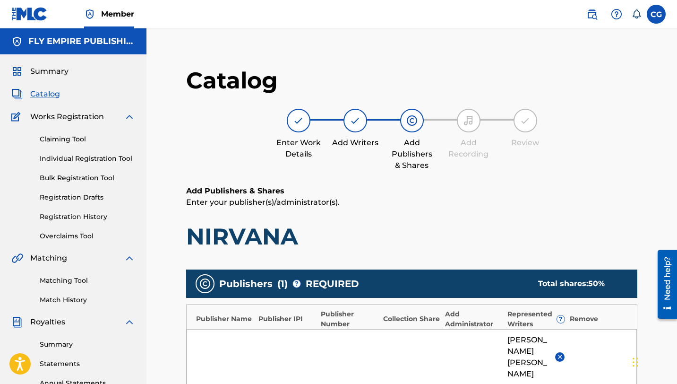
scroll to position [303, 0]
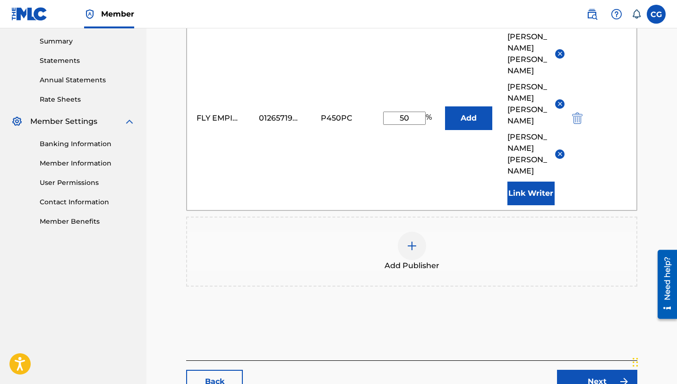
click at [410, 114] on input "50" at bounding box center [404, 117] width 43 height 13
type input "30"
click at [555, 104] on button at bounding box center [559, 103] width 9 height 9
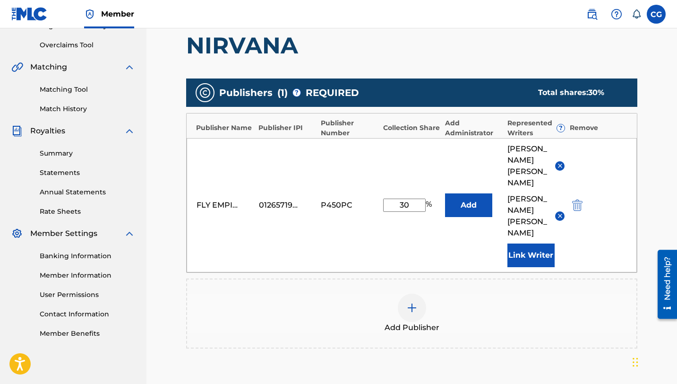
scroll to position [171, 0]
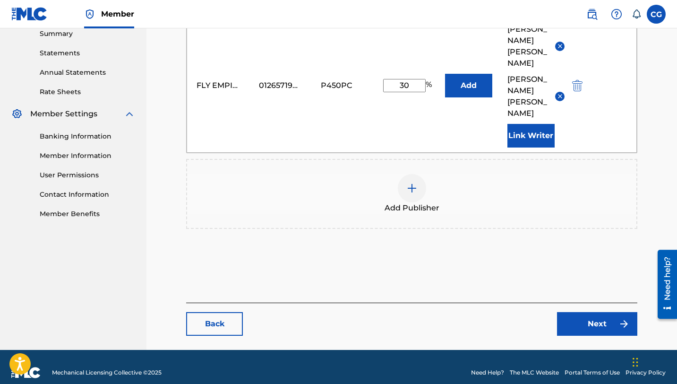
click at [584, 312] on link "Next" at bounding box center [597, 324] width 80 height 24
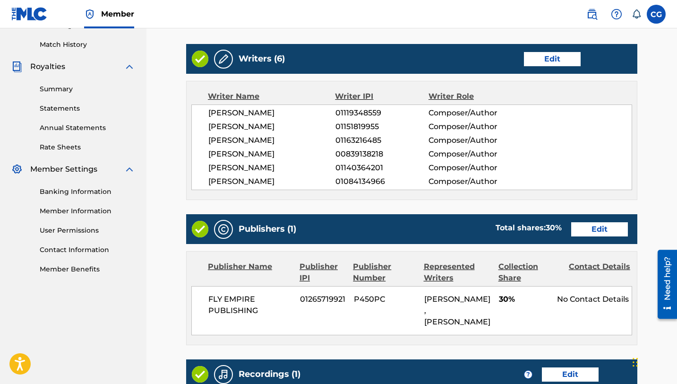
scroll to position [461, 0]
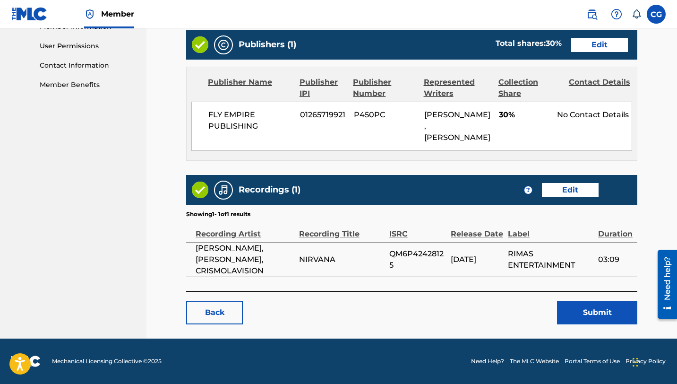
click at [580, 311] on button "Submit" at bounding box center [597, 312] width 80 height 24
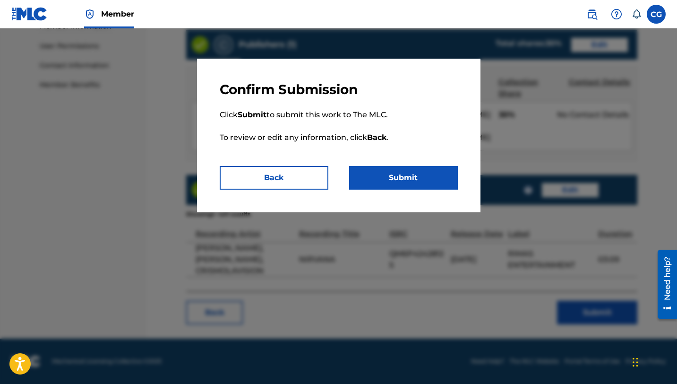
click at [427, 180] on button "Submit" at bounding box center [403, 178] width 109 height 24
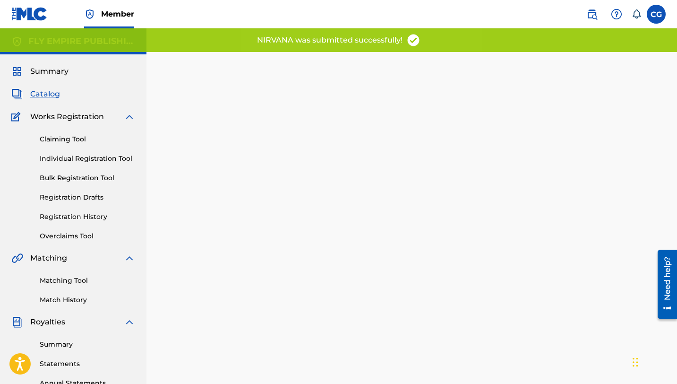
click at [54, 94] on span "Catalog" at bounding box center [45, 93] width 30 height 11
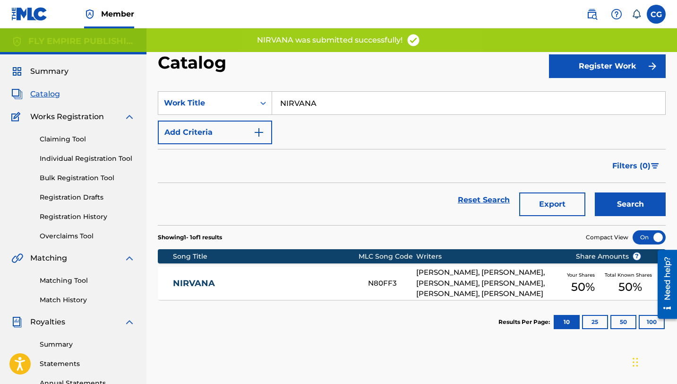
click at [300, 106] on input "NIRVANA" at bounding box center [468, 103] width 393 height 23
click at [299, 106] on input "NIRVANA" at bounding box center [468, 103] width 393 height 23
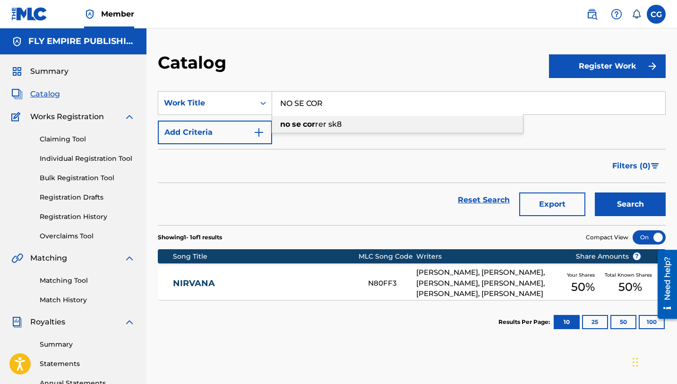
click at [306, 125] on strong "cor" at bounding box center [309, 124] width 12 height 9
type input "no se correr sk8"
click at [505, 110] on input "no se correr sk8" at bounding box center [468, 103] width 393 height 23
click at [595, 192] on button "Search" at bounding box center [630, 204] width 71 height 24
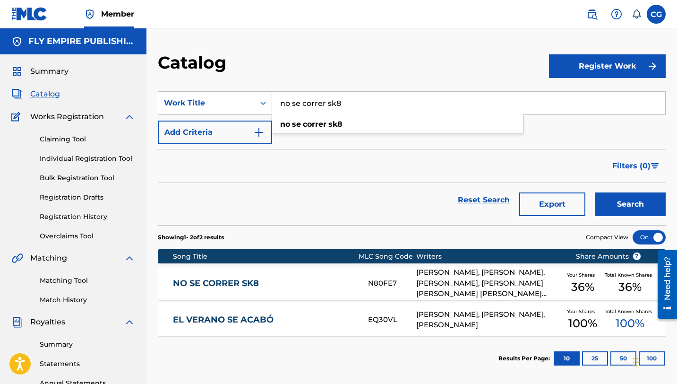
click at [321, 283] on link "NO SE CORRER SK8" at bounding box center [264, 283] width 182 height 11
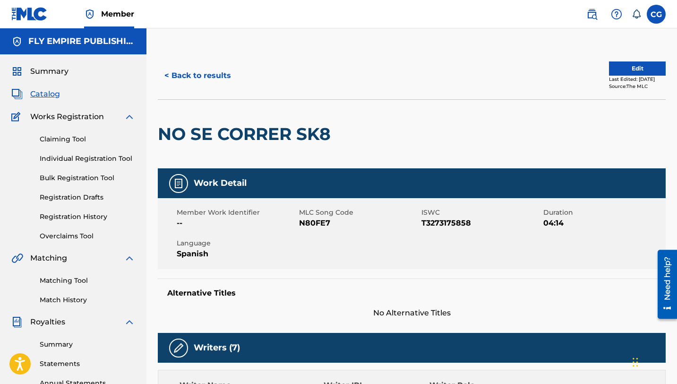
click at [620, 66] on button "Edit" at bounding box center [637, 68] width 57 height 14
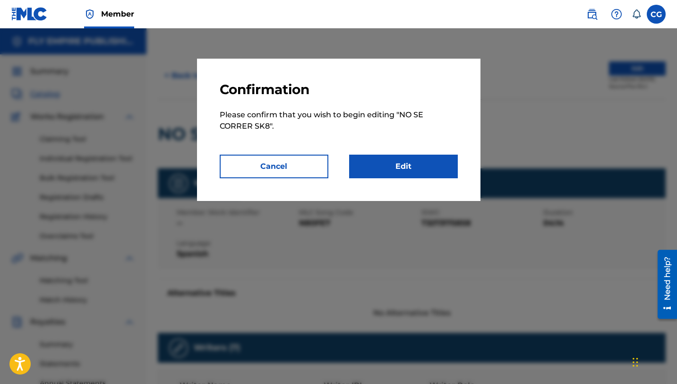
click at [417, 172] on link "Edit" at bounding box center [403, 166] width 109 height 24
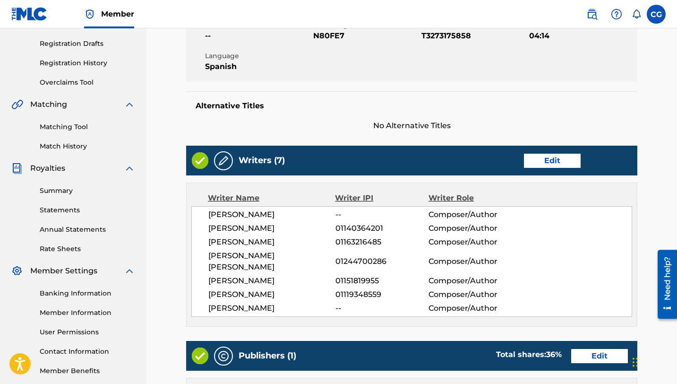
scroll to position [347, 0]
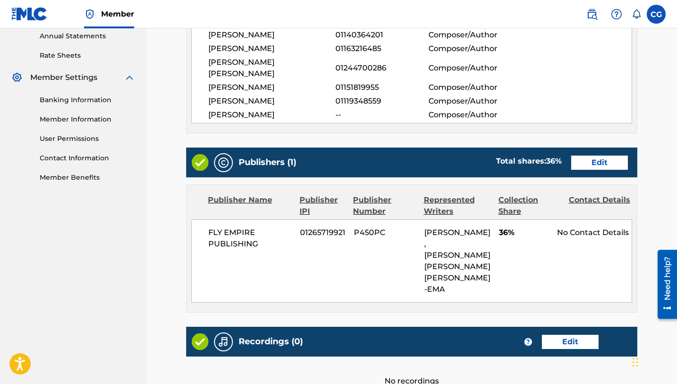
click at [589, 170] on link "Edit" at bounding box center [599, 162] width 57 height 14
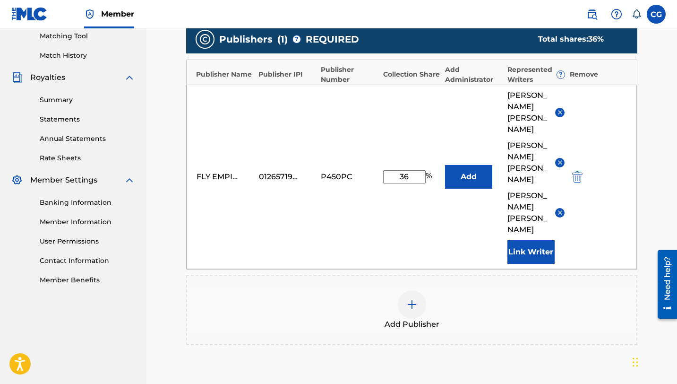
scroll to position [242, 0]
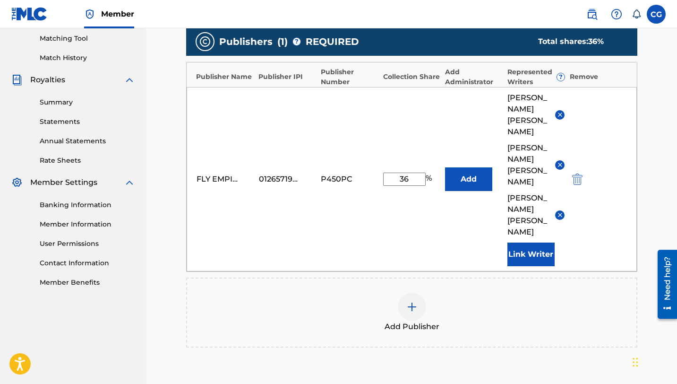
click at [561, 161] on img at bounding box center [559, 164] width 7 height 7
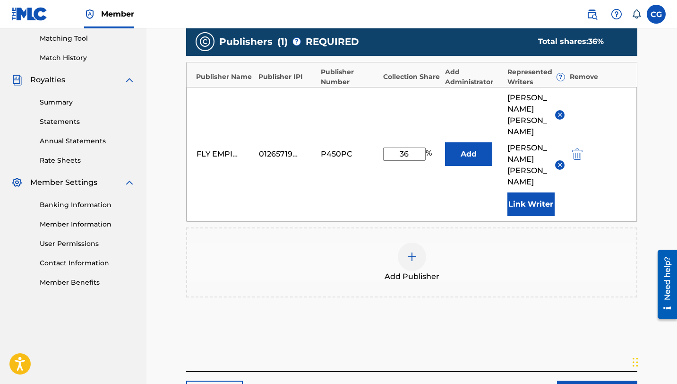
click at [412, 151] on input "36" at bounding box center [404, 153] width 43 height 13
type input "24"
click at [330, 213] on div "Publishers ( 1 ) ? REQUIRED Total shares: 24 % Publisher Name Publisher IPI Pub…" at bounding box center [411, 162] width 451 height 270
click at [597, 371] on div "Back Next" at bounding box center [411, 387] width 451 height 33
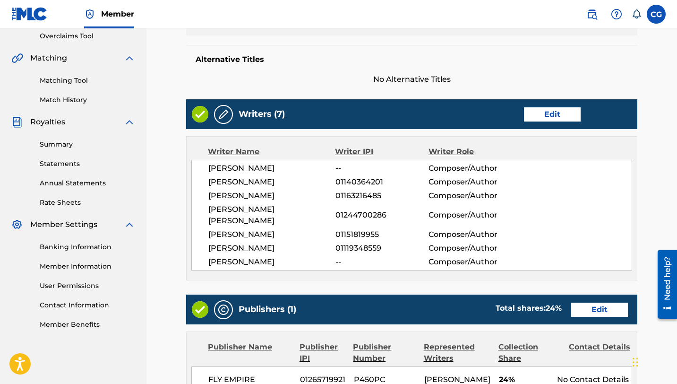
scroll to position [486, 0]
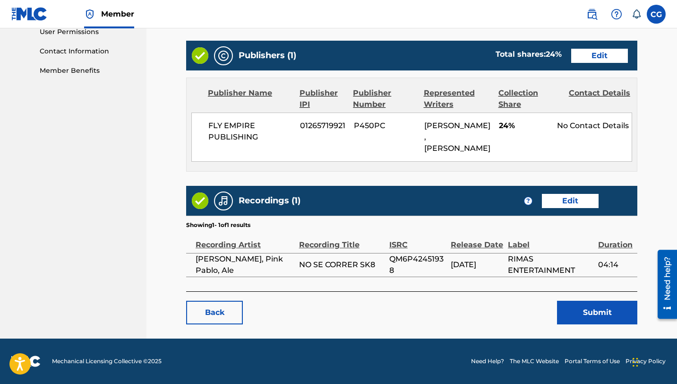
click at [579, 324] on button "Submit" at bounding box center [597, 312] width 80 height 24
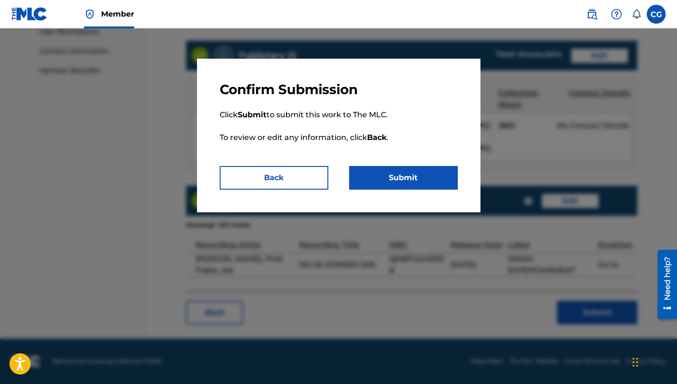
click at [403, 183] on button "Submit" at bounding box center [403, 178] width 109 height 24
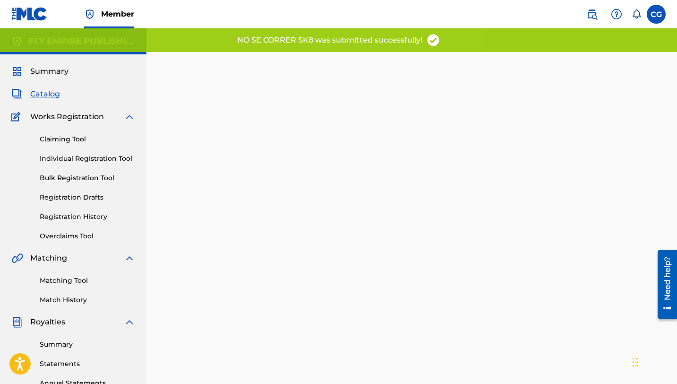
click at [38, 94] on span "Catalog" at bounding box center [45, 93] width 30 height 11
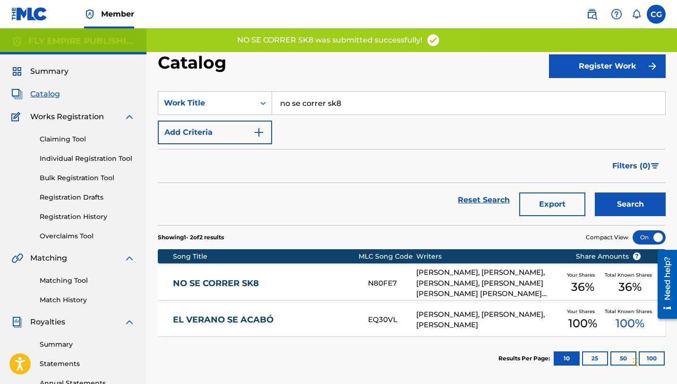
click at [39, 75] on span "Summary" at bounding box center [49, 71] width 38 height 11
